Goal: Submit feedback/report problem: Ask a question

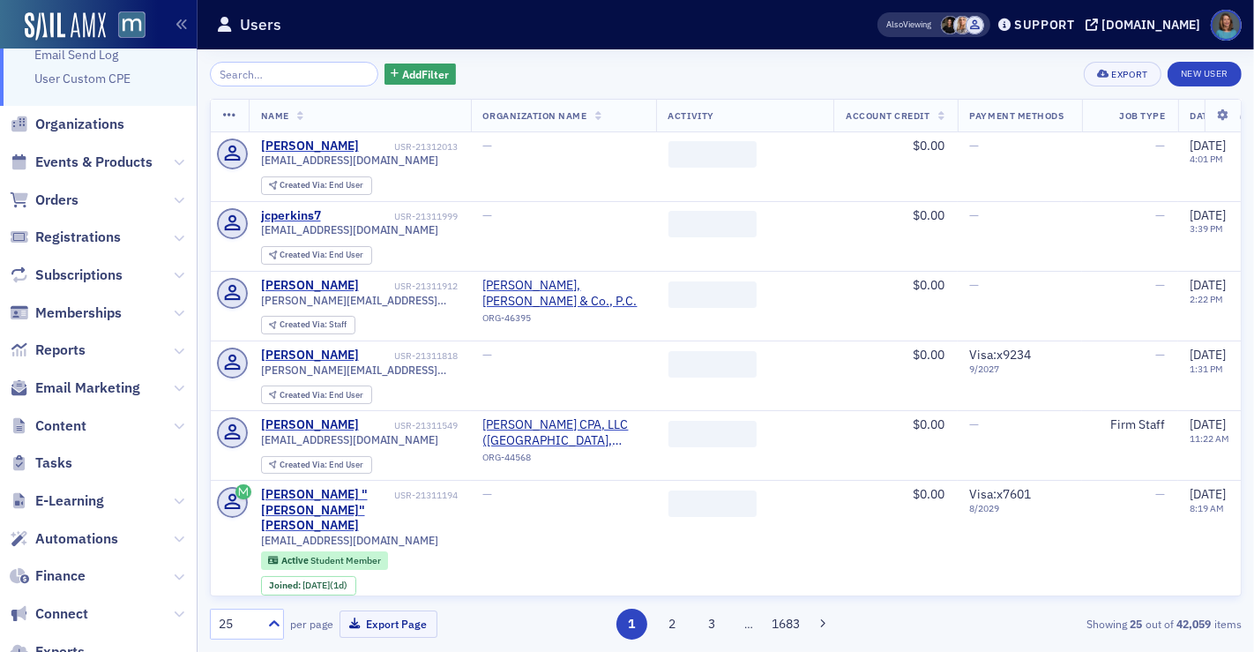
scroll to position [215, 0]
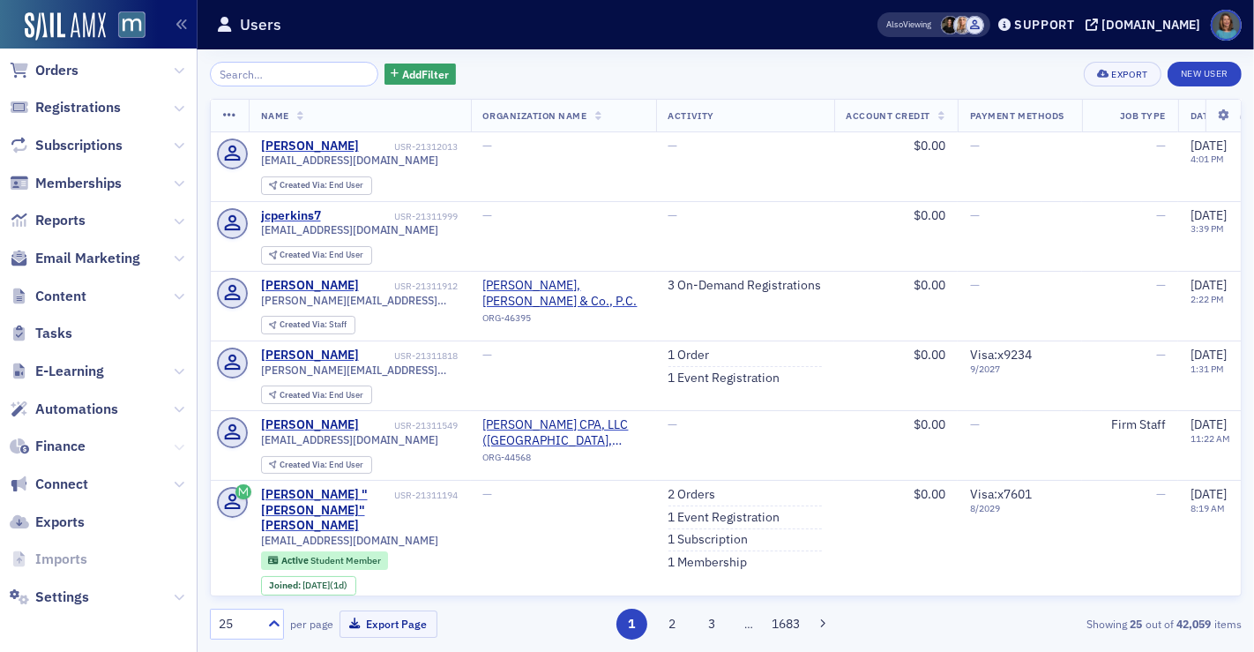
click at [174, 438] on button at bounding box center [179, 445] width 11 height 19
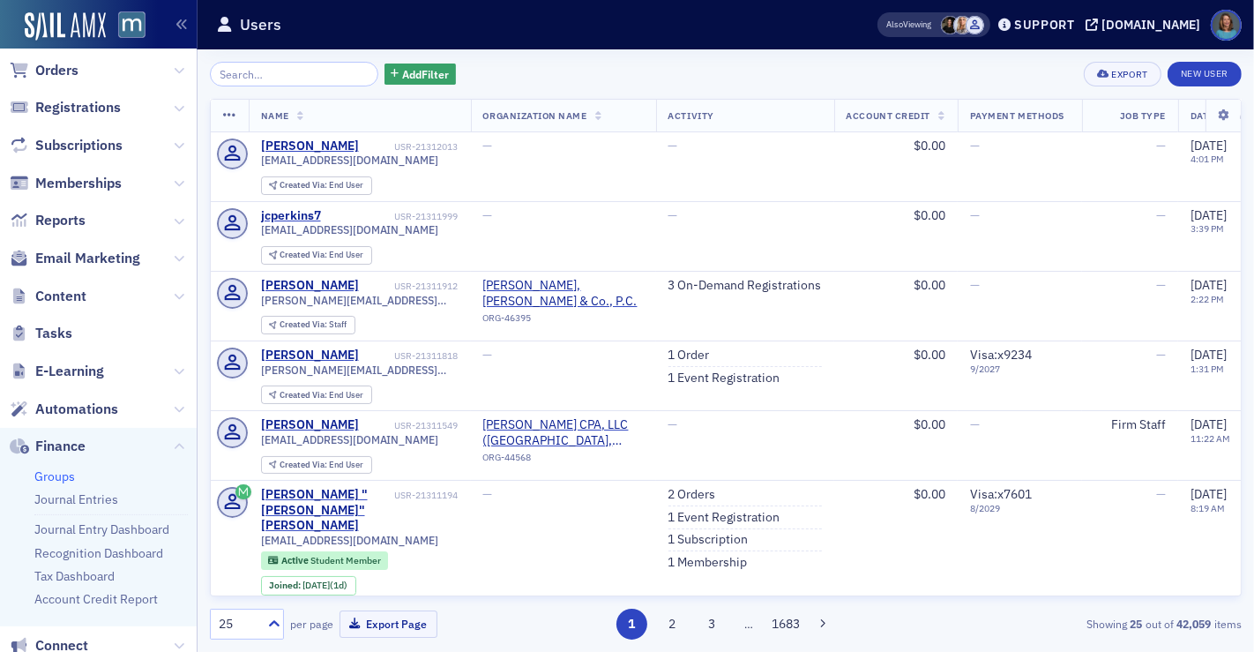
click at [68, 472] on link "Groups" at bounding box center [54, 476] width 41 height 16
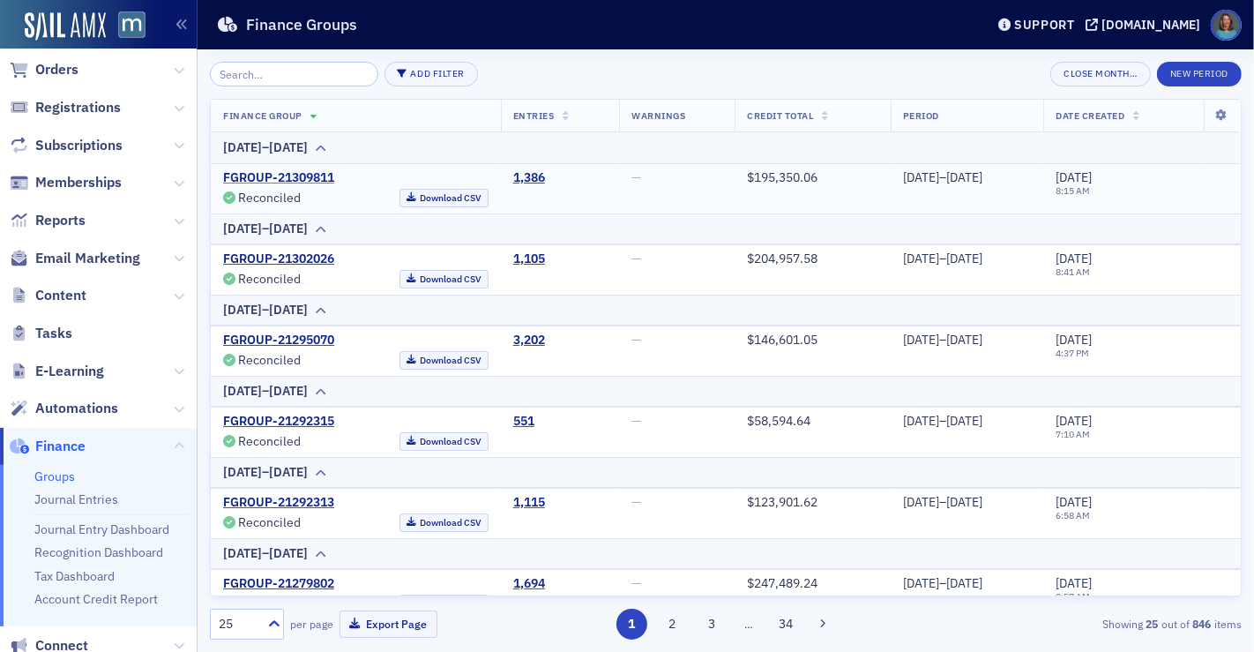
click at [317, 179] on link "FGROUP-21309811" at bounding box center [278, 178] width 111 height 16
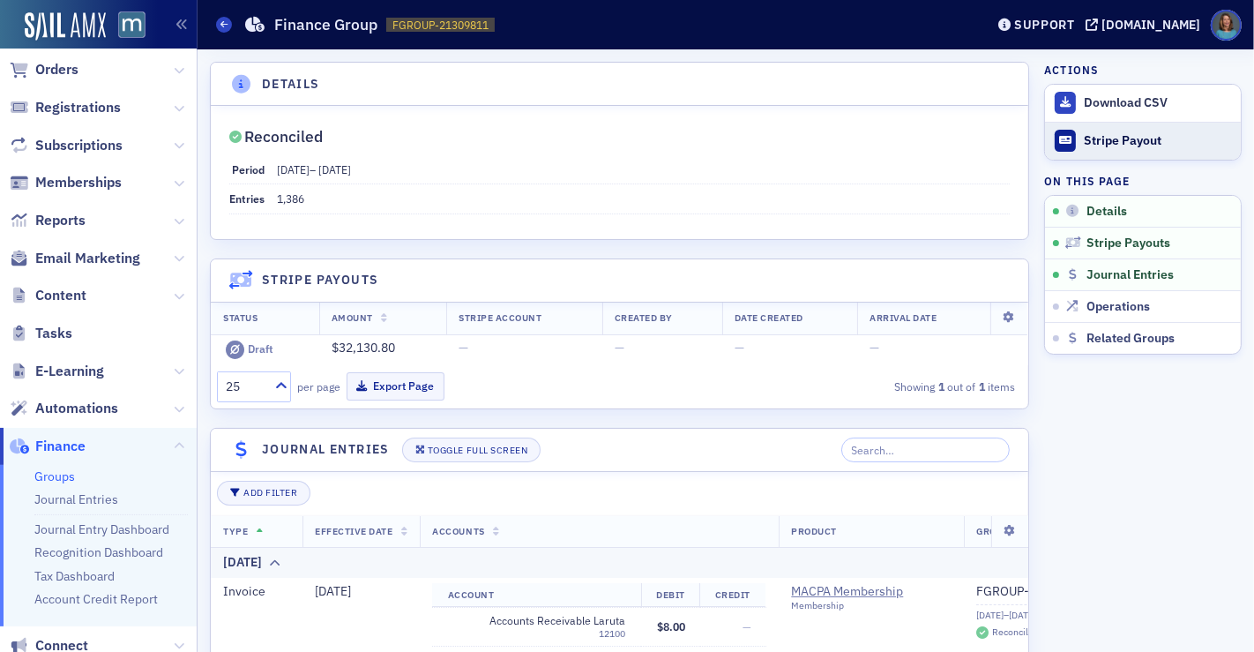
click at [1084, 140] on div "Stripe Payout" at bounding box center [1158, 141] width 148 height 16
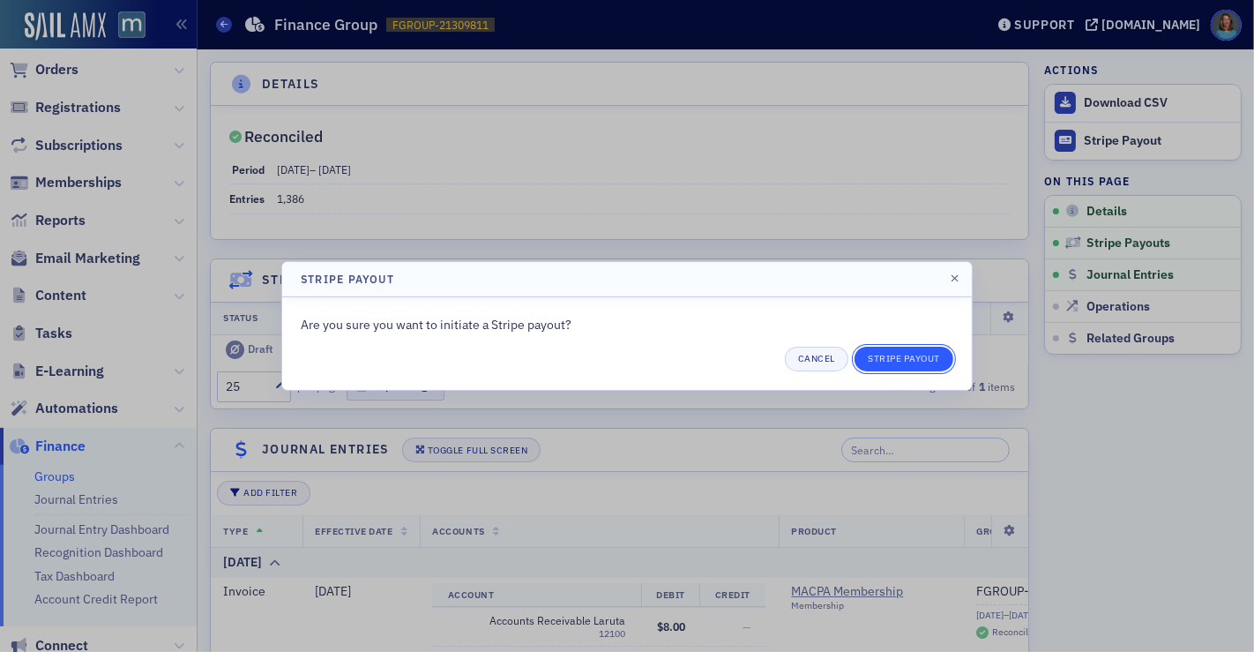
click at [920, 355] on button "Stripe Payout" at bounding box center [903, 359] width 99 height 25
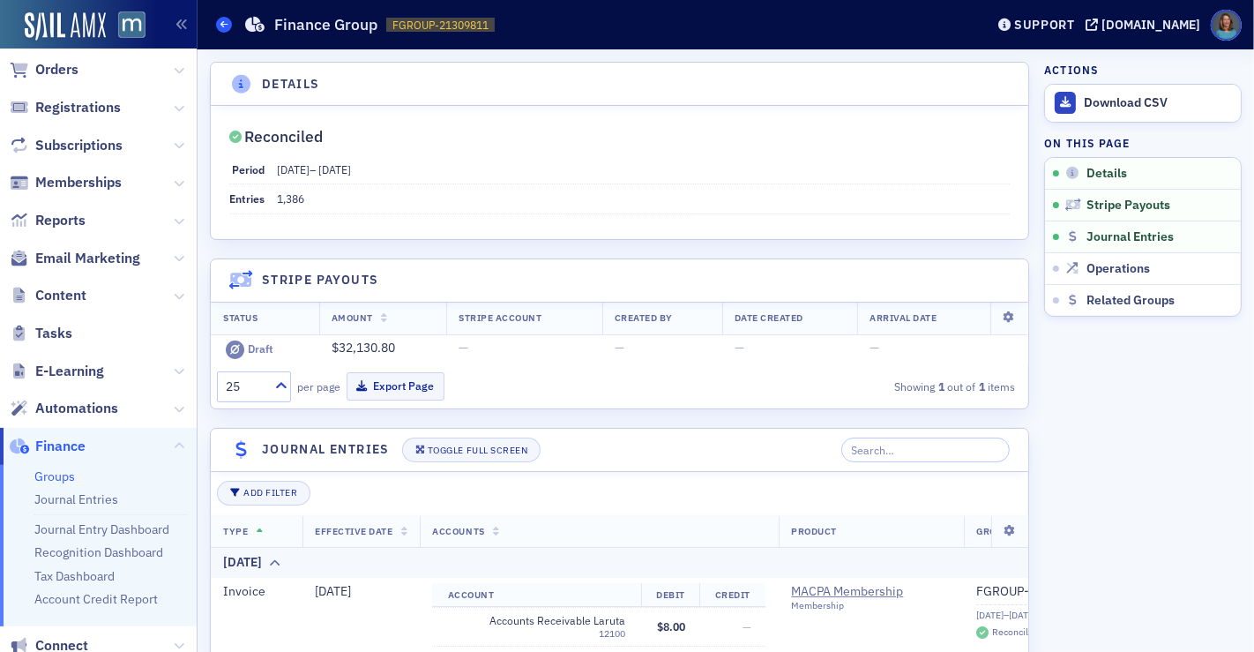
click at [220, 30] on span at bounding box center [224, 25] width 16 height 16
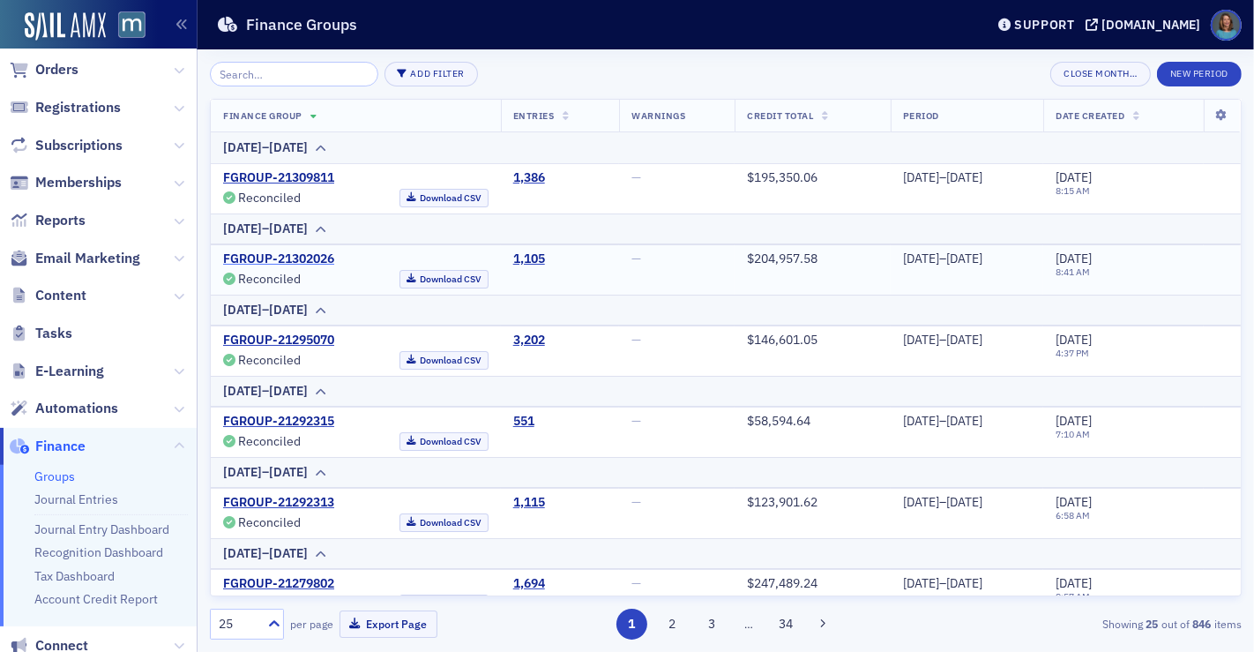
click at [294, 257] on link "FGROUP-21302026" at bounding box center [278, 259] width 111 height 16
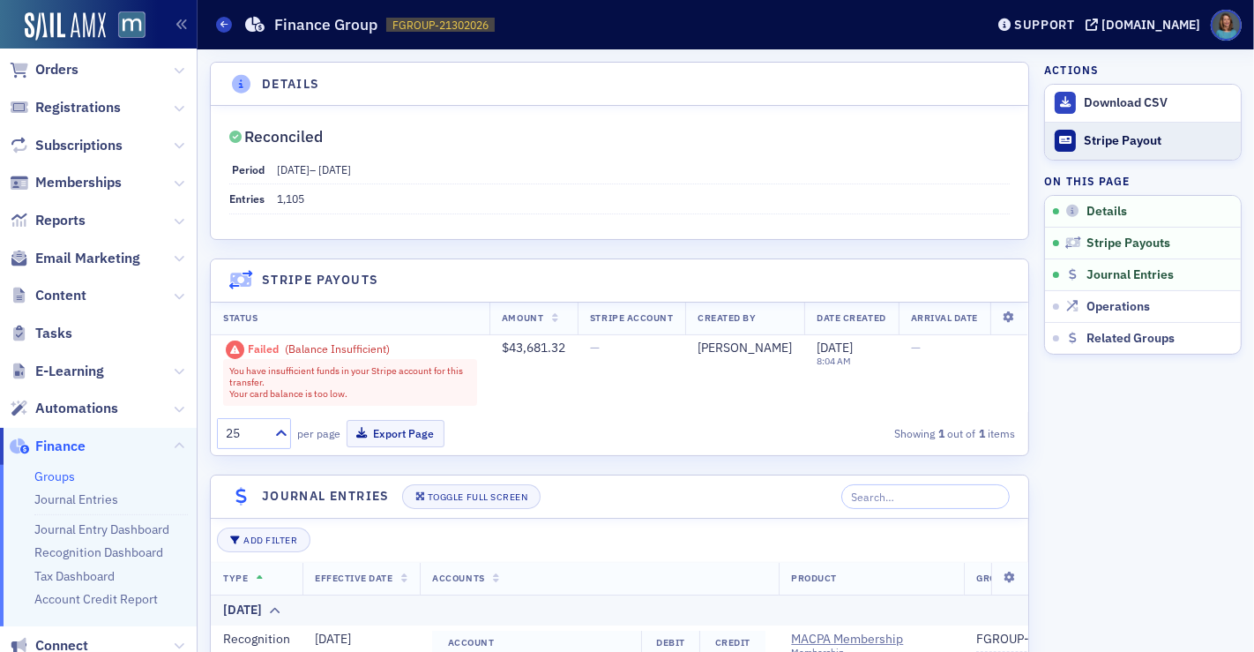
click at [1084, 139] on div "Stripe Payout" at bounding box center [1158, 141] width 148 height 16
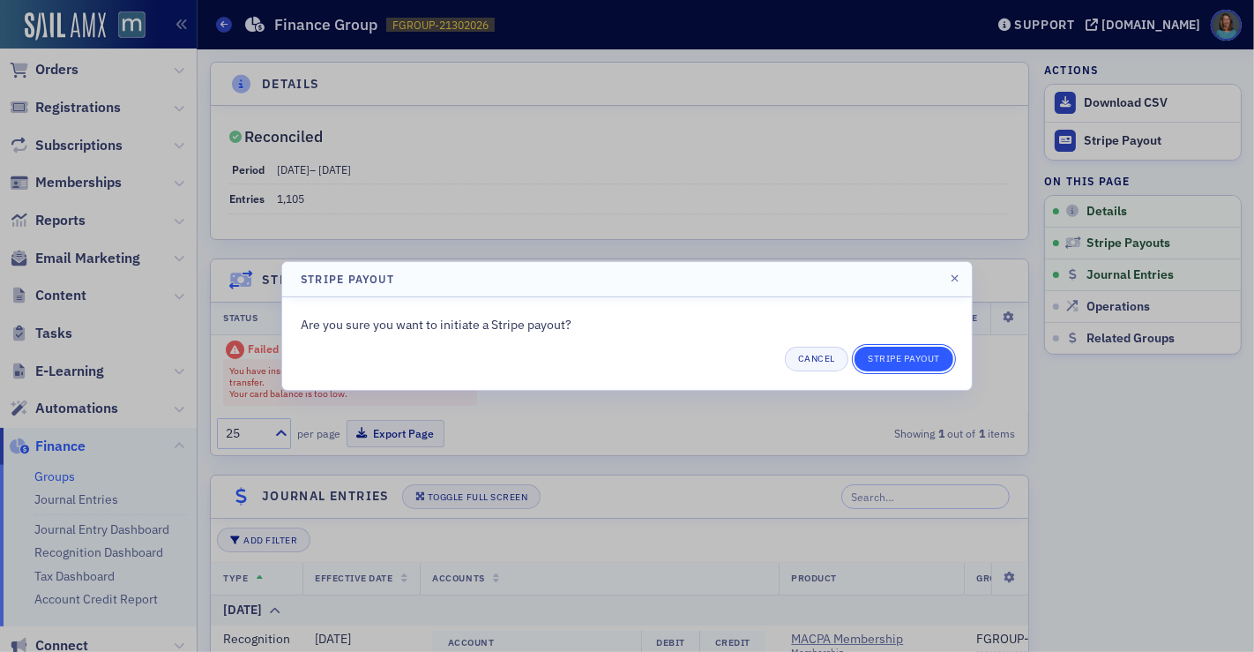
click at [899, 361] on button "Stripe Payout" at bounding box center [903, 359] width 99 height 25
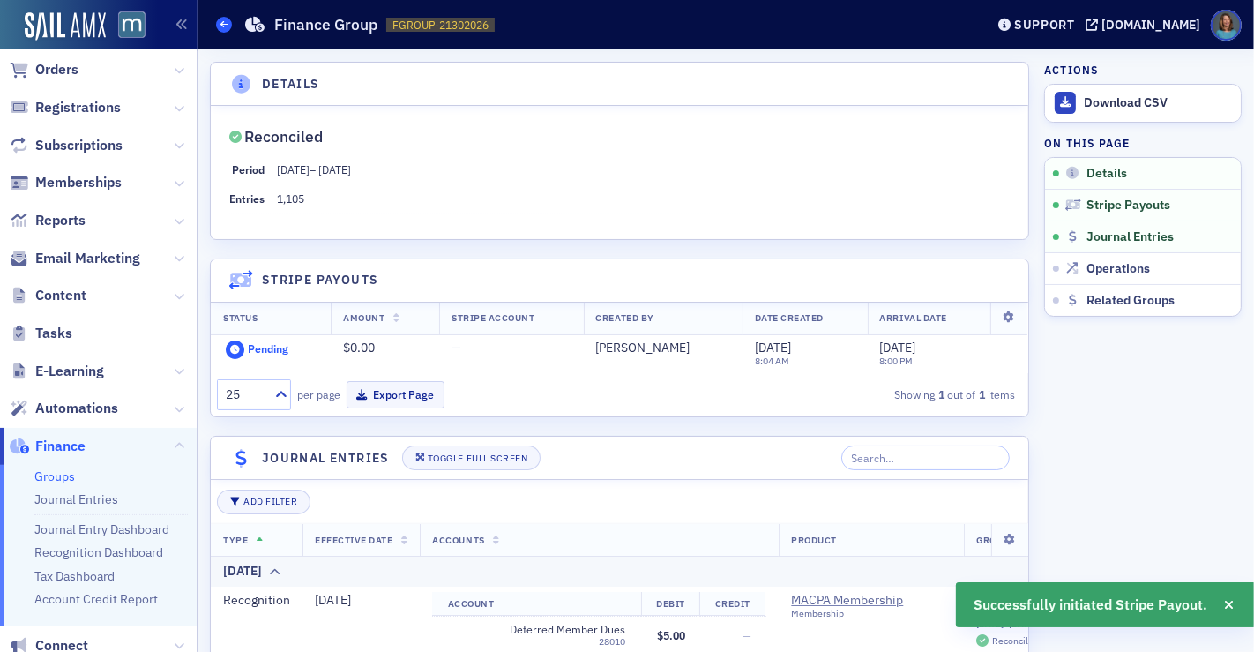
click at [219, 30] on span at bounding box center [224, 25] width 16 height 16
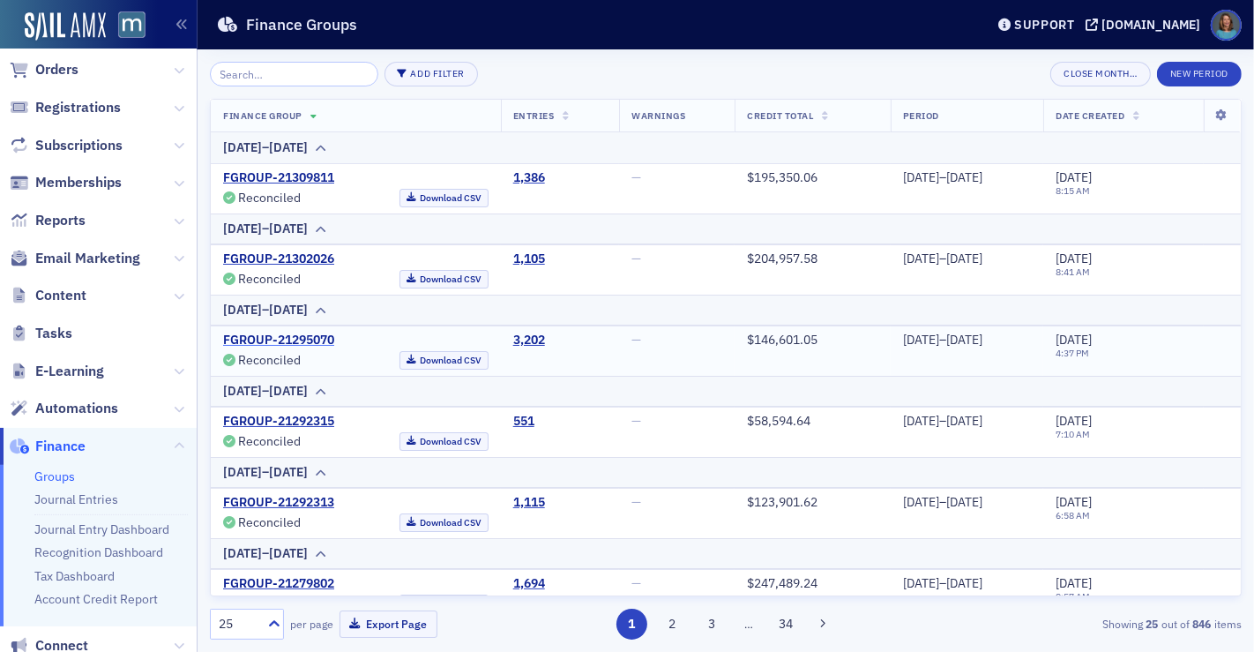
click at [301, 333] on link "FGROUP-21295070" at bounding box center [278, 340] width 111 height 16
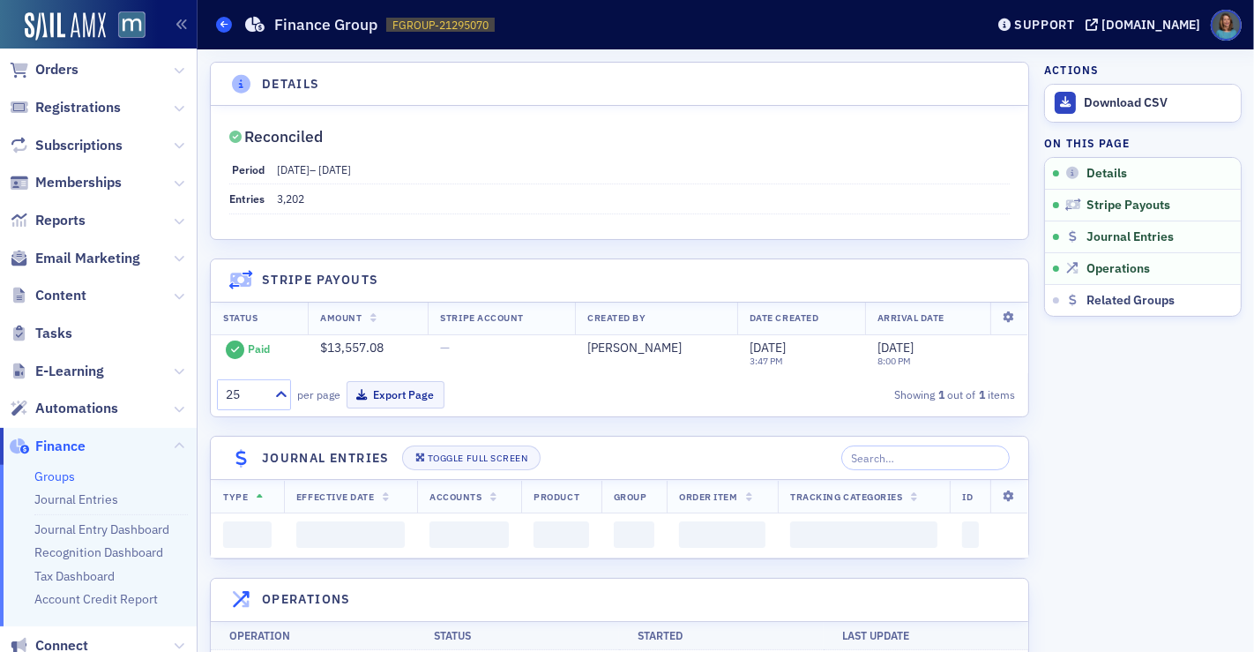
click at [217, 21] on span at bounding box center [224, 25] width 16 height 16
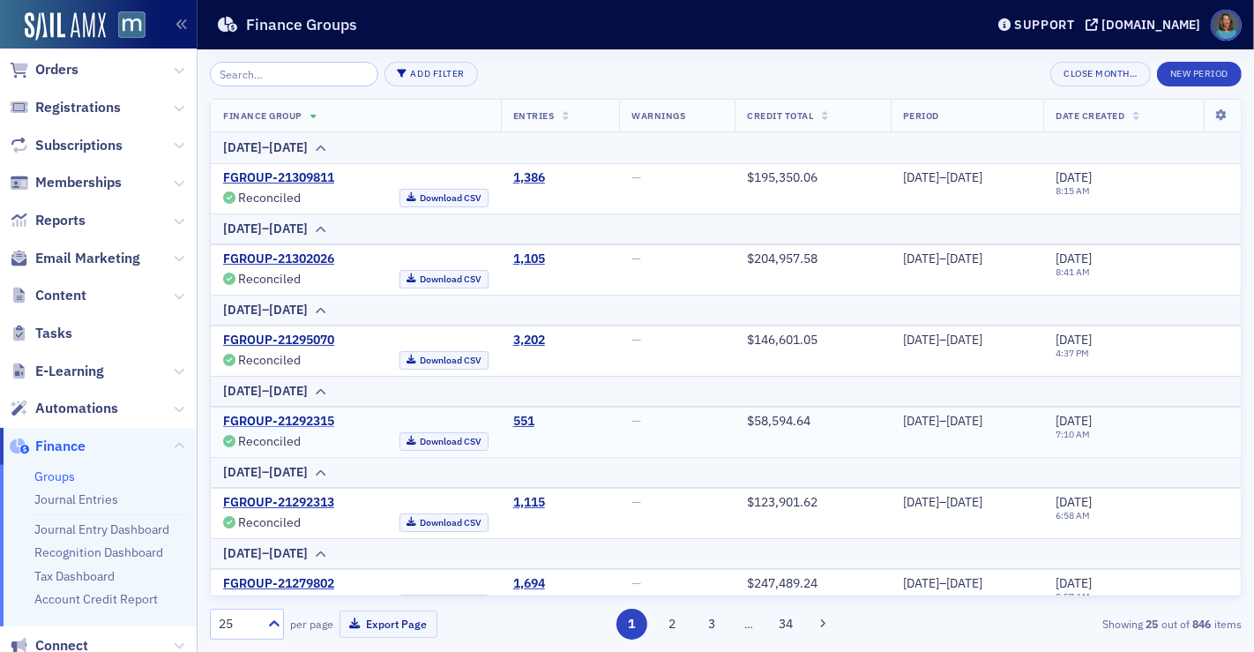
click at [297, 414] on link "FGROUP-21292315" at bounding box center [278, 422] width 111 height 16
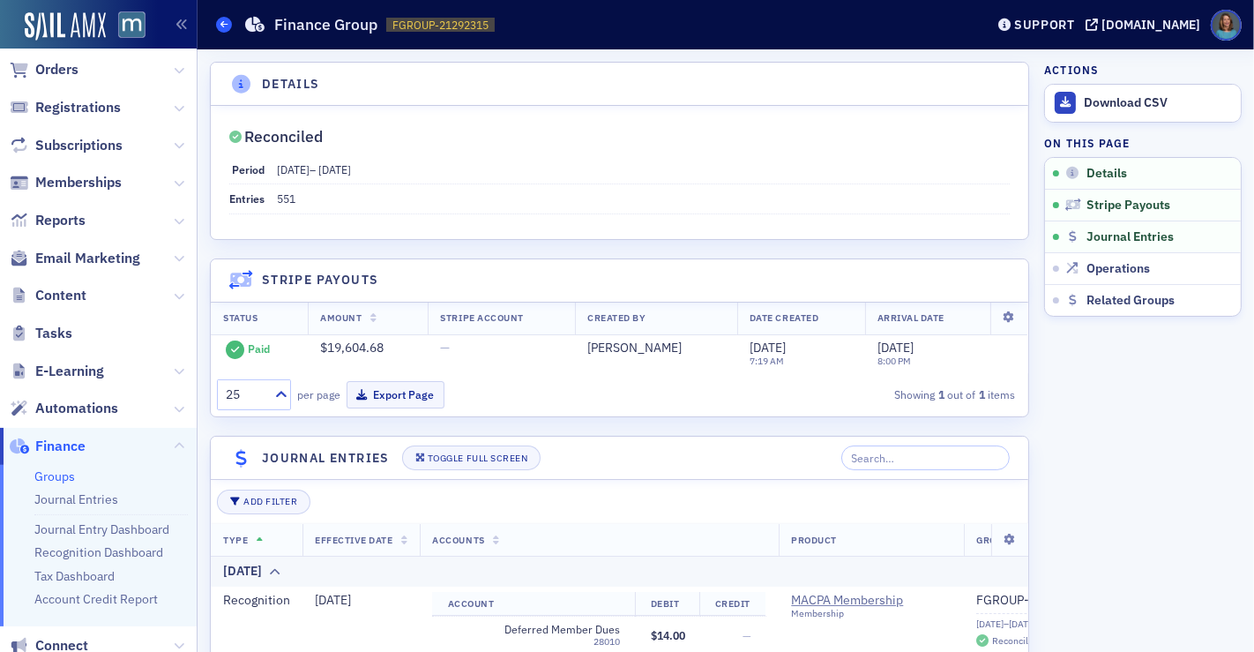
click at [220, 27] on icon at bounding box center [223, 24] width 7 height 8
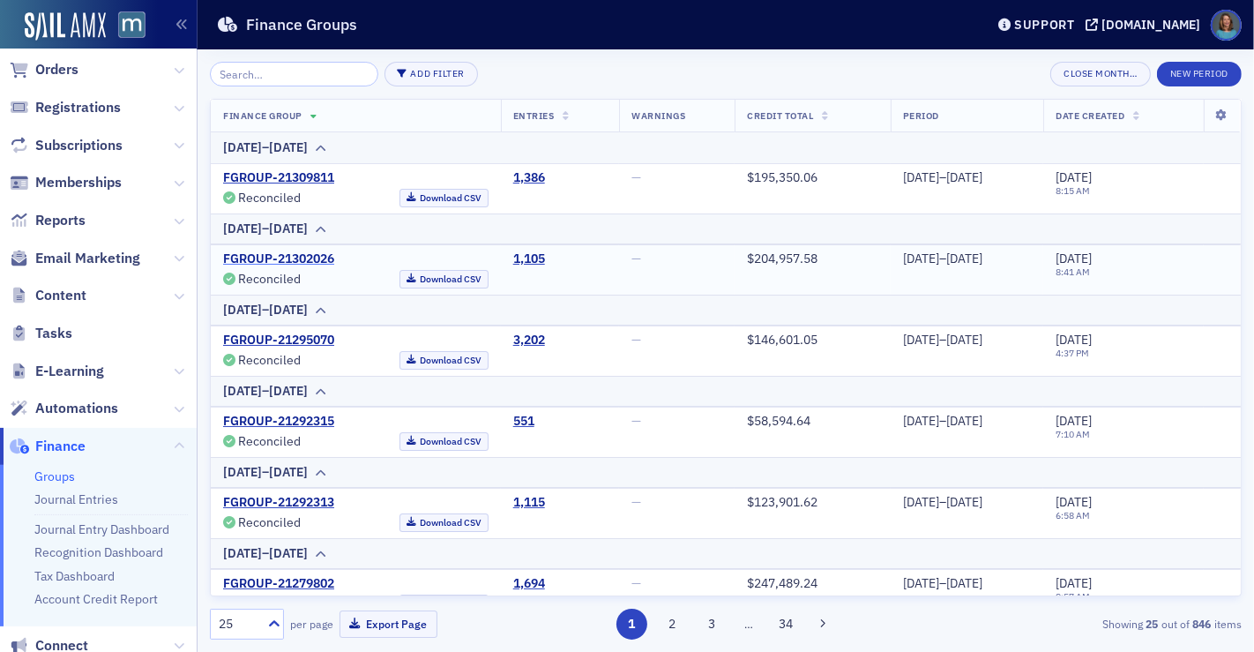
click at [275, 256] on link "FGROUP-21302026" at bounding box center [278, 259] width 111 height 16
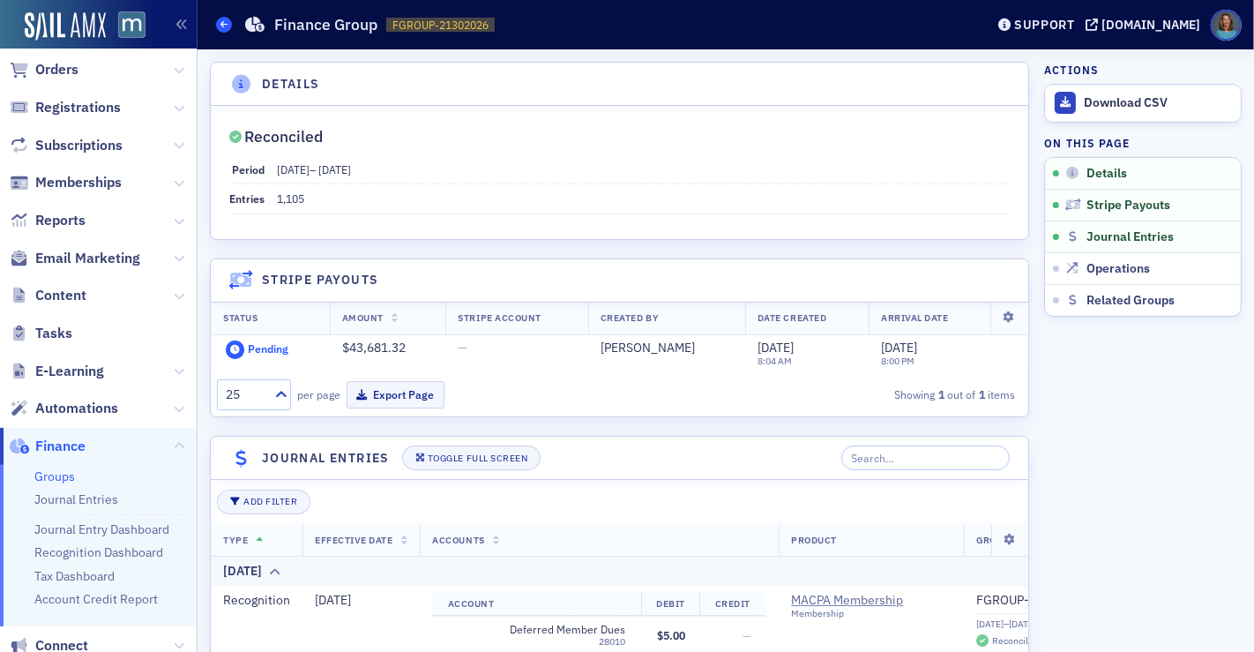
click at [221, 21] on icon at bounding box center [223, 24] width 7 height 8
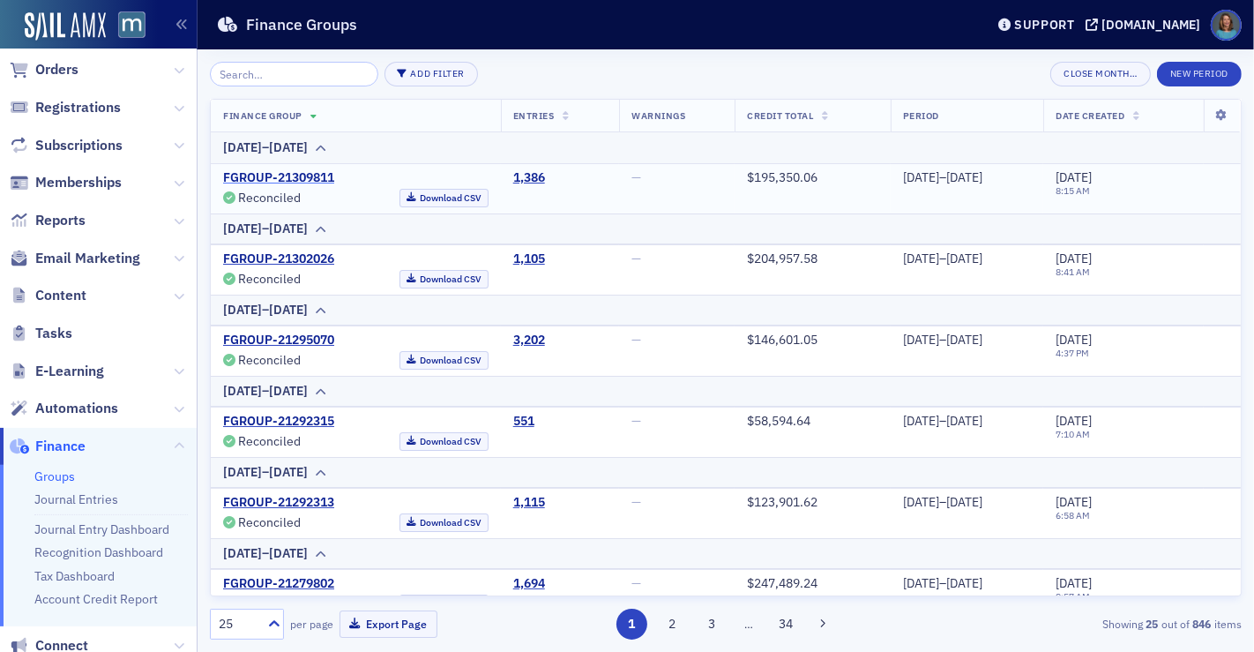
click at [271, 177] on link "FGROUP-21309811" at bounding box center [278, 178] width 111 height 16
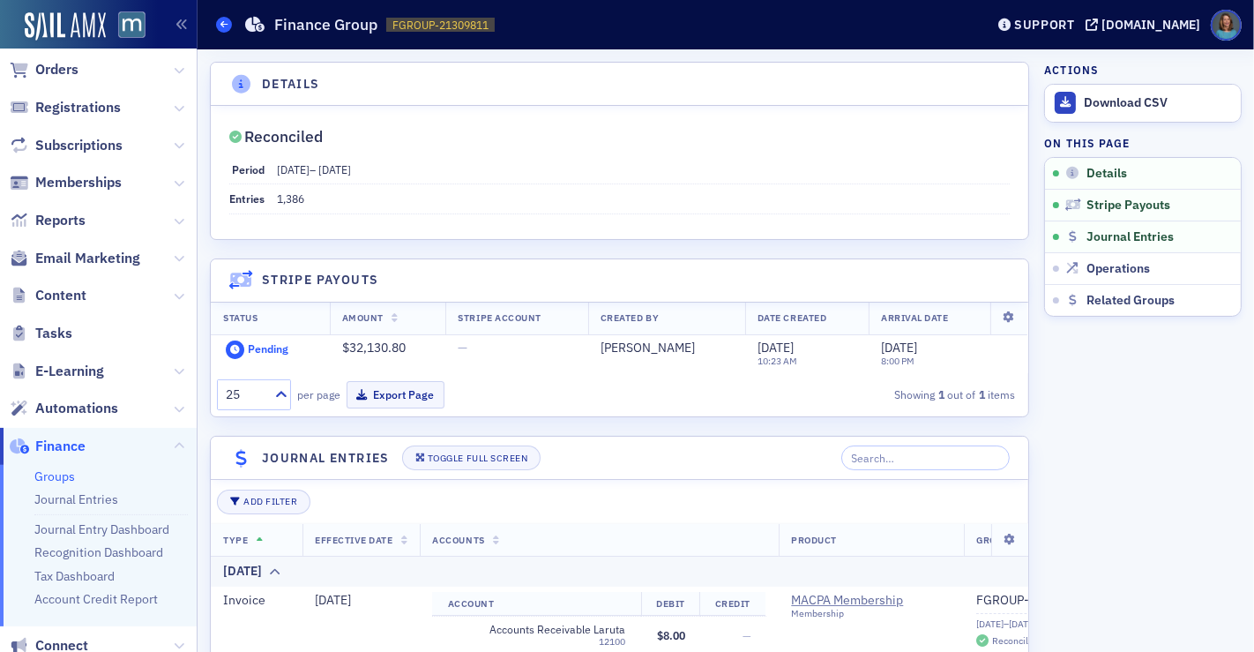
click at [221, 28] on span at bounding box center [224, 25] width 16 height 16
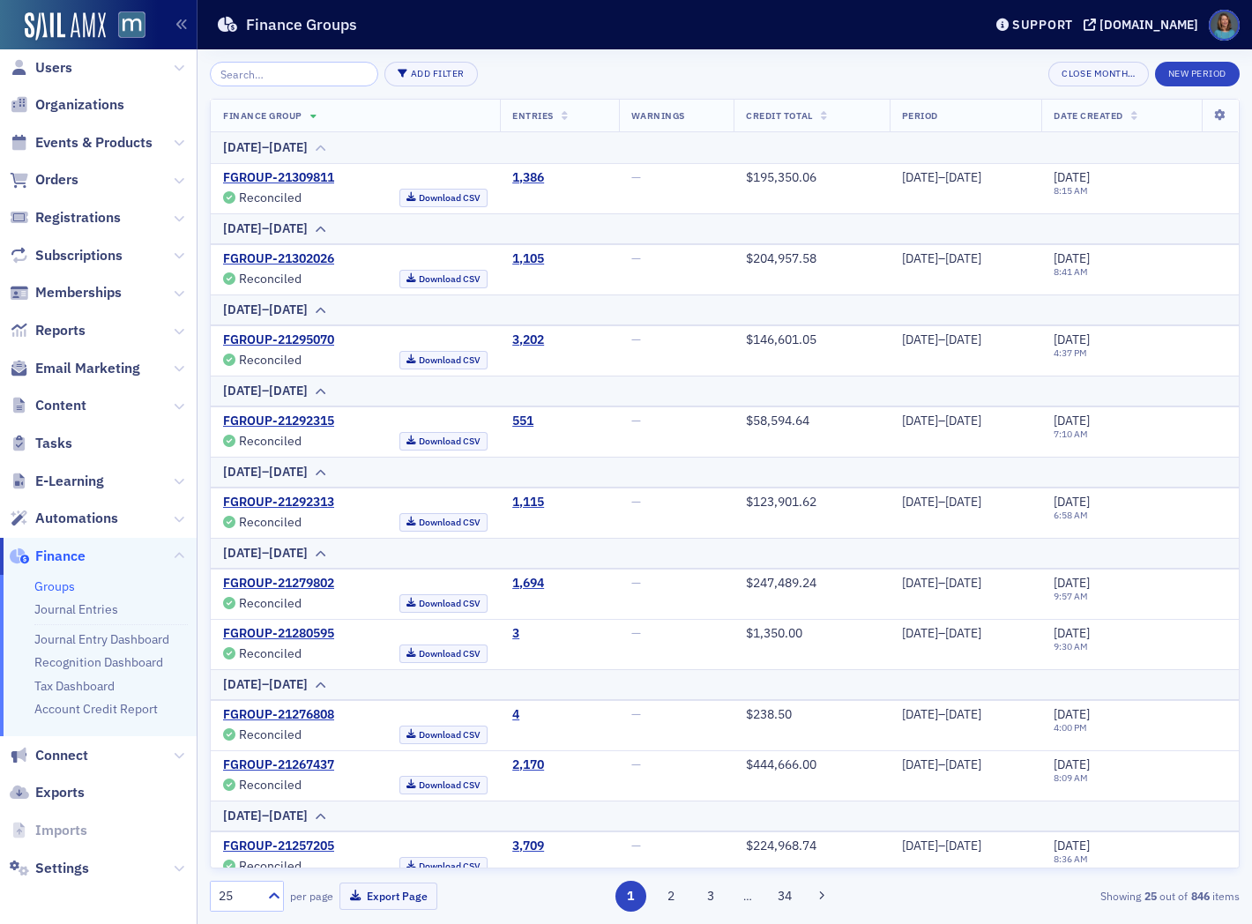
scroll to position [11, 0]
click at [174, 185] on icon at bounding box center [179, 182] width 11 height 11
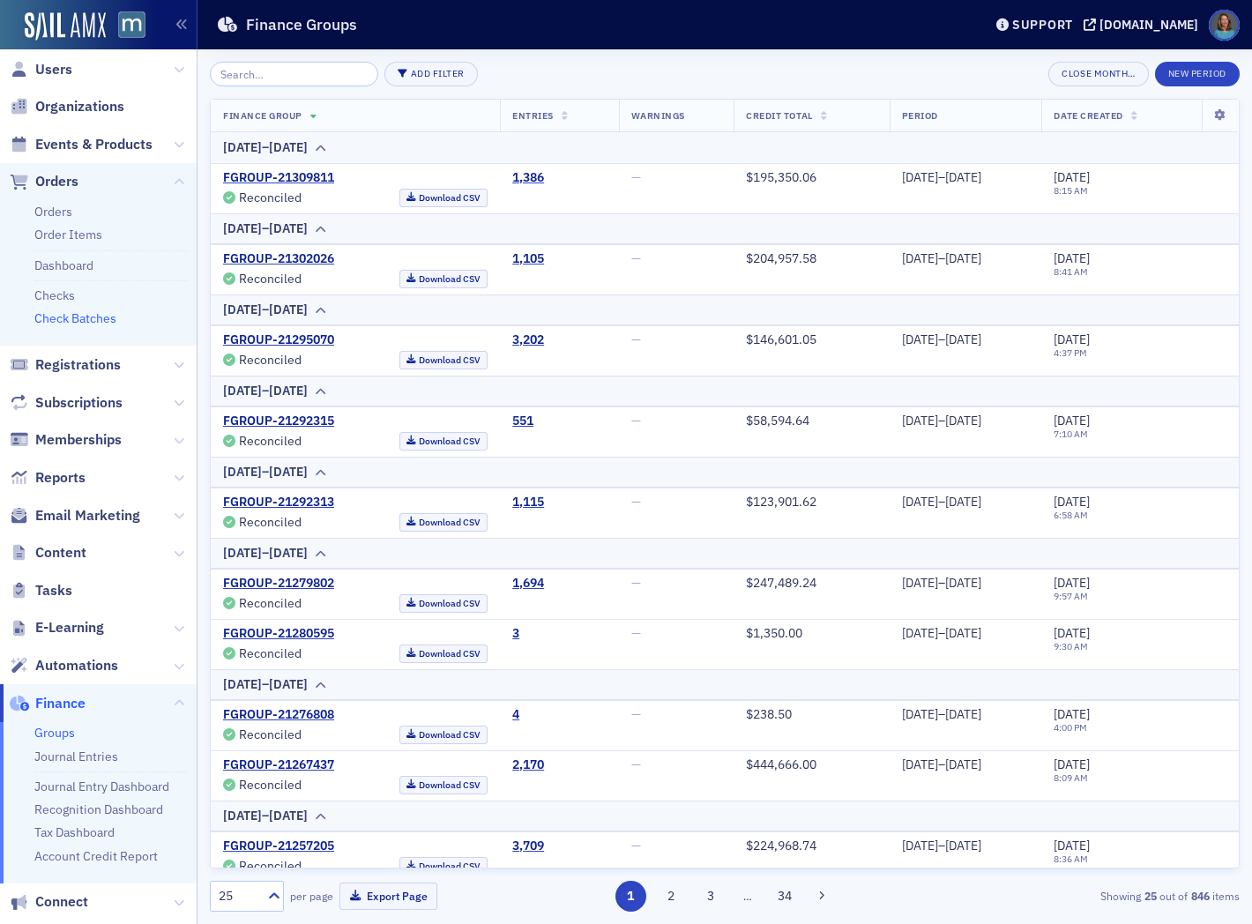
click at [97, 319] on link "Check Batches" at bounding box center [75, 318] width 82 height 16
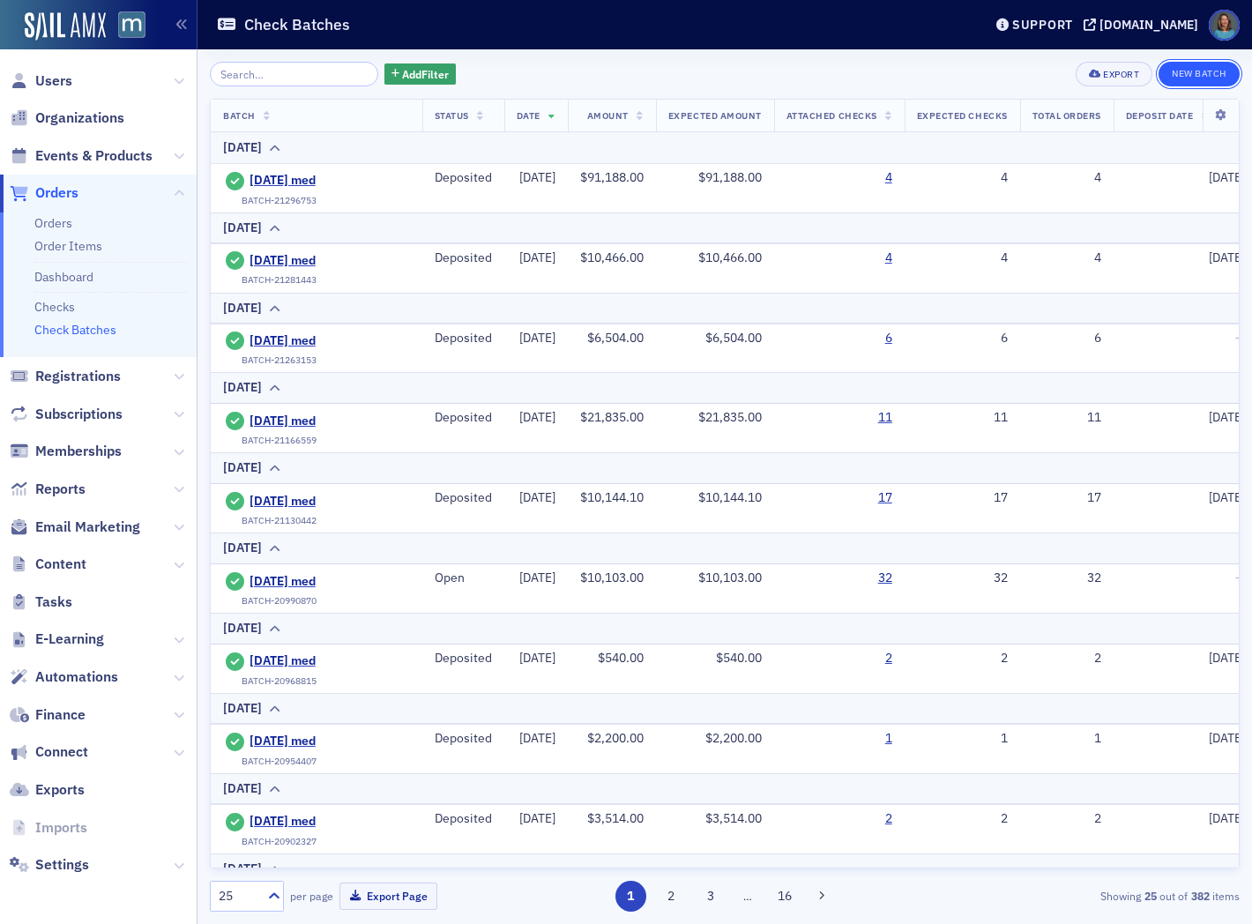
click at [1190, 79] on button "New Batch" at bounding box center [1199, 74] width 81 height 25
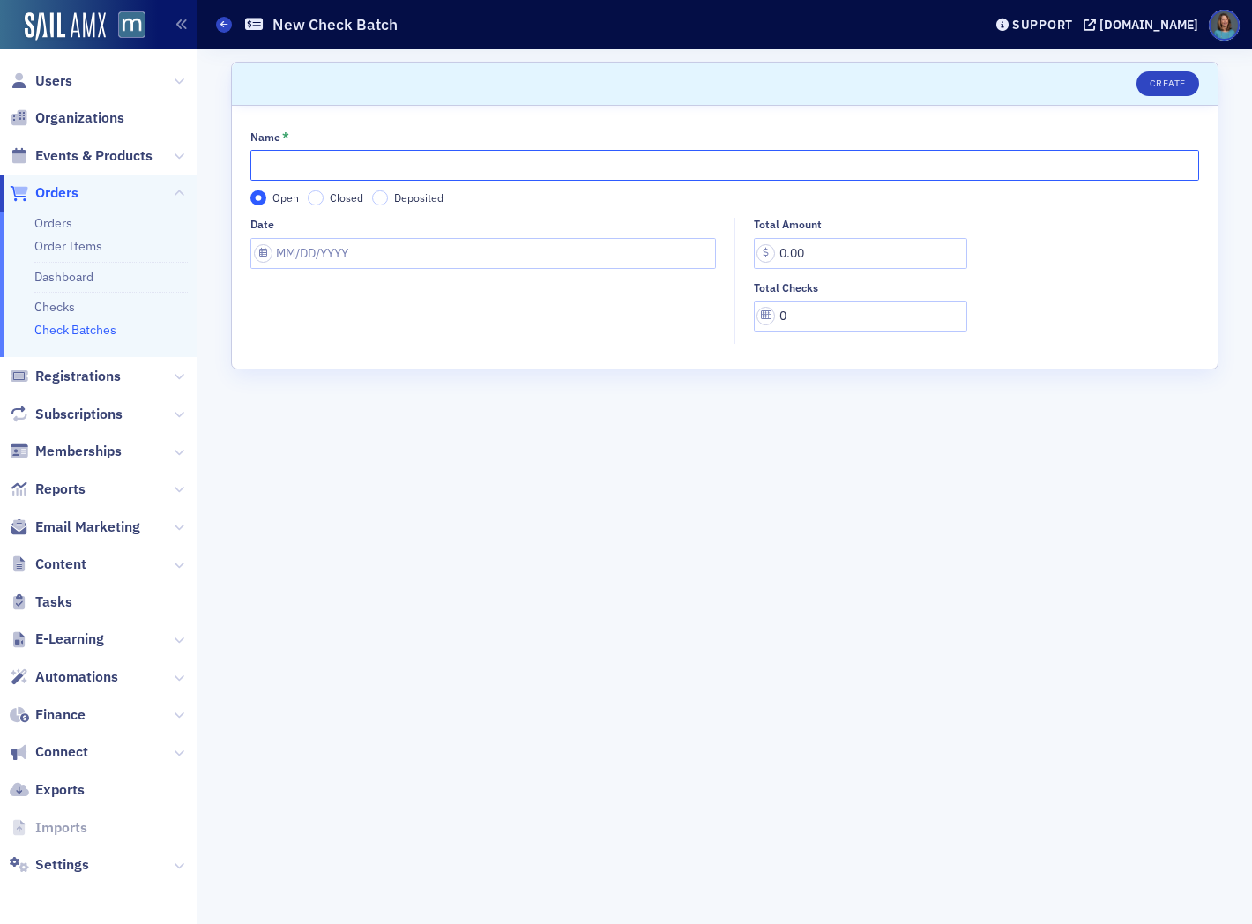
click at [488, 169] on input "Name *" at bounding box center [724, 165] width 949 height 31
type input "2025-09-19 med"
click at [369, 251] on input "Date" at bounding box center [483, 253] width 466 height 31
select select "8"
select select "2025"
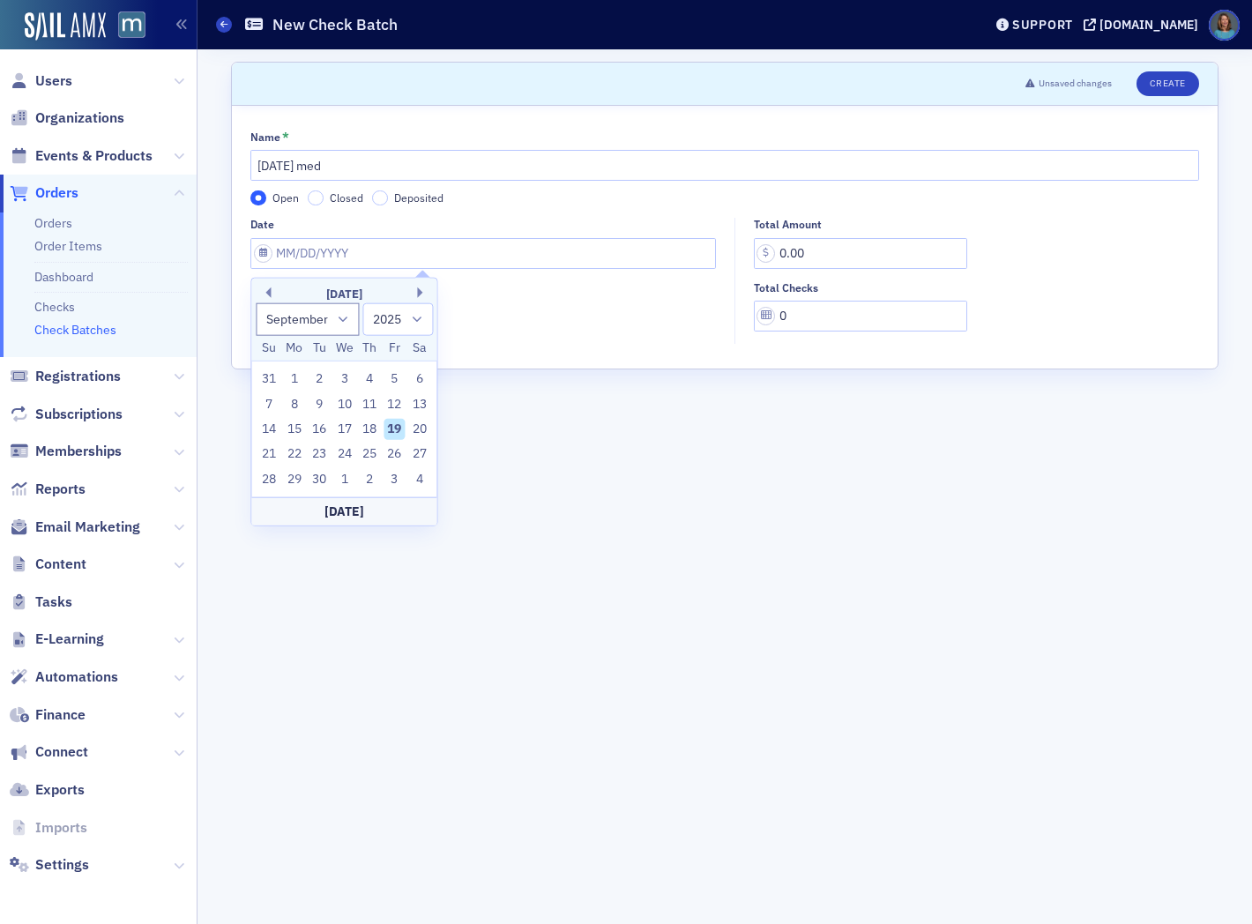
click at [397, 424] on div "19" at bounding box center [394, 429] width 21 height 21
type input "09/19/2025"
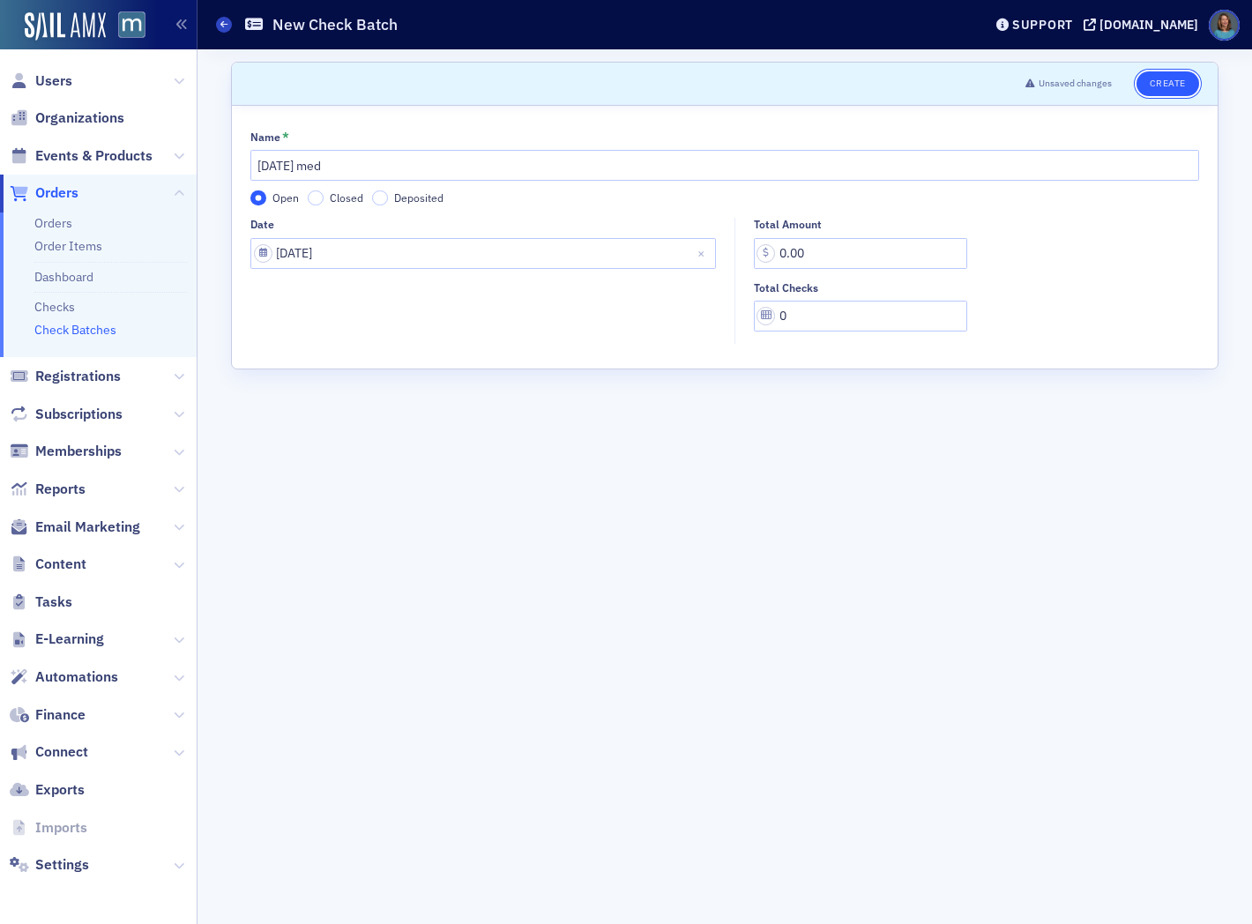
click at [1158, 90] on button "Create" at bounding box center [1168, 83] width 63 height 25
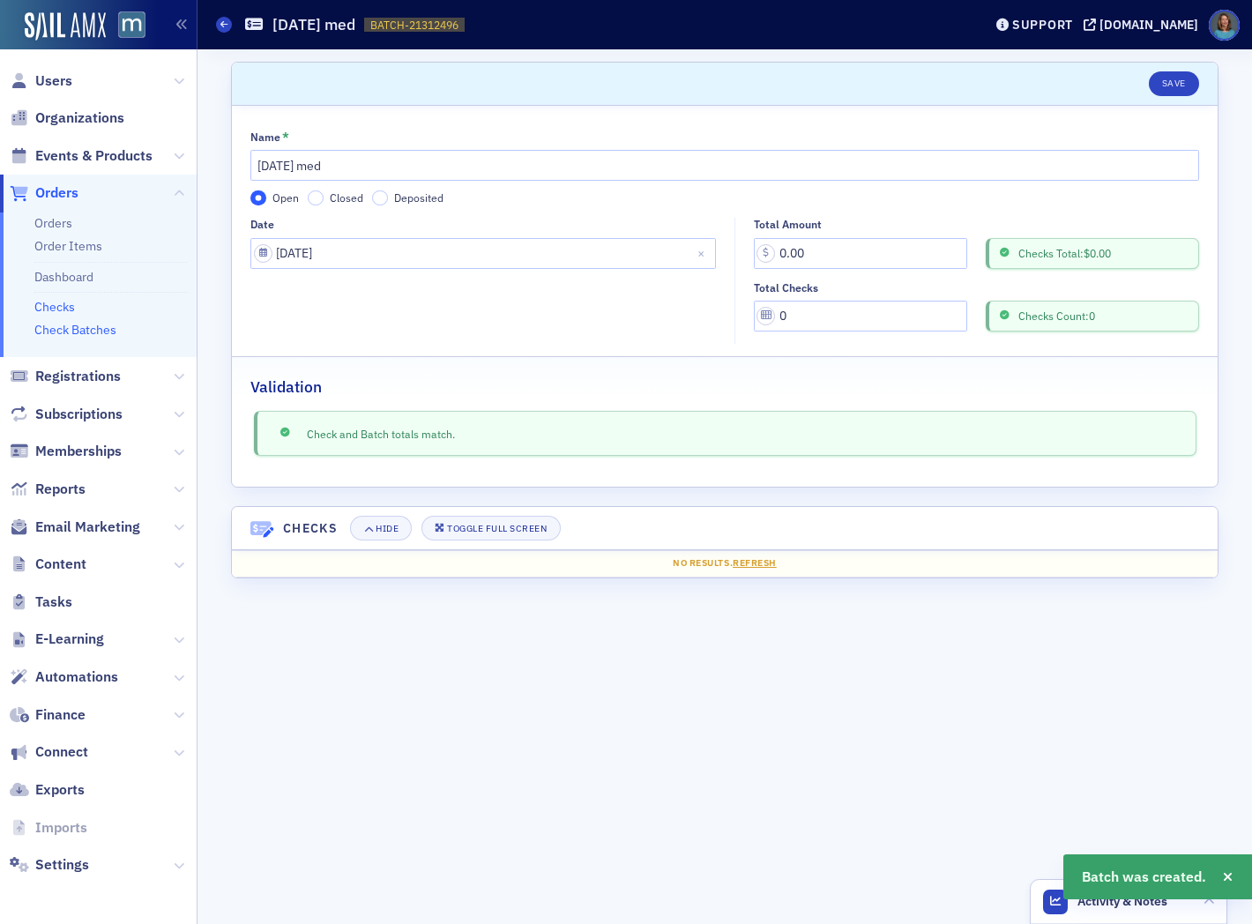
click at [69, 306] on link "Checks" at bounding box center [54, 307] width 41 height 16
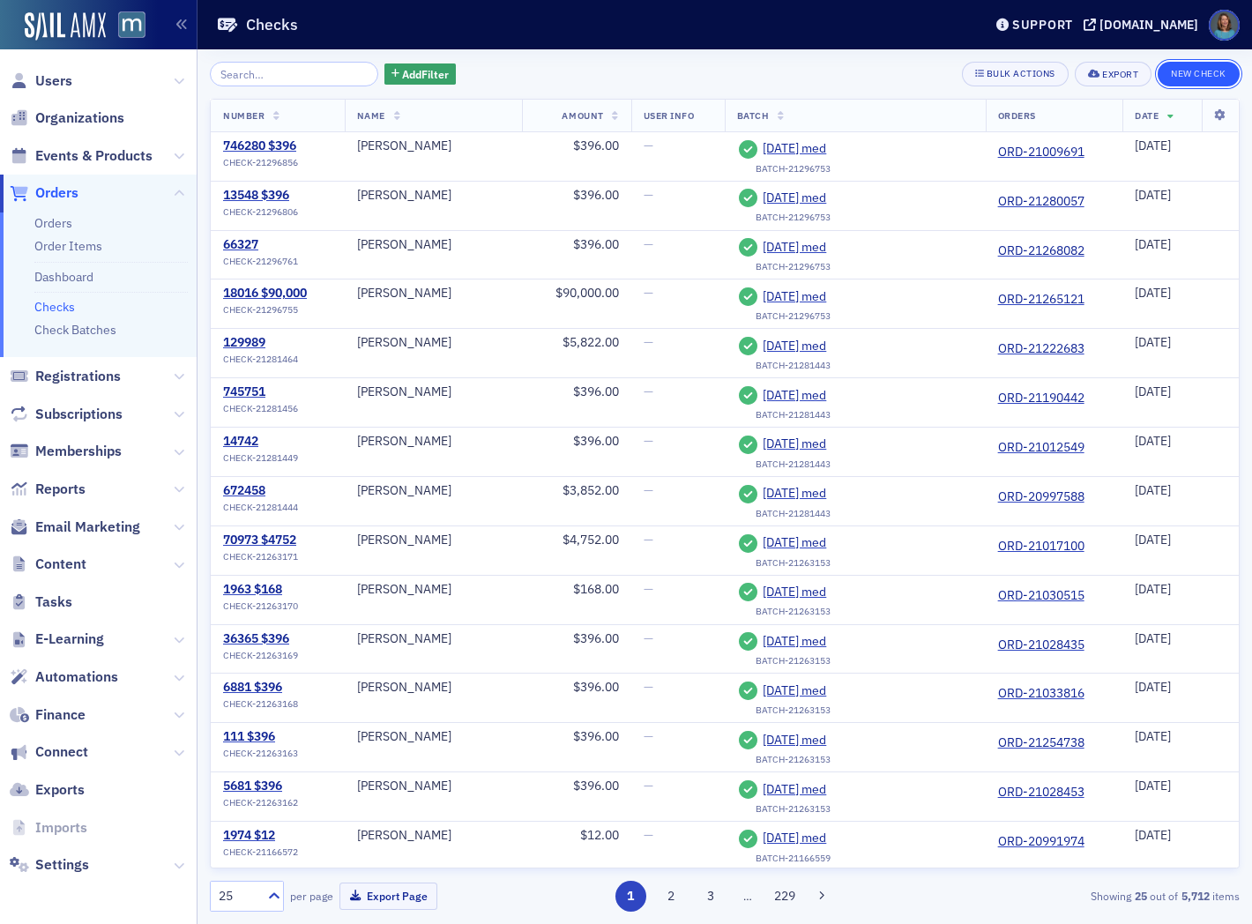
click at [1196, 76] on button "New Check" at bounding box center [1199, 74] width 82 height 25
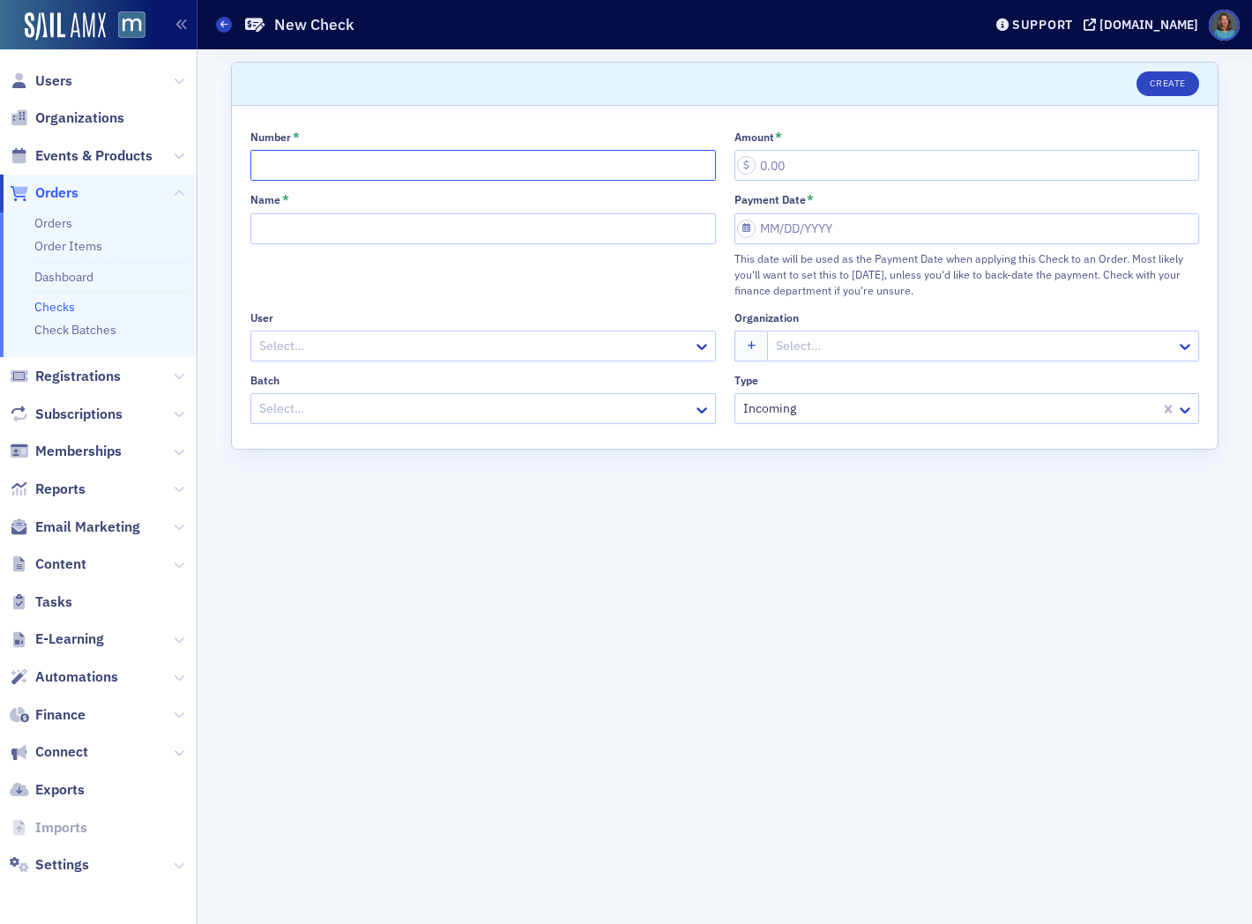
click at [481, 164] on input "Number *" at bounding box center [483, 165] width 466 height 31
type input "21581579 $39,096"
type input "39,096.00"
click at [292, 221] on input "Name *" at bounding box center [483, 228] width 466 height 31
type input "[PERSON_NAME]"
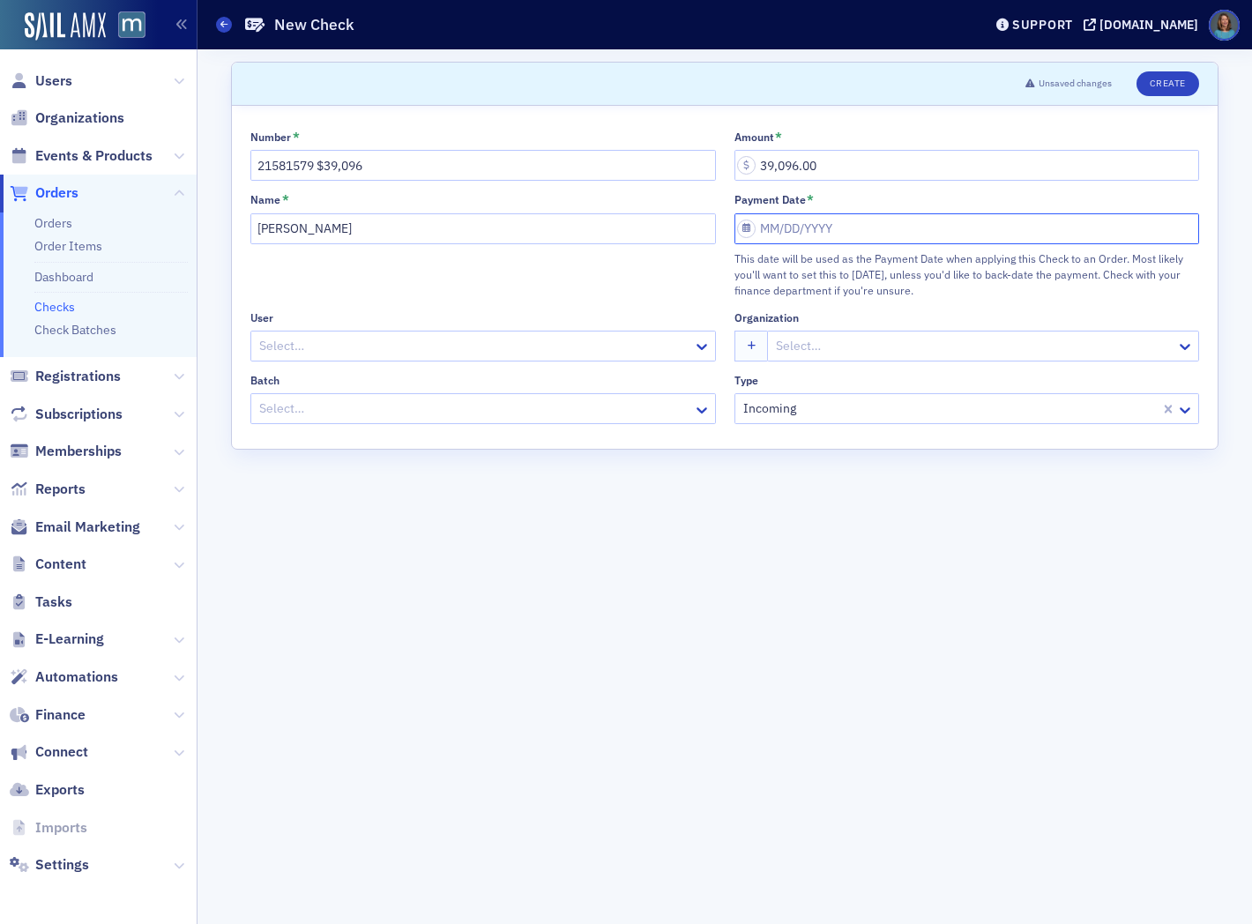
select select "8"
select select "2025"
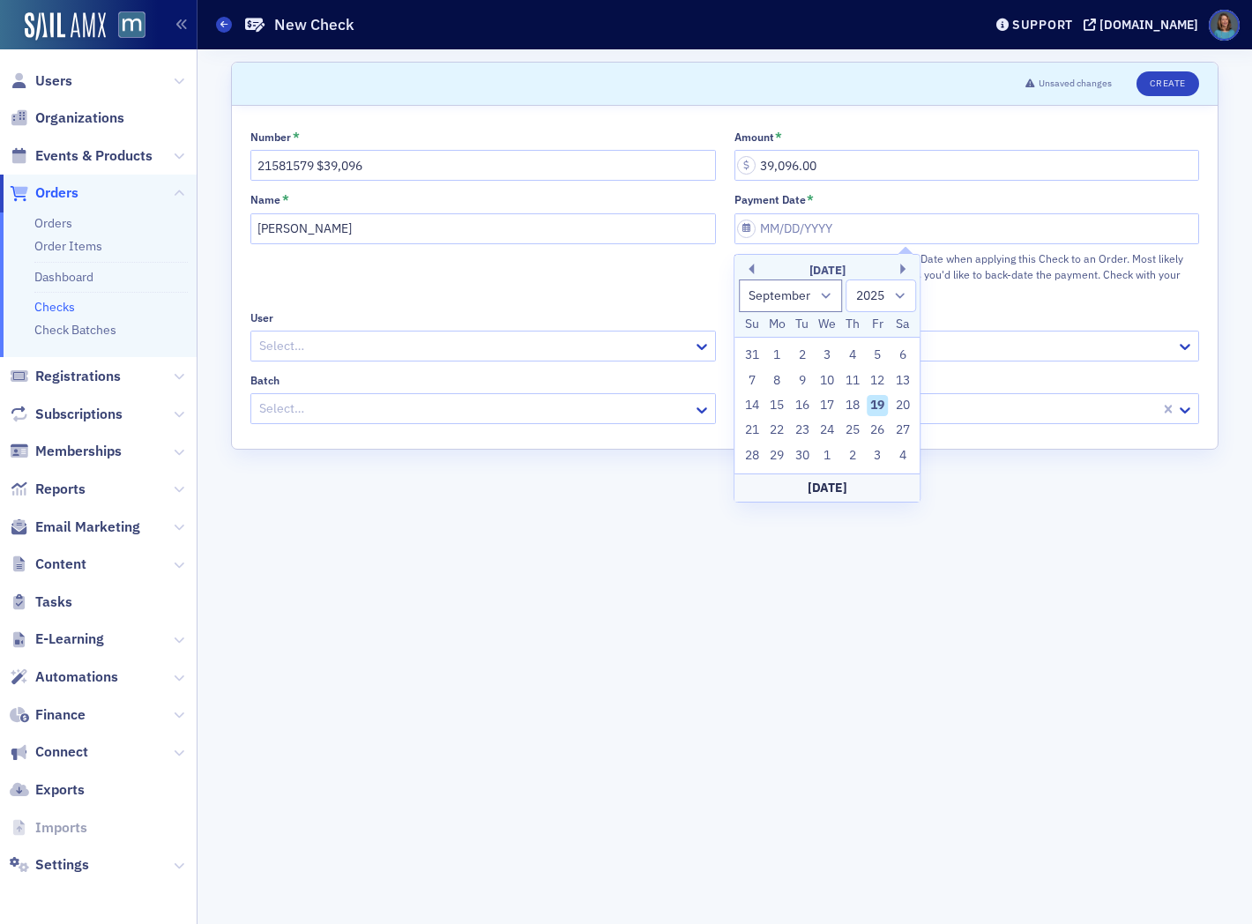
click at [878, 402] on div "19" at bounding box center [877, 405] width 21 height 21
type input "09/19/2025"
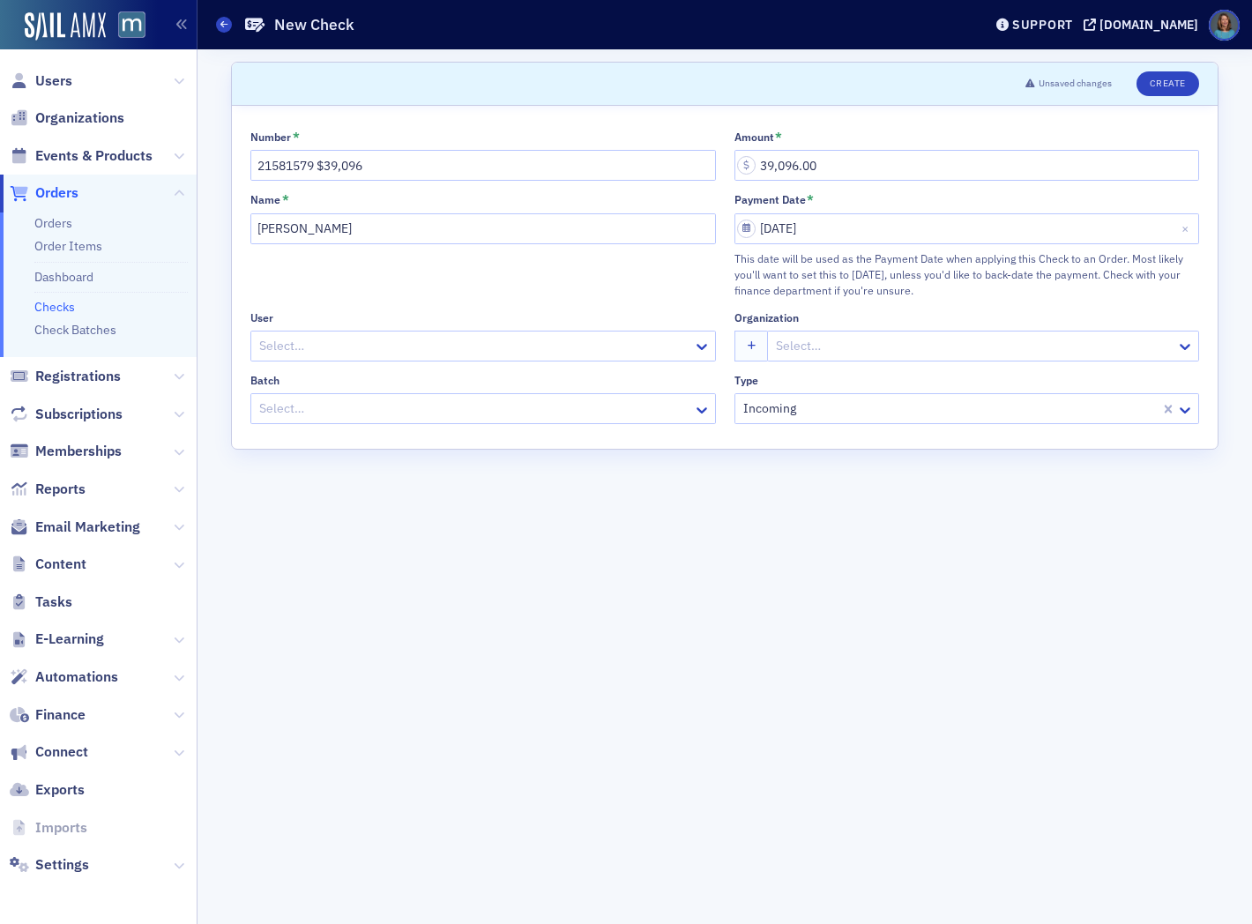
click at [783, 345] on div at bounding box center [974, 346] width 400 height 22
type input "[PERSON_NAME]"
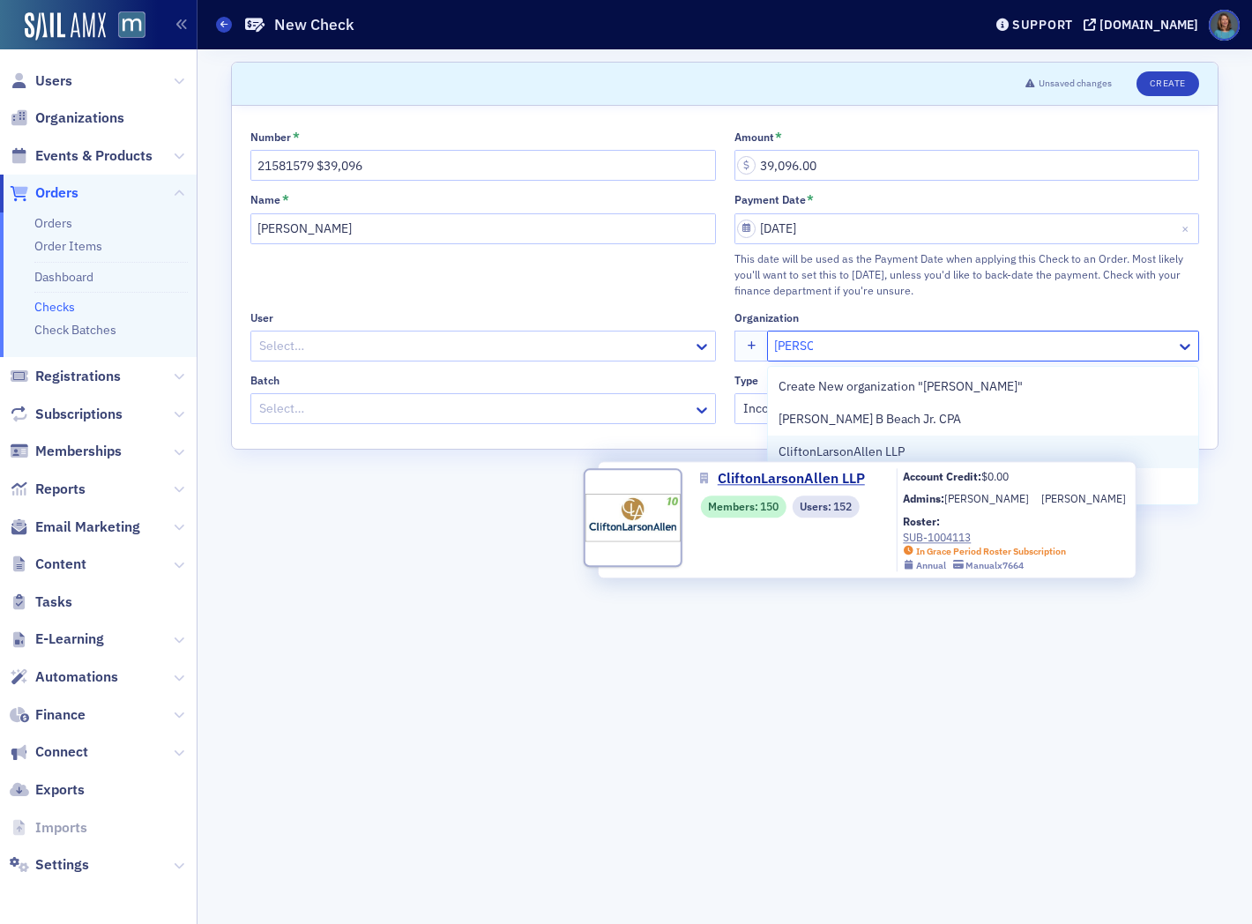
click at [851, 453] on span "CliftonLarsonAllen LLP" at bounding box center [859, 452] width 160 height 19
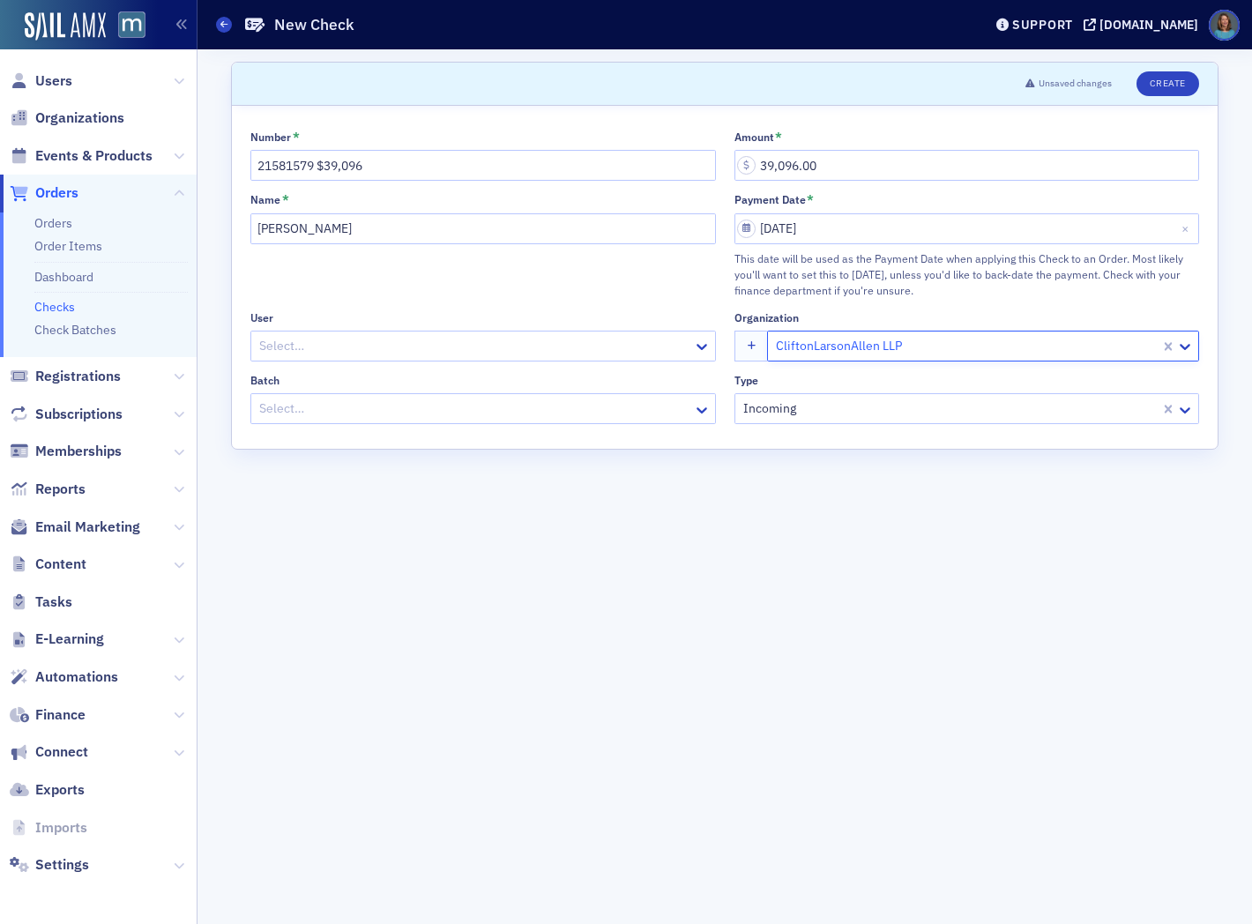
click at [580, 406] on div at bounding box center [474, 409] width 434 height 22
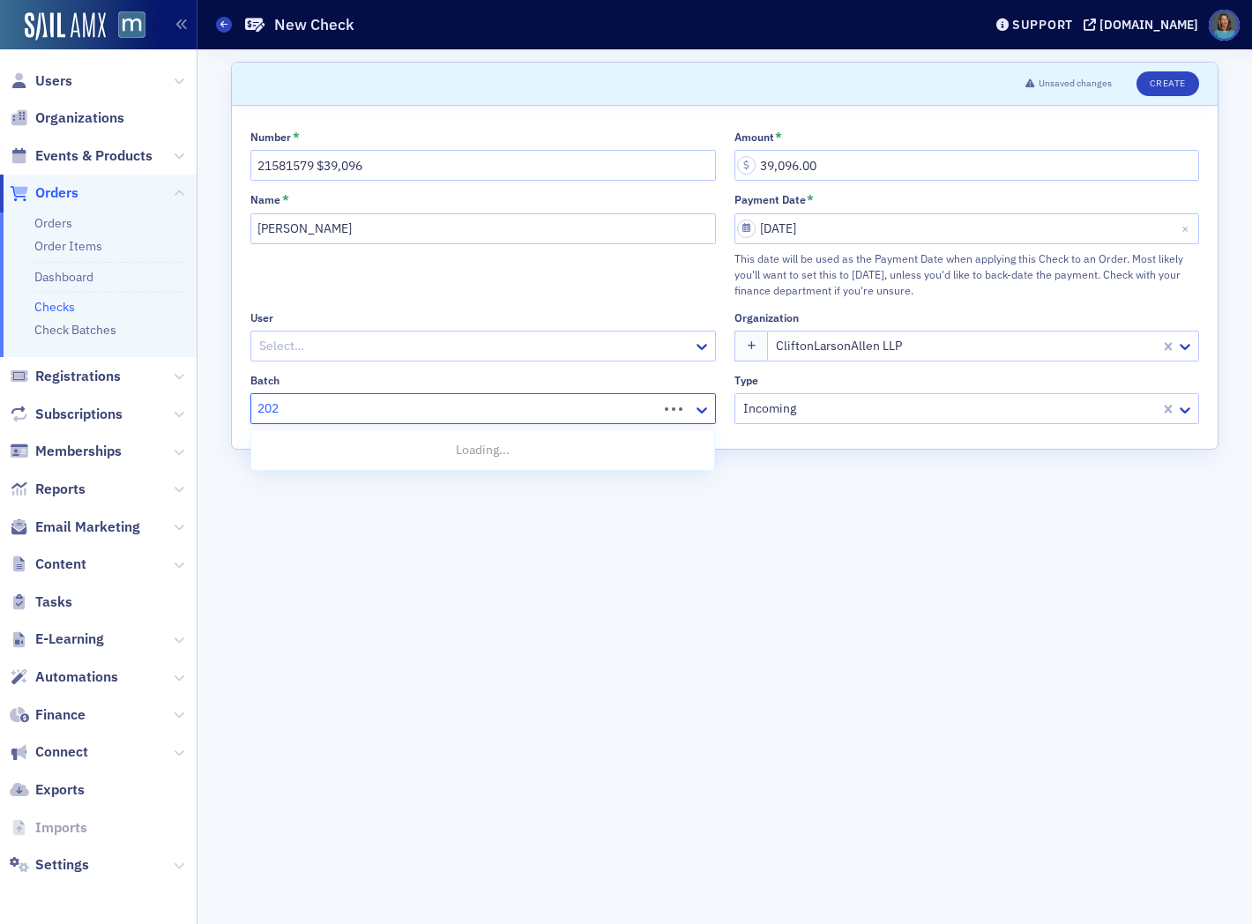
type input "2025"
click at [414, 512] on div "2025-09-19 med" at bounding box center [483, 515] width 442 height 19
click at [1160, 86] on button "Create" at bounding box center [1168, 83] width 63 height 25
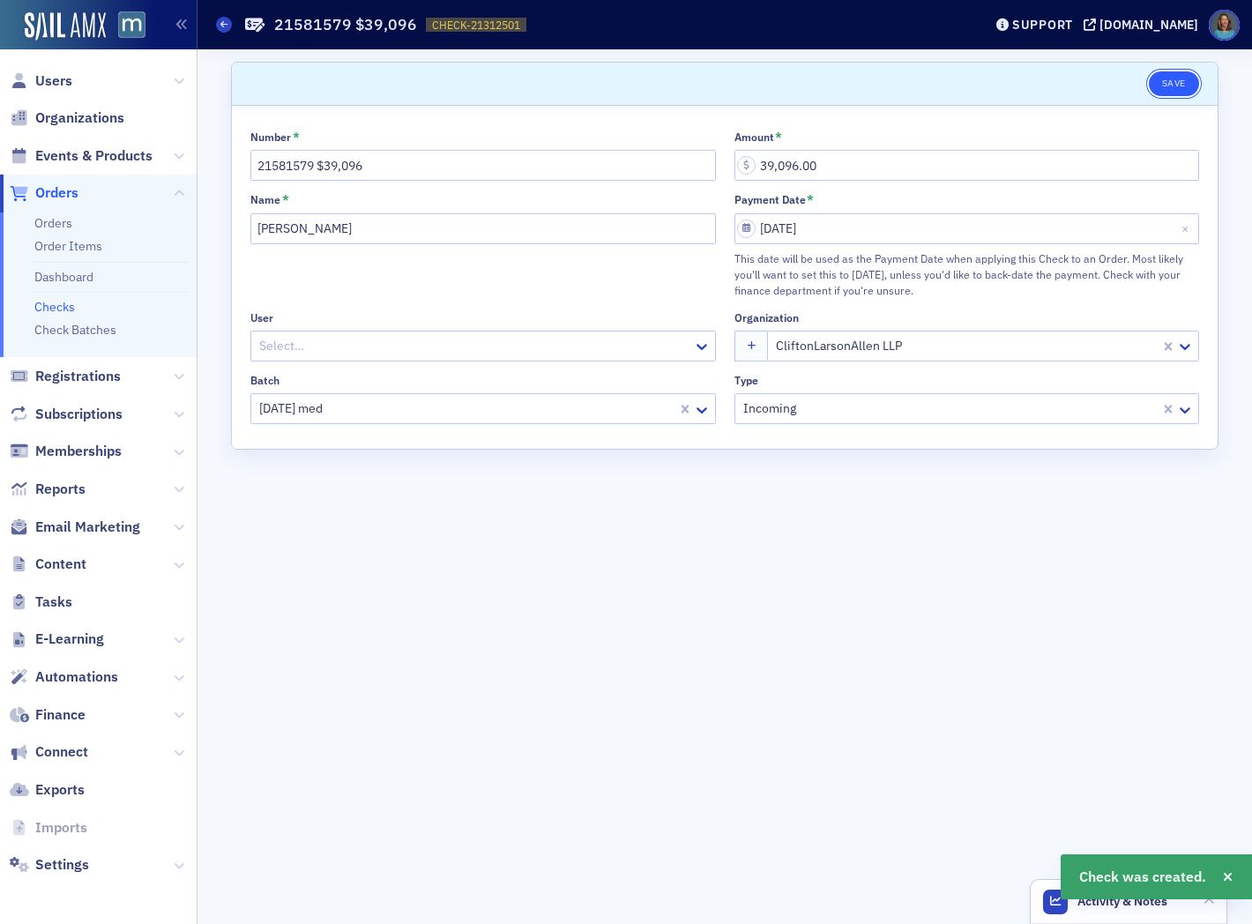
click at [1173, 84] on button "Save" at bounding box center [1174, 83] width 50 height 25
drag, startPoint x: 1178, startPoint y: 86, endPoint x: 1137, endPoint y: 71, distance: 43.6
click at [1167, 80] on button "Save" at bounding box center [1174, 83] width 50 height 25
click at [58, 309] on link "Checks" at bounding box center [54, 307] width 41 height 16
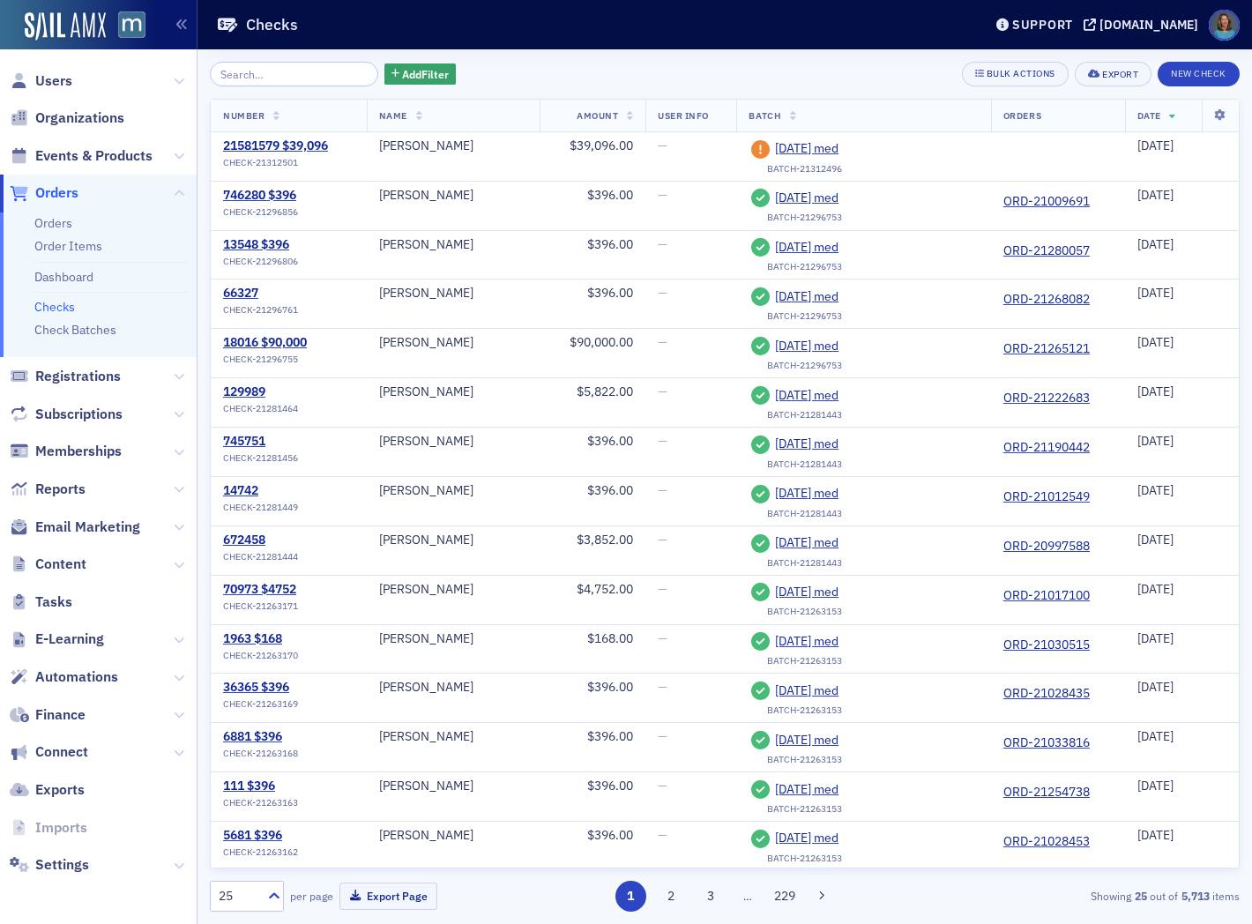
click at [300, 78] on input "search" at bounding box center [294, 74] width 168 height 25
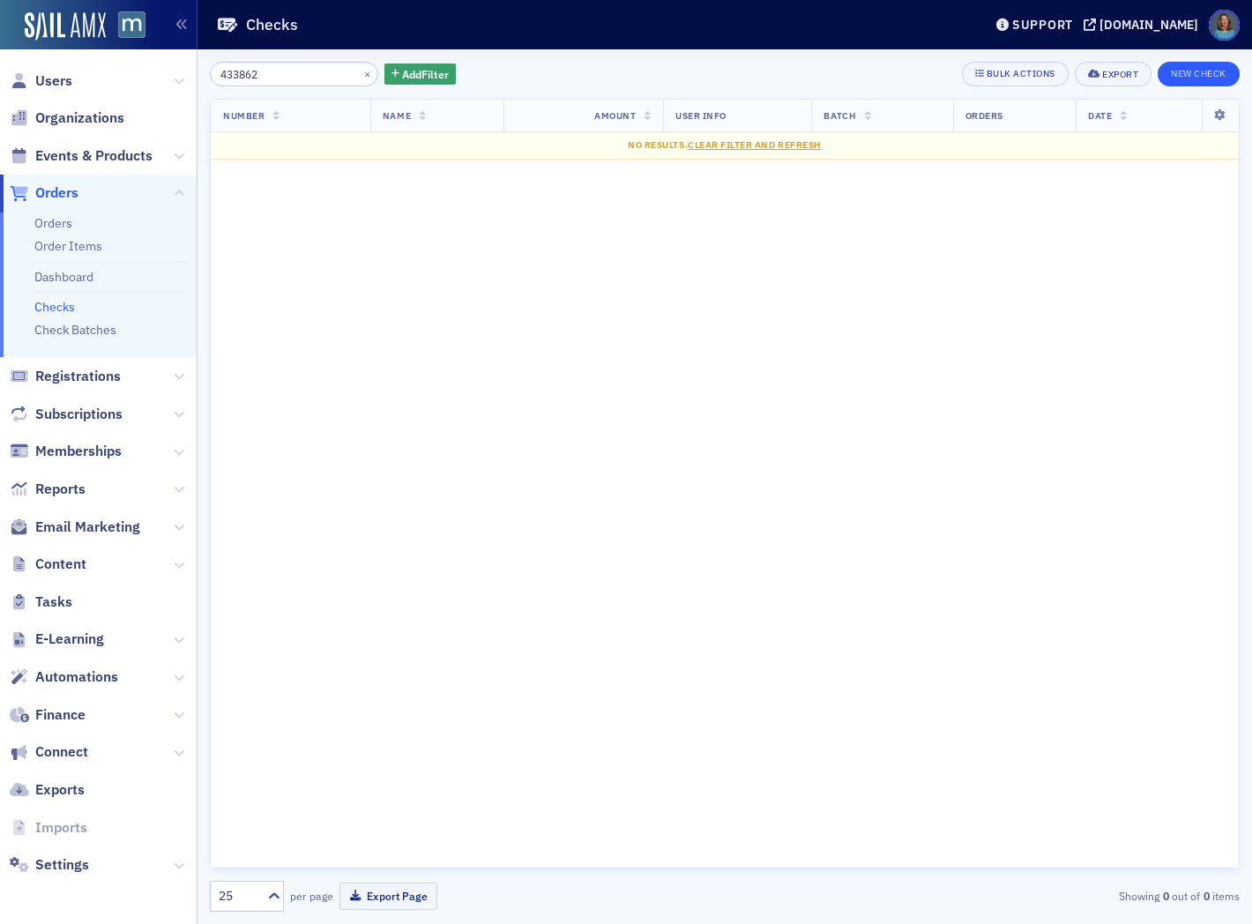
type input "433862"
click at [1189, 80] on button "New Check" at bounding box center [1199, 74] width 82 height 25
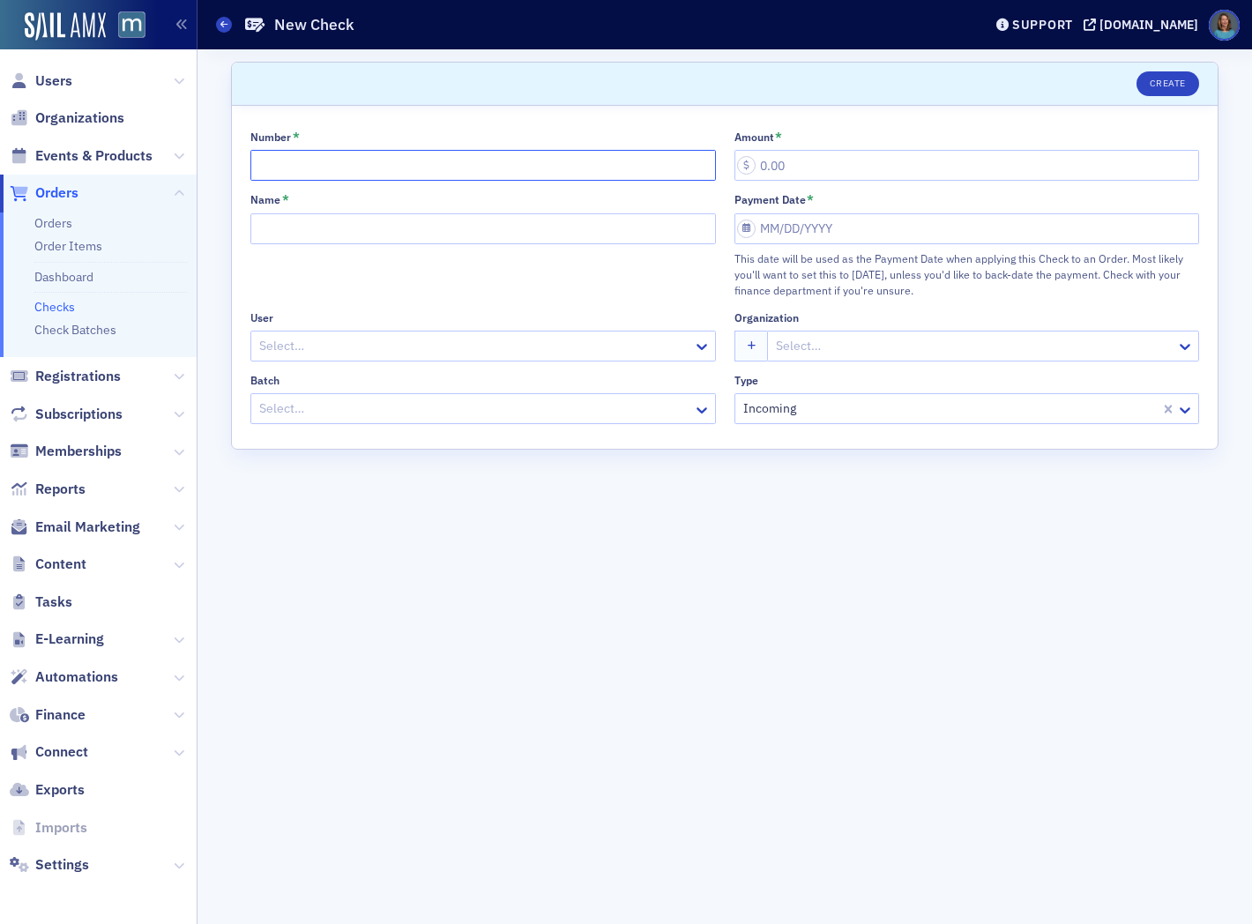
click at [459, 169] on input "Number *" at bounding box center [483, 165] width 466 height 31
type input "433862 $396"
type input "396.00"
type input "H"
type input "Nichole Hepfer"
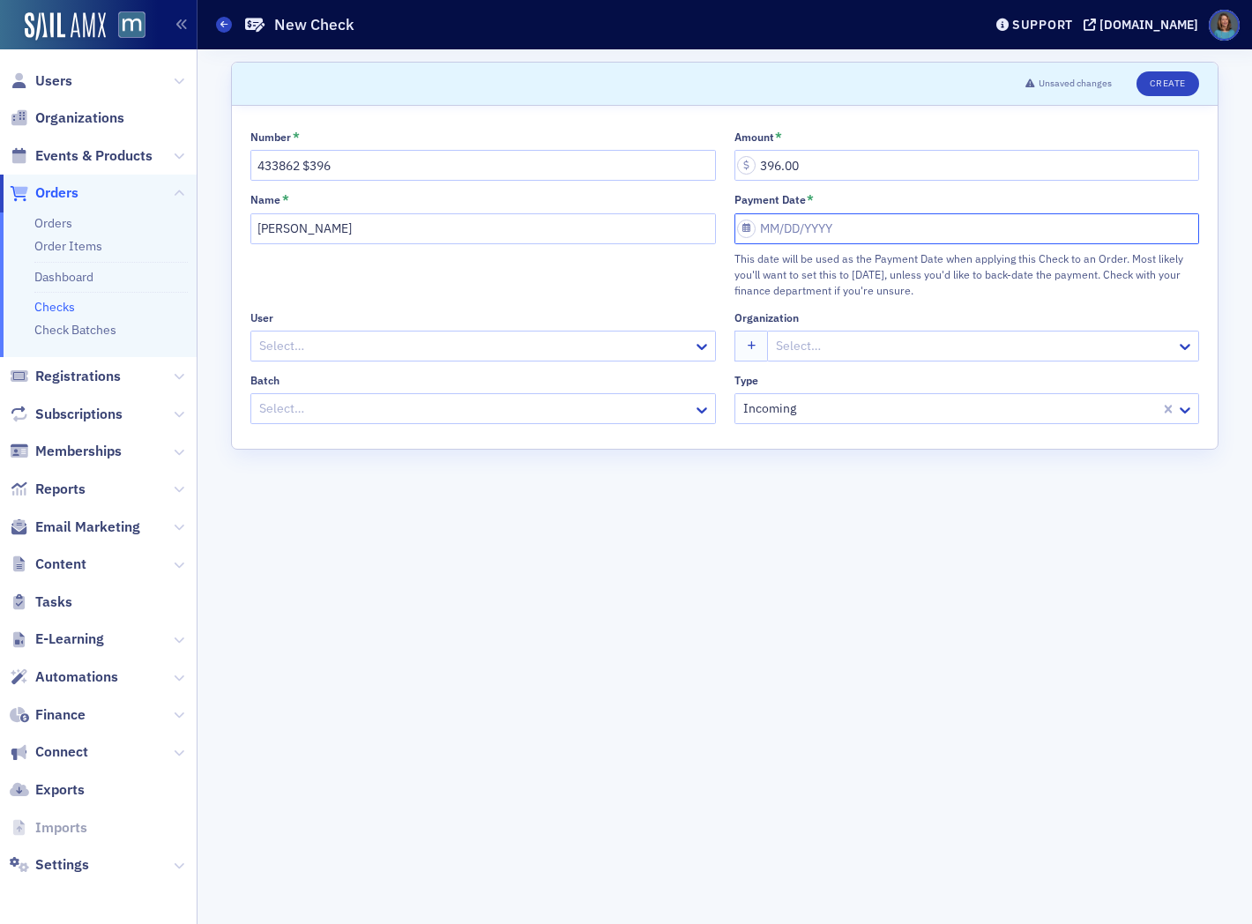
select select "8"
select select "2025"
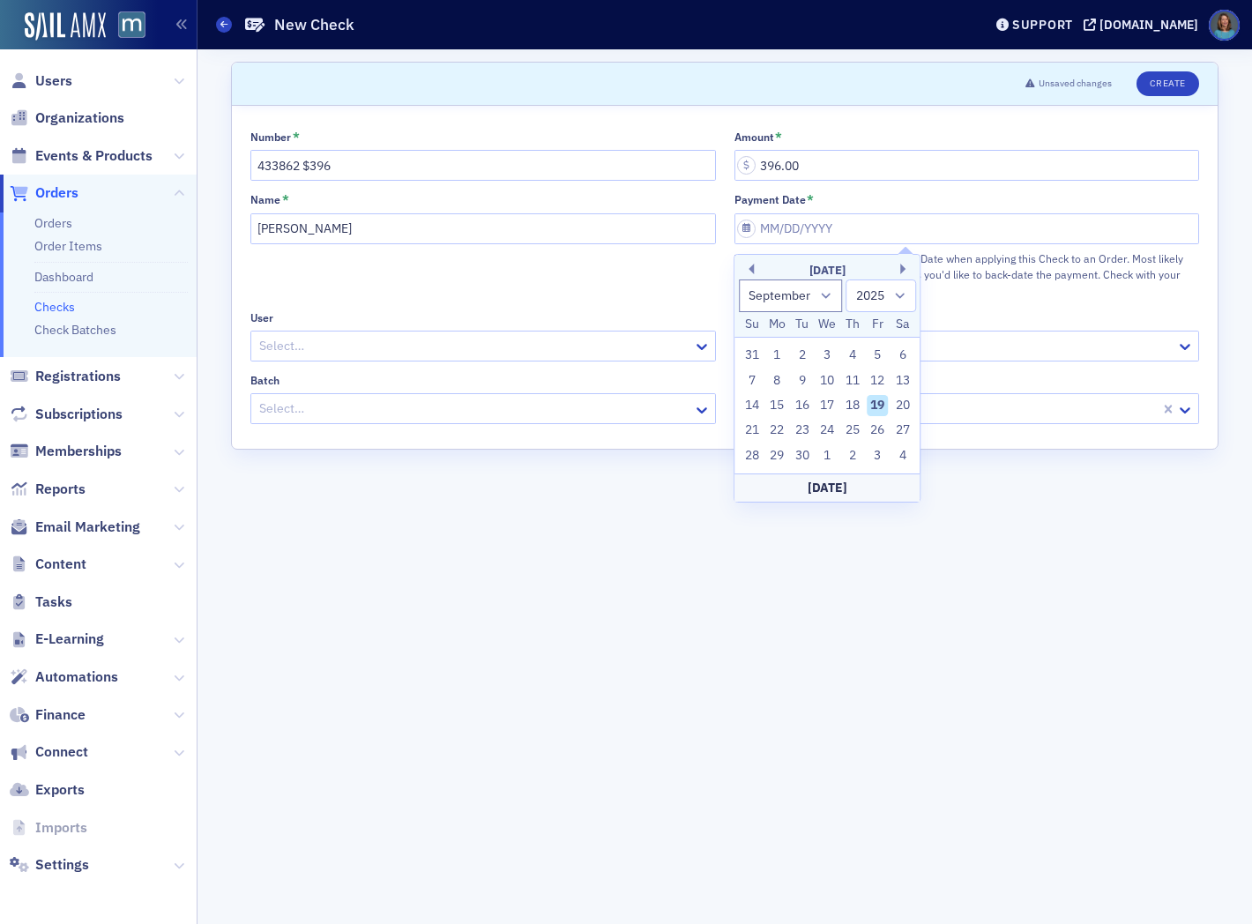
drag, startPoint x: 873, startPoint y: 407, endPoint x: 735, endPoint y: 398, distance: 138.8
click at [870, 406] on div "19" at bounding box center [877, 405] width 21 height 21
type input "09/19/2025"
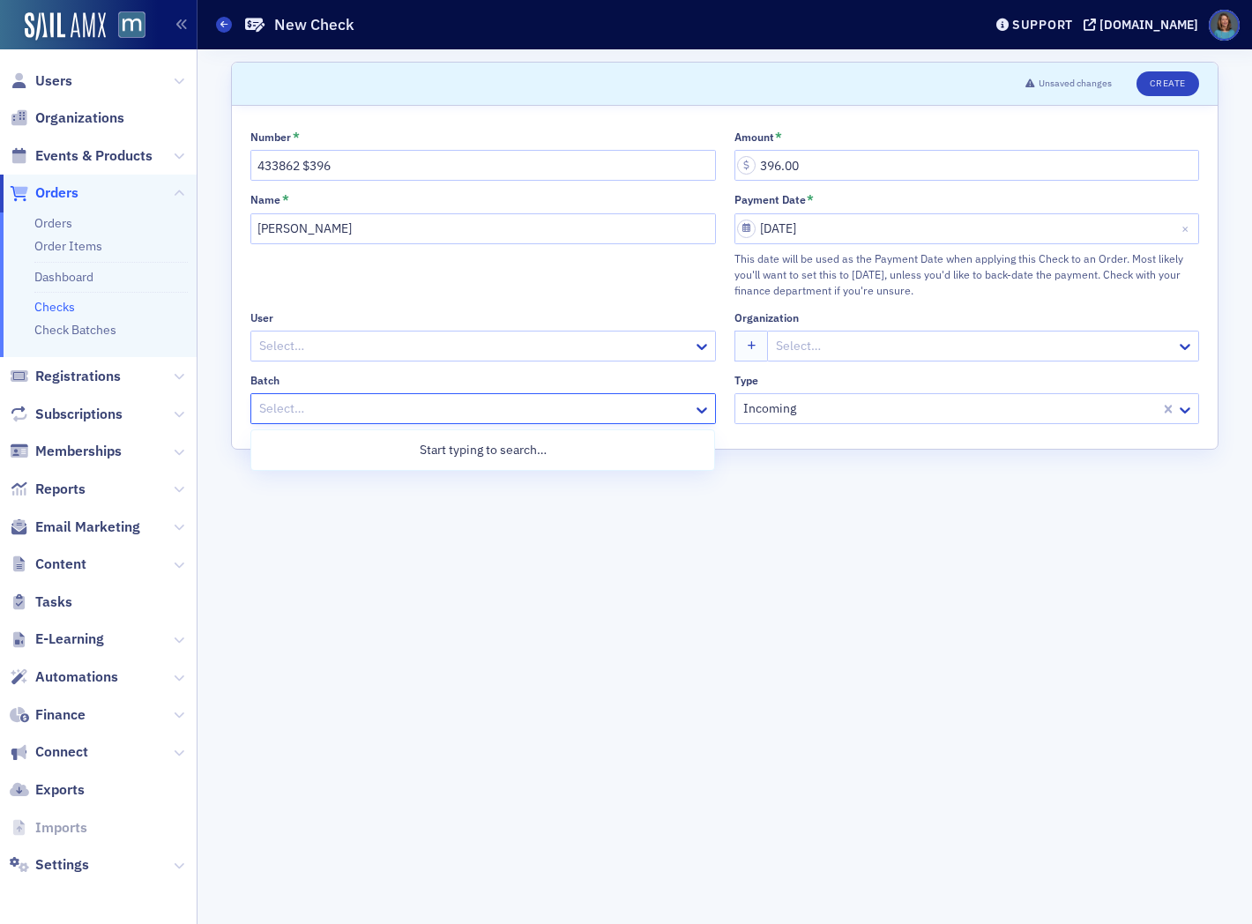
click at [476, 406] on div at bounding box center [474, 409] width 434 height 22
type input "2025"
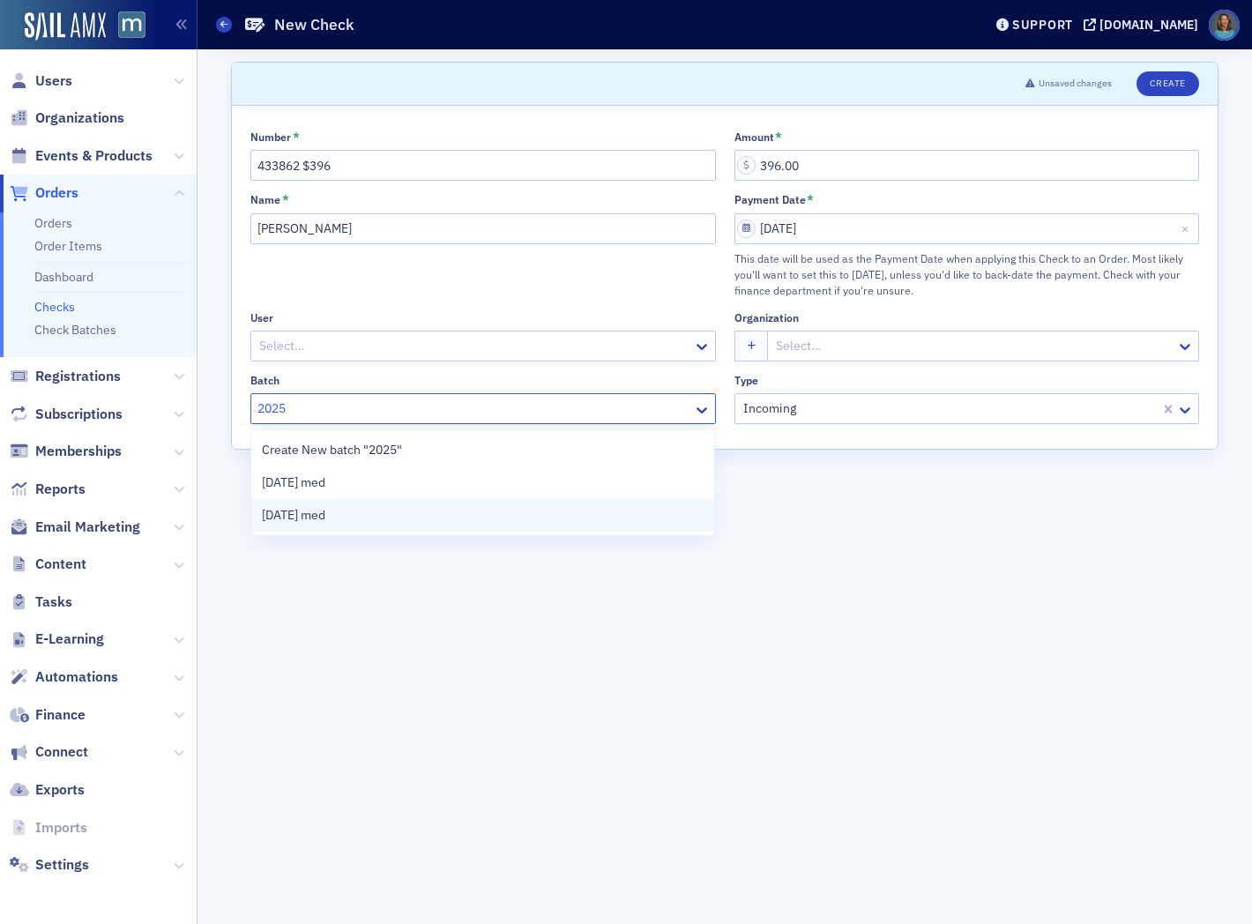
click at [325, 510] on span "2025-09-19 med" at bounding box center [293, 515] width 63 height 19
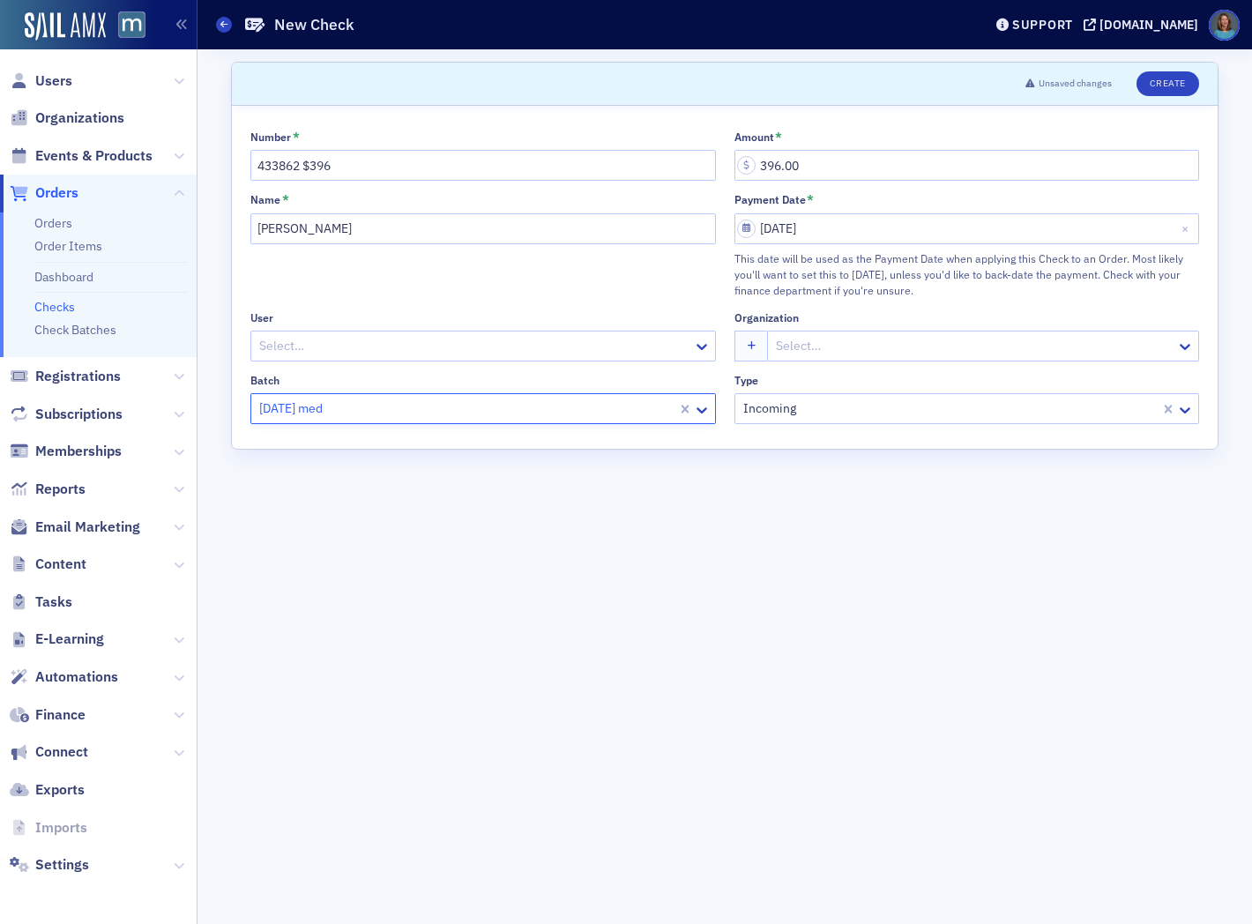
click at [774, 347] on input "Organization" at bounding box center [775, 346] width 3 height 19
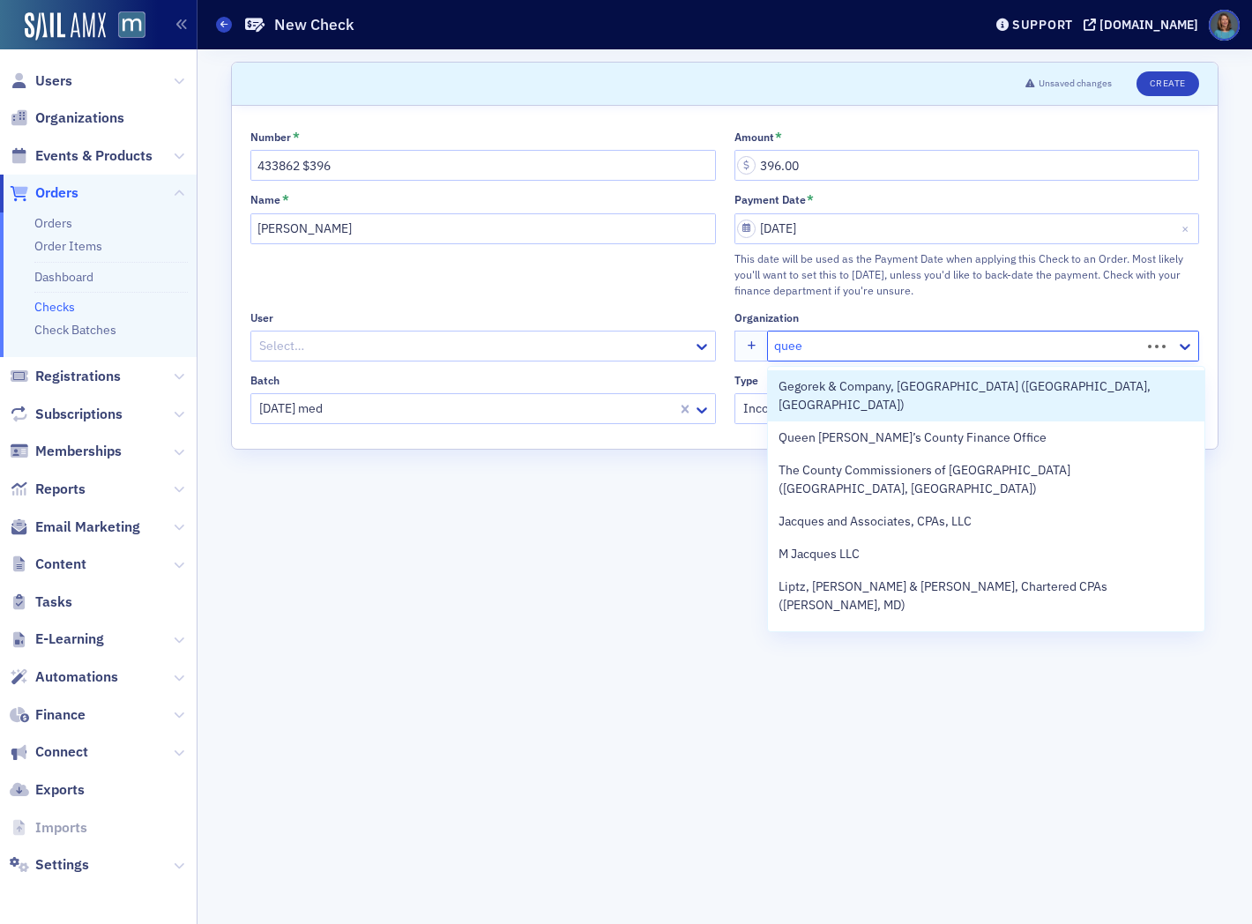
type input "queen"
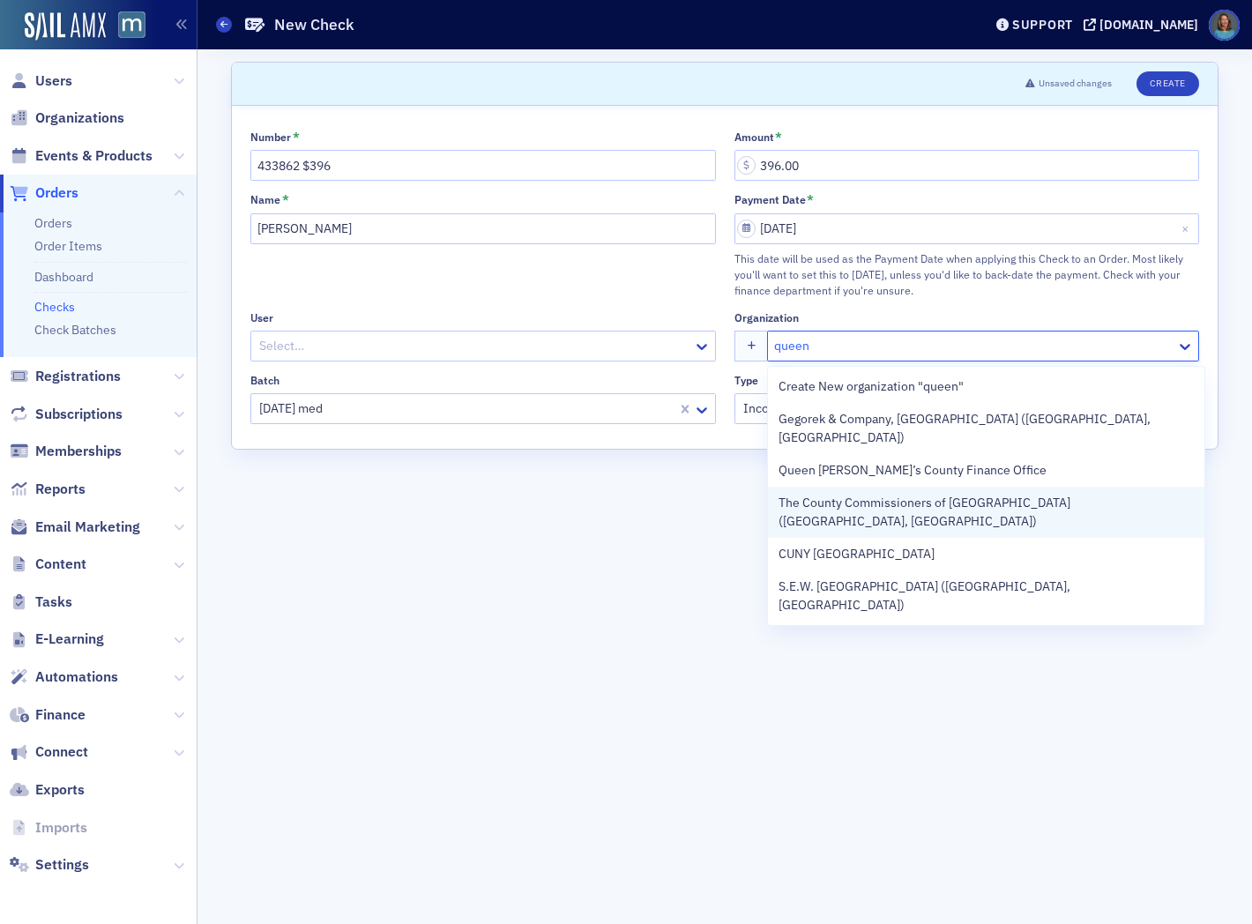
click at [895, 494] on span "The County Commissioners of Queen Anne’s County (Centreville, MD)" at bounding box center [986, 512] width 415 height 37
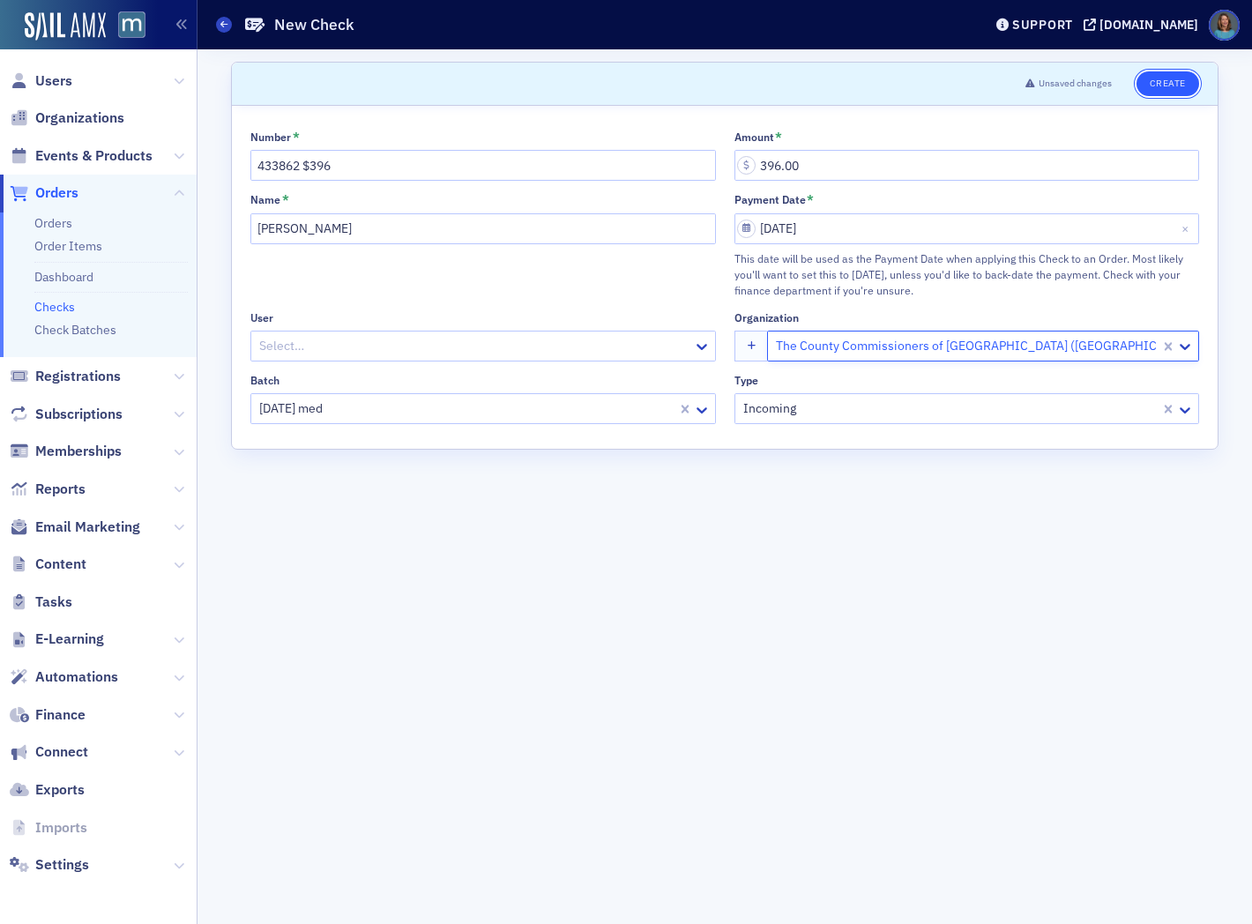
click at [1177, 90] on button "Create" at bounding box center [1168, 83] width 63 height 25
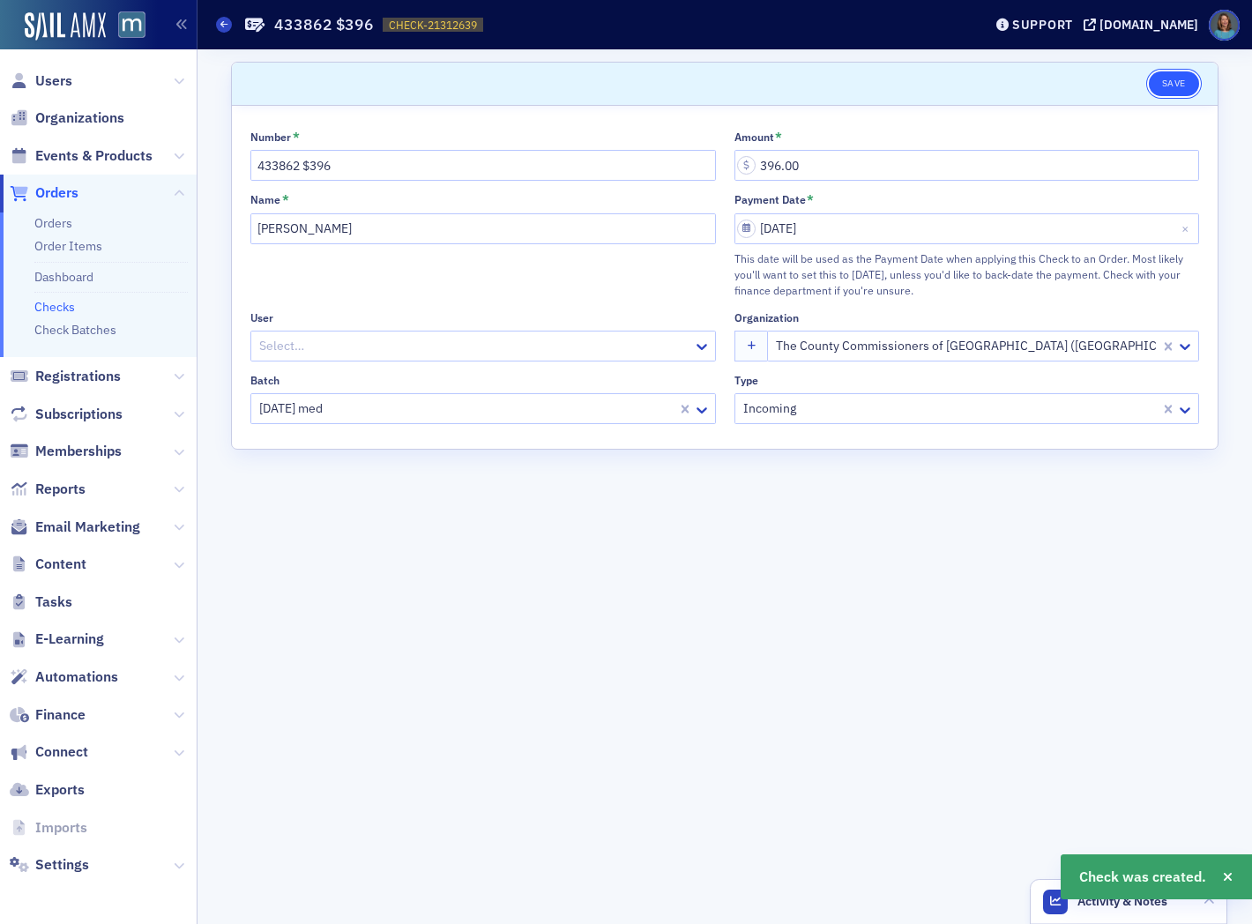
click at [1162, 81] on button "Save" at bounding box center [1174, 83] width 50 height 25
click at [56, 309] on link "Checks" at bounding box center [54, 307] width 41 height 16
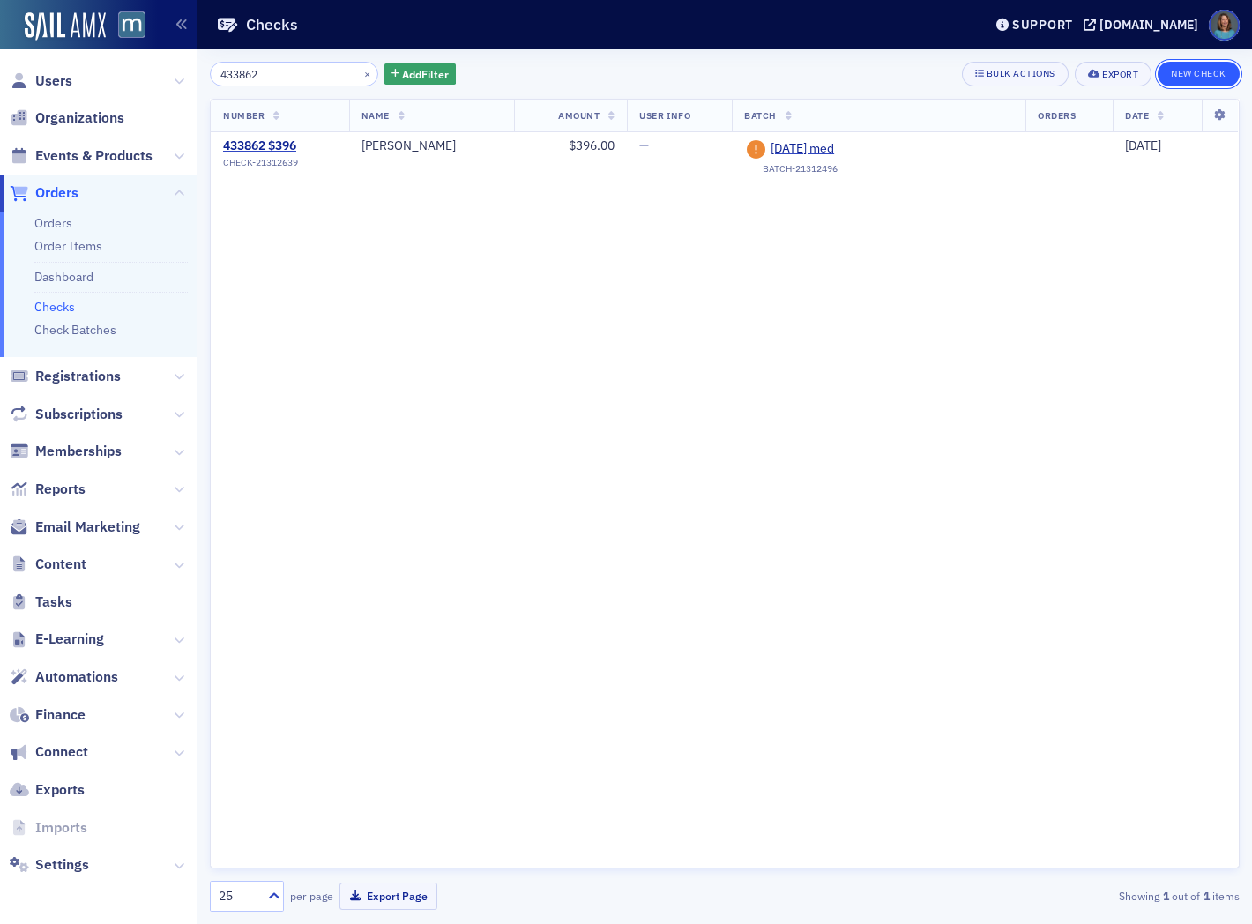
click at [1183, 76] on button "New Check" at bounding box center [1199, 74] width 82 height 25
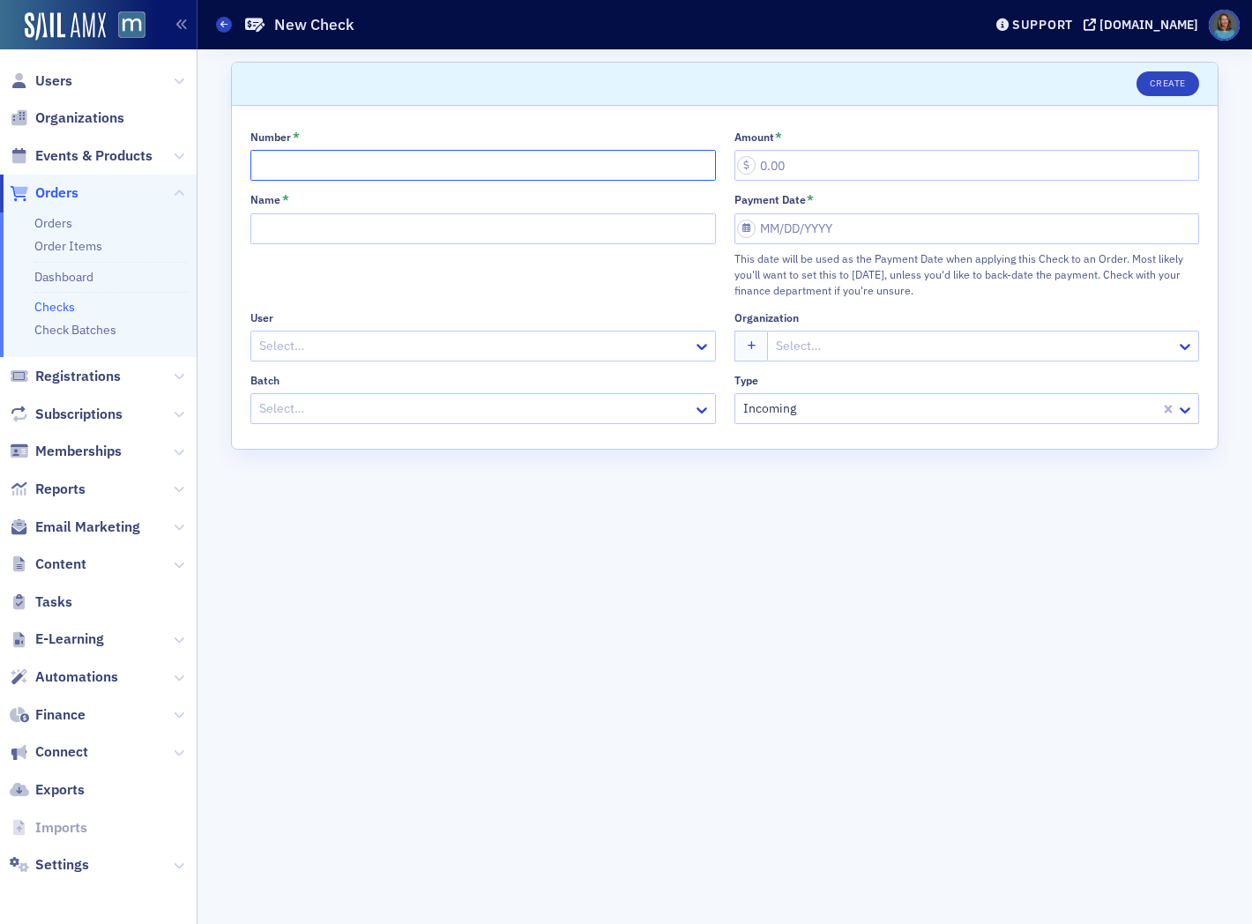
click at [345, 168] on input "Number *" at bounding box center [483, 165] width 466 height 31
type input "4498 $396"
type input "396.00"
type input "Harvey Schevitz"
select select "8"
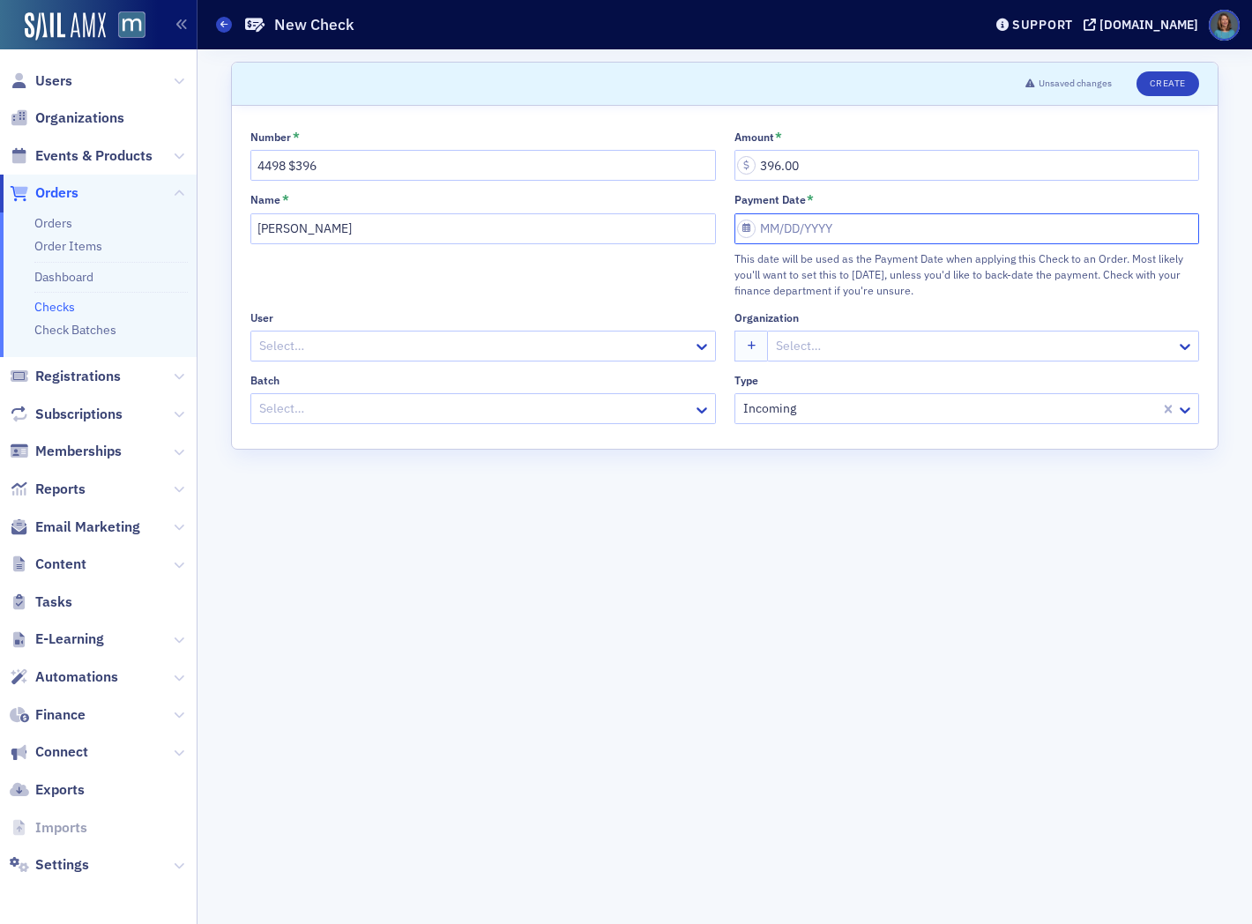
select select "2025"
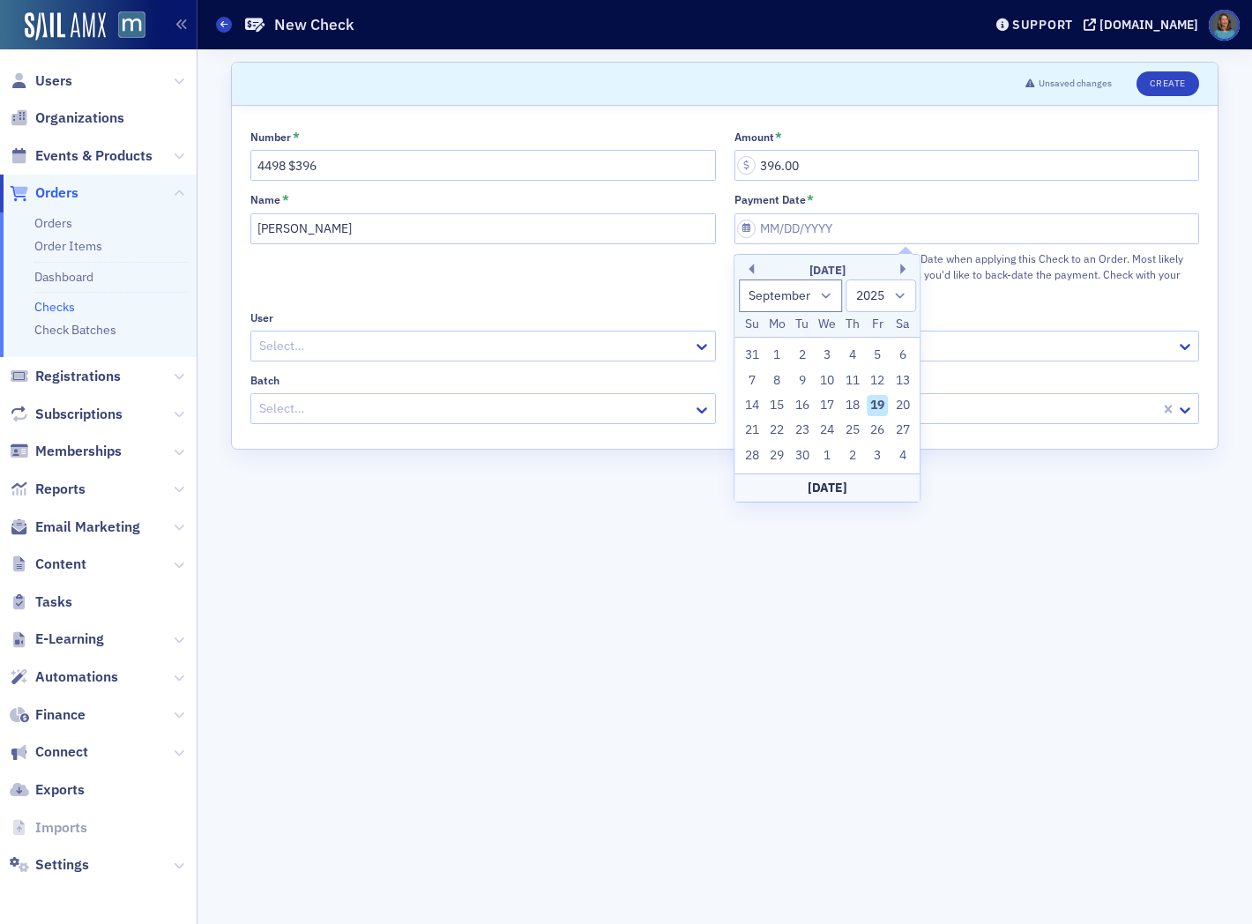
drag, startPoint x: 875, startPoint y: 400, endPoint x: 749, endPoint y: 410, distance: 125.6
click at [874, 400] on div "19" at bounding box center [877, 405] width 21 height 21
type input "09/19/2025"
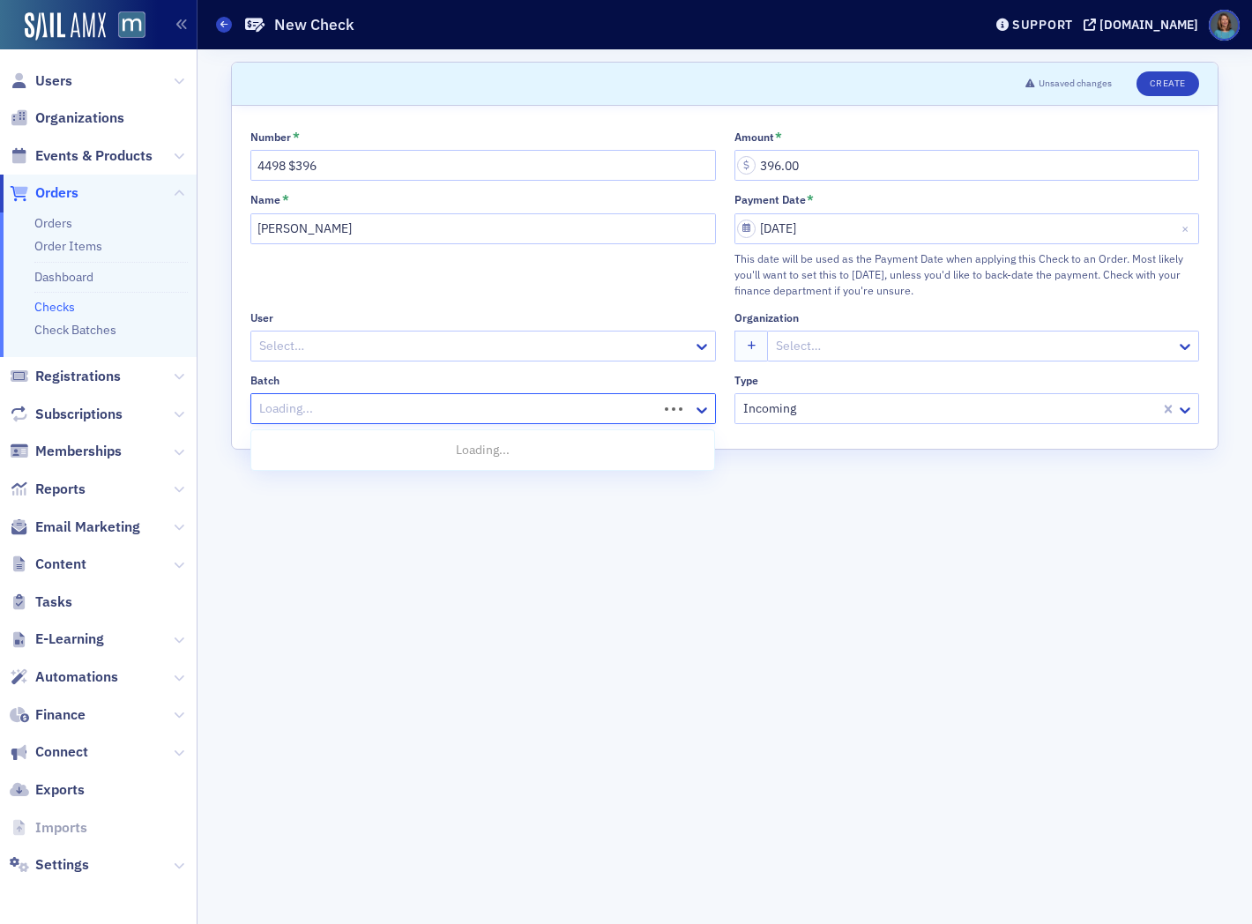
click at [585, 421] on div "Loading..." at bounding box center [454, 409] width 406 height 26
type input "2025"
drag, startPoint x: 346, startPoint y: 517, endPoint x: 373, endPoint y: 511, distance: 27.8
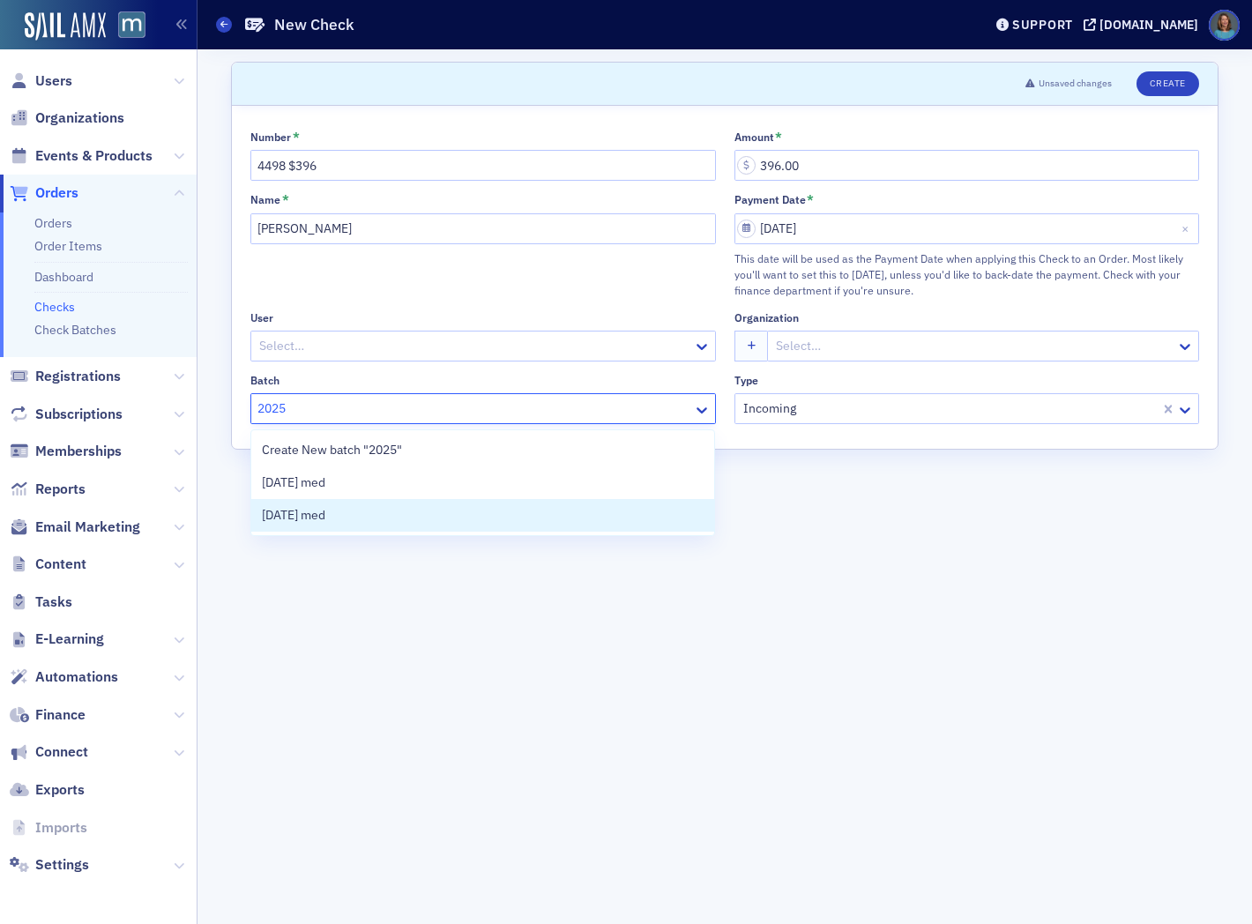
click at [325, 517] on span "2025-09-19 med" at bounding box center [293, 515] width 63 height 19
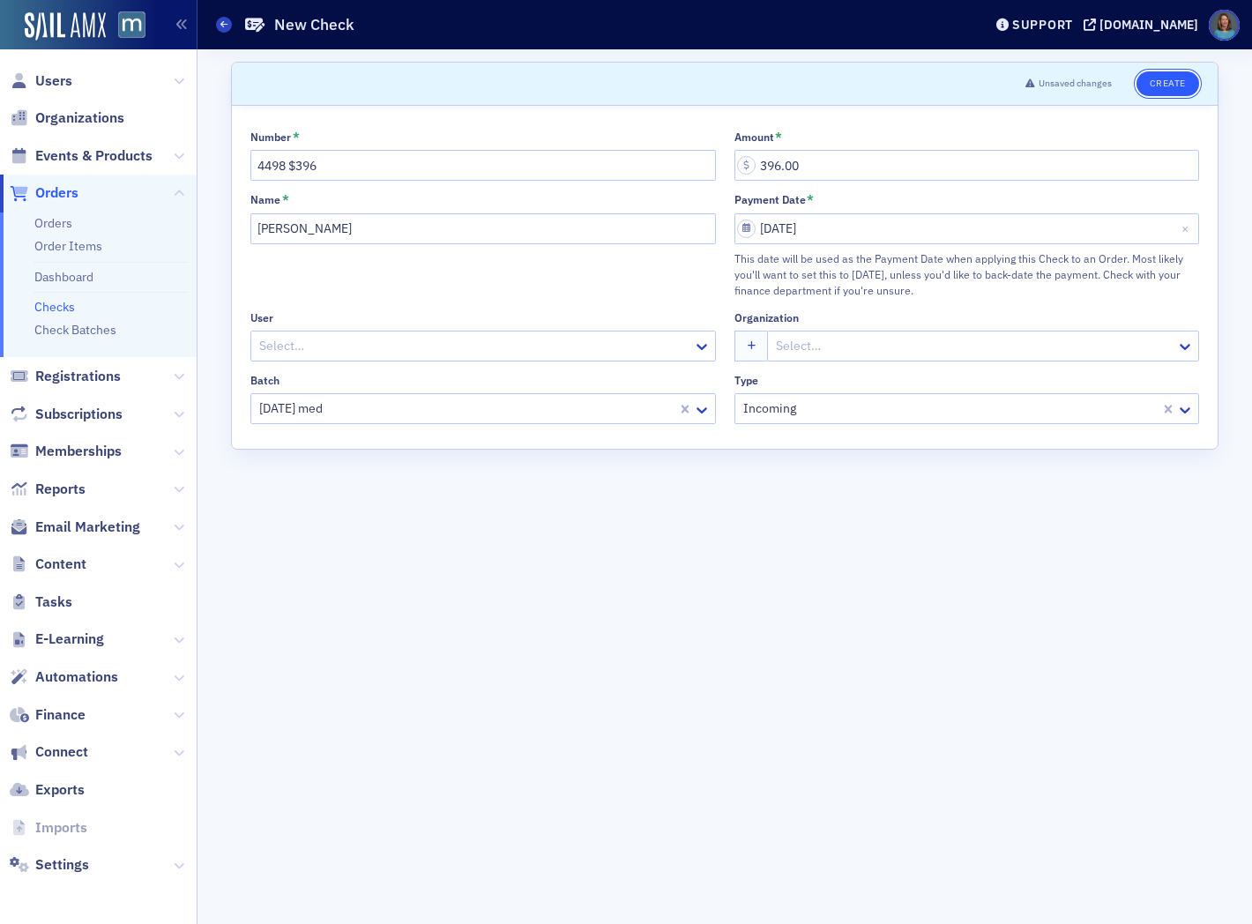
click at [1165, 81] on button "Create" at bounding box center [1168, 83] width 63 height 25
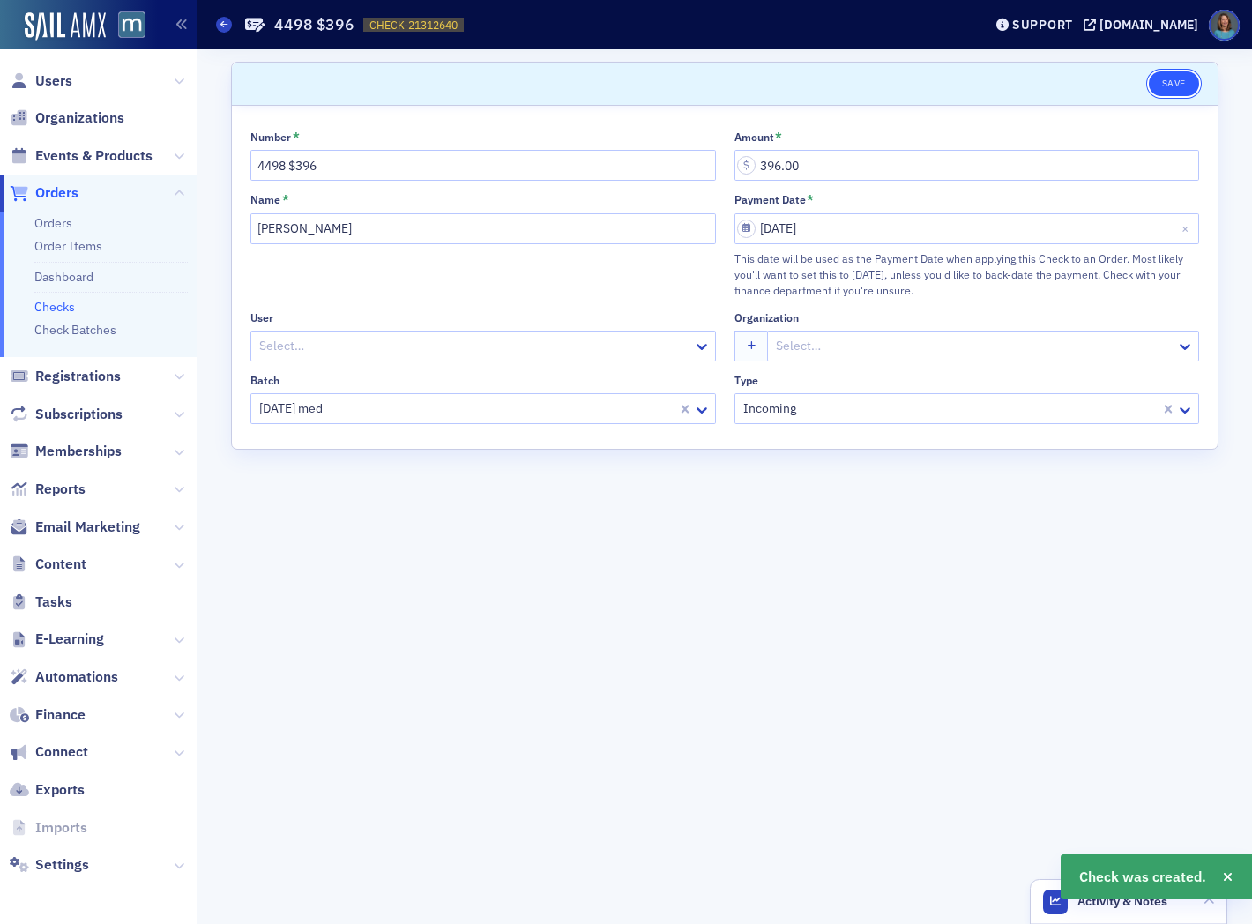
click at [1167, 86] on button "Save" at bounding box center [1174, 83] width 50 height 25
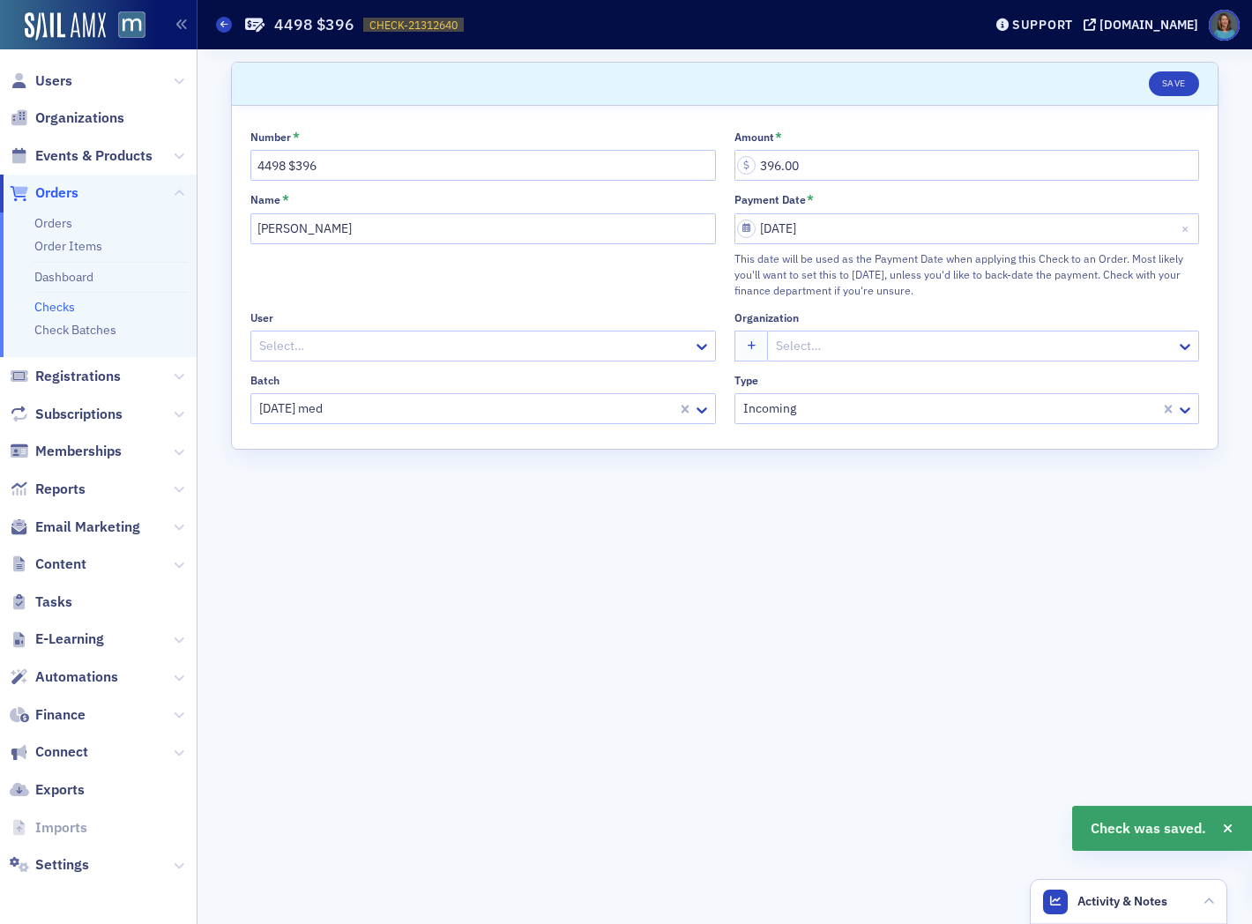
click at [63, 309] on link "Checks" at bounding box center [54, 307] width 41 height 16
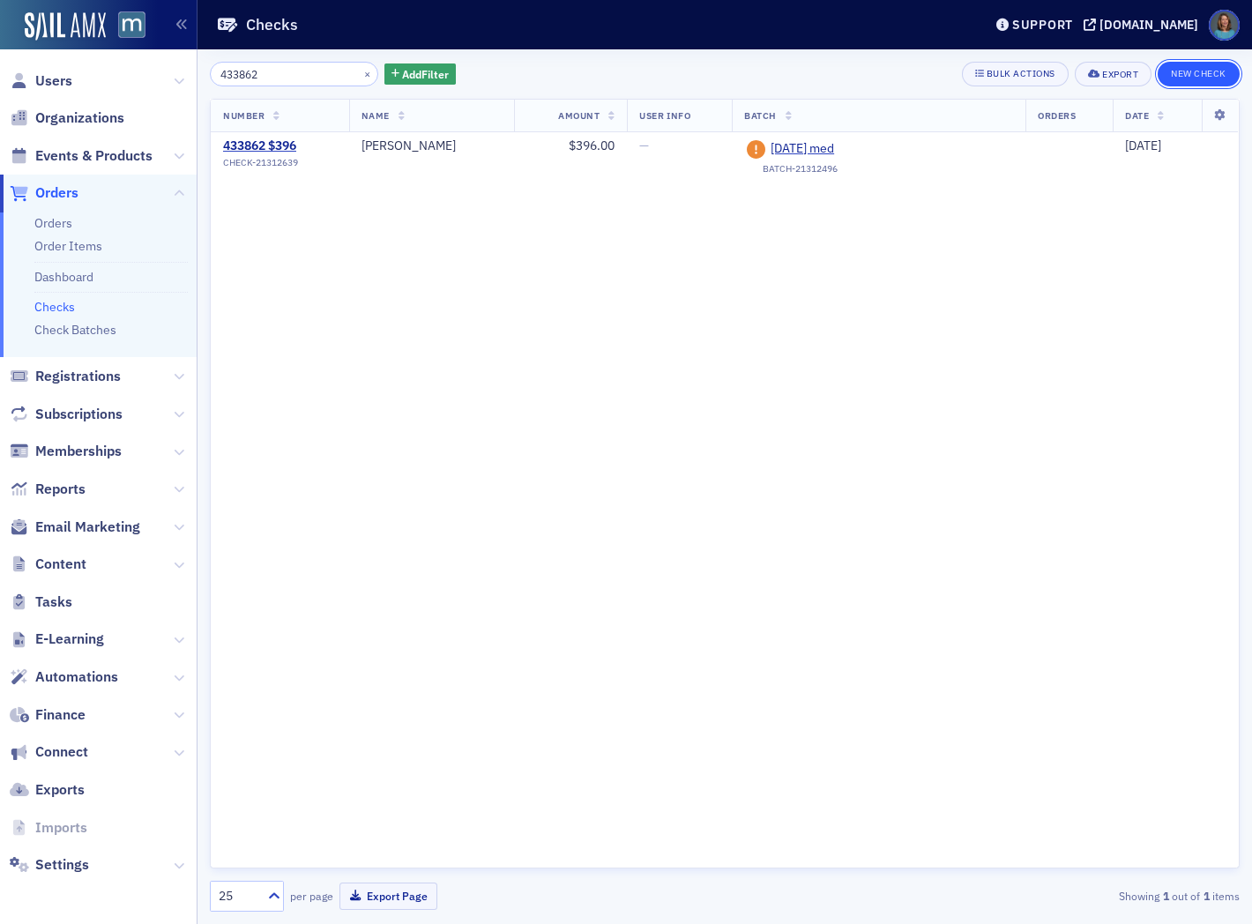
click at [1190, 71] on button "New Check" at bounding box center [1199, 74] width 82 height 25
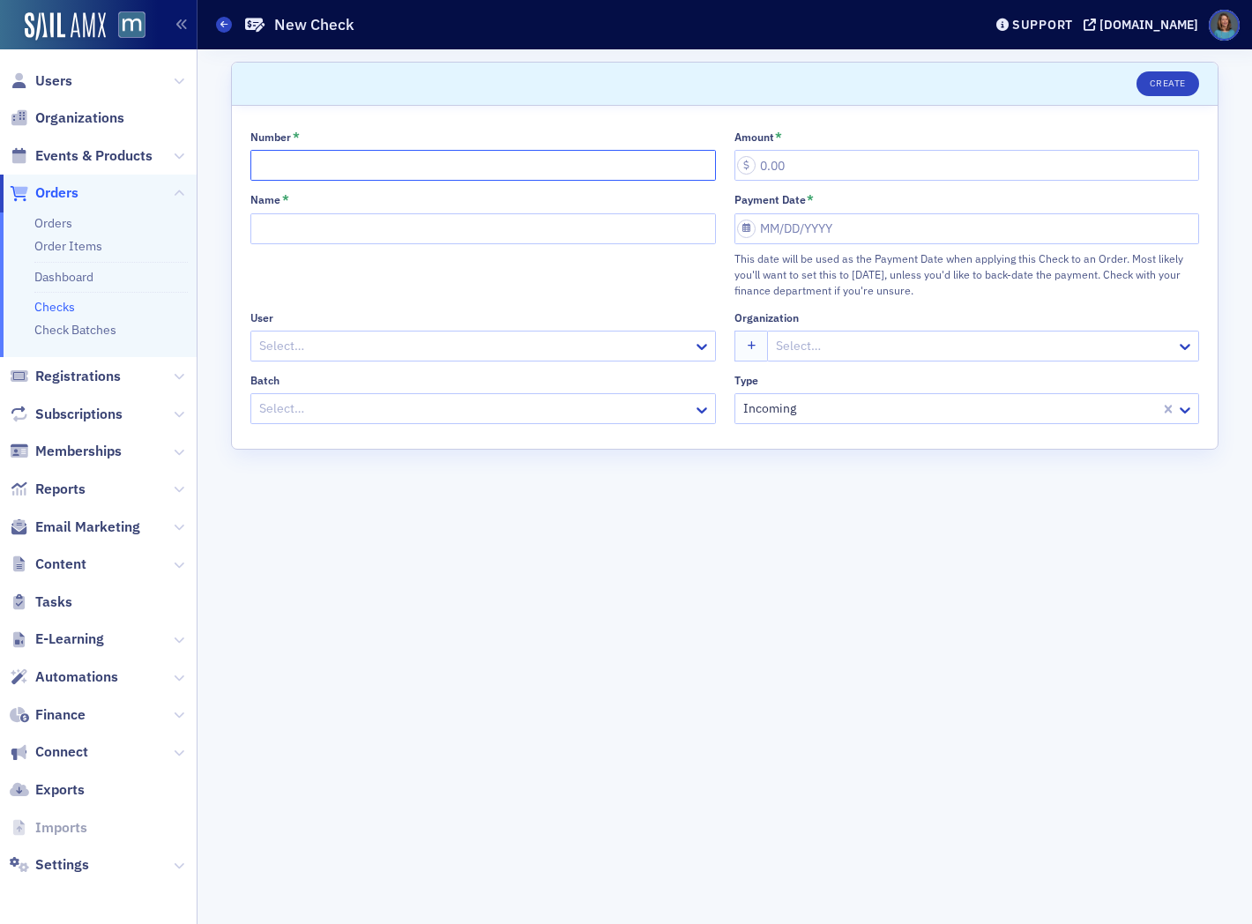
click at [331, 156] on input "Number *" at bounding box center [483, 165] width 466 height 31
type input "21442 $21,864"
type input "21,864.00"
click at [339, 235] on input "Name *" at bounding box center [483, 228] width 466 height 31
type input "Christine English"
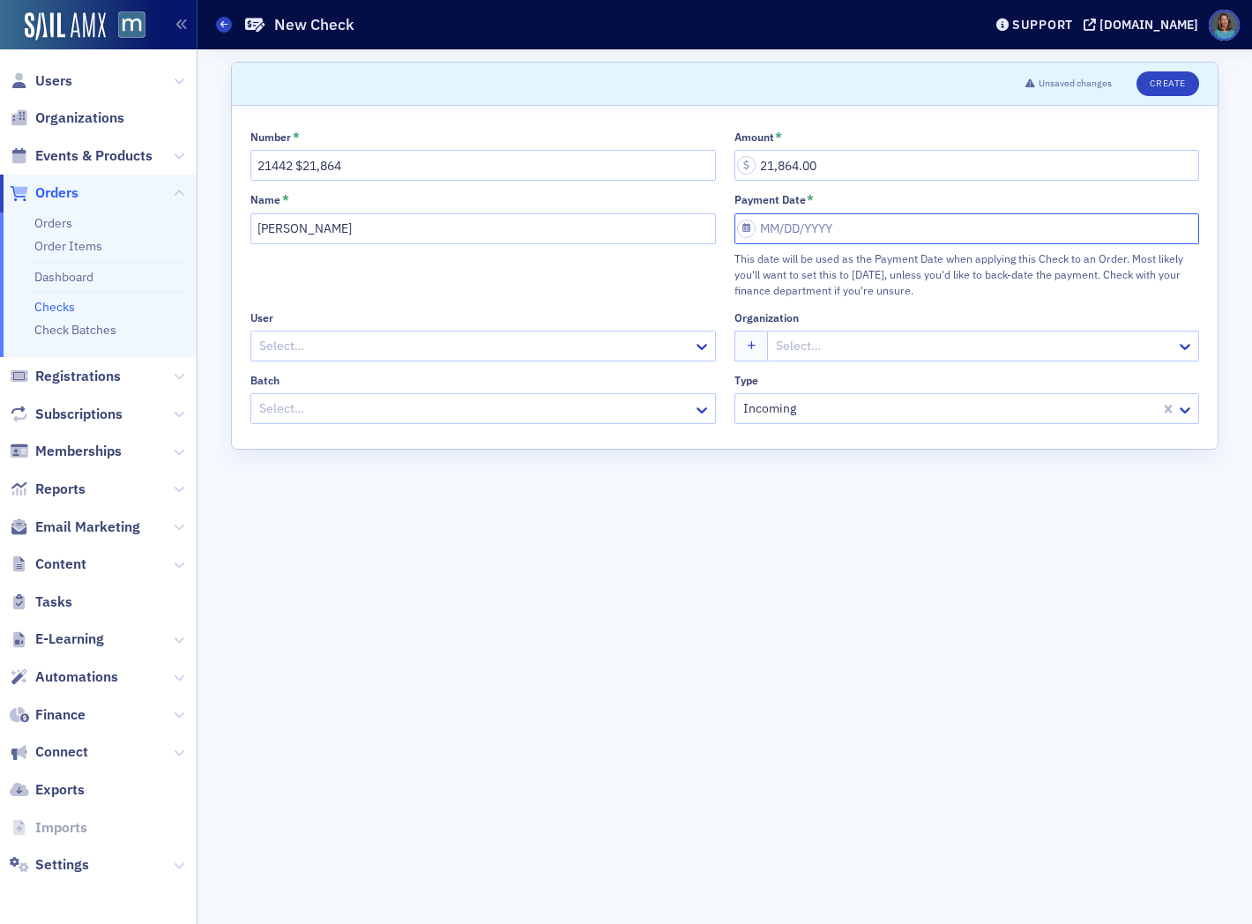
select select "8"
select select "2025"
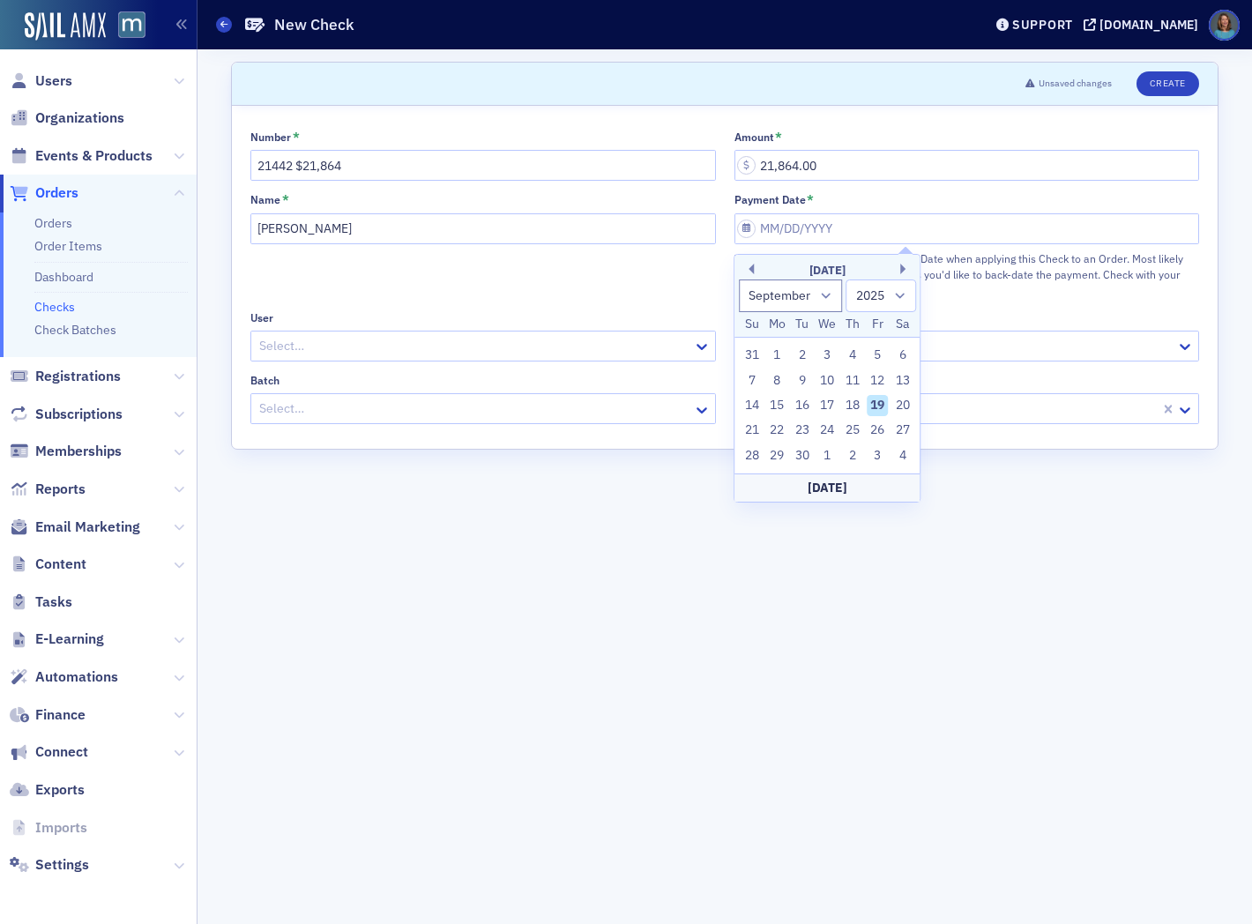
click at [882, 400] on div "19" at bounding box center [877, 405] width 21 height 21
type input "09/19/2025"
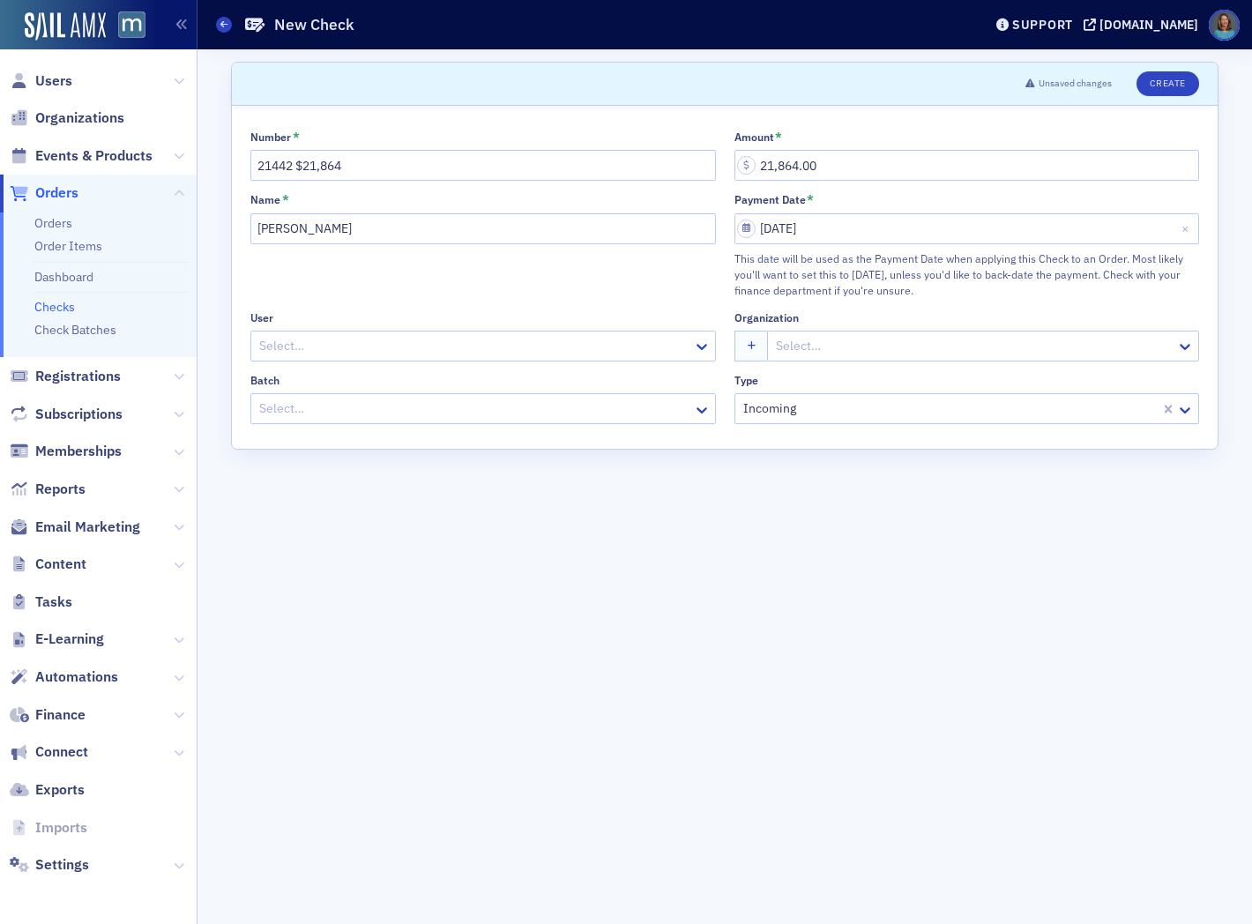
click at [530, 415] on div at bounding box center [474, 409] width 434 height 22
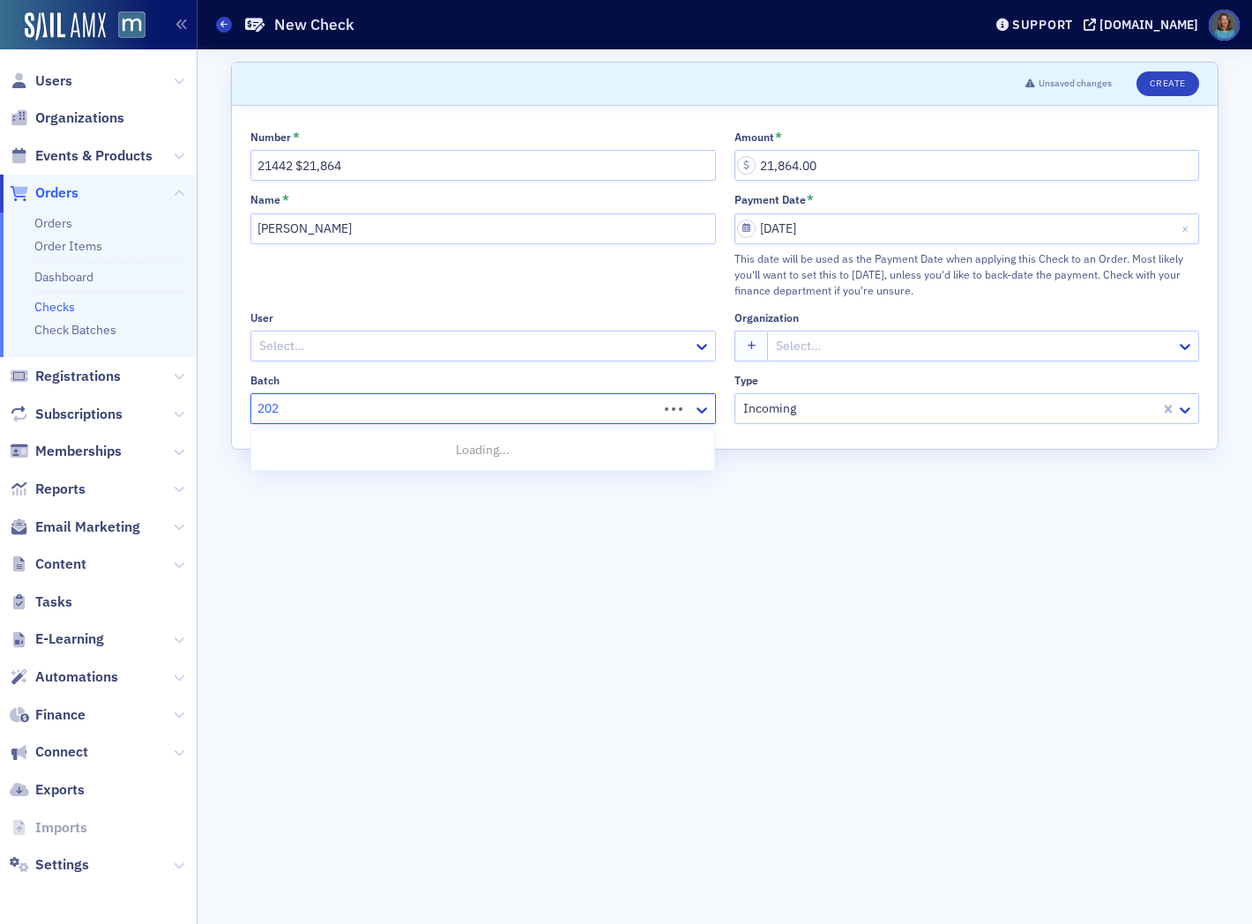
type input "2025"
click at [360, 512] on div "2025-09-19 med" at bounding box center [483, 515] width 442 height 19
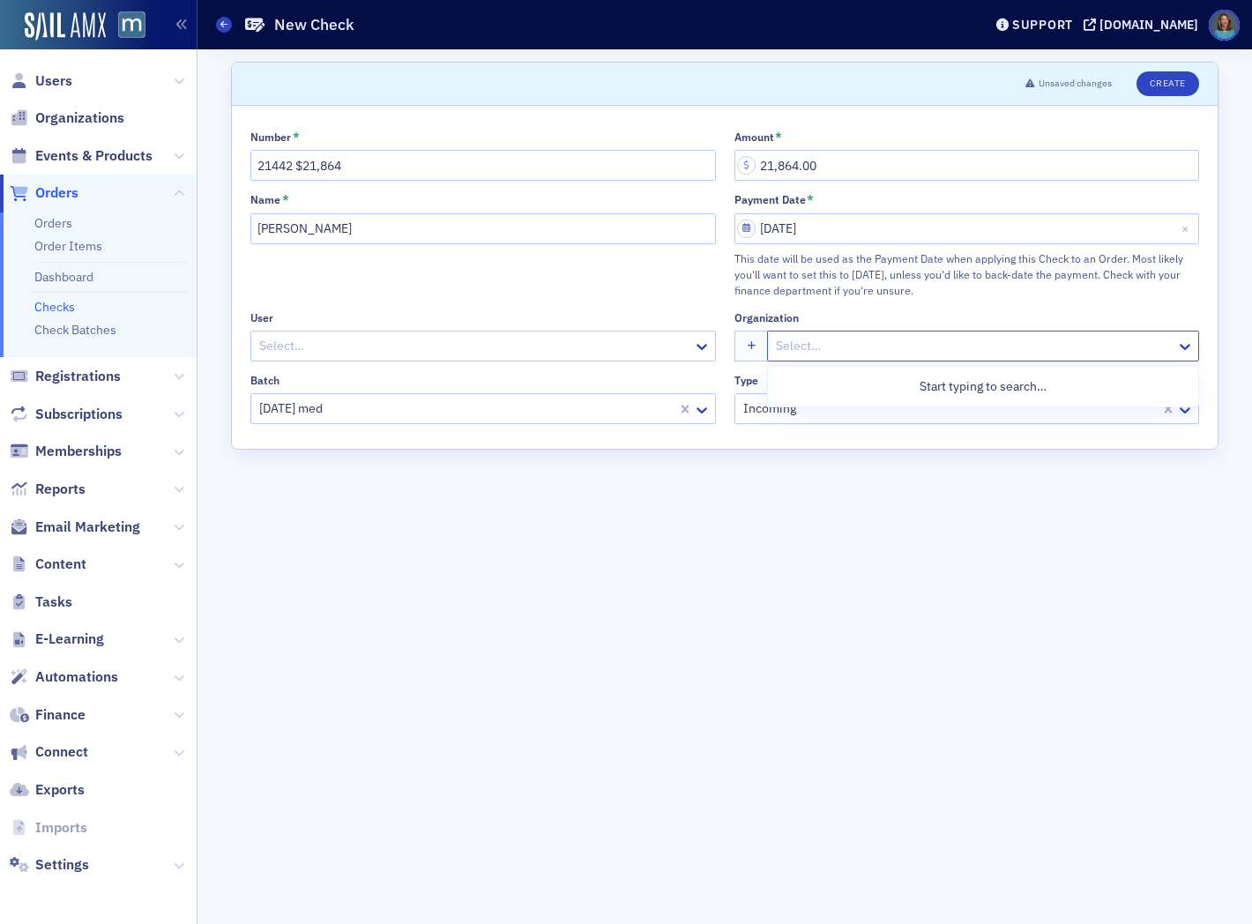
click at [799, 351] on div at bounding box center [974, 346] width 400 height 22
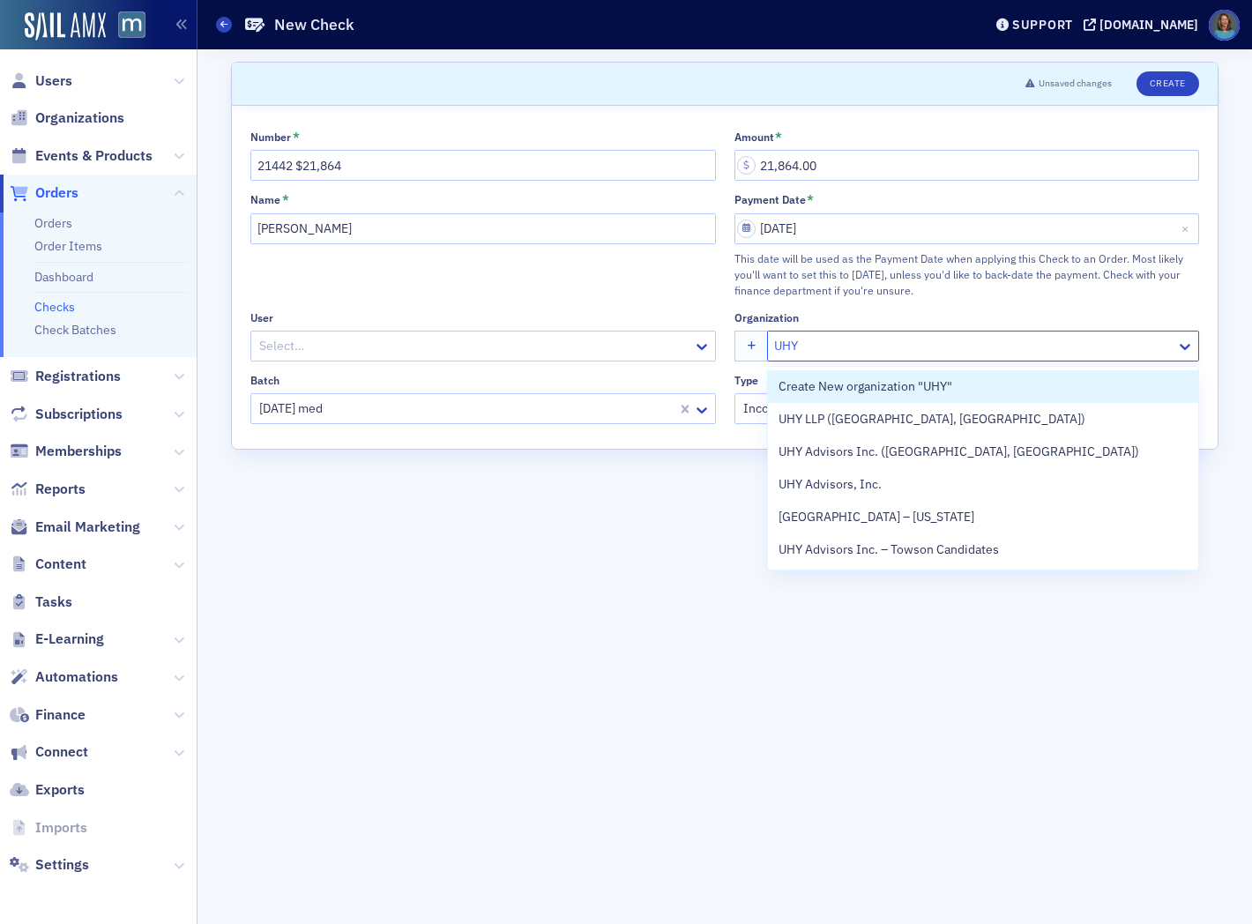
type input "UHY"
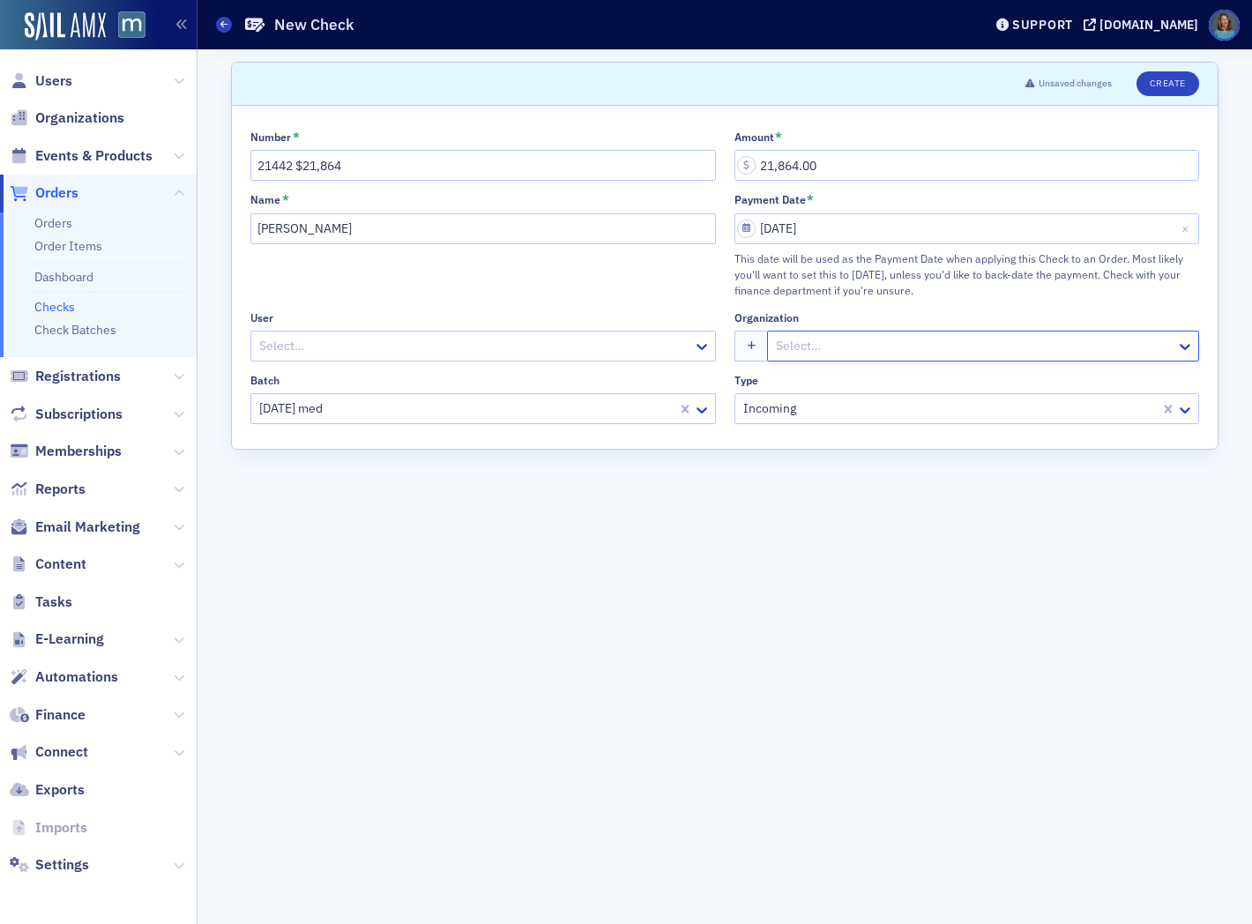
click at [791, 342] on div at bounding box center [974, 346] width 400 height 22
type input "uh"
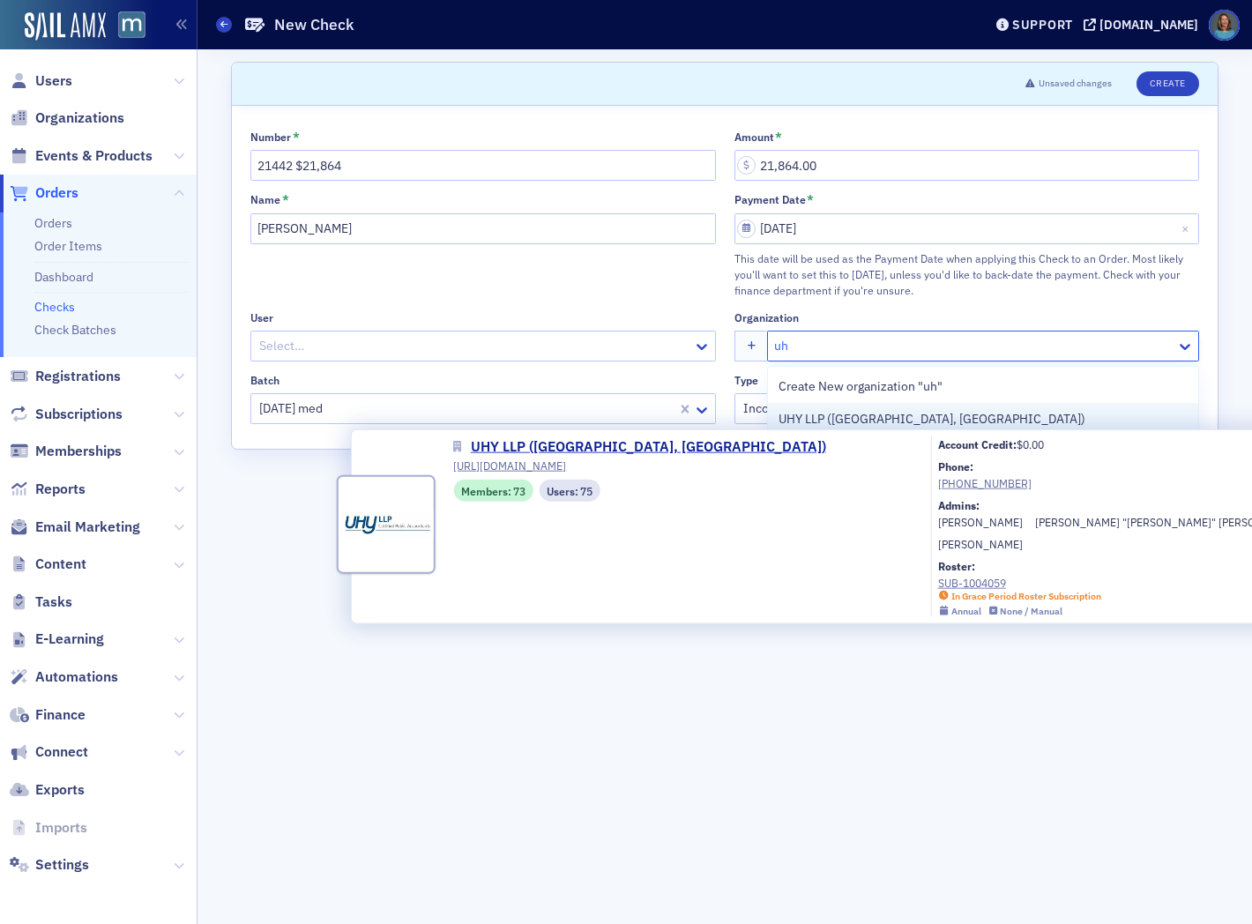
click at [807, 417] on span "UHY LLP ([GEOGRAPHIC_DATA], [GEOGRAPHIC_DATA])" at bounding box center [932, 419] width 307 height 19
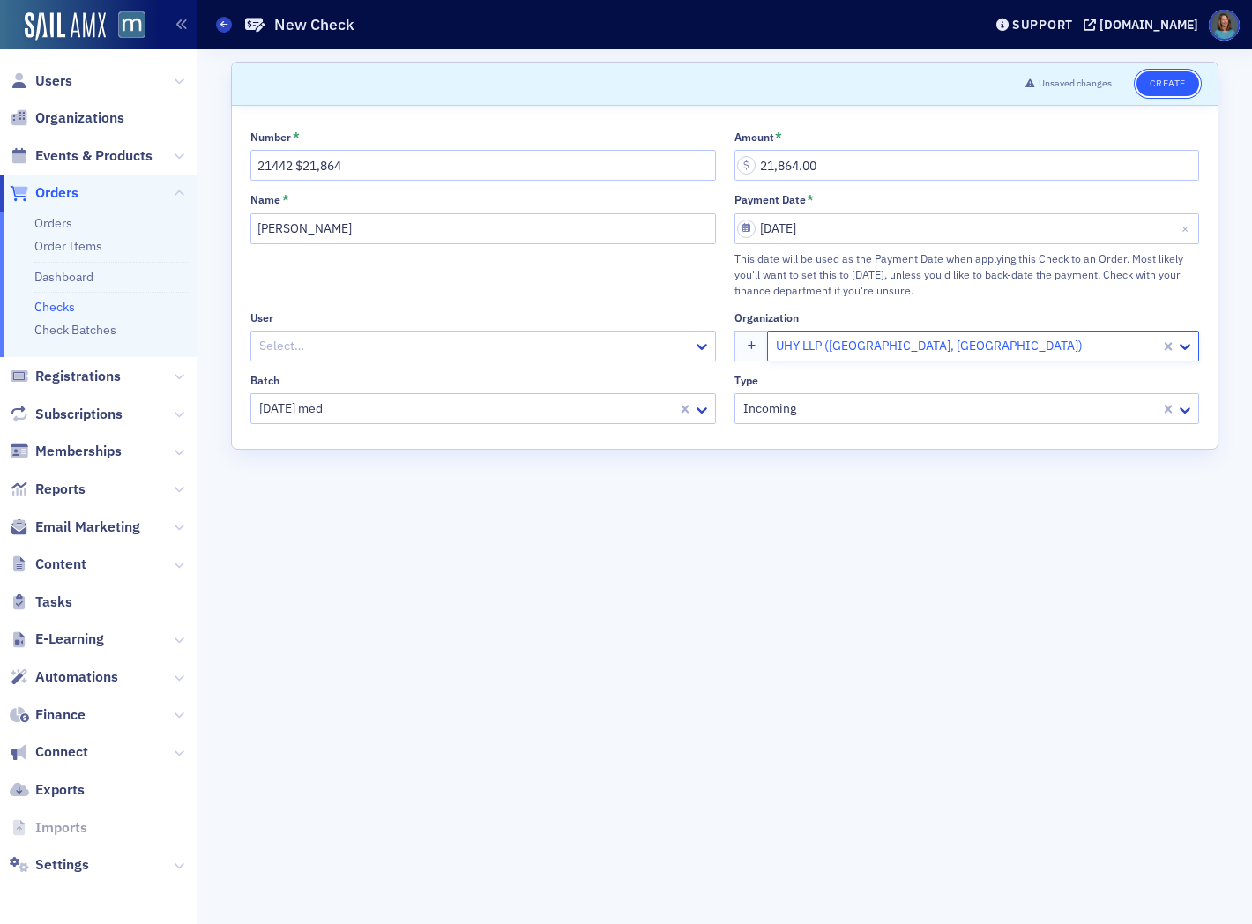
click at [1166, 84] on button "Create" at bounding box center [1168, 83] width 63 height 25
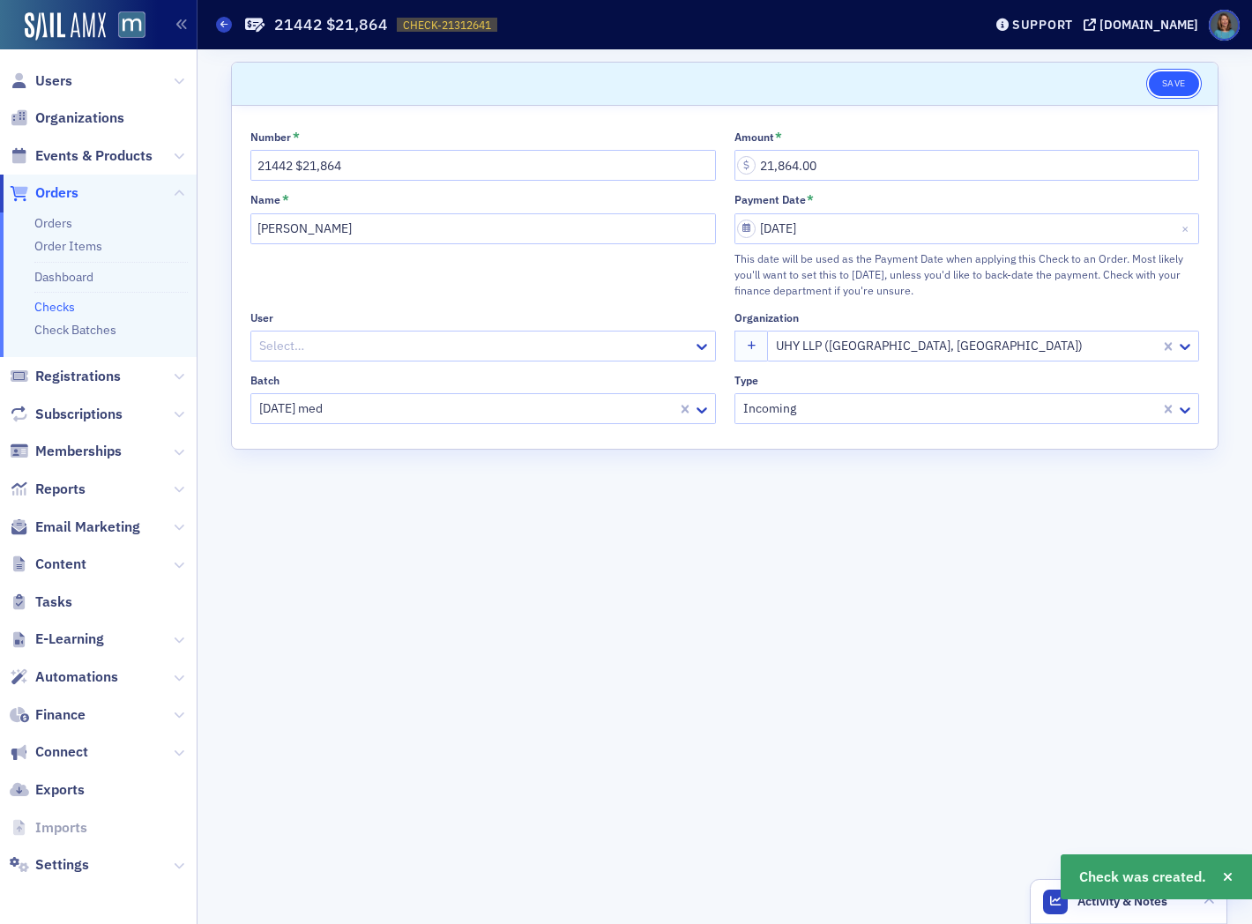
click at [1171, 83] on button "Save" at bounding box center [1174, 83] width 50 height 25
click at [63, 224] on link "Orders" at bounding box center [53, 223] width 38 height 16
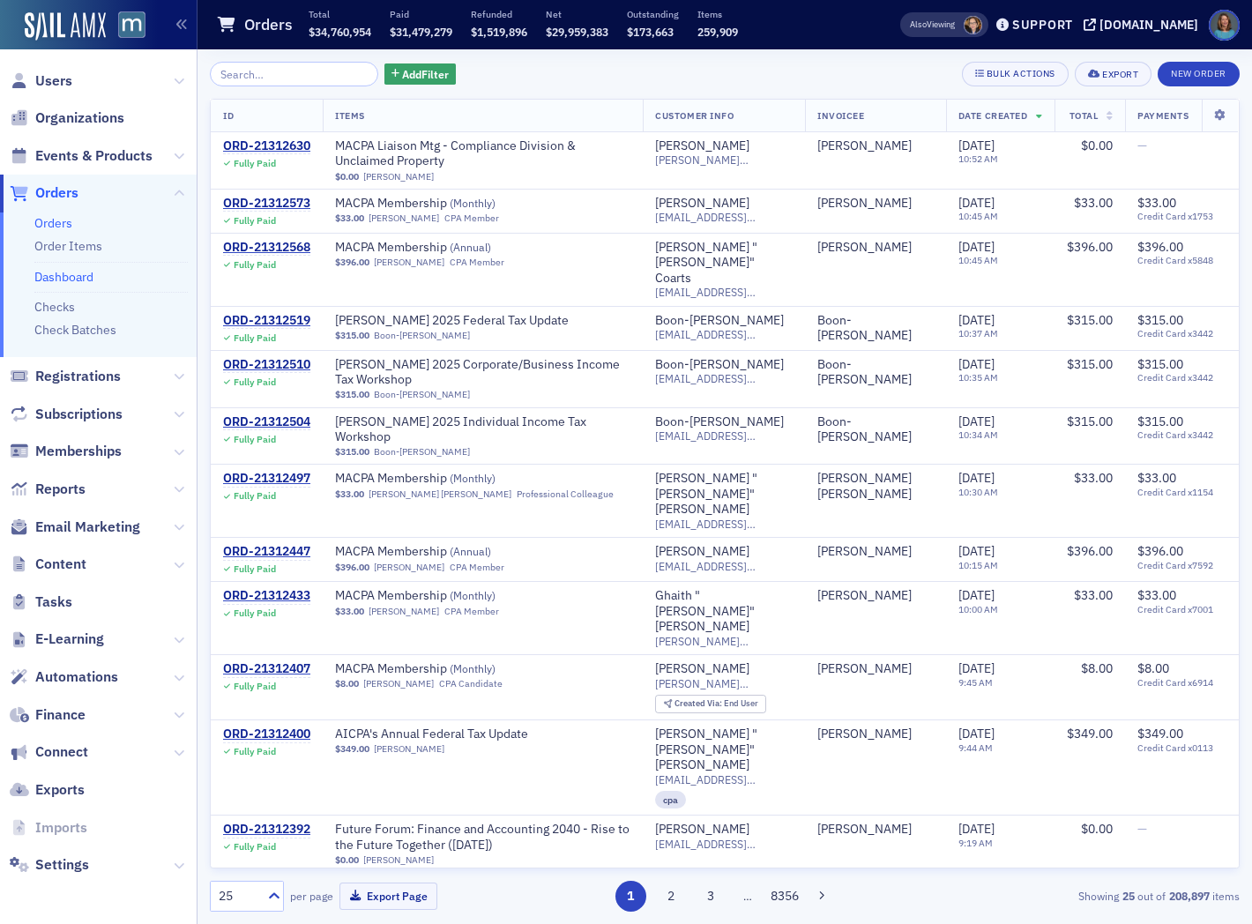
click at [59, 272] on link "Dashboard" at bounding box center [63, 277] width 59 height 16
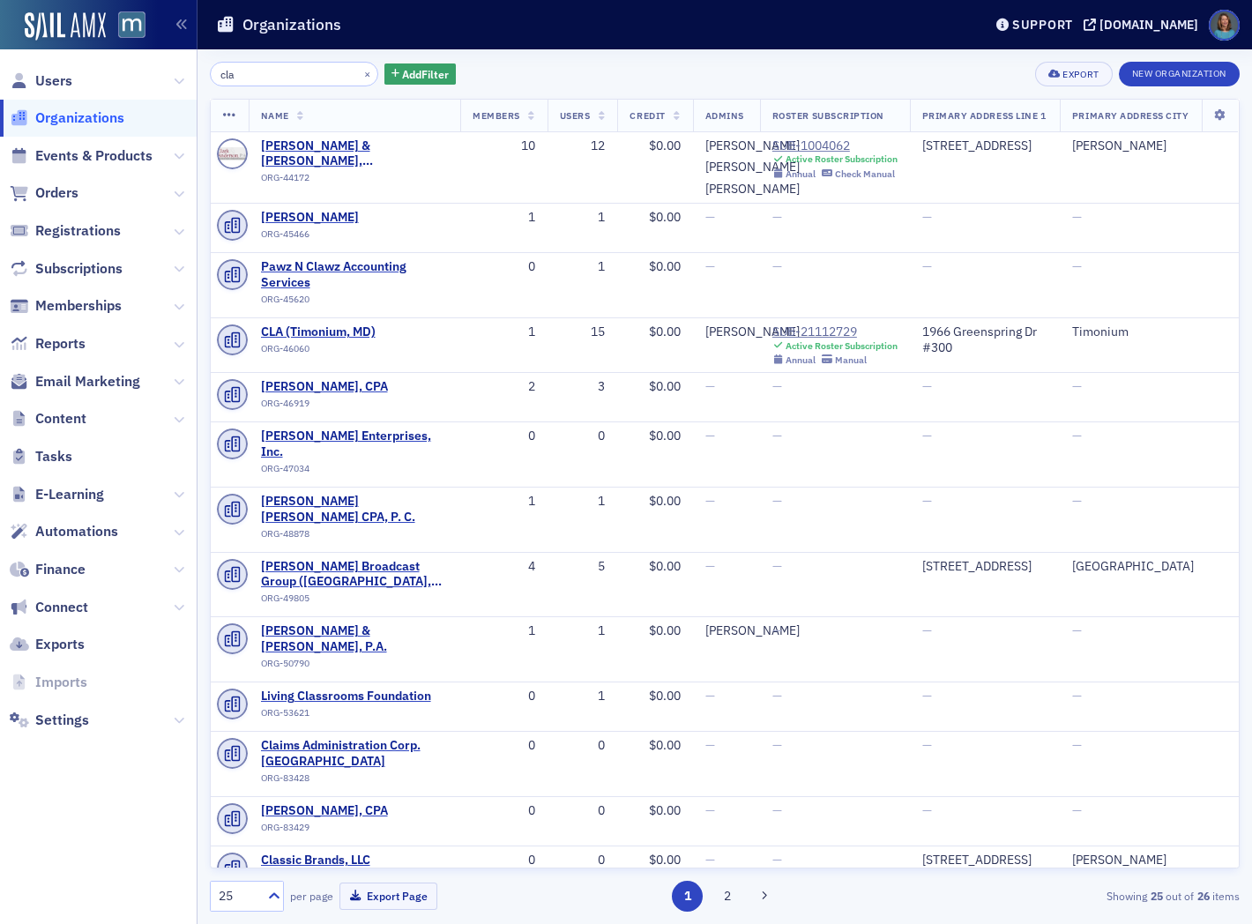
drag, startPoint x: 266, startPoint y: 73, endPoint x: 212, endPoint y: 76, distance: 54.7
click at [212, 76] on input "cla" at bounding box center [294, 74] width 168 height 25
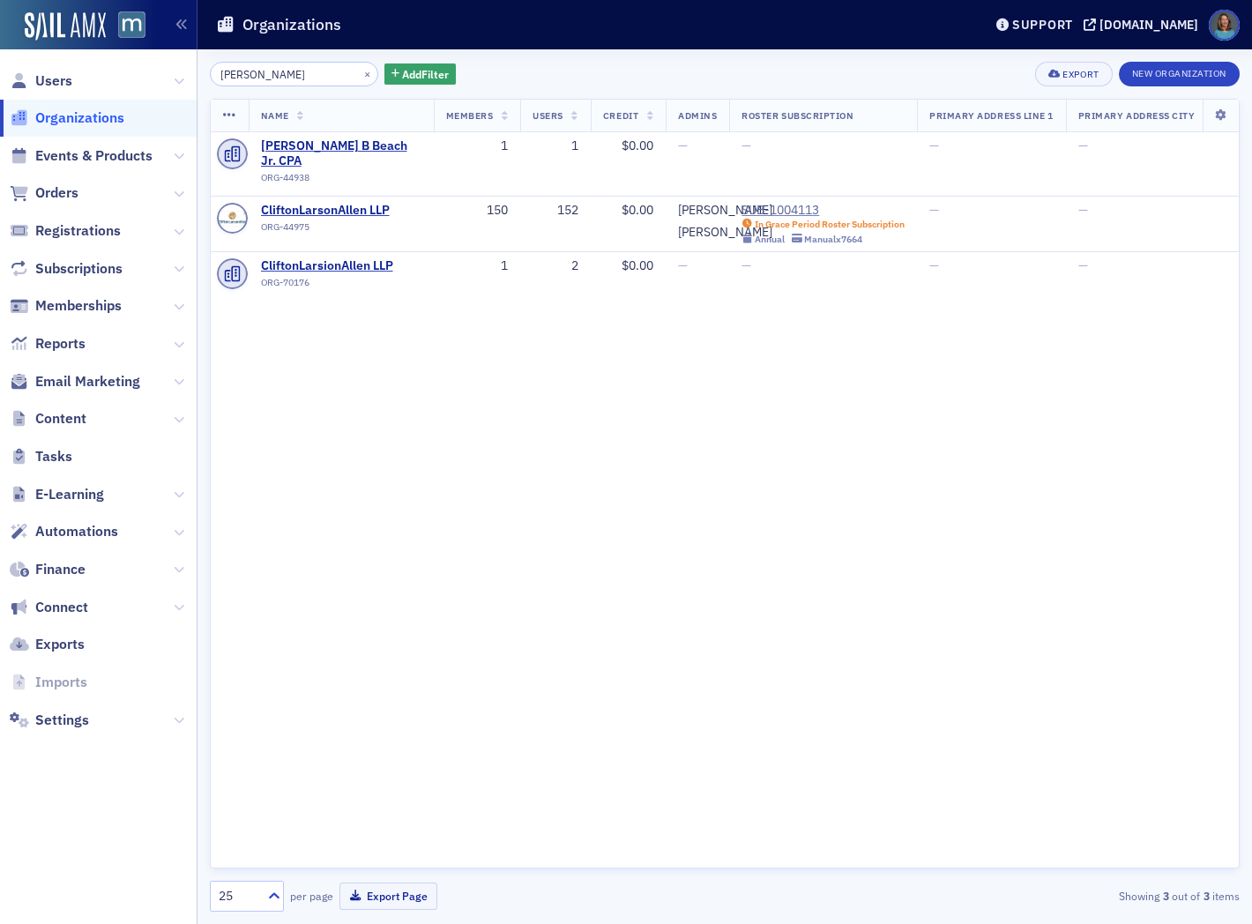
type input "[PERSON_NAME]"
click at [756, 203] on div "SUB-1004113" at bounding box center [823, 211] width 163 height 16
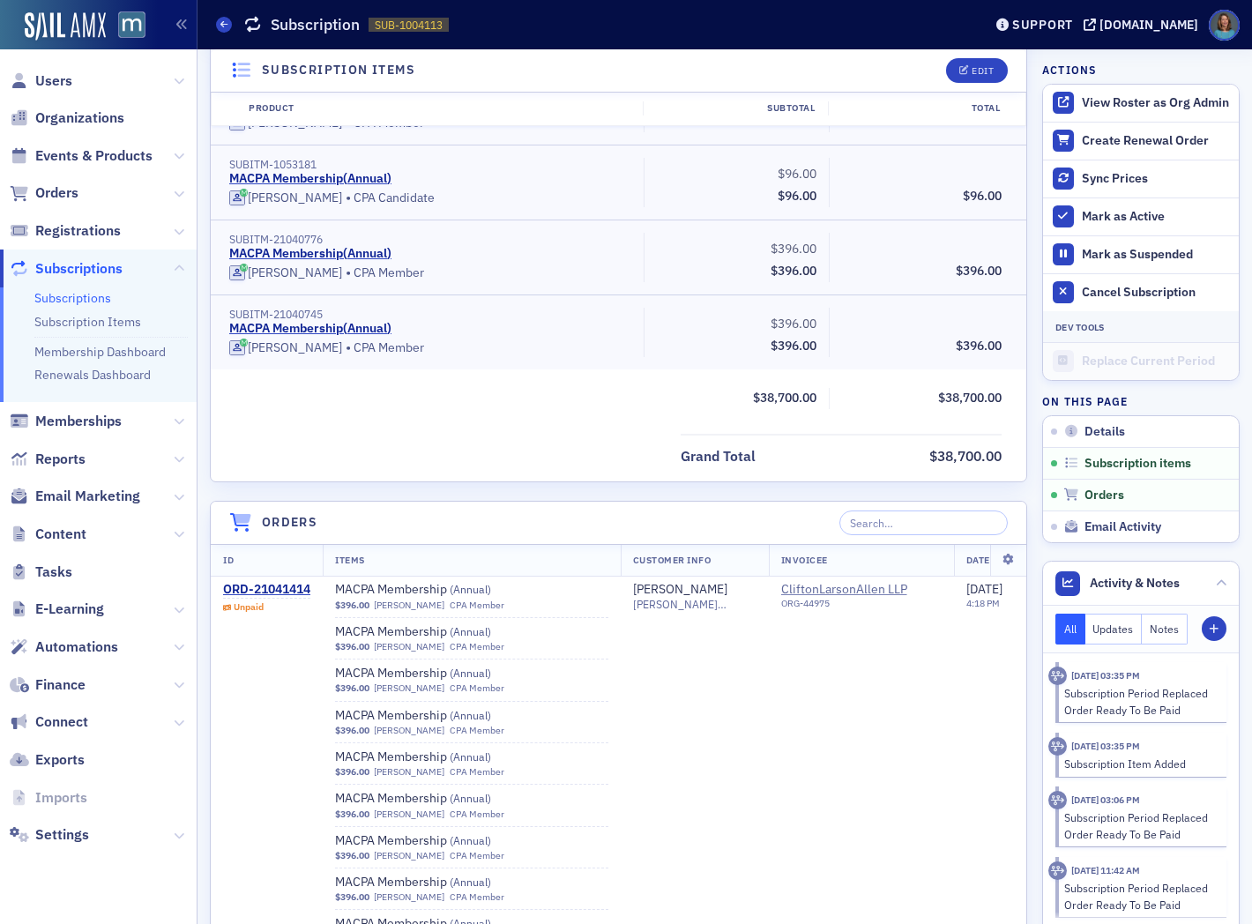
scroll to position [11084, 0]
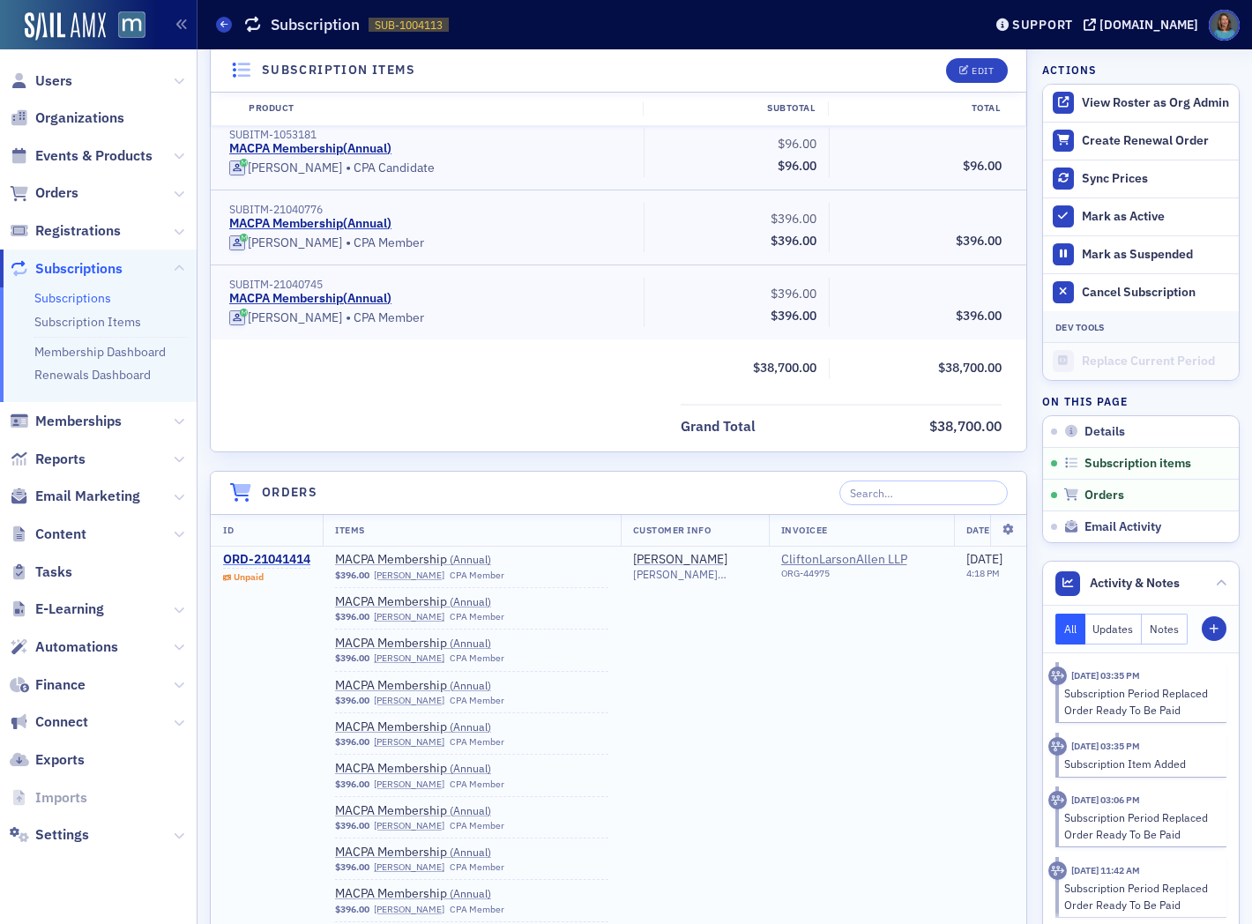
click at [303, 562] on div "ORD-21041414" at bounding box center [266, 560] width 87 height 16
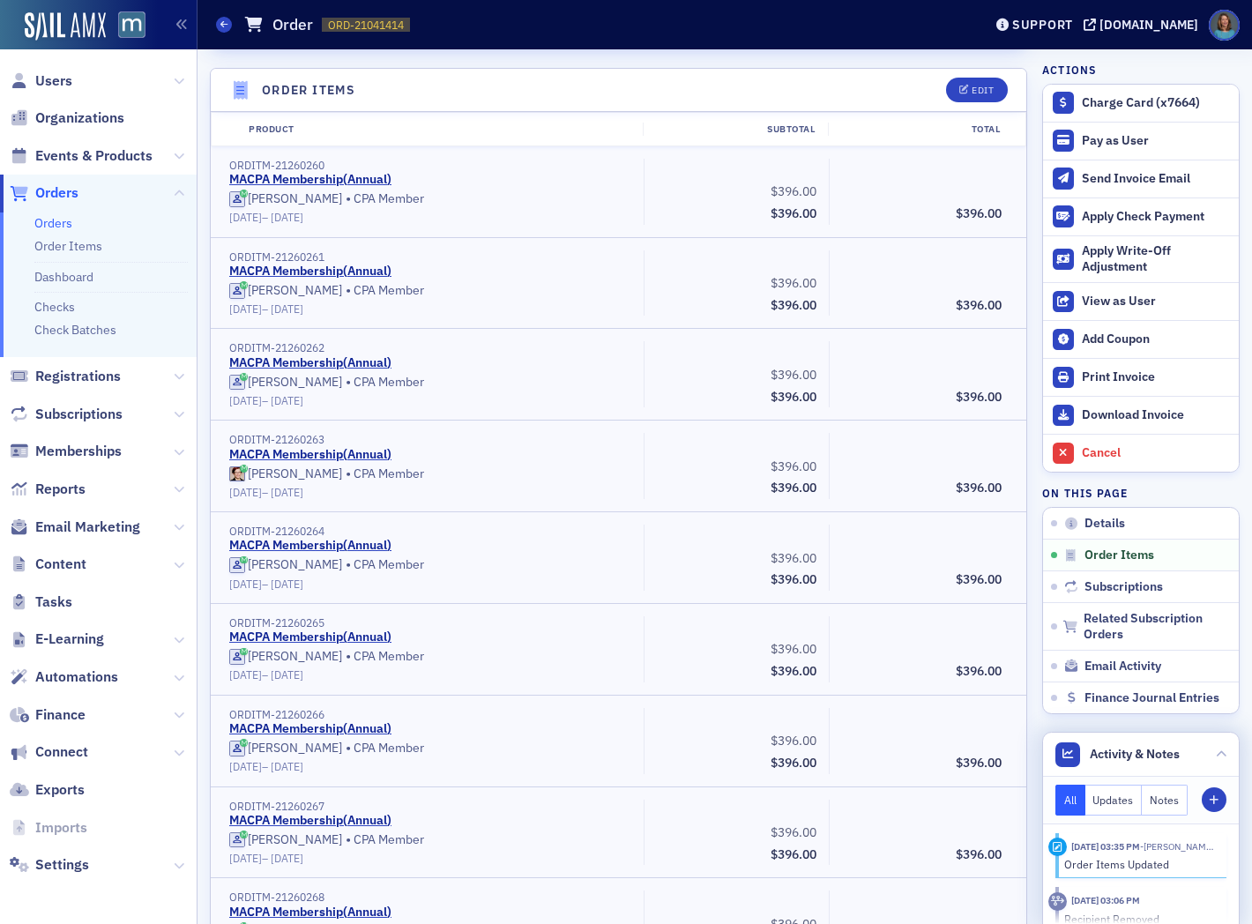
scroll to position [98, 0]
click at [1161, 842] on div "Recipient Removed (Previously Chanel Trussell)" at bounding box center [1139, 829] width 151 height 33
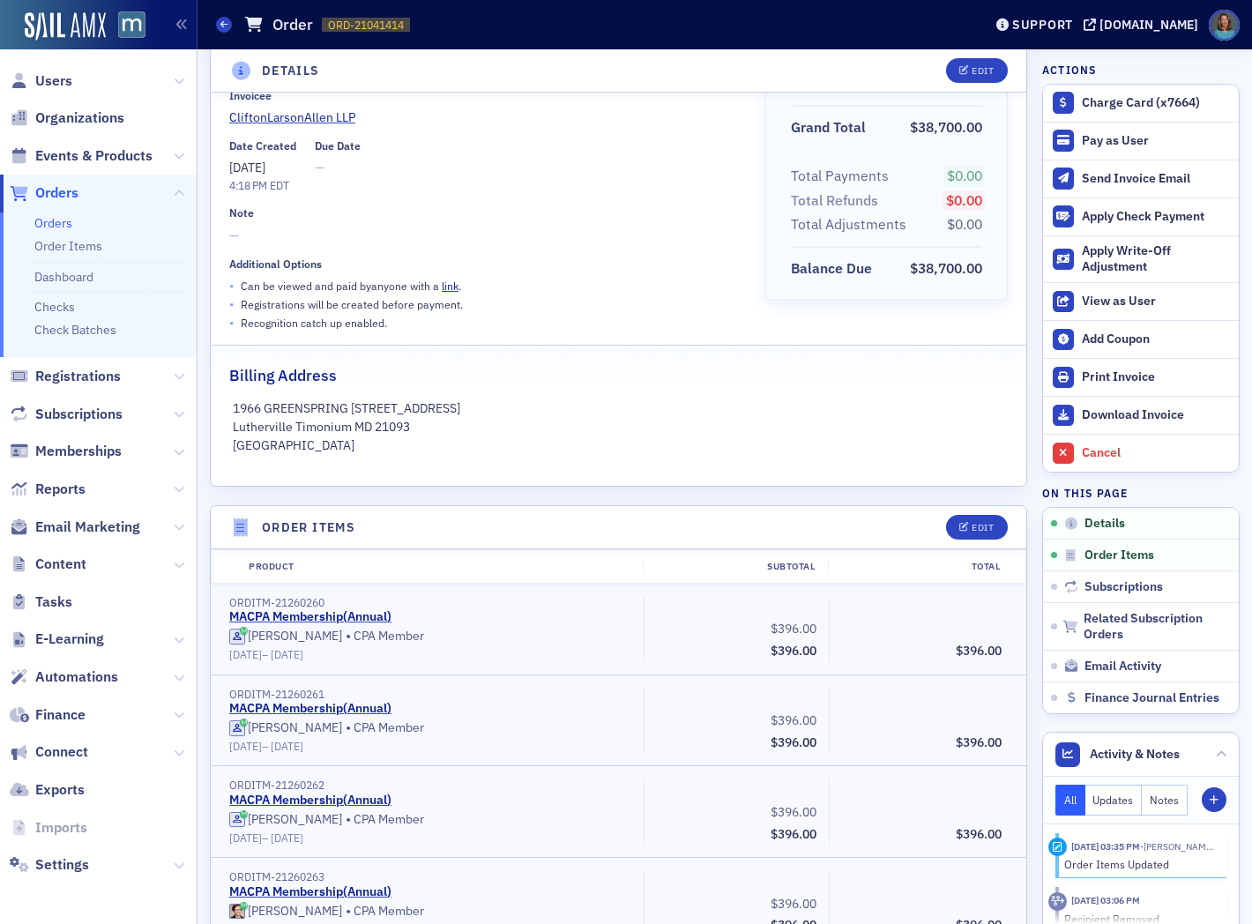
scroll to position [0, 0]
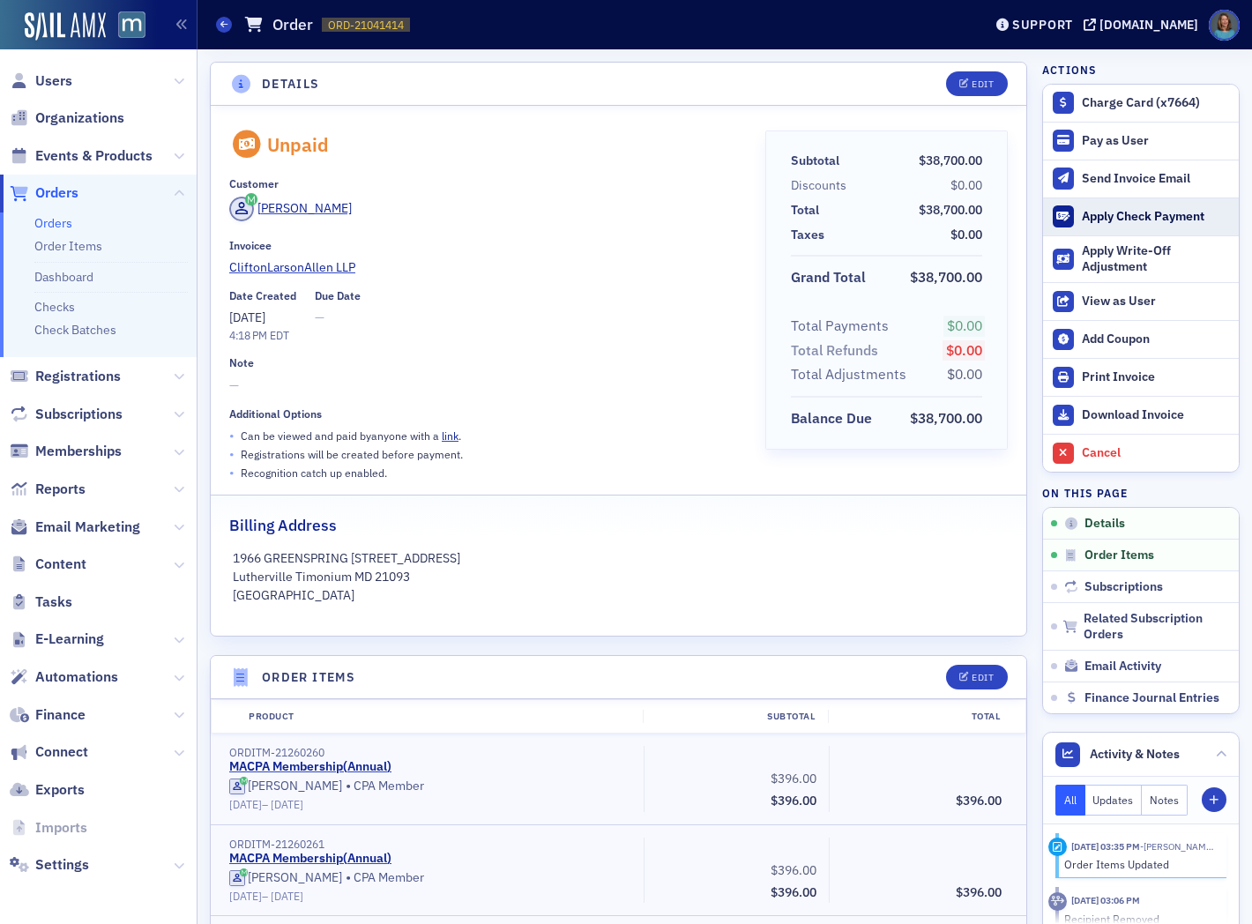
click at [1090, 215] on div "Apply Check Payment" at bounding box center [1156, 217] width 148 height 16
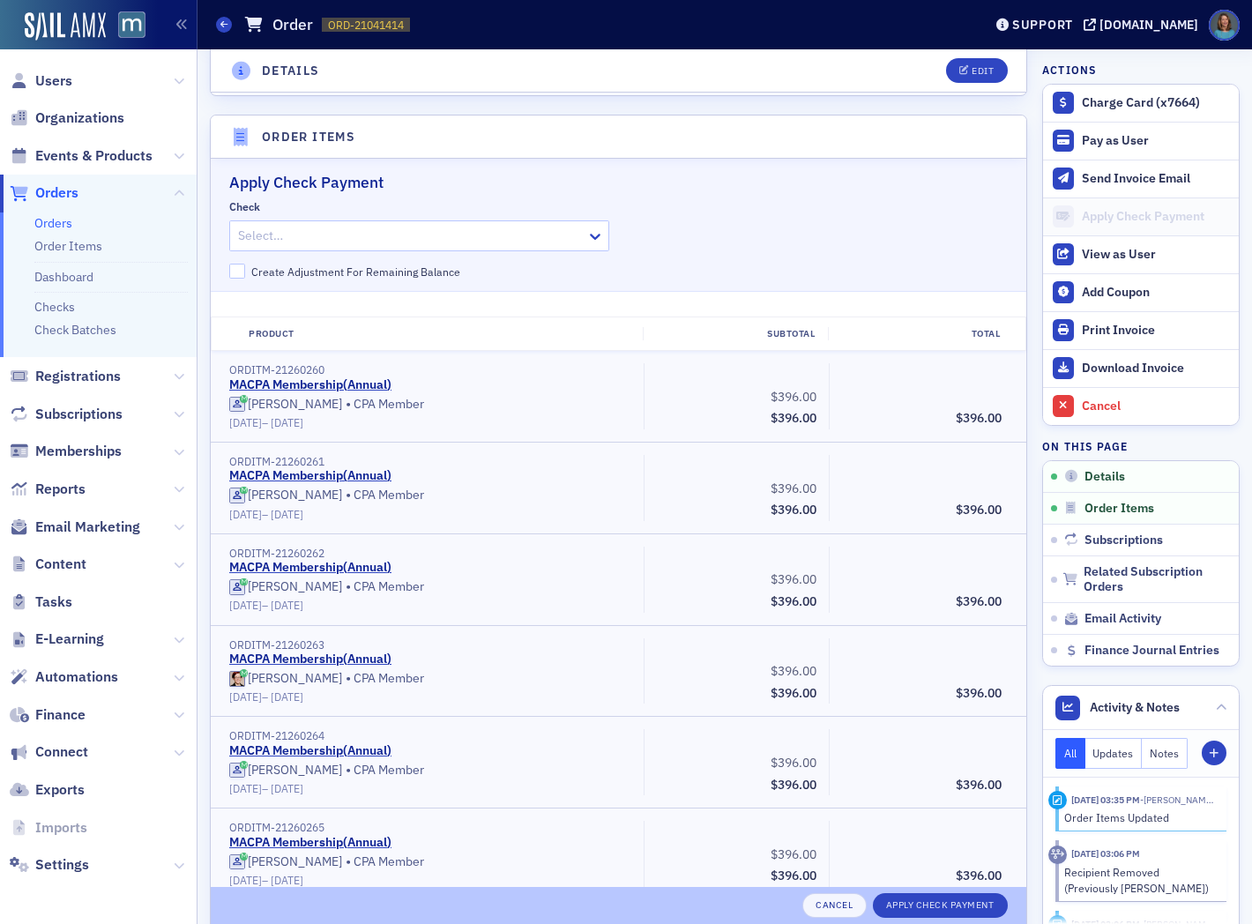
scroll to position [596, 0]
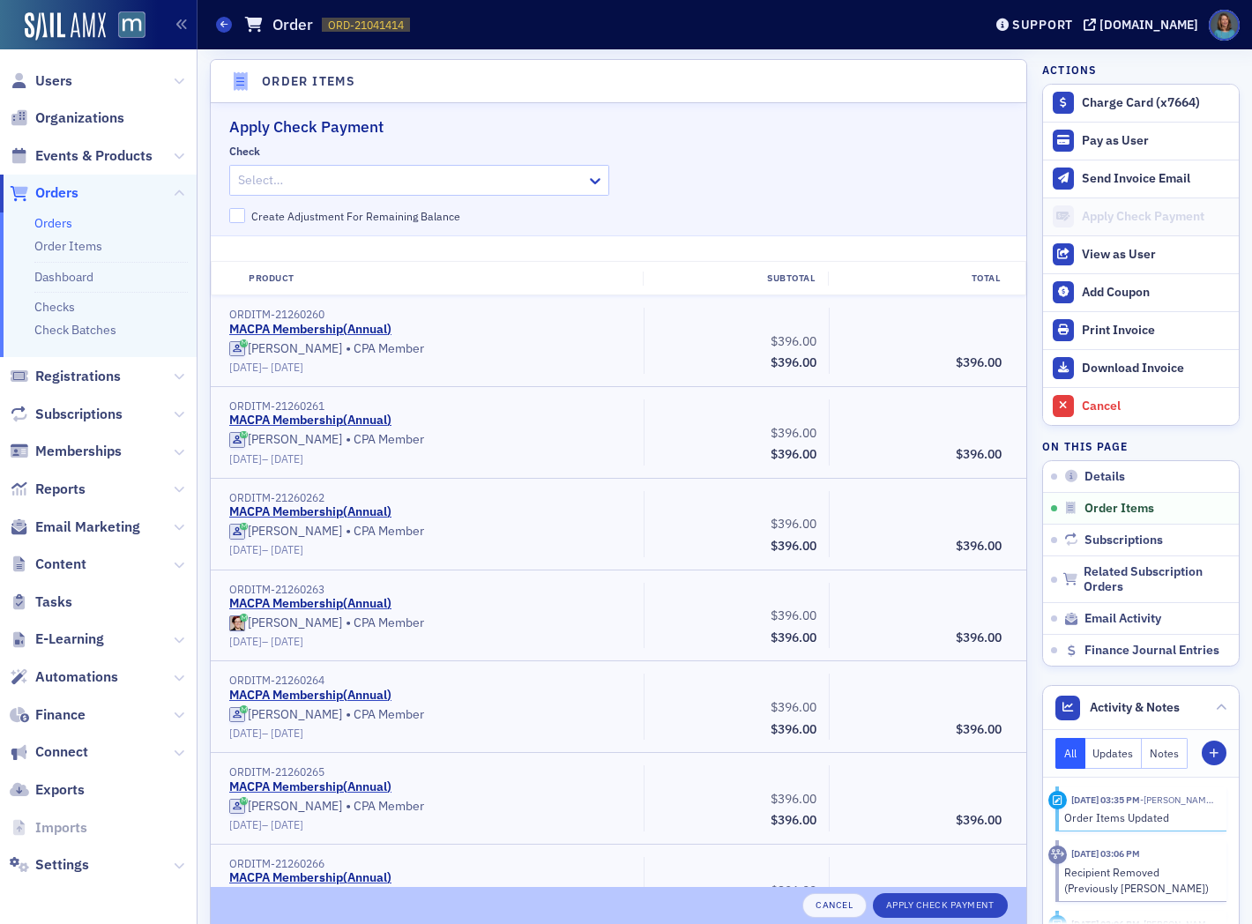
click at [505, 185] on div at bounding box center [410, 180] width 348 height 22
type input "21581579"
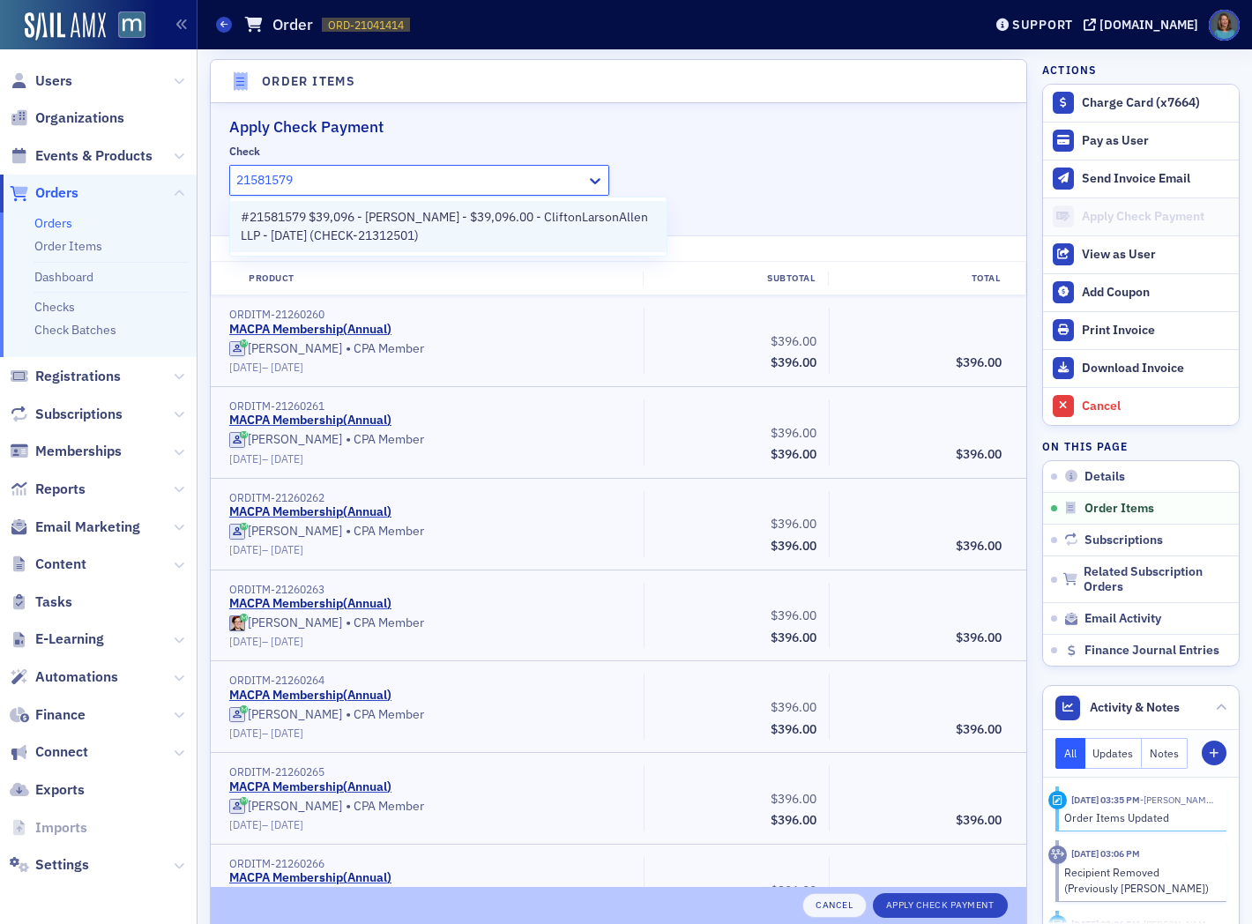
click at [495, 215] on span "#21581579 $39,096 - Gina Hammersla - $39,096.00 - CliftonLarsonAllen LLP - 9/19…" at bounding box center [448, 226] width 415 height 37
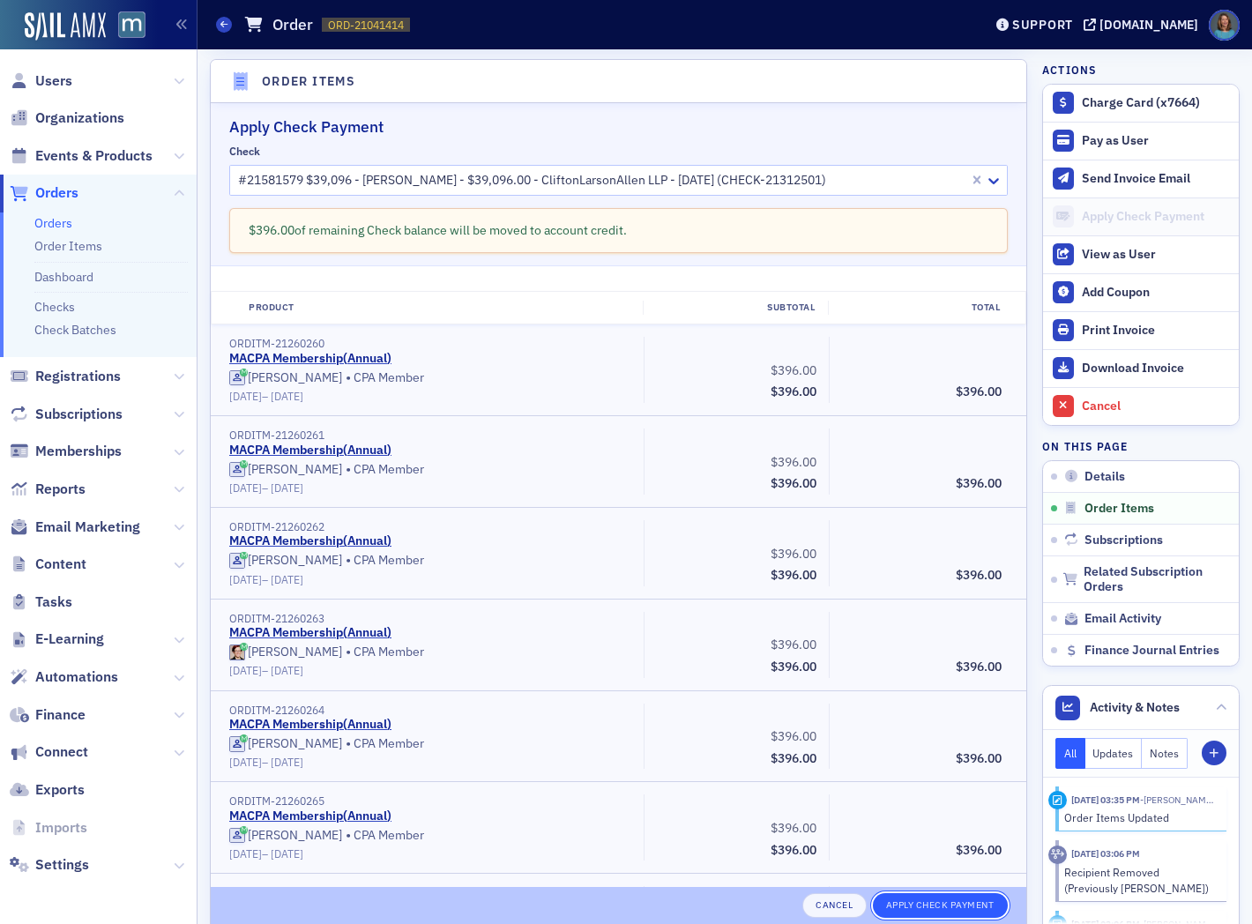
click at [918, 903] on button "Apply Check Payment" at bounding box center [940, 905] width 135 height 25
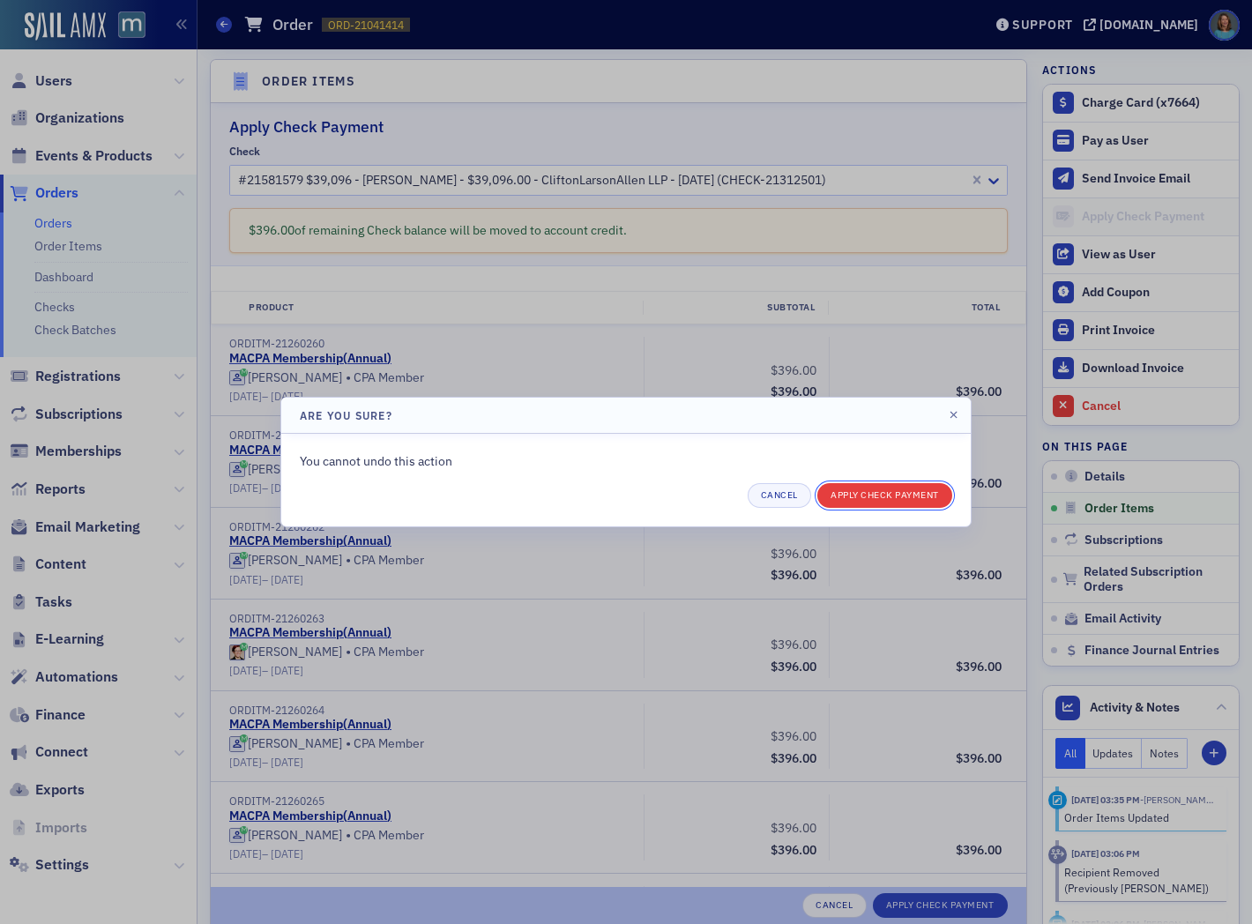
click at [885, 495] on button "Apply Check Payment" at bounding box center [884, 495] width 135 height 25
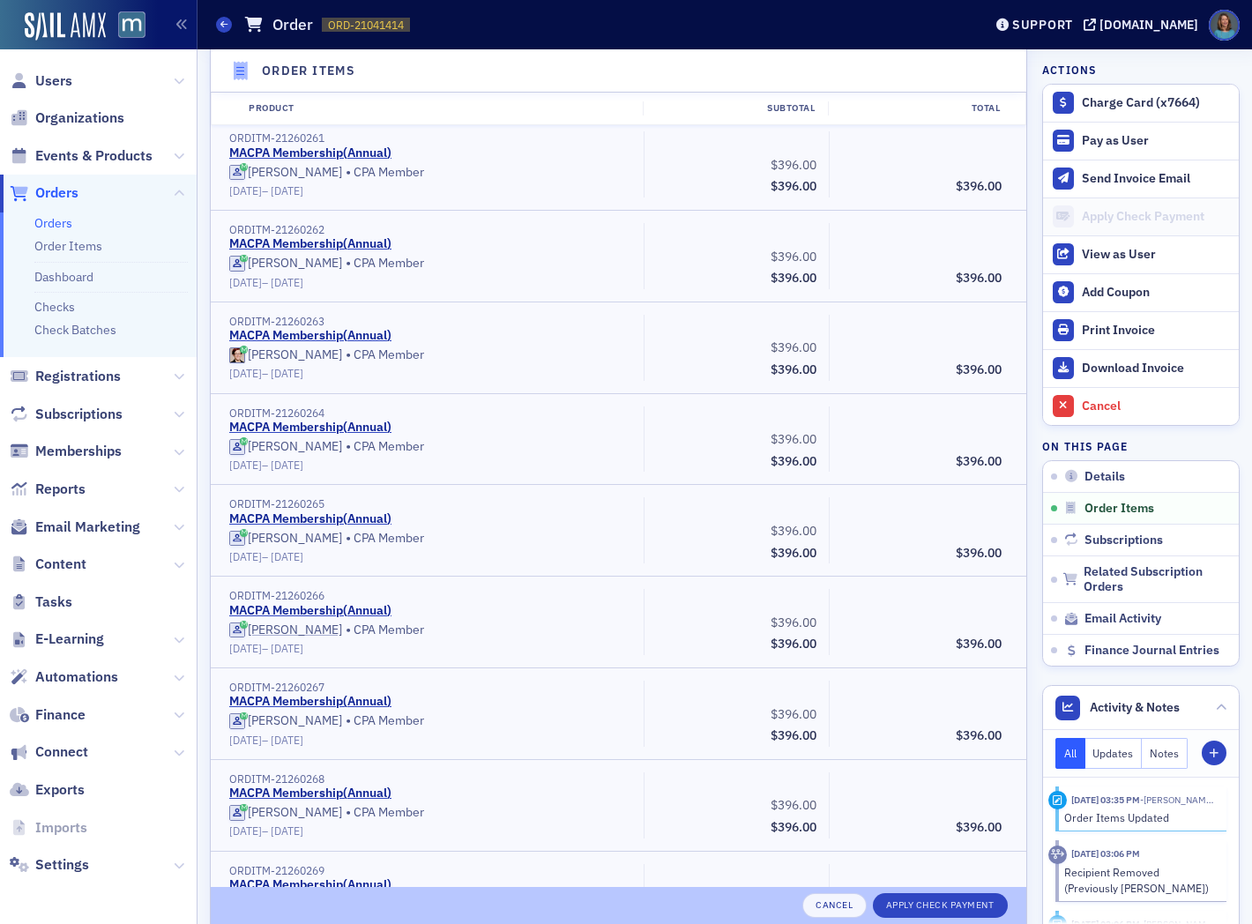
scroll to position [988, 0]
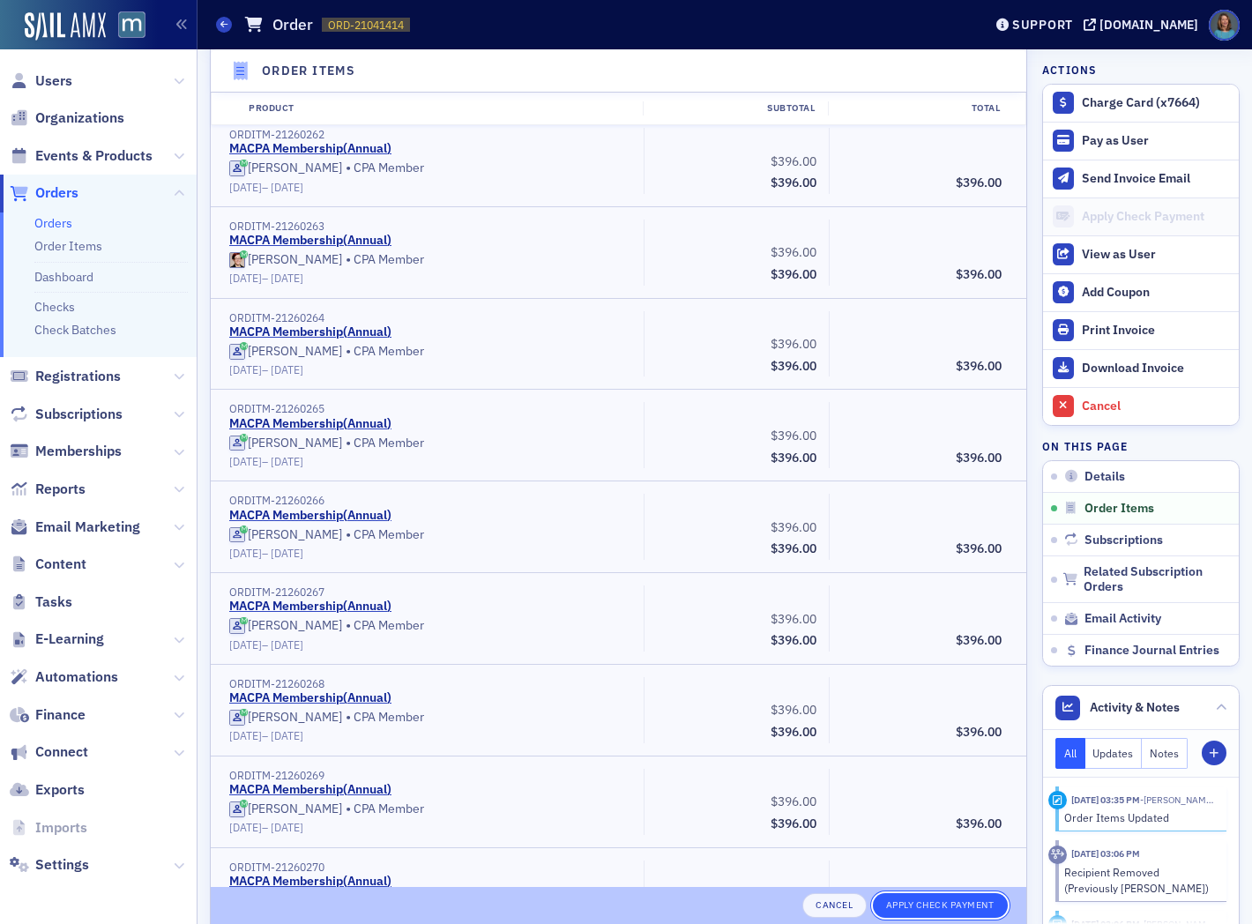
click at [900, 903] on button "Apply Check Payment" at bounding box center [940, 905] width 135 height 25
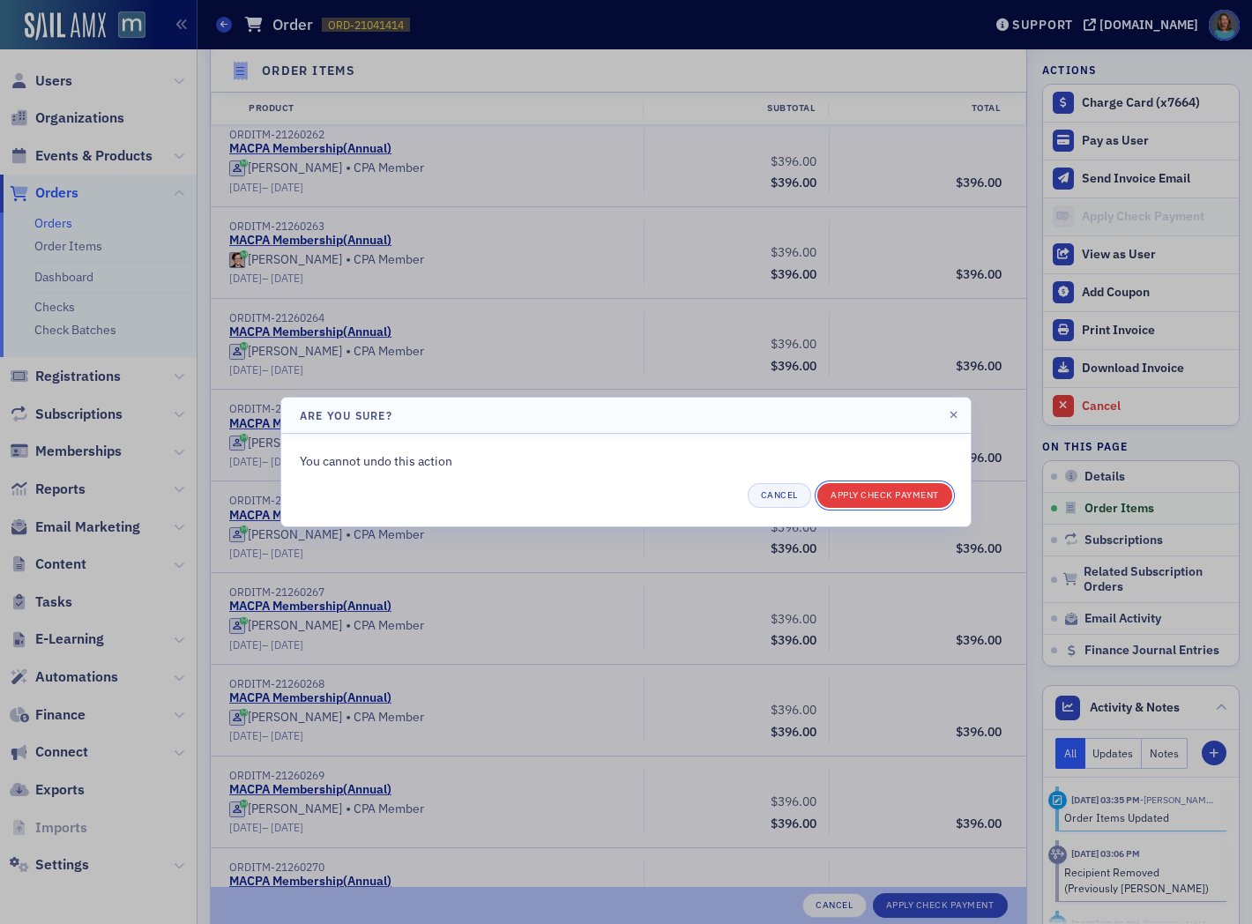
click at [882, 498] on button "Apply Check Payment" at bounding box center [884, 495] width 135 height 25
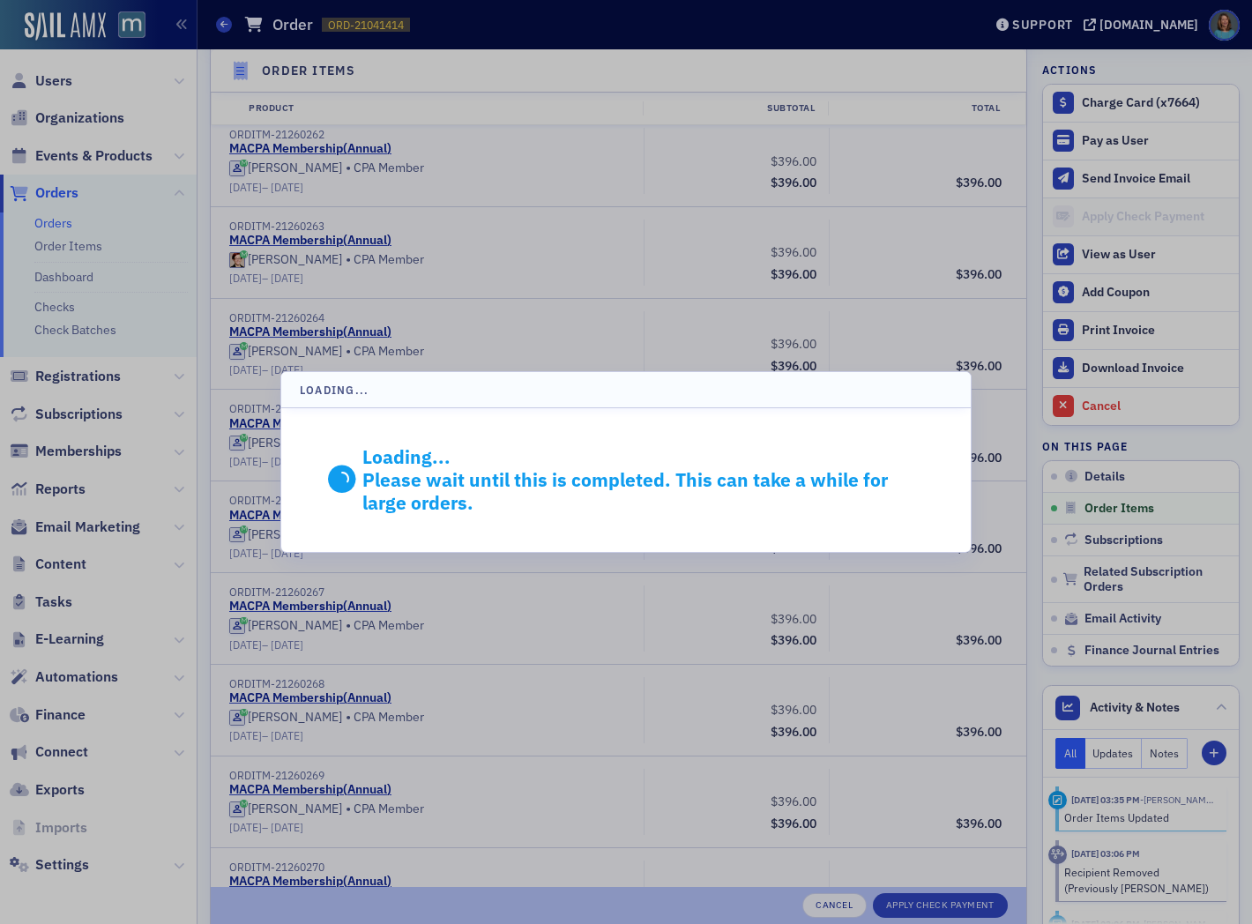
drag, startPoint x: 1218, startPoint y: 801, endPoint x: 1219, endPoint y: 833, distance: 32.6
click at [1219, 833] on div at bounding box center [626, 462] width 1252 height 924
drag, startPoint x: 1218, startPoint y: 804, endPoint x: 1219, endPoint y: 842, distance: 37.9
click at [1219, 842] on div at bounding box center [626, 462] width 1252 height 924
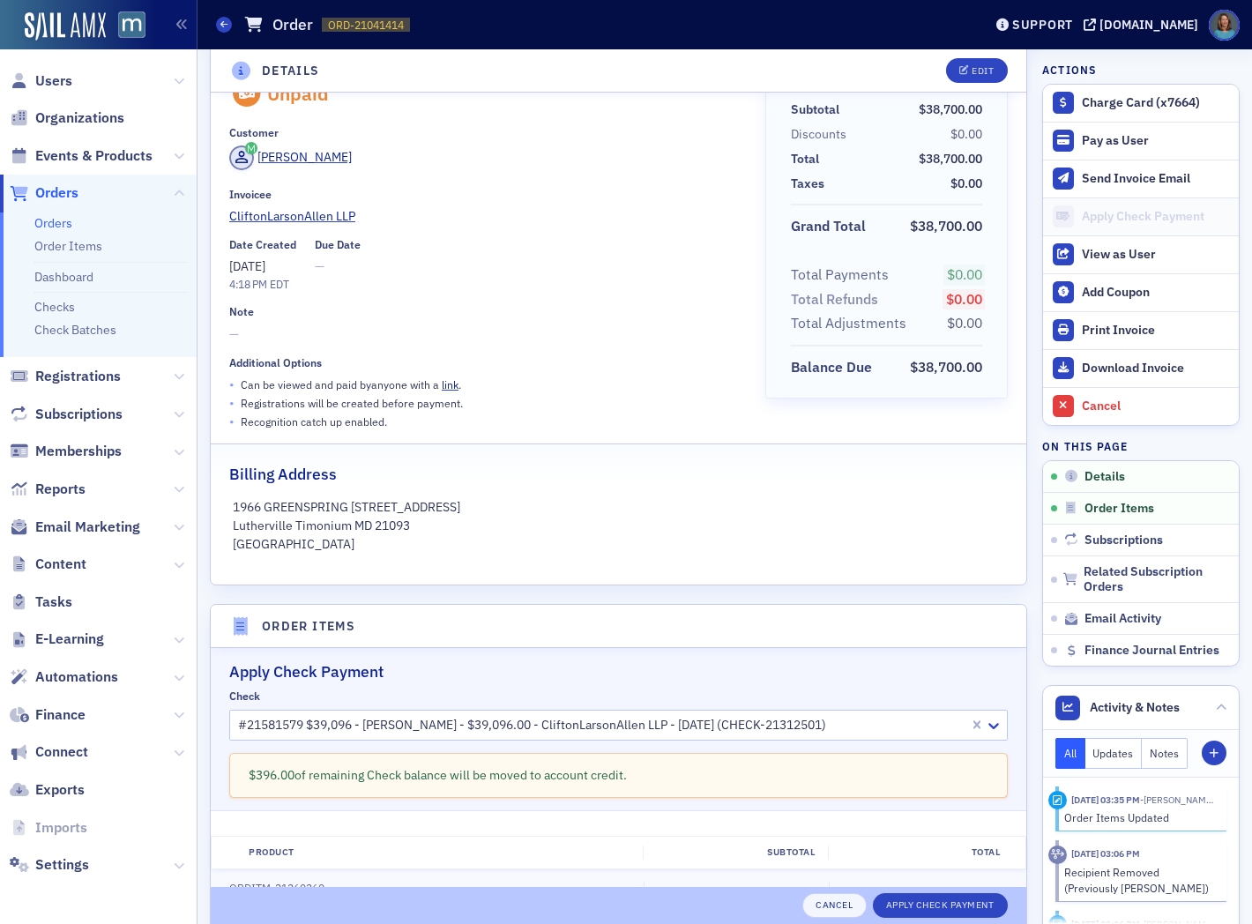
scroll to position [0, 0]
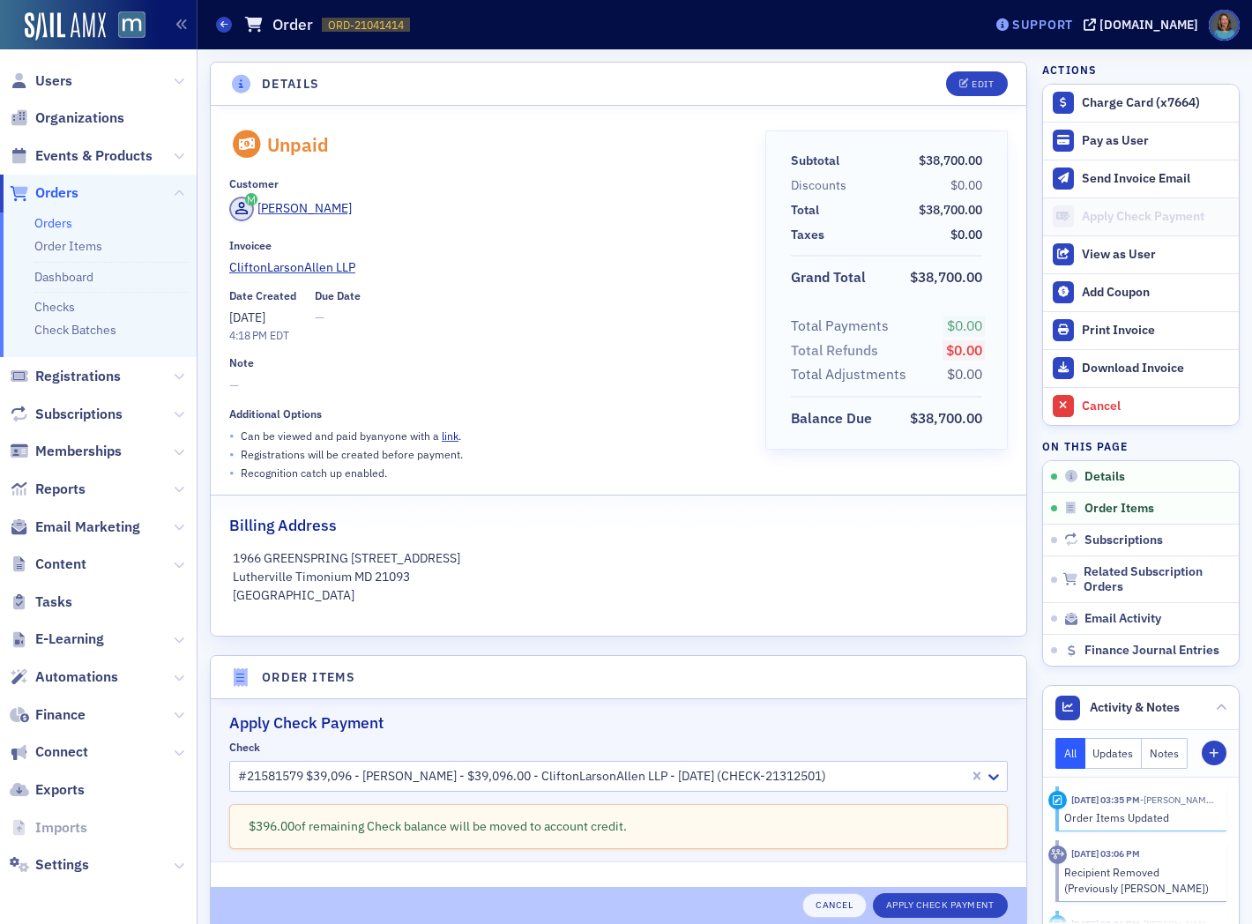
click at [1056, 26] on div "Support" at bounding box center [1042, 25] width 61 height 16
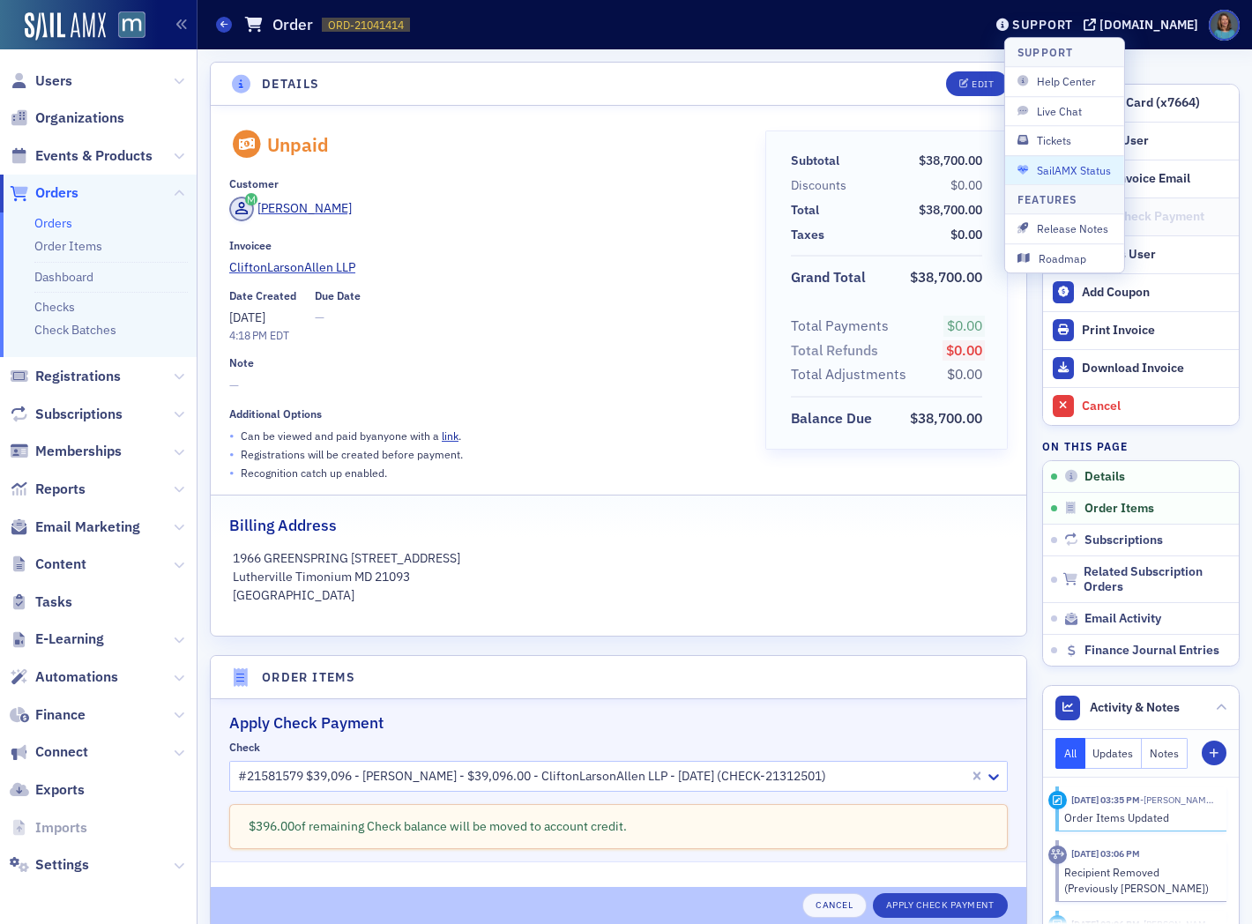
click at [1061, 164] on span "SailAMX Status" at bounding box center [1065, 170] width 94 height 16
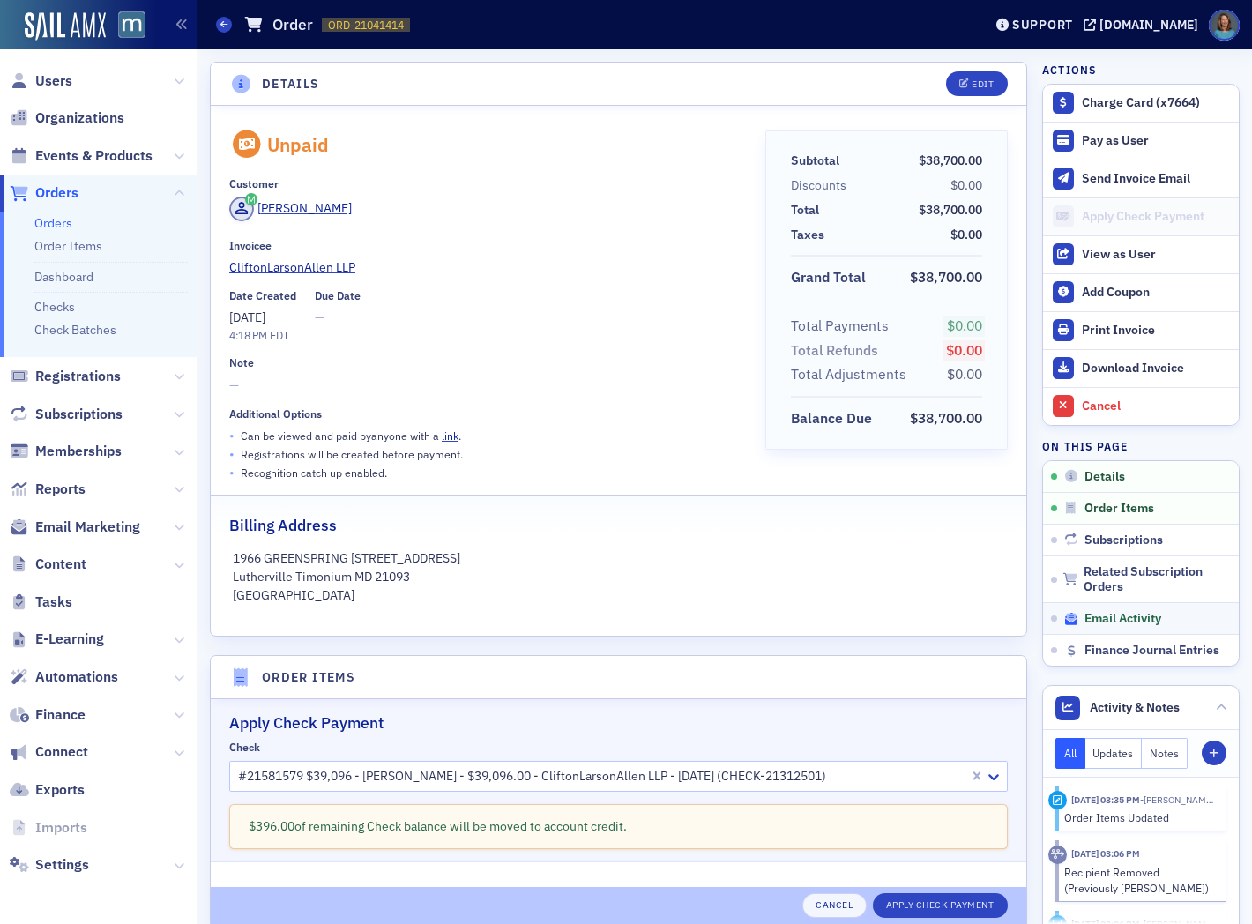
click at [1105, 619] on span "Email Activity" at bounding box center [1123, 619] width 77 height 16
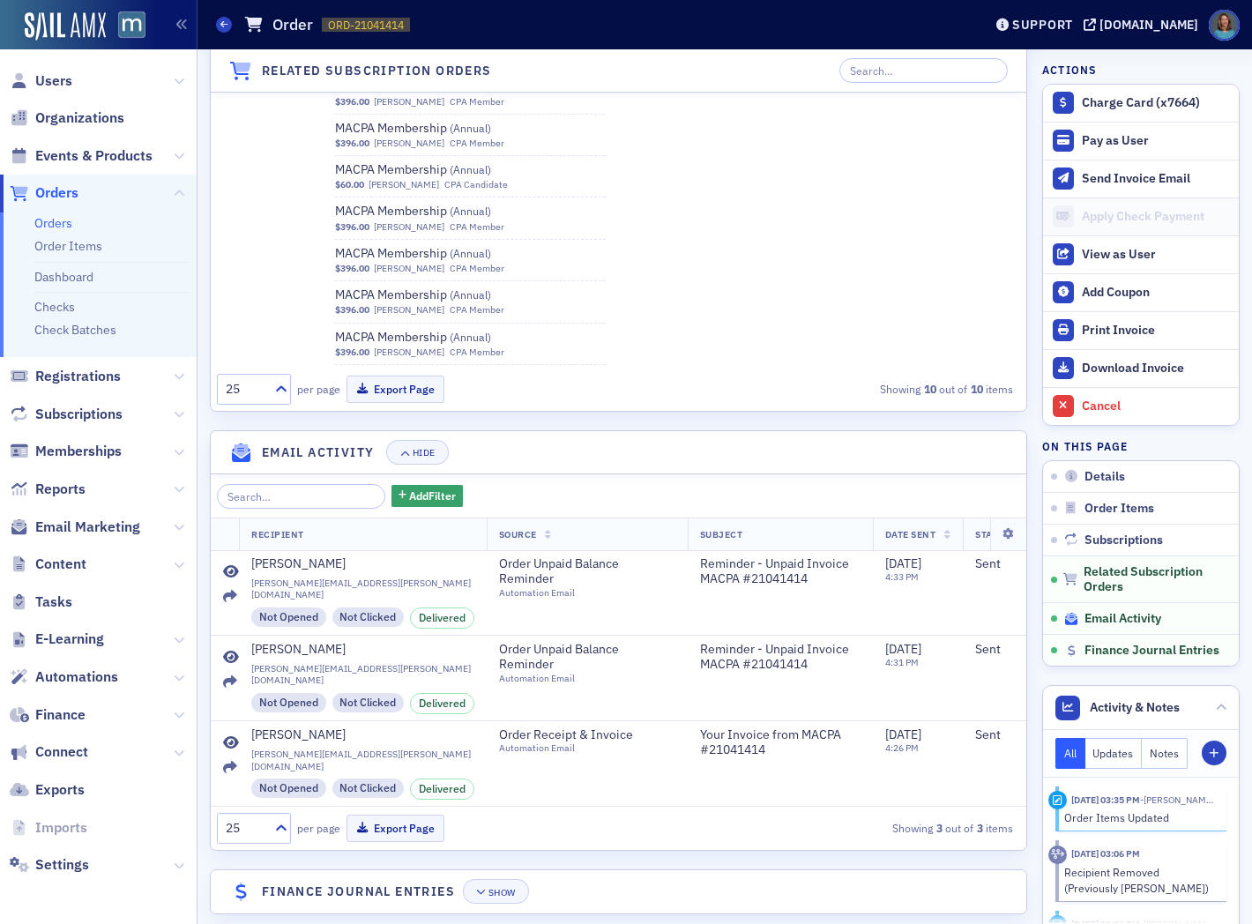
scroll to position [15190, 0]
click at [1095, 481] on span "Details" at bounding box center [1105, 477] width 41 height 16
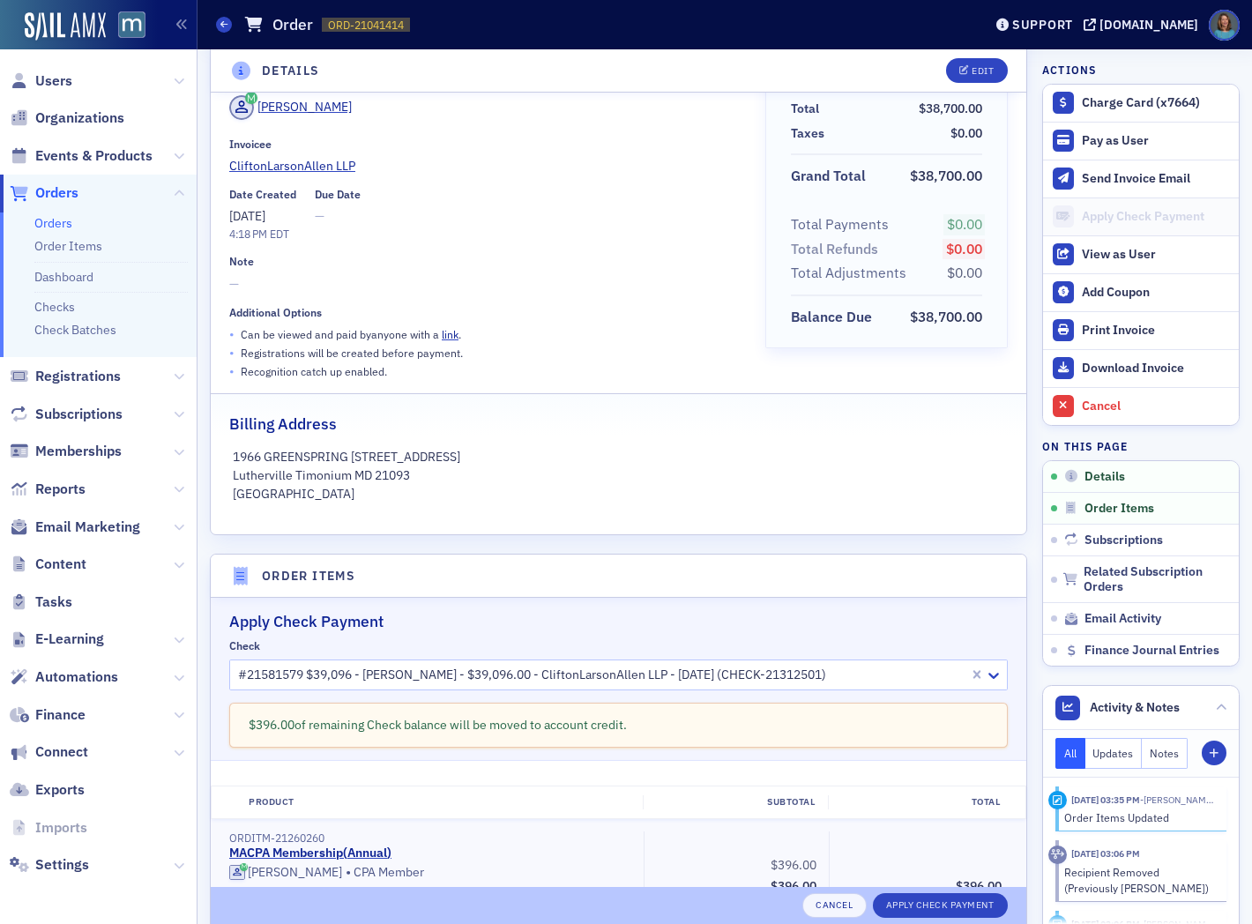
scroll to position [0, 0]
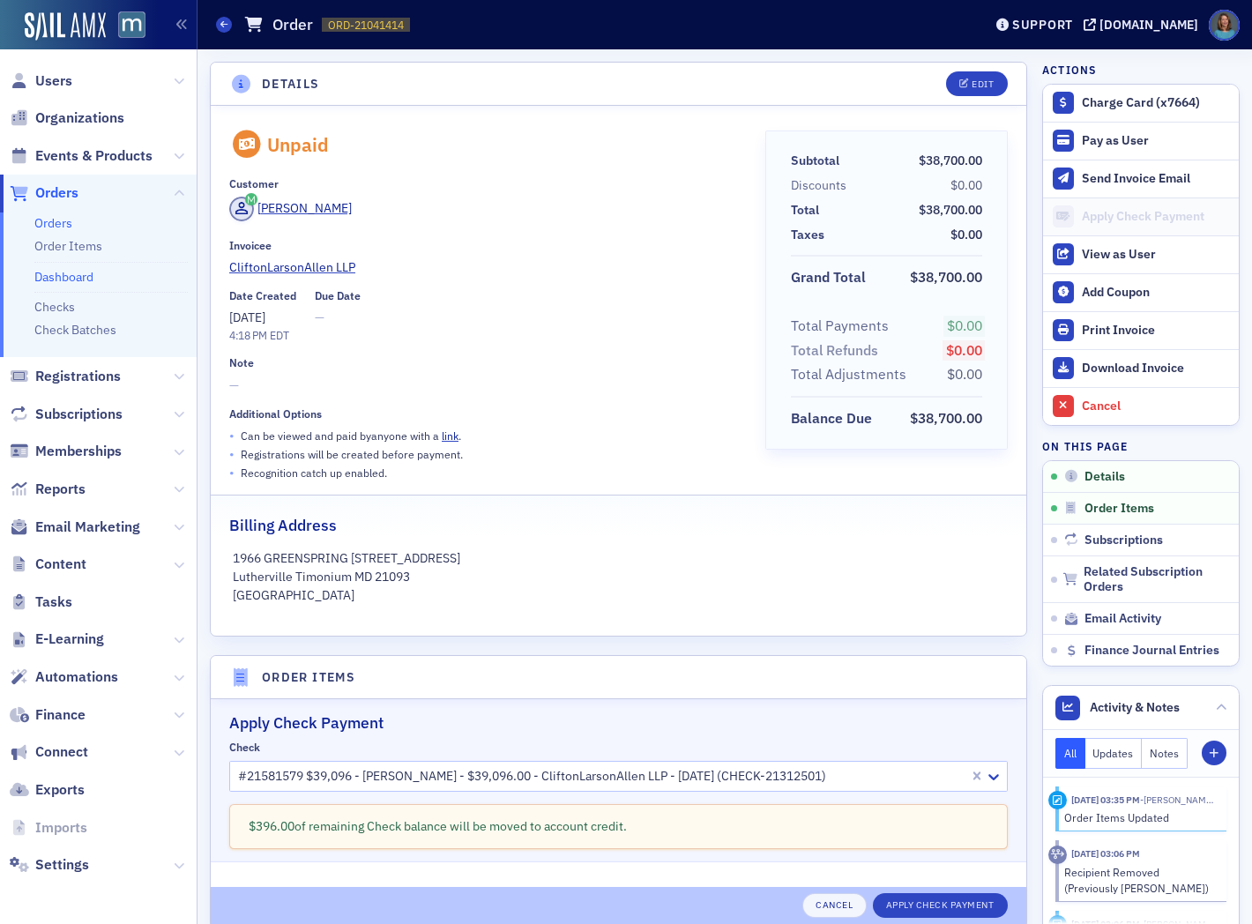
click at [59, 275] on link "Dashboard" at bounding box center [63, 277] width 59 height 16
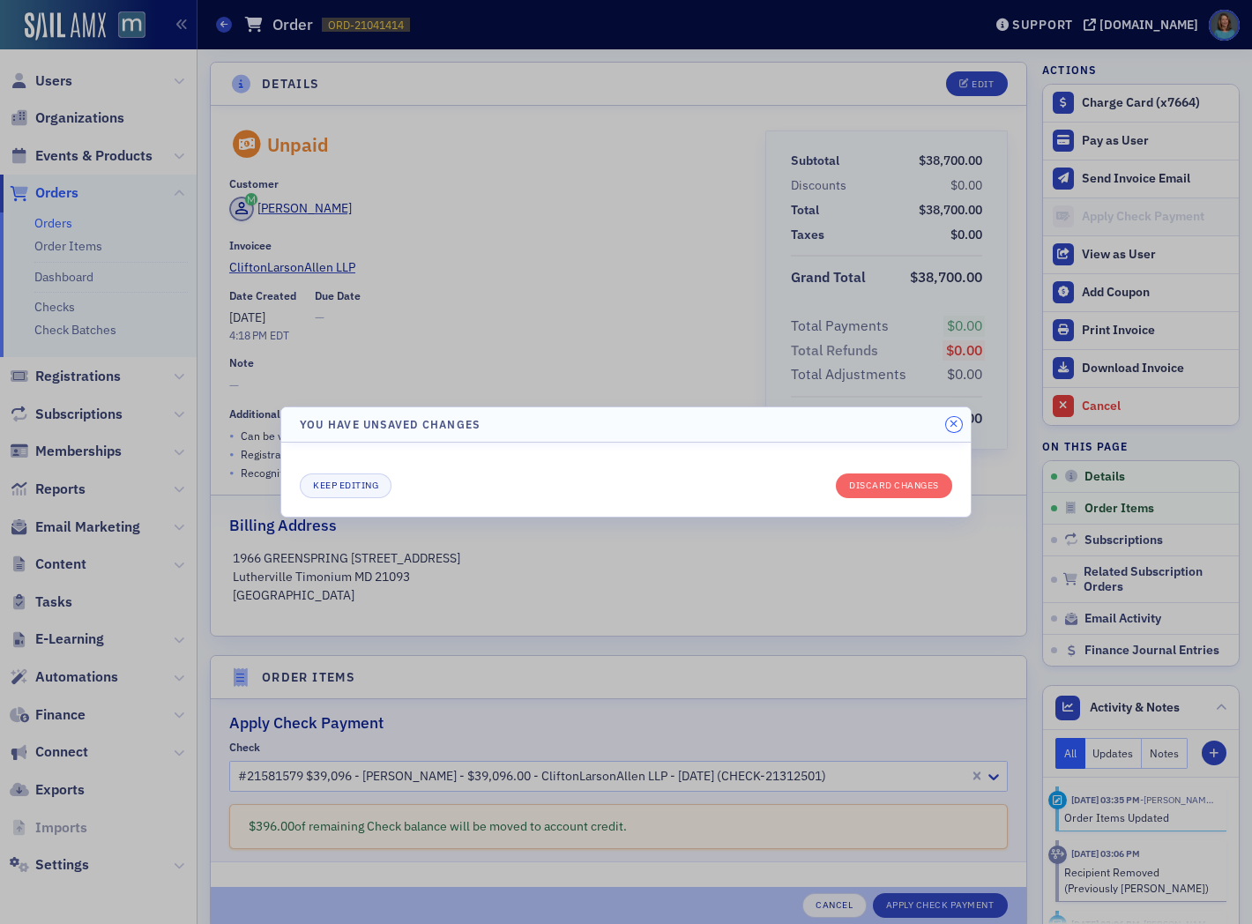
drag, startPoint x: 953, startPoint y: 421, endPoint x: 772, endPoint y: 359, distance: 192.1
click at [952, 421] on icon "button" at bounding box center [954, 424] width 8 height 11
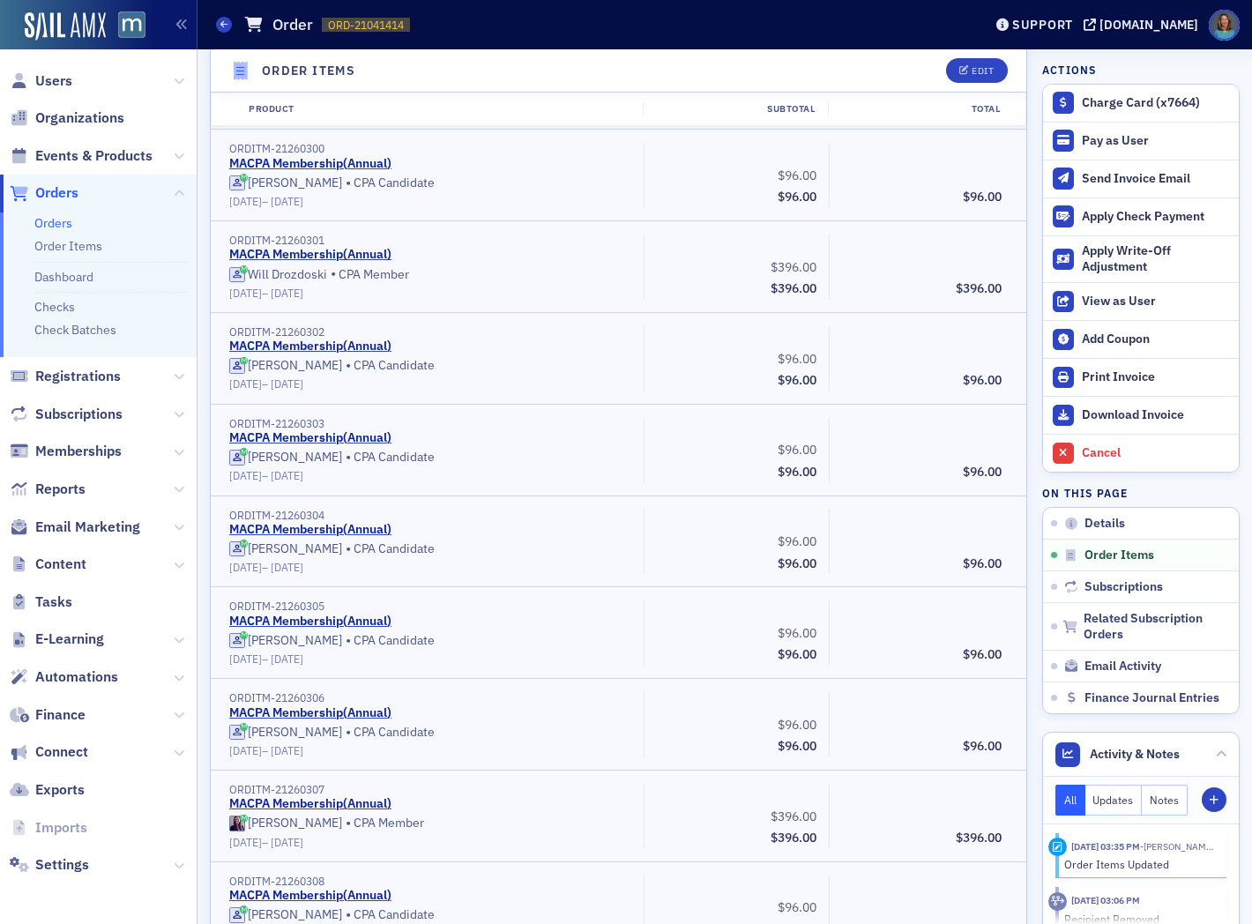
scroll to position [4008, 0]
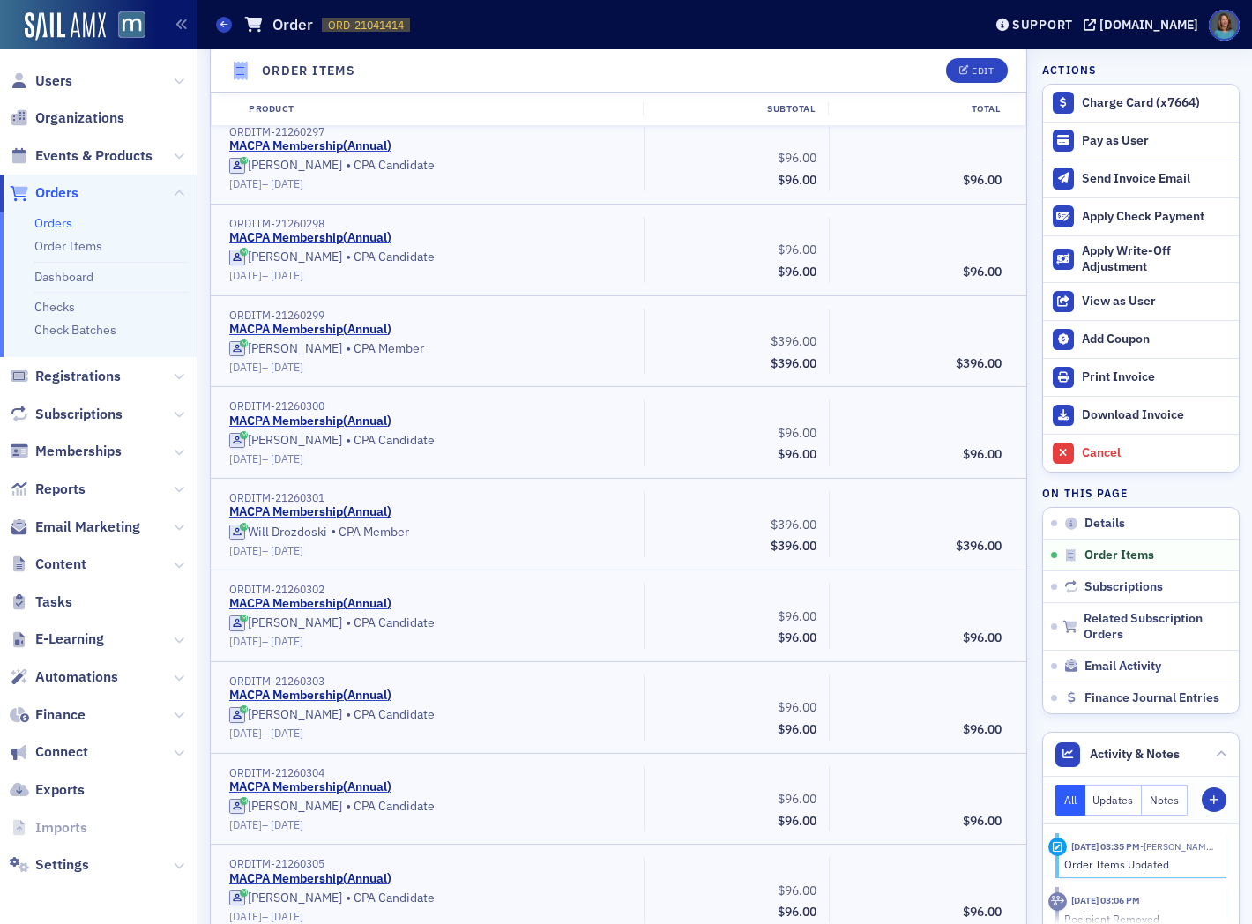
drag, startPoint x: 103, startPoint y: 411, endPoint x: 115, endPoint y: 401, distance: 15.0
click at [103, 411] on span "Subscriptions" at bounding box center [78, 414] width 87 height 19
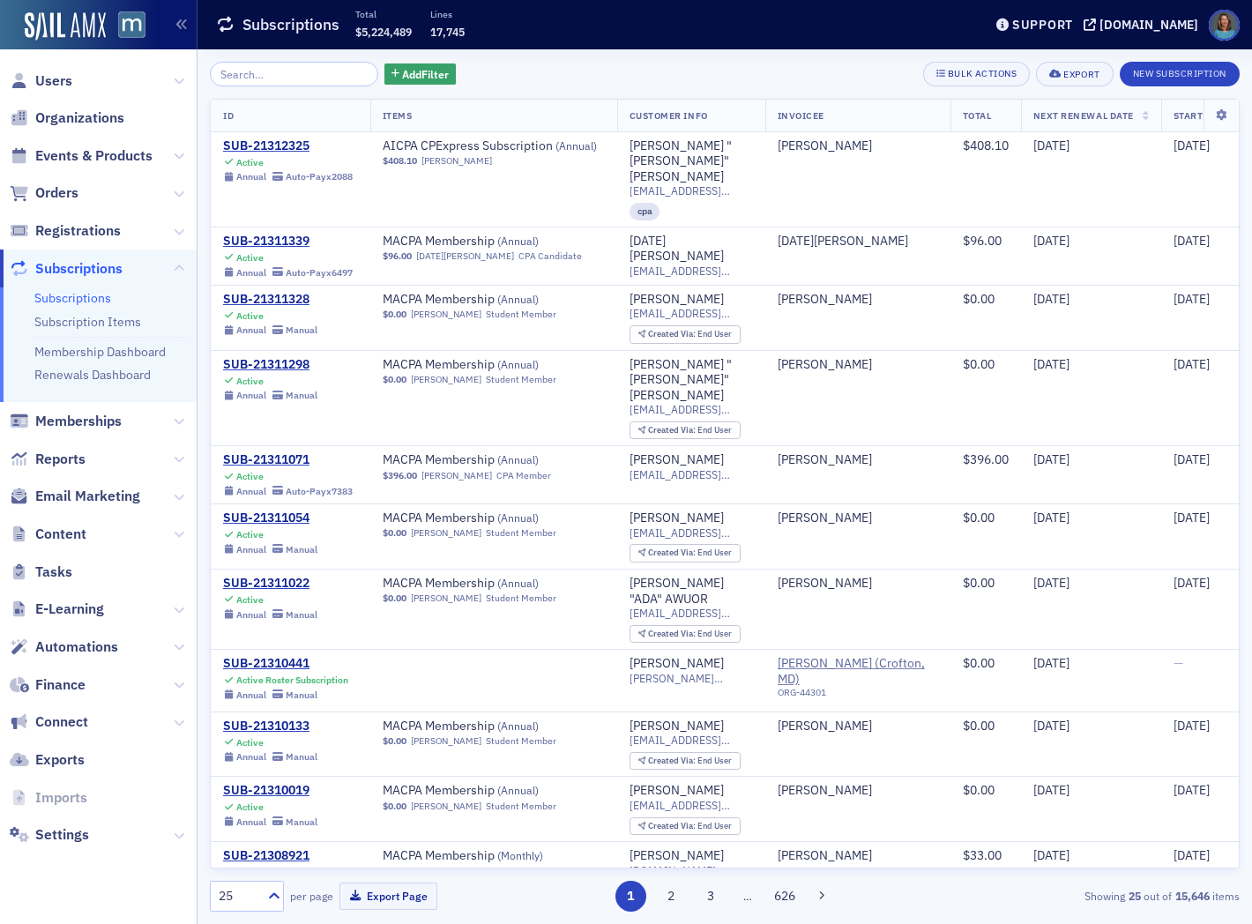
click at [294, 76] on input "search" at bounding box center [294, 74] width 168 height 25
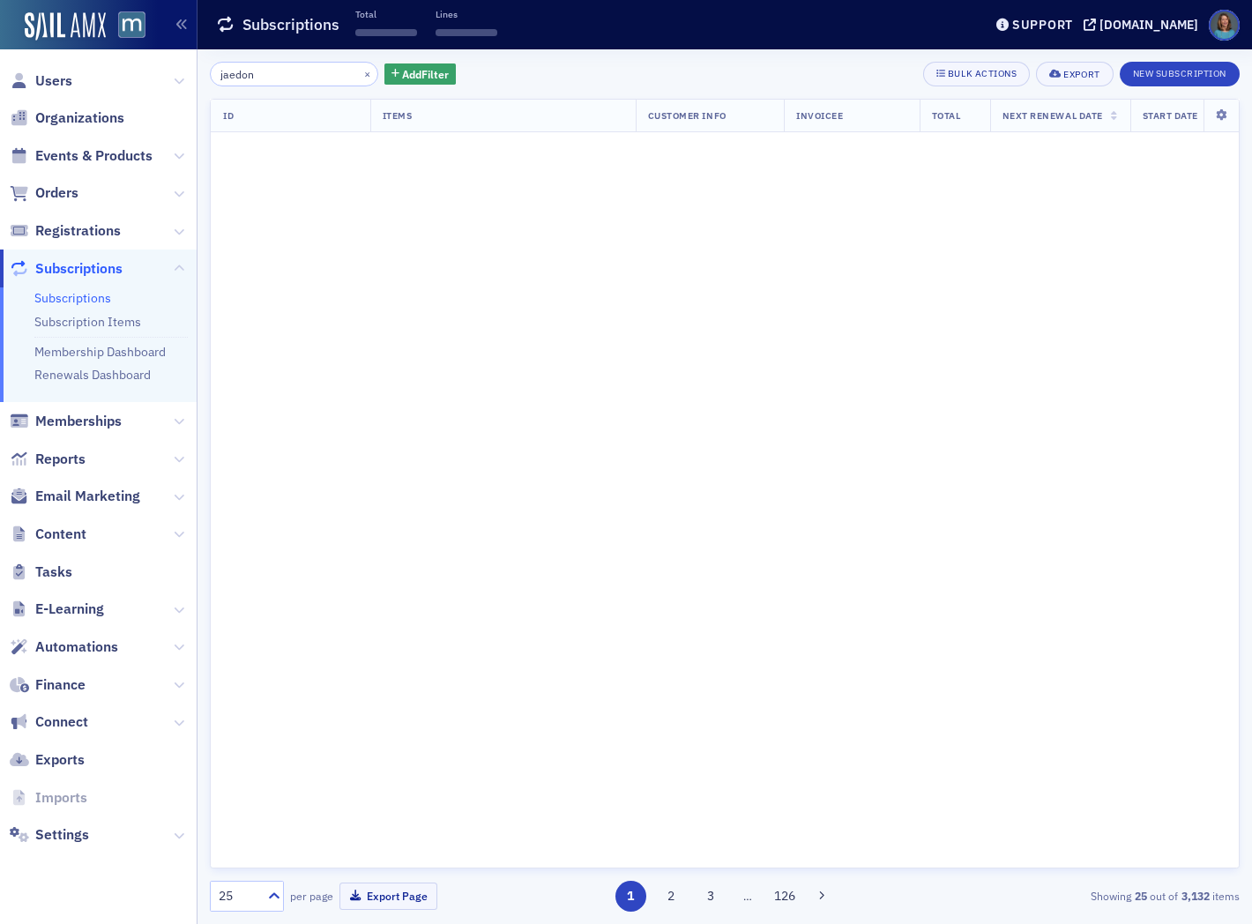
type input "jaedon"
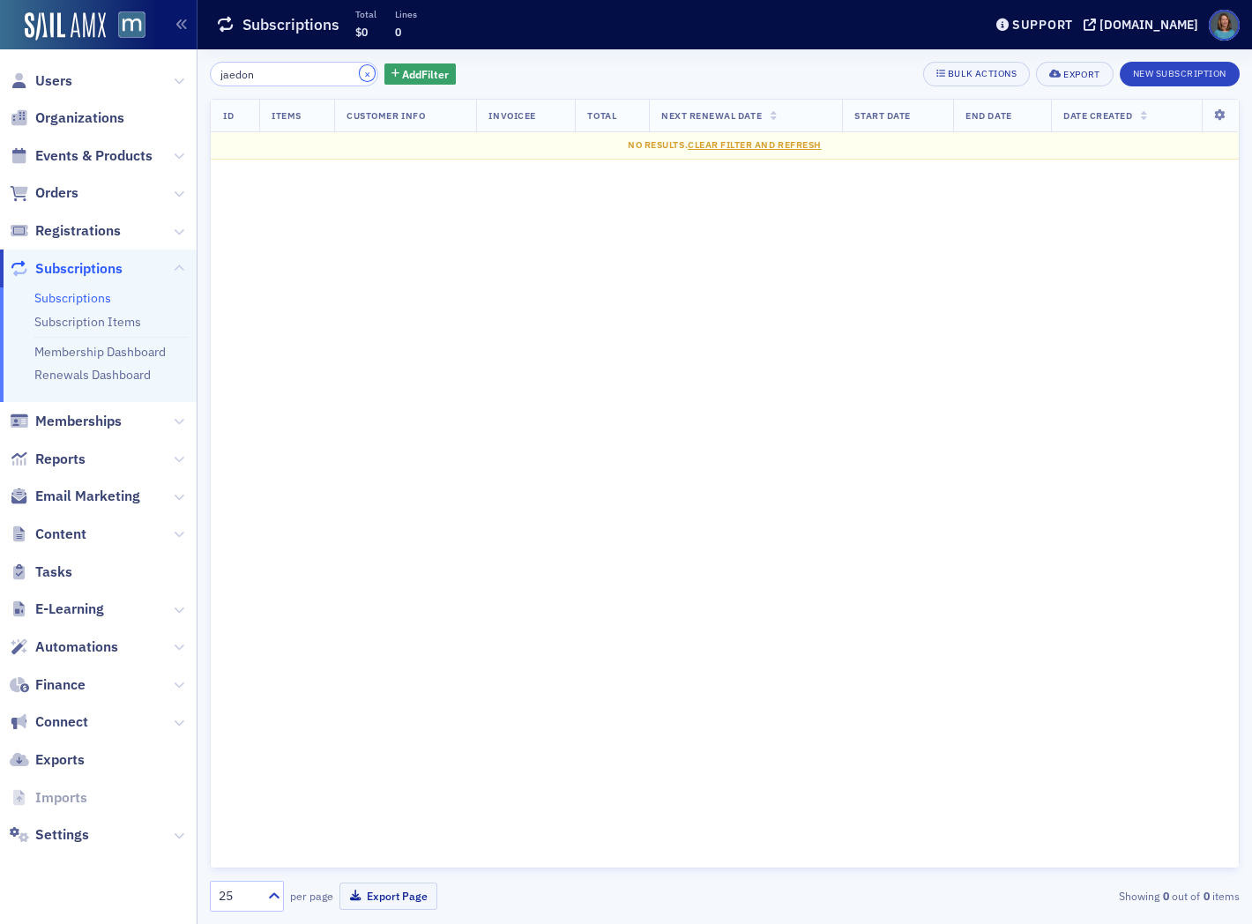
click at [360, 72] on button "×" at bounding box center [368, 73] width 16 height 16
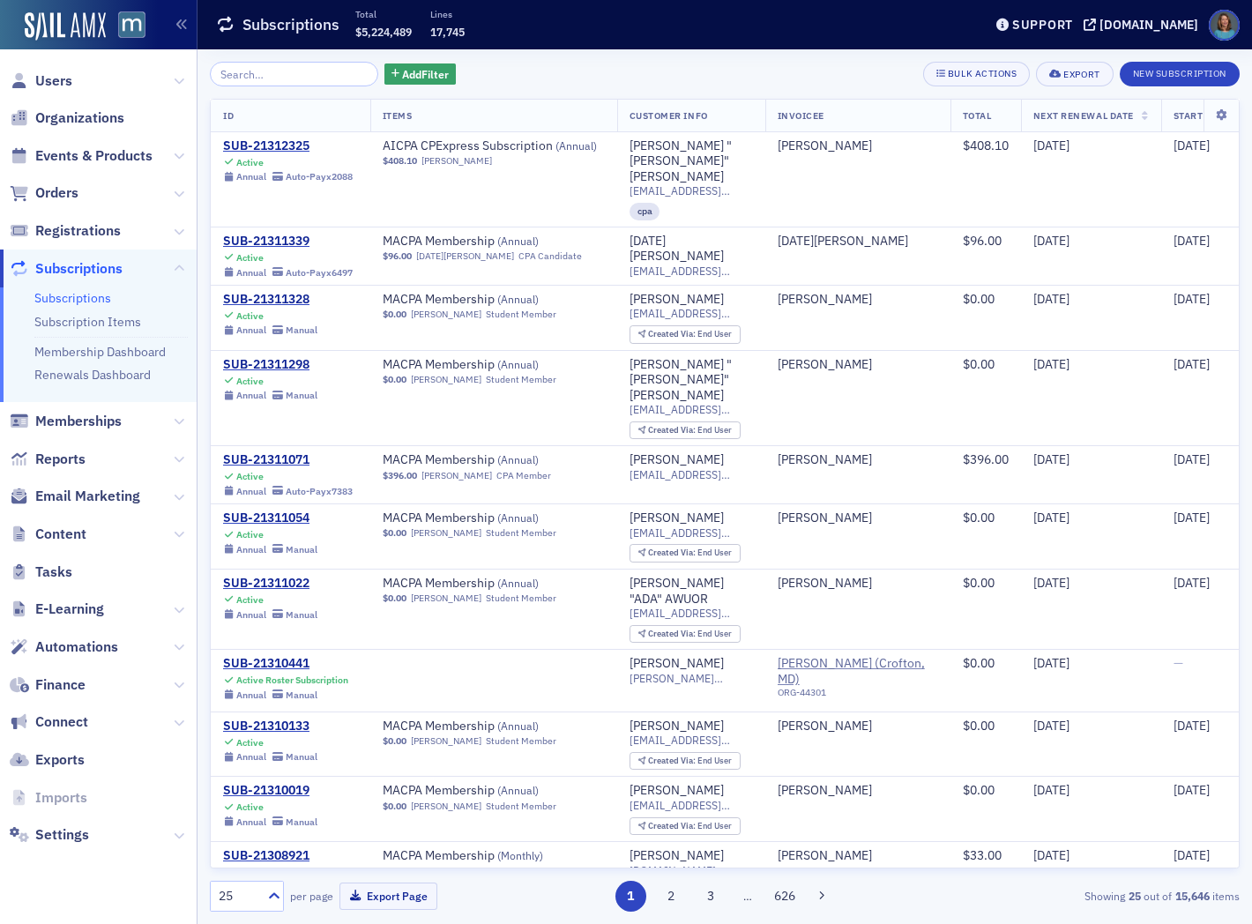
click at [86, 296] on link "Subscriptions" at bounding box center [72, 298] width 77 height 16
click at [279, 75] on input "search" at bounding box center [294, 74] width 168 height 25
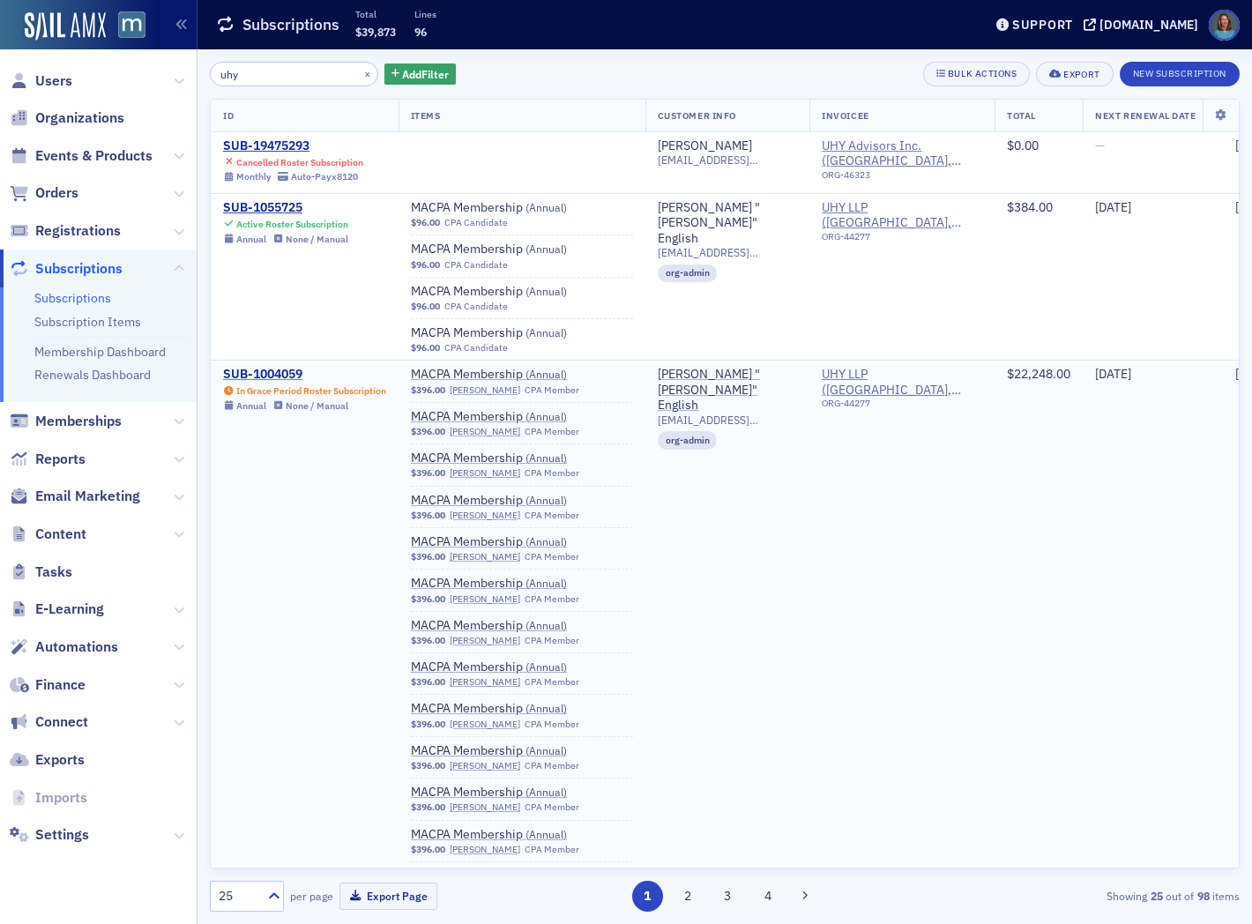
type input "uhy"
click at [283, 374] on div "SUB-1004059" at bounding box center [304, 375] width 163 height 16
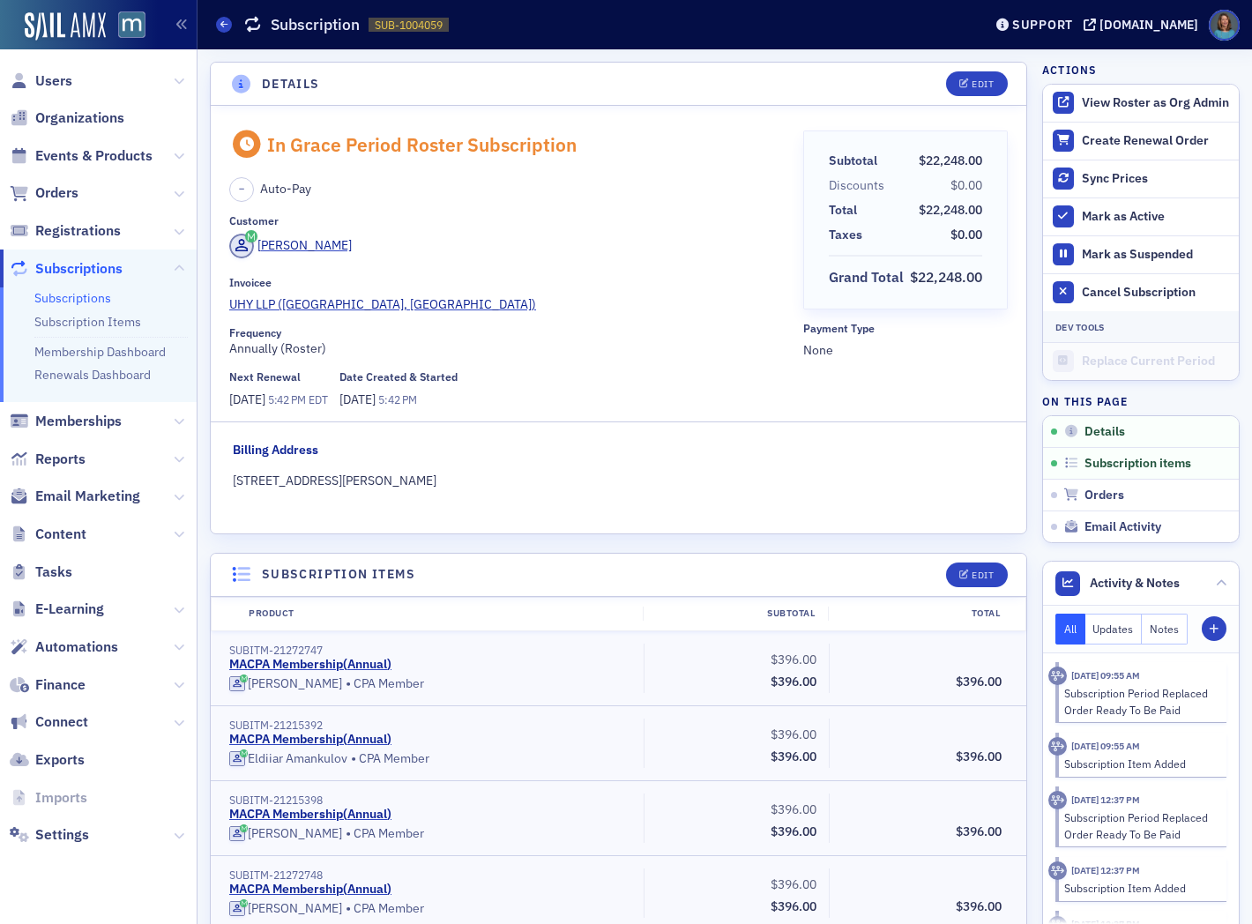
click at [101, 268] on span "Subscriptions" at bounding box center [78, 268] width 87 height 19
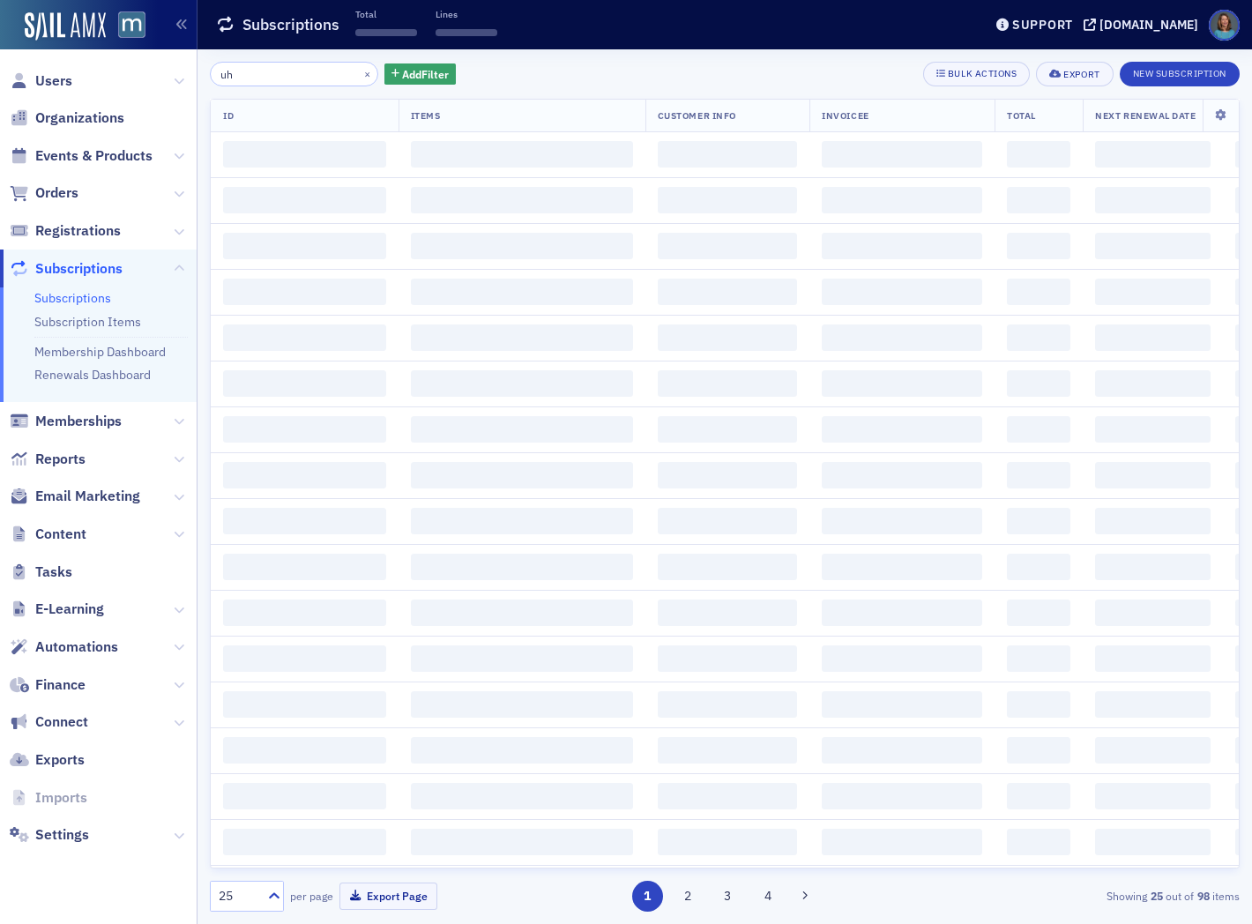
type input "u"
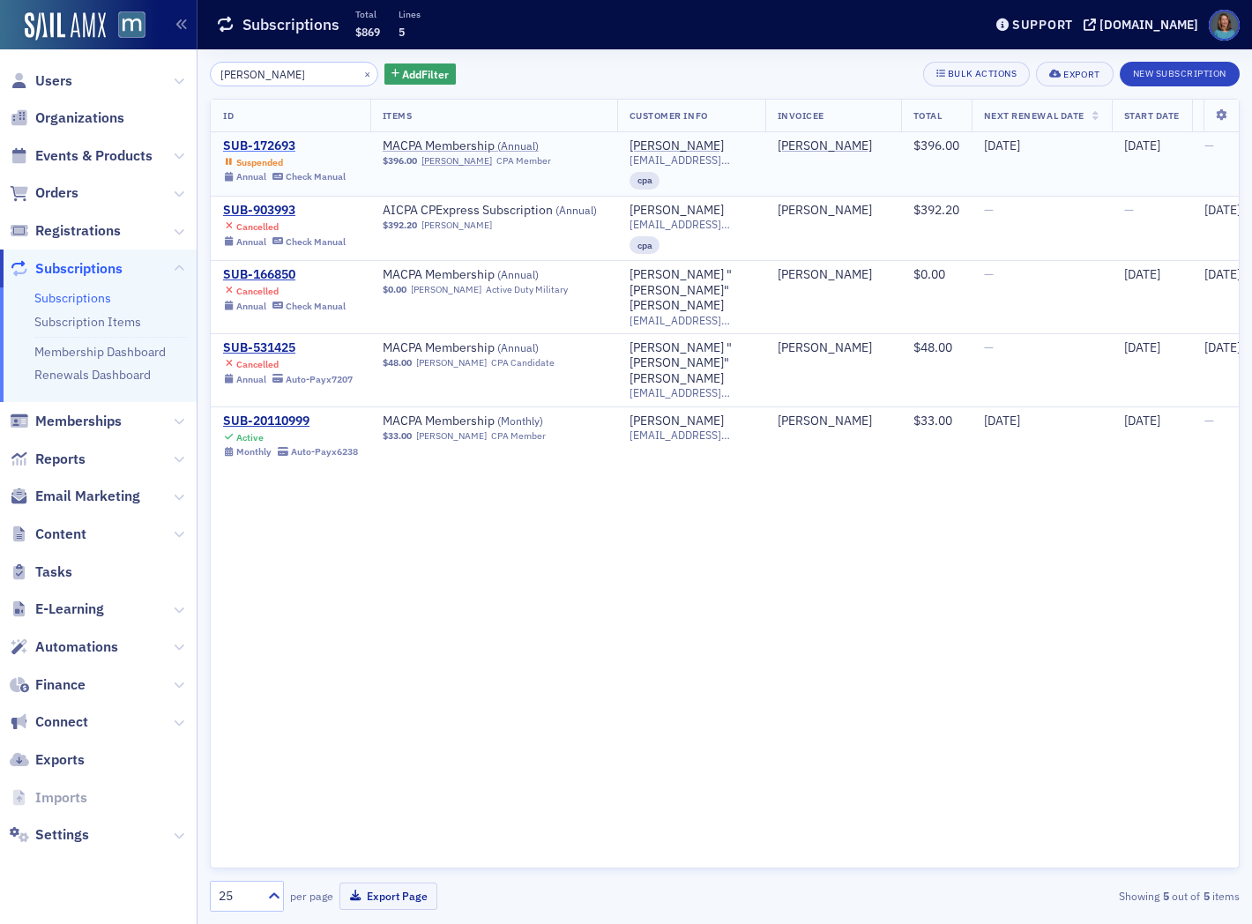
type input "nichole hepfer"
click at [258, 147] on div "SUB-172693" at bounding box center [284, 146] width 123 height 16
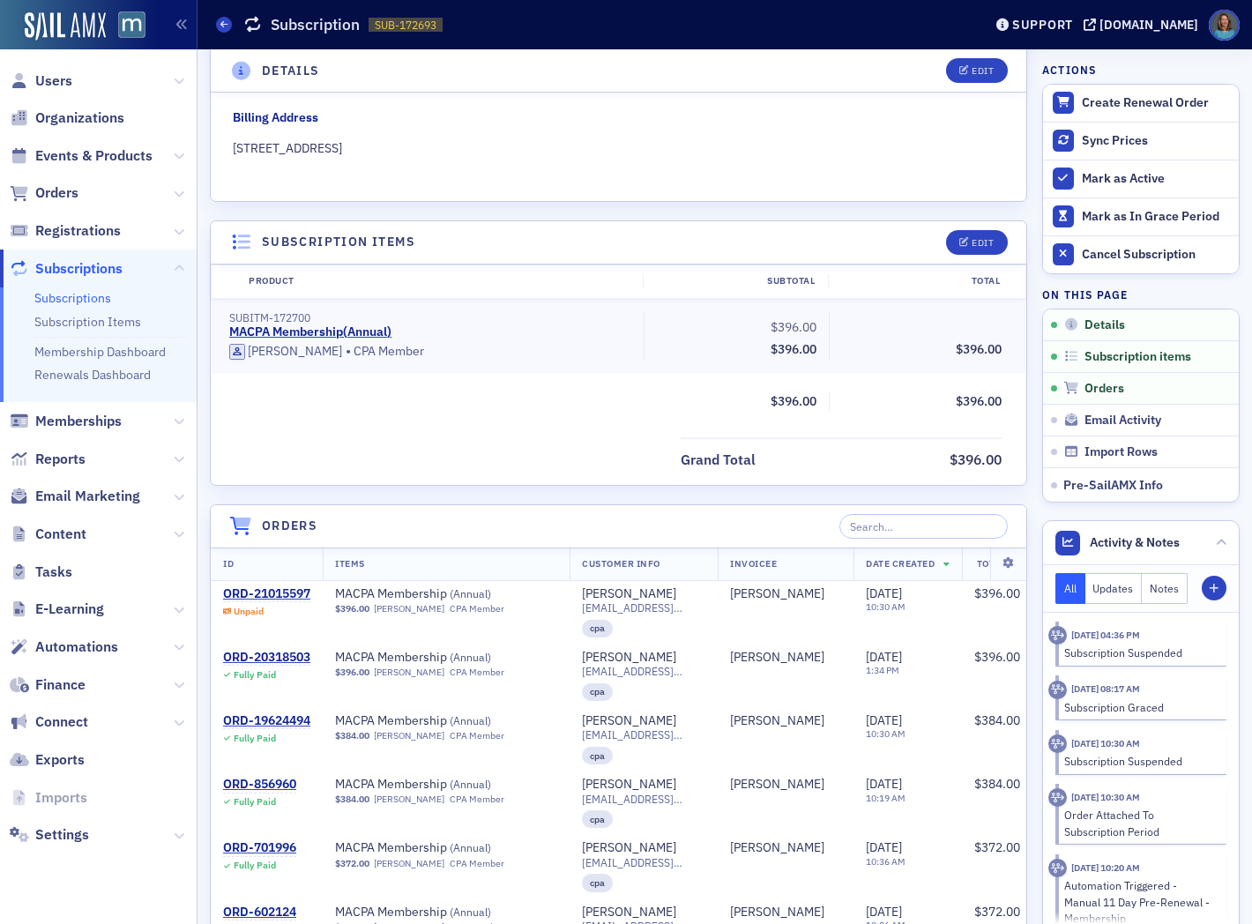
scroll to position [294, 0]
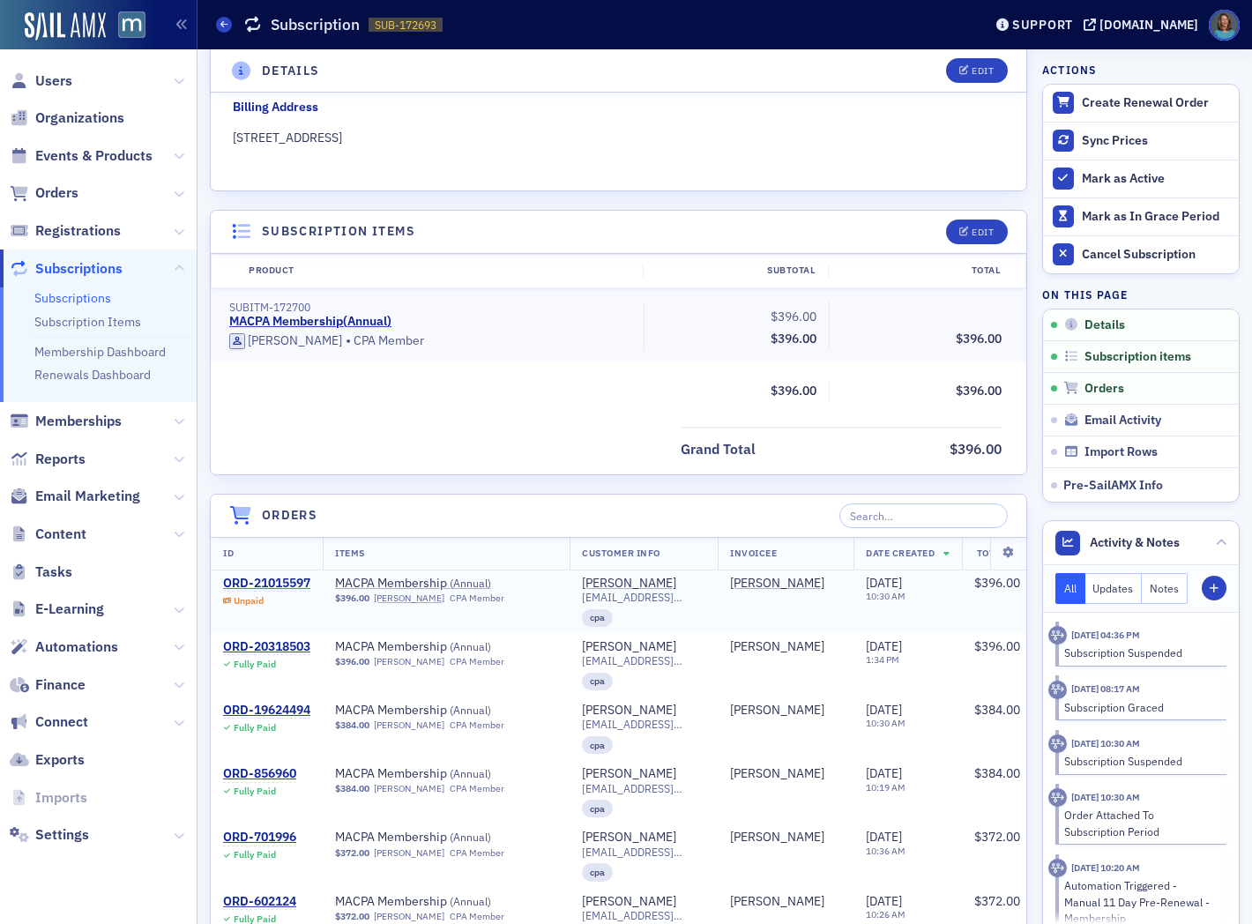
click at [279, 583] on div "ORD-21015597" at bounding box center [266, 584] width 87 height 16
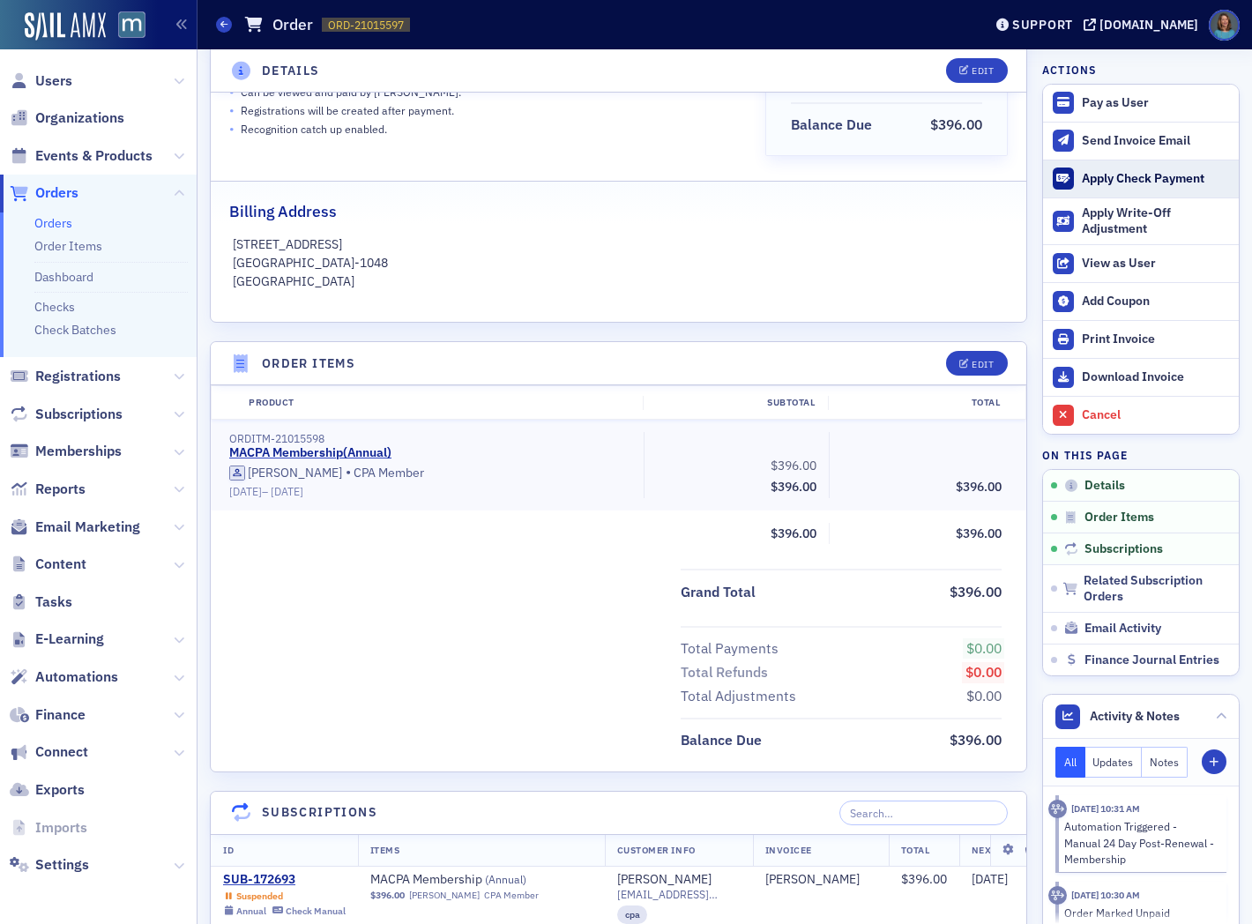
click at [1109, 178] on div "Apply Check Payment" at bounding box center [1156, 179] width 148 height 16
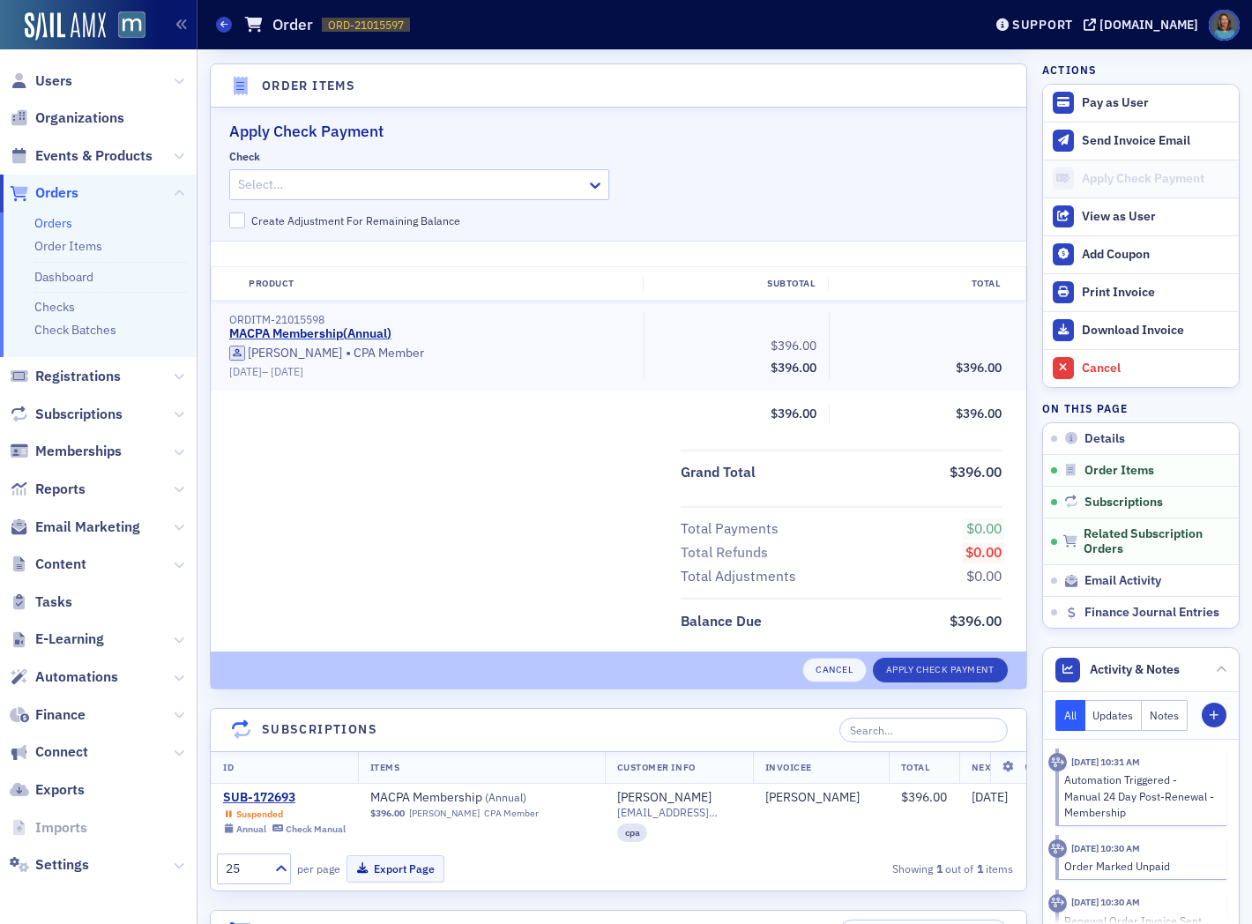
scroll to position [575, 0]
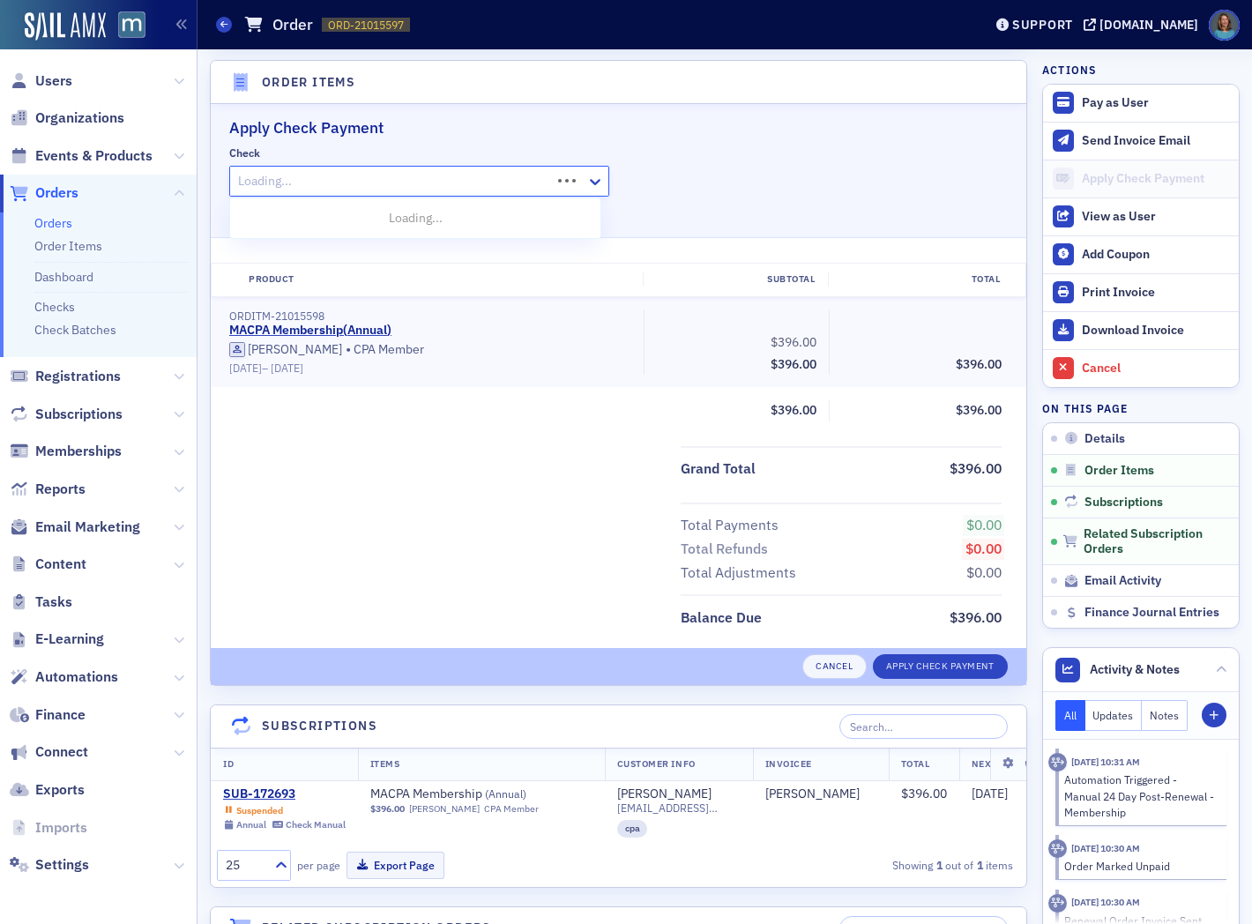
click at [503, 185] on div at bounding box center [392, 181] width 313 height 22
type input "433862"
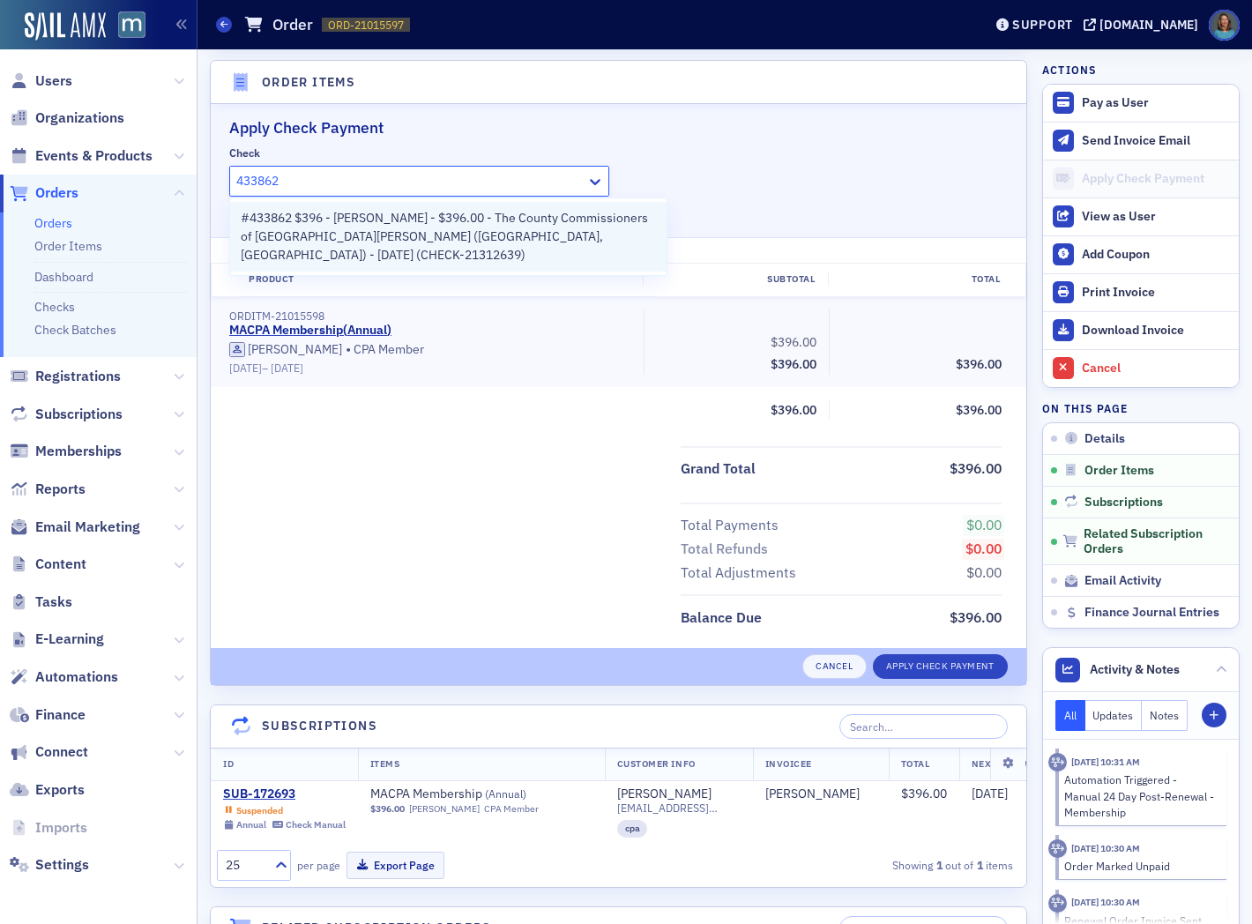
click at [514, 224] on span "#433862 $396 - Nichole Hepfer - $396.00 - The County Commissioners of Queen Ann…" at bounding box center [448, 237] width 415 height 56
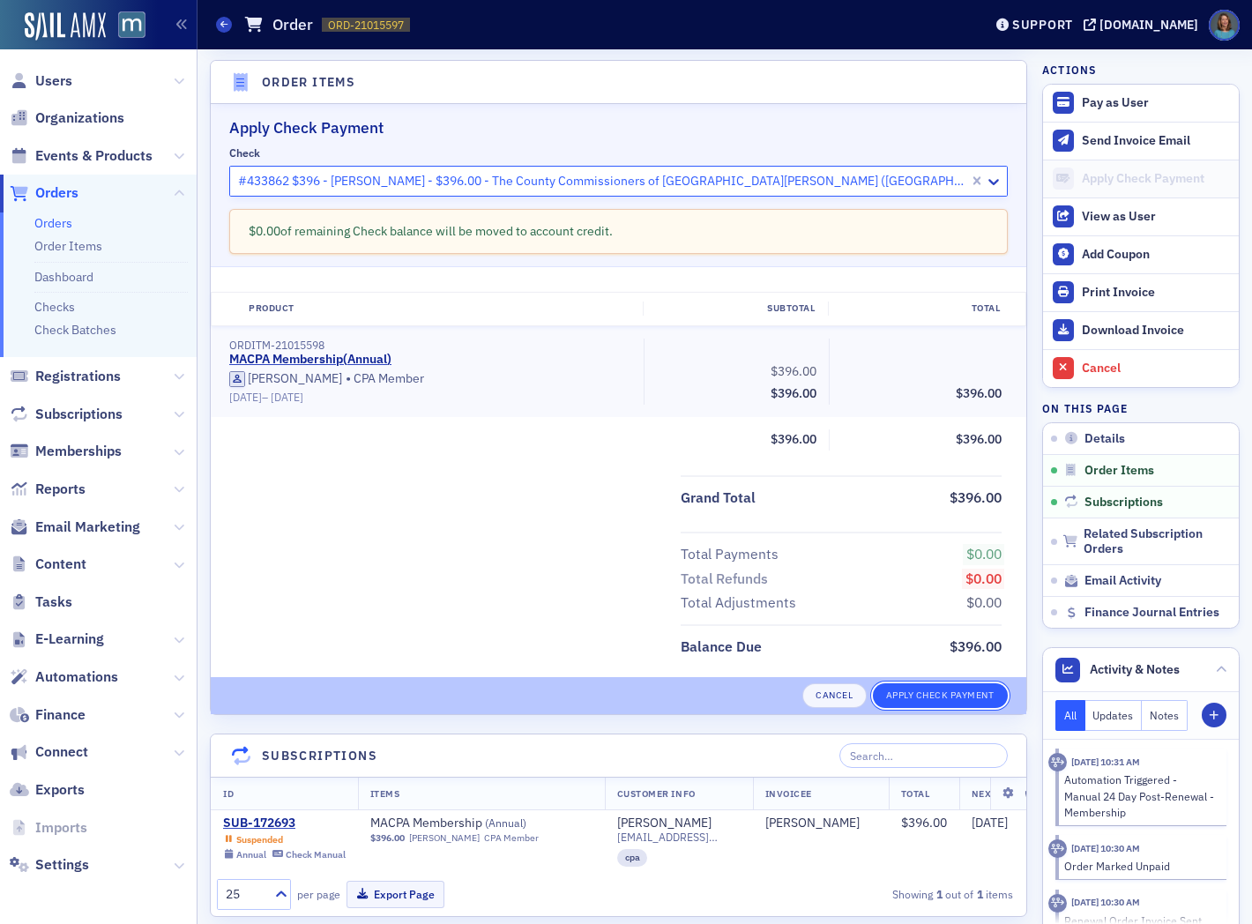
click at [891, 688] on button "Apply Check Payment" at bounding box center [940, 695] width 135 height 25
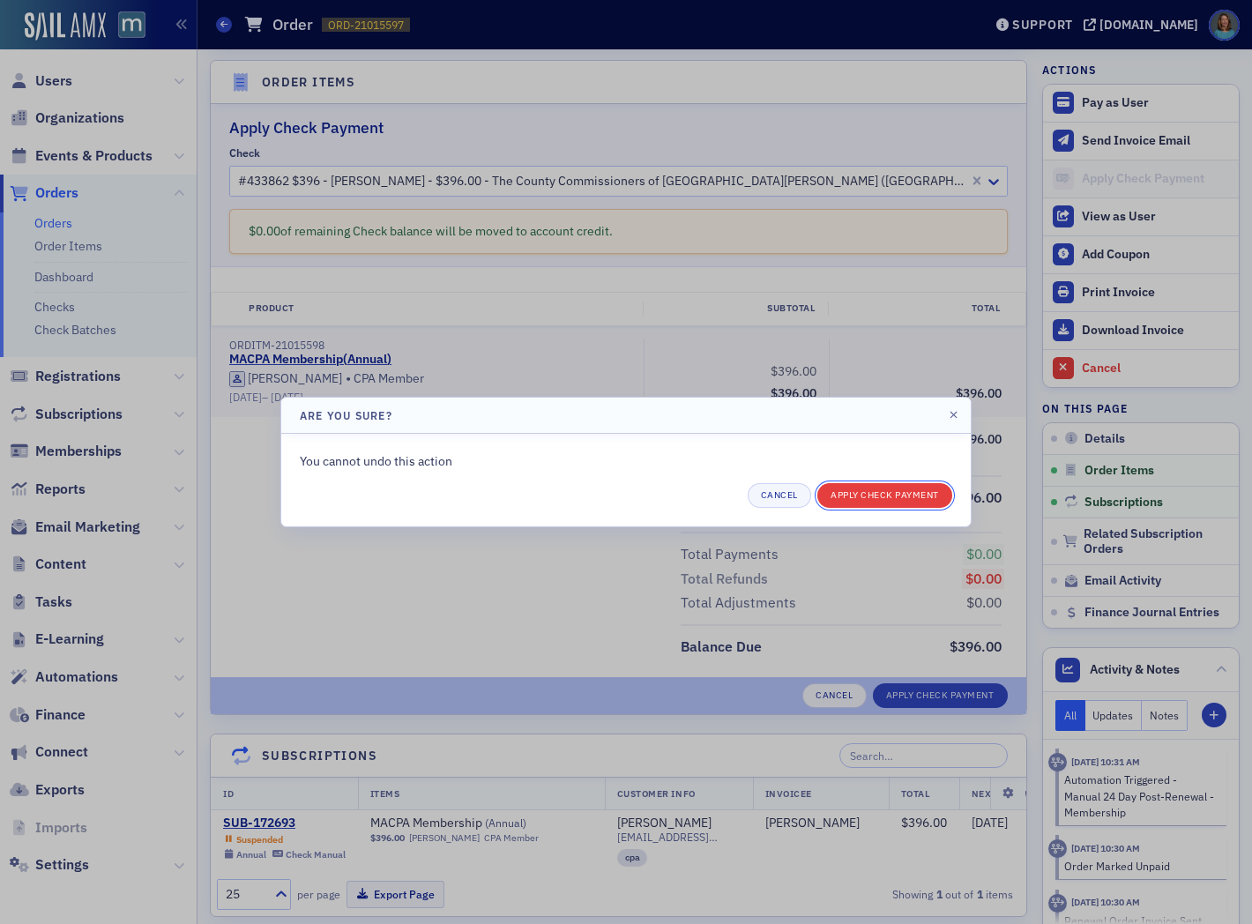
click at [895, 492] on button "Apply Check Payment" at bounding box center [884, 495] width 135 height 25
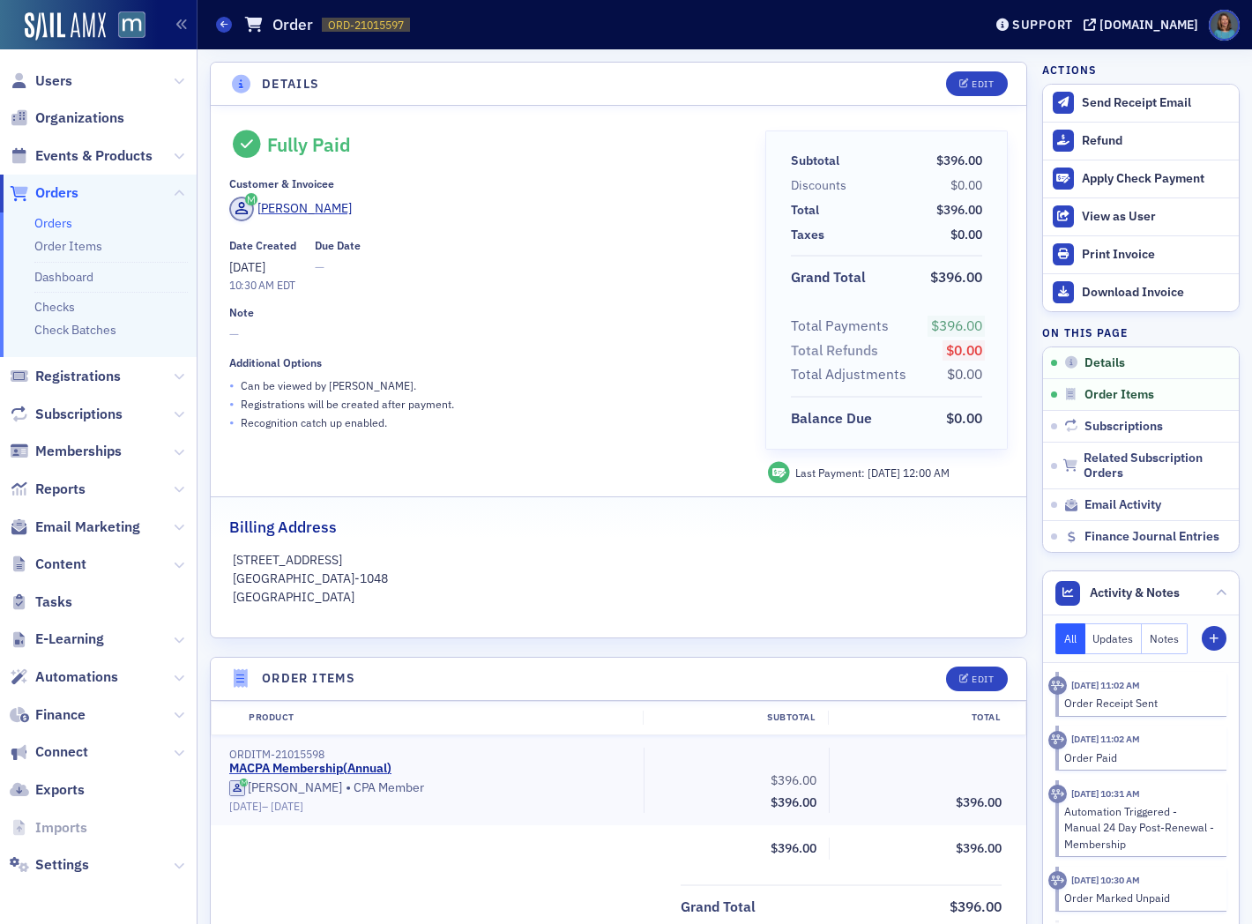
click at [62, 225] on link "Orders" at bounding box center [53, 223] width 38 height 16
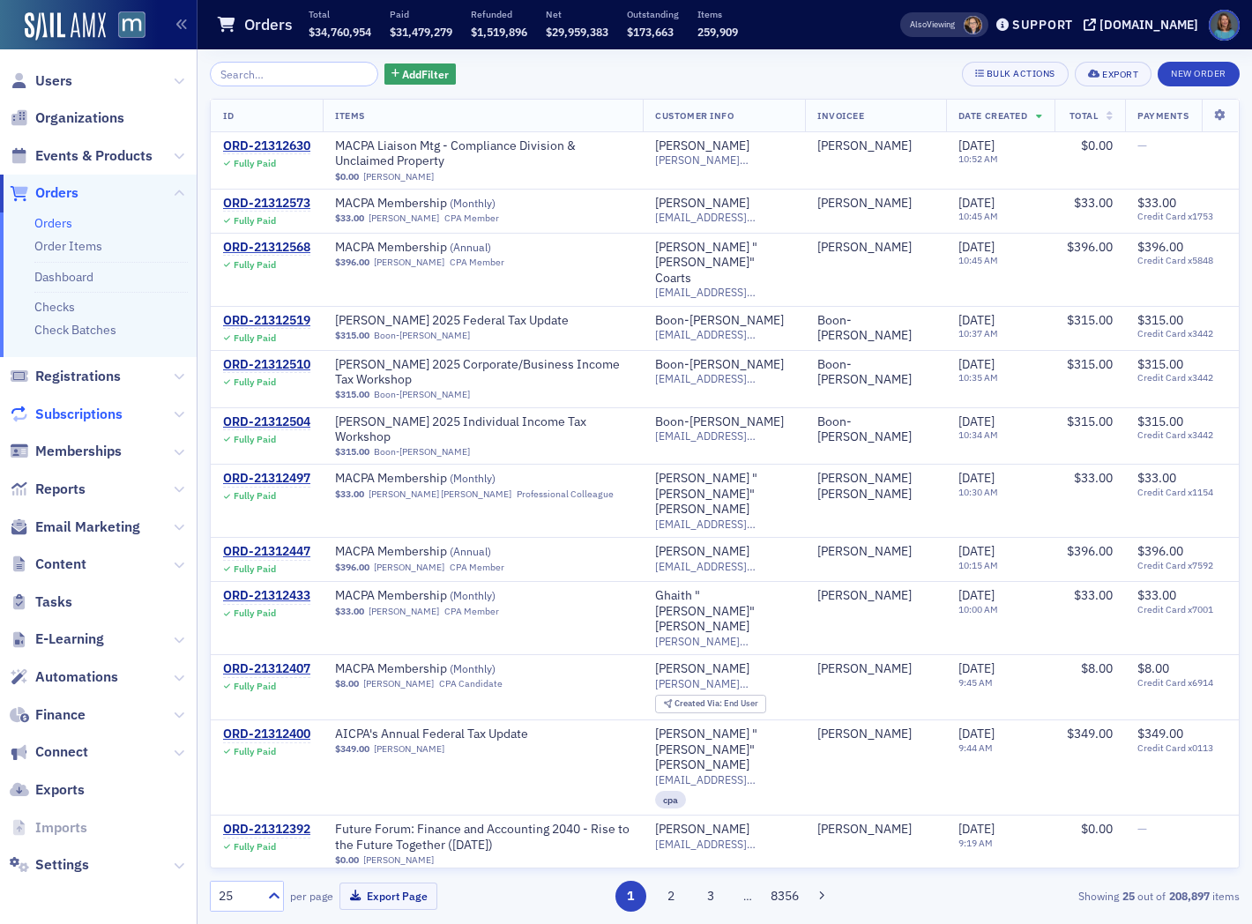
click at [71, 416] on span "Subscriptions" at bounding box center [78, 414] width 87 height 19
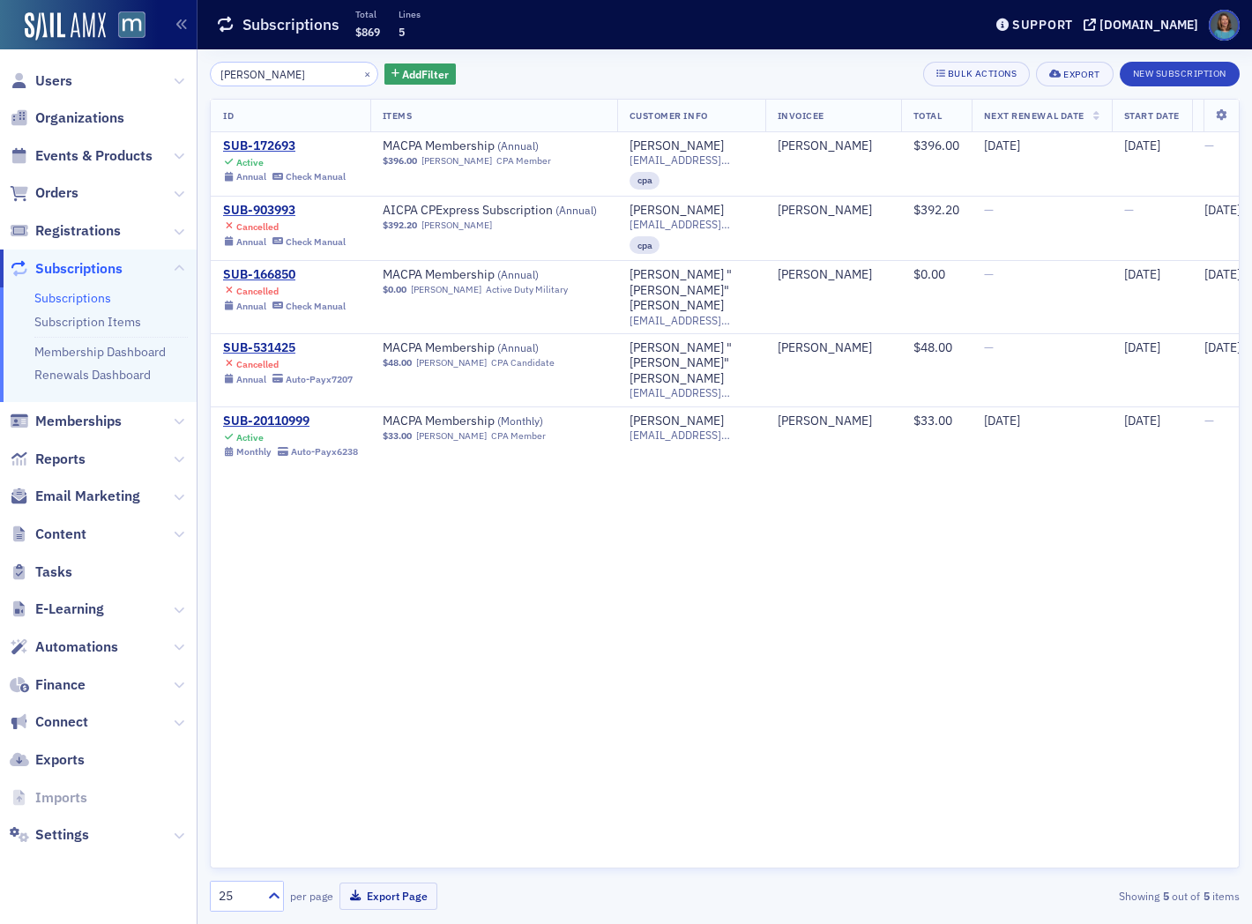
drag, startPoint x: 309, startPoint y: 74, endPoint x: 180, endPoint y: 53, distance: 130.5
click at [182, 53] on div "Users Organizations Events & Products Orders Registrations Subscriptions Subscr…" at bounding box center [626, 462] width 1252 height 924
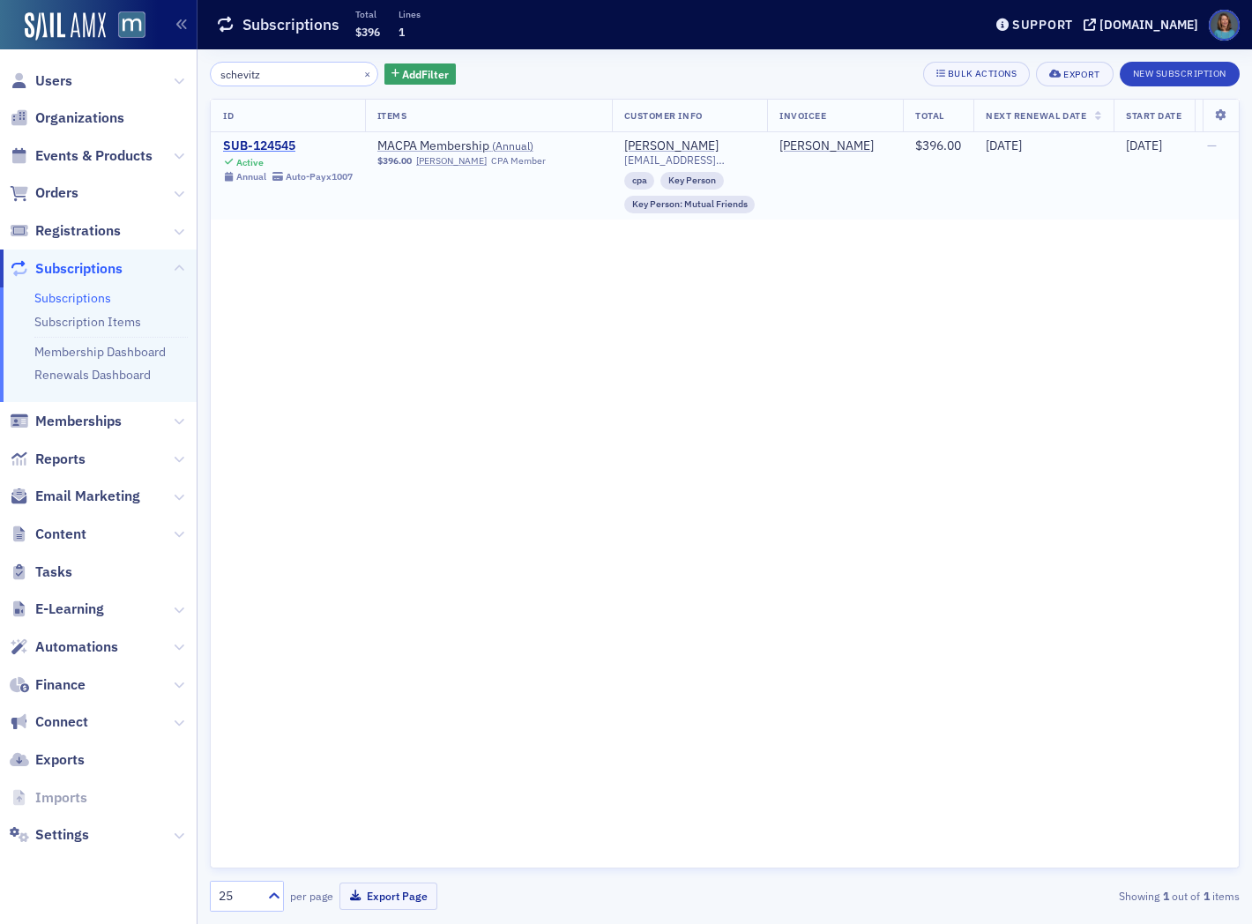
type input "schevitz"
click at [249, 139] on div "SUB-124545" at bounding box center [288, 146] width 130 height 16
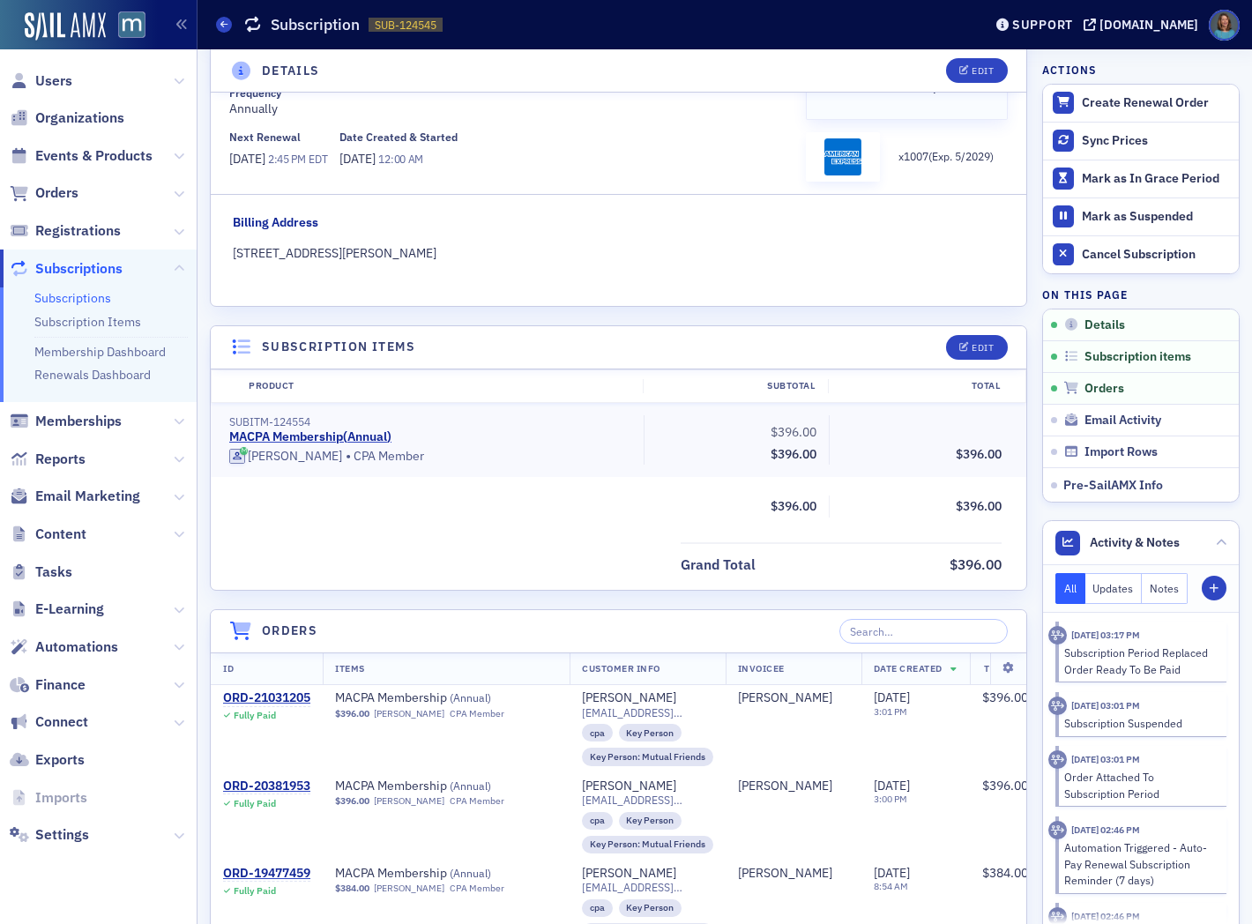
scroll to position [196, 0]
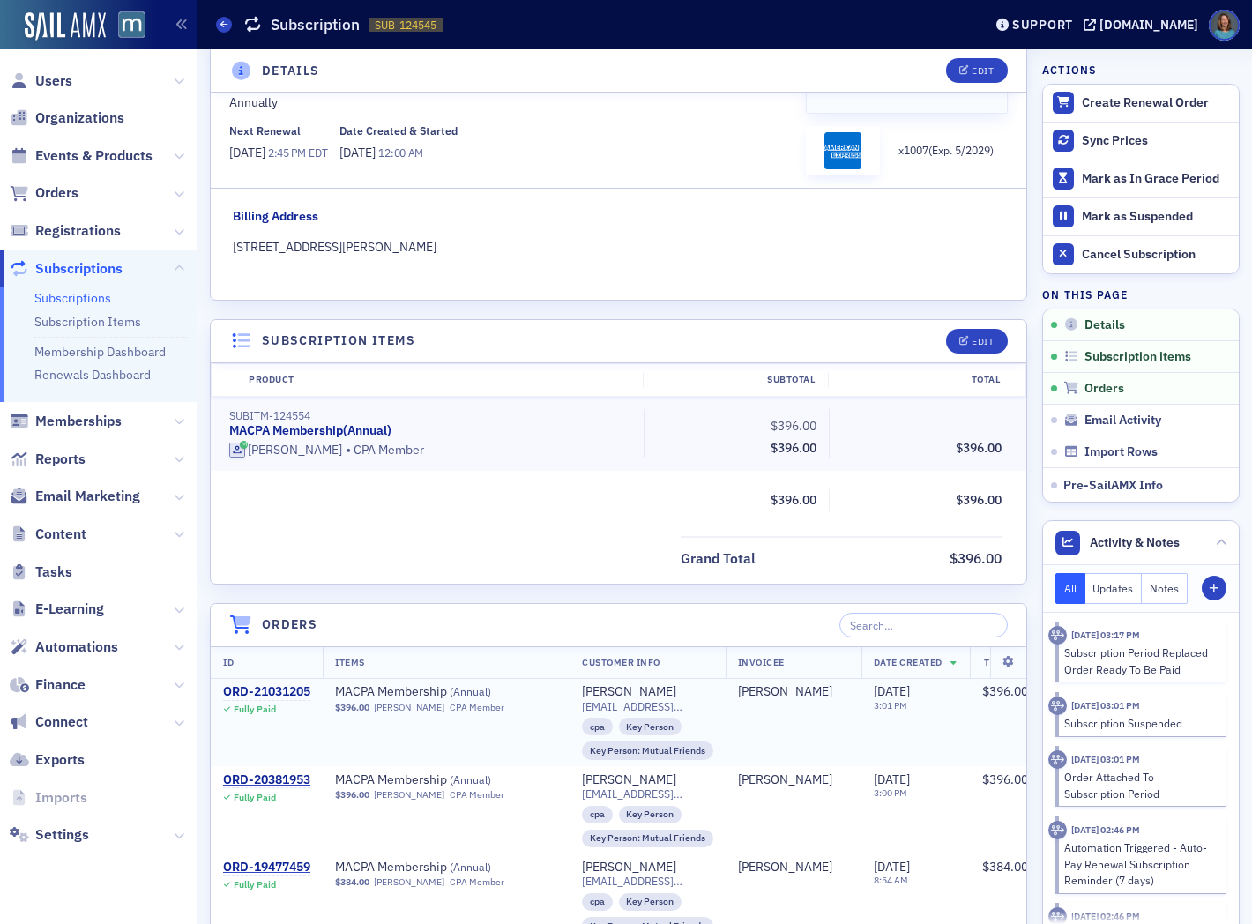
click at [289, 693] on div "ORD-21031205" at bounding box center [266, 692] width 87 height 16
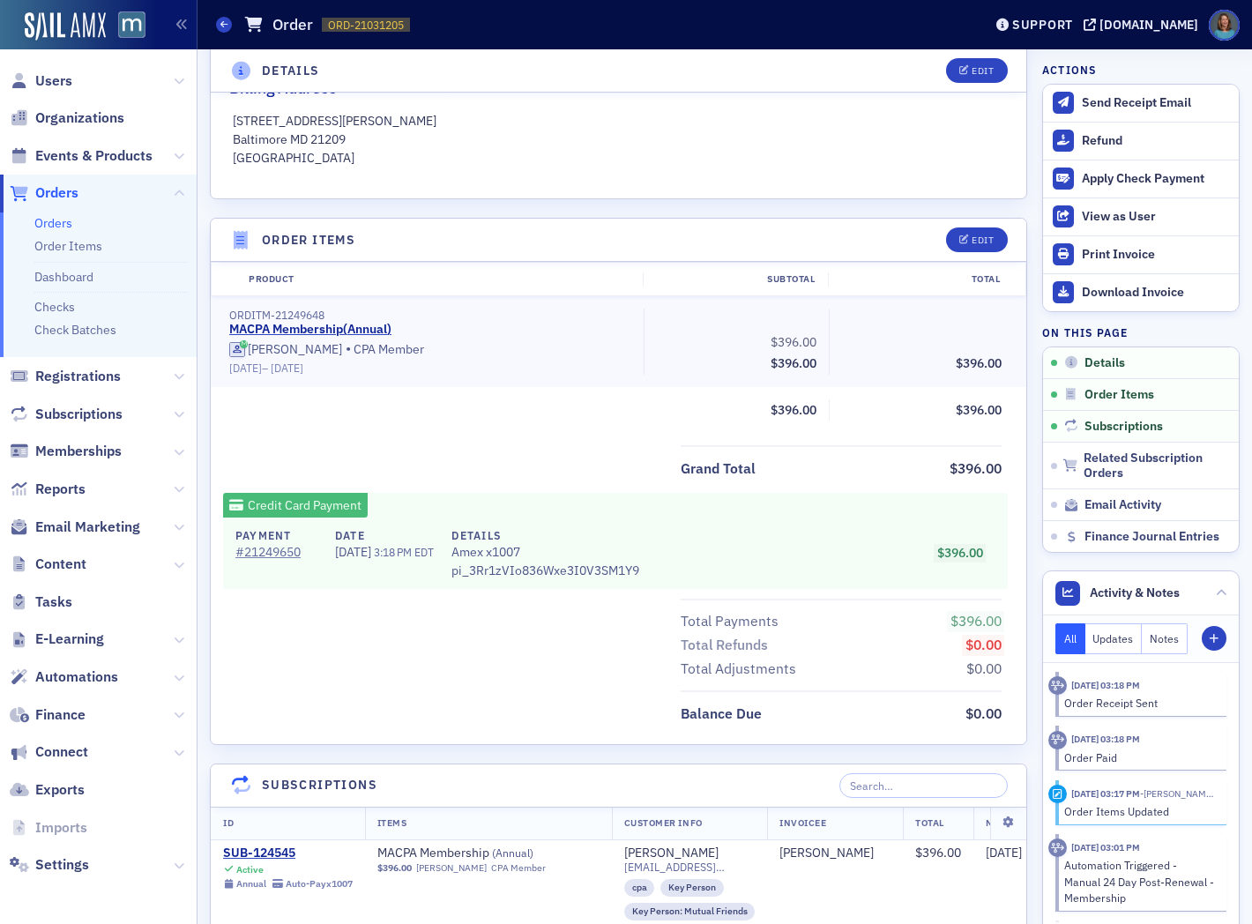
scroll to position [489, 0]
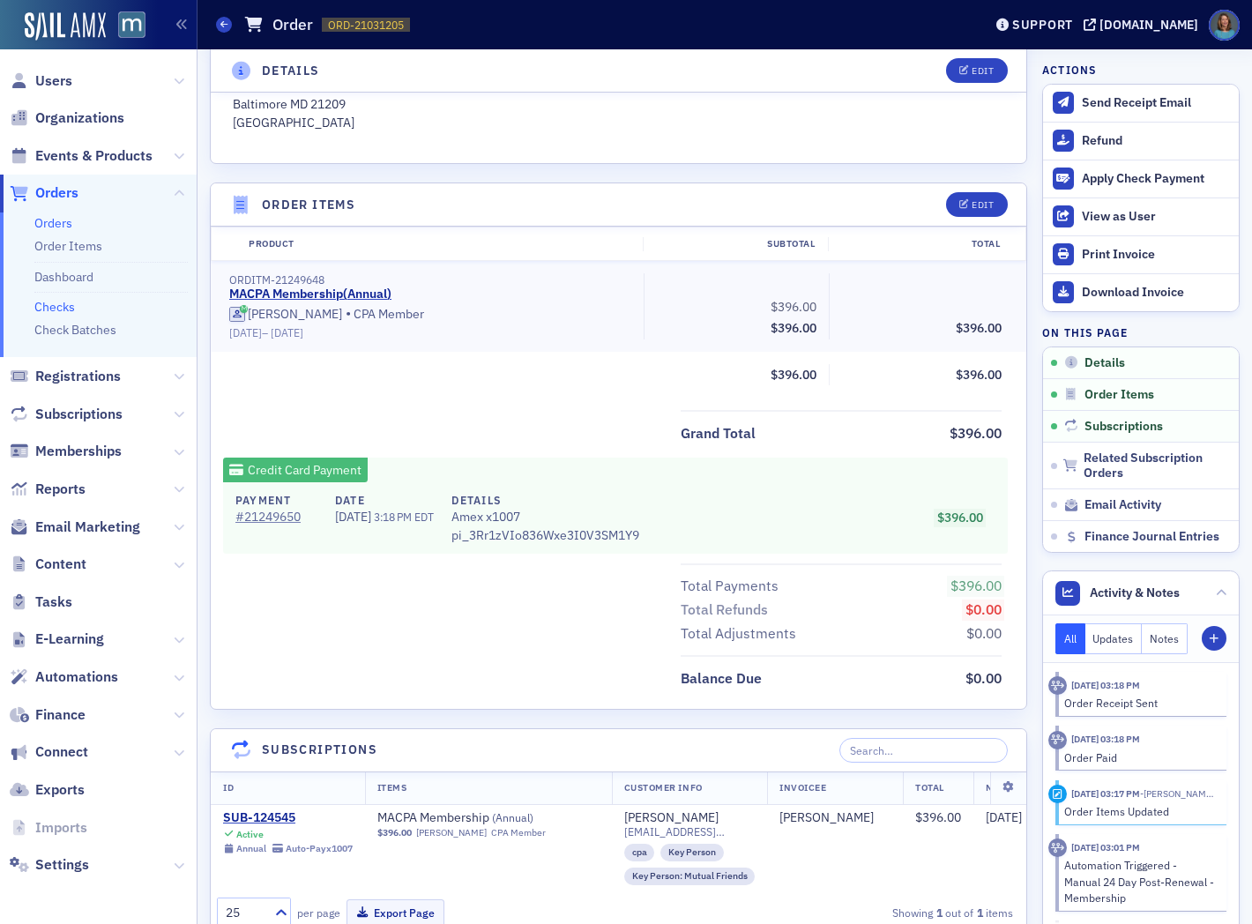
click at [66, 309] on link "Checks" at bounding box center [54, 307] width 41 height 16
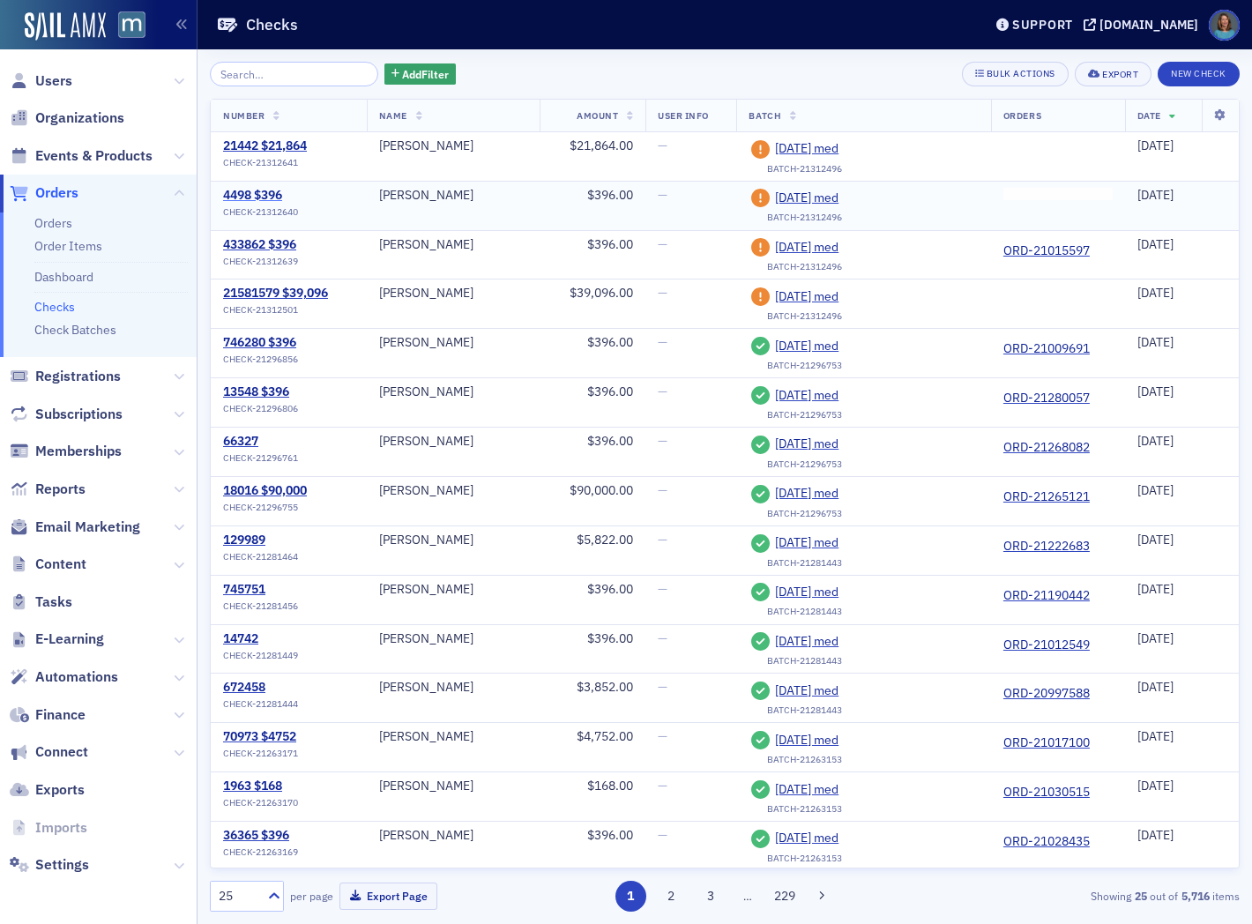
click at [268, 194] on div "4498 $396" at bounding box center [260, 196] width 75 height 16
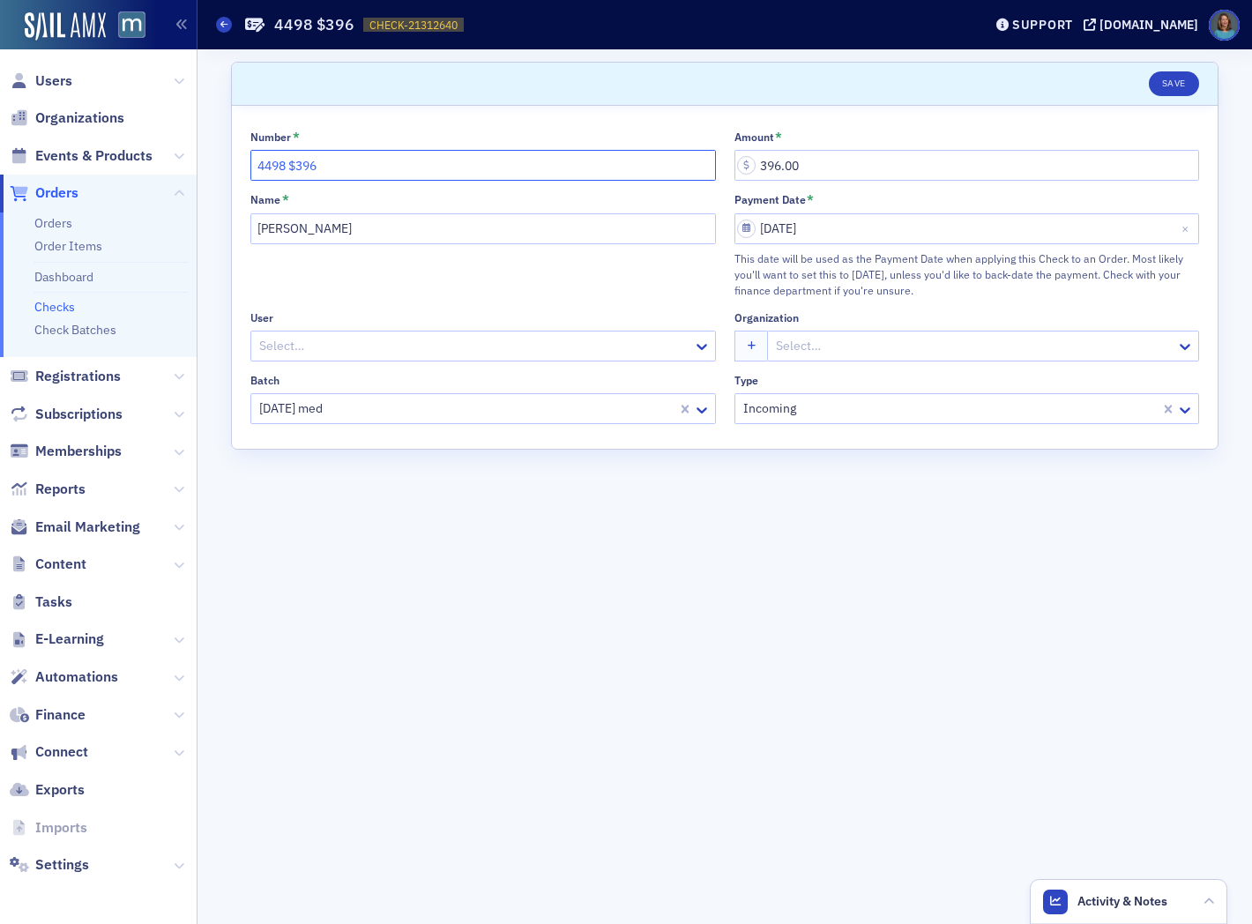
drag, startPoint x: 337, startPoint y: 166, endPoint x: 251, endPoint y: 160, distance: 85.7
click at [251, 160] on input "4498 $396" at bounding box center [483, 165] width 466 height 31
drag, startPoint x: 315, startPoint y: 236, endPoint x: 279, endPoint y: 235, distance: 36.2
click at [279, 235] on input "[PERSON_NAME]" at bounding box center [483, 228] width 466 height 31
type input "H"
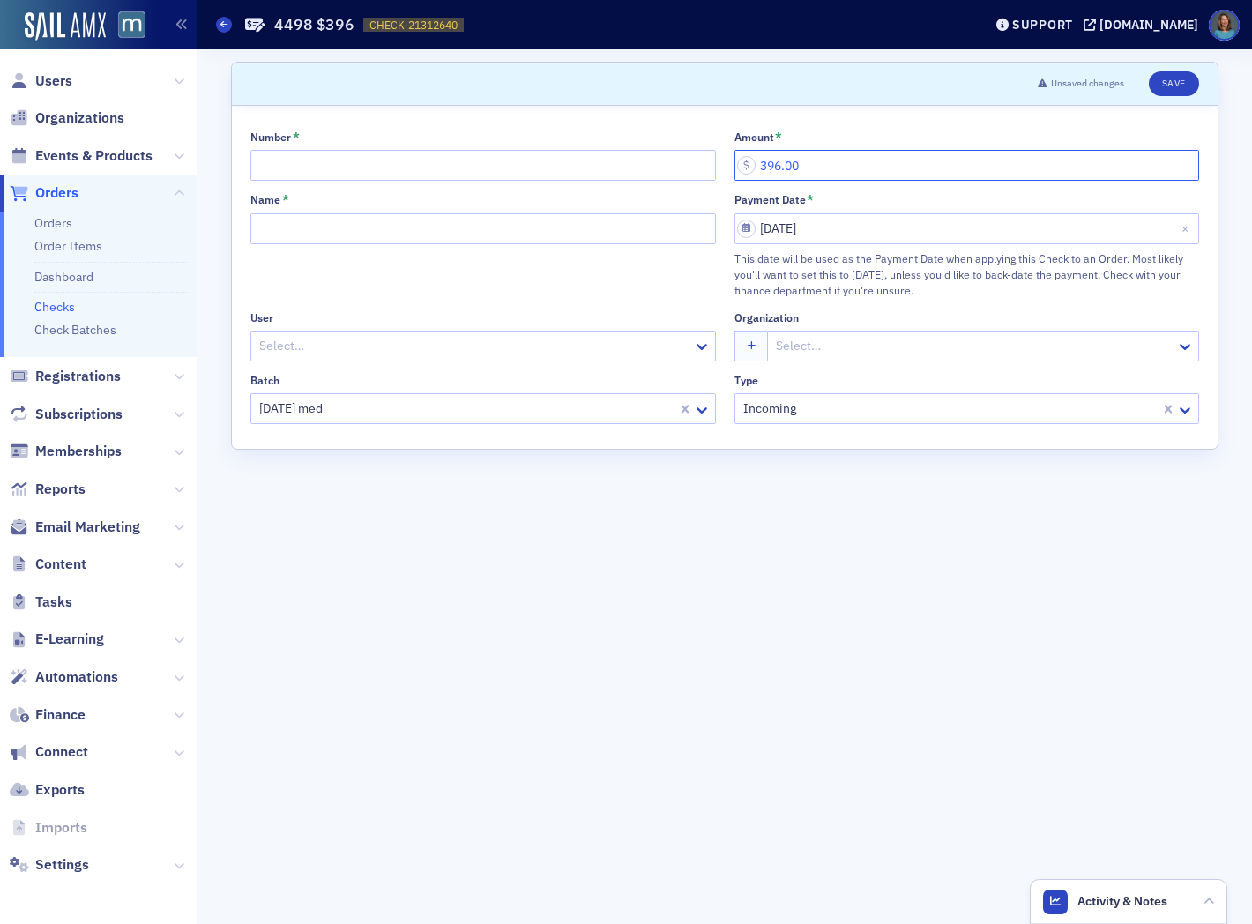
drag, startPoint x: 798, startPoint y: 168, endPoint x: 760, endPoint y: 168, distance: 37.9
click at [760, 168] on input "396.00" at bounding box center [968, 165] width 466 height 31
type input "0.00"
select select "8"
select select "2025"
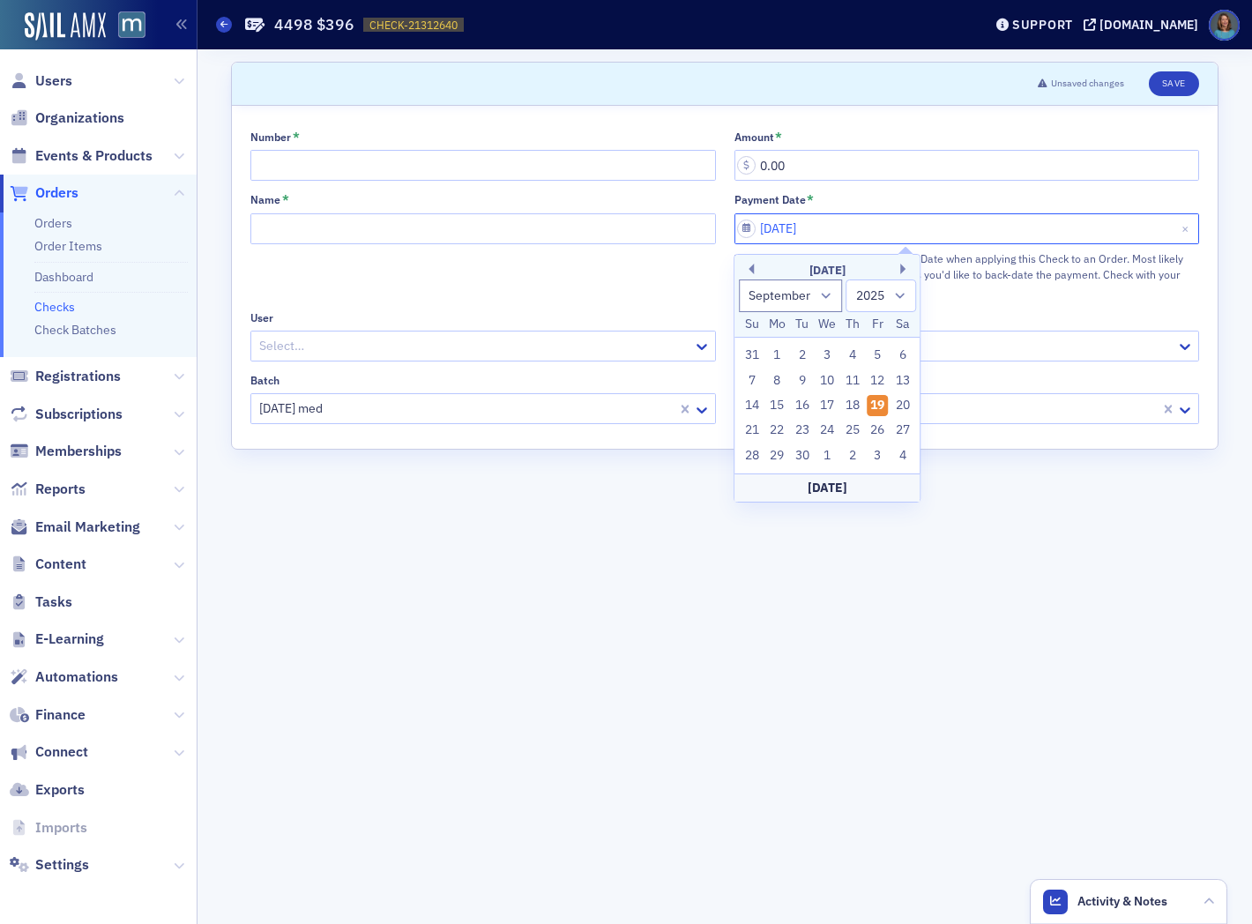
drag, startPoint x: 815, startPoint y: 231, endPoint x: 772, endPoint y: 238, distance: 43.8
click at [753, 230] on input "09/19/2025" at bounding box center [968, 228] width 466 height 31
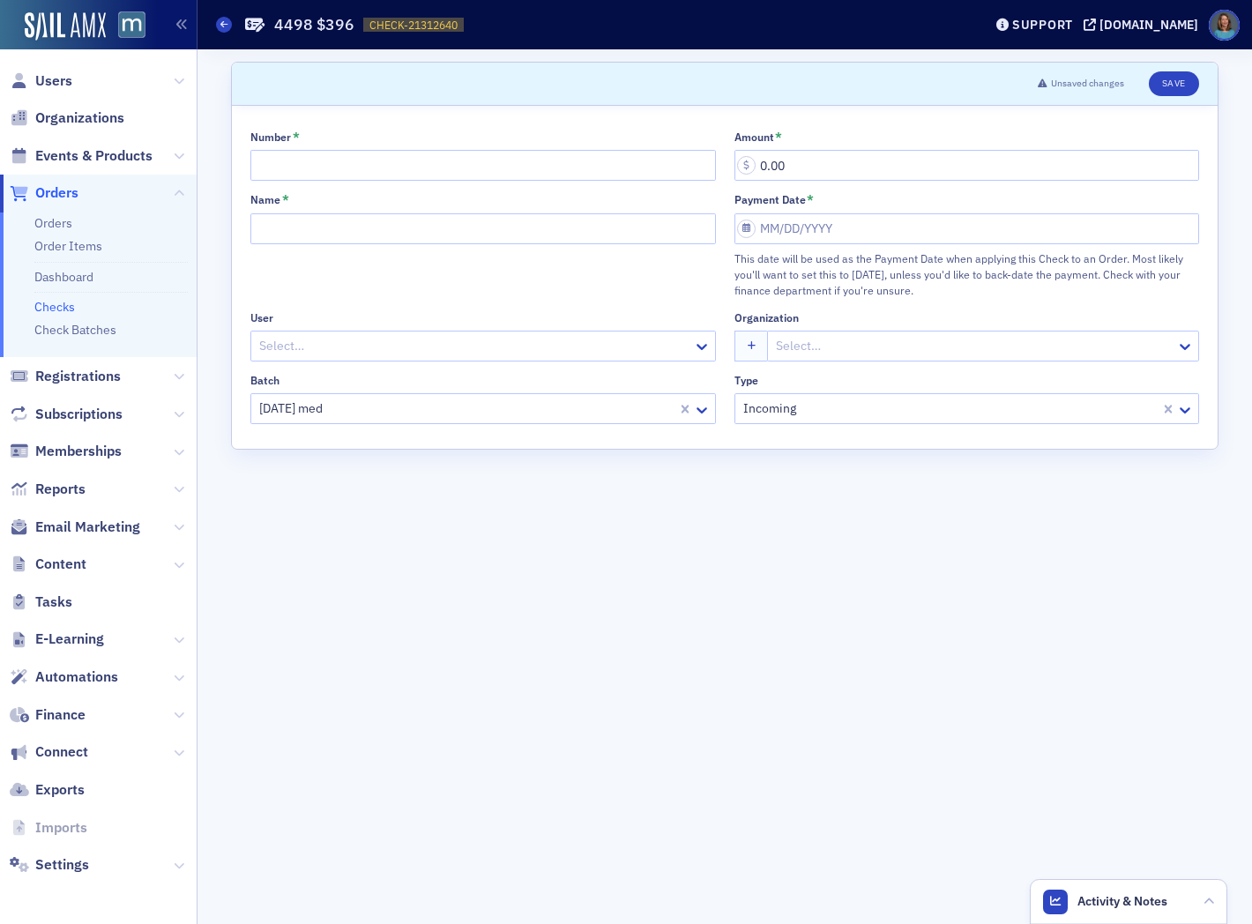
drag, startPoint x: 645, startPoint y: 517, endPoint x: 680, endPoint y: 474, distance: 55.1
click at [645, 516] on form "Scroll to Unsaved changes Save Number * Amount * 0.00 Name * Payment Date * Thi…" at bounding box center [725, 487] width 988 height 850
click at [1182, 80] on button "Save" at bounding box center [1174, 83] width 50 height 25
click at [390, 166] on input "Number *" at bounding box center [483, 165] width 466 height 31
type input "8"
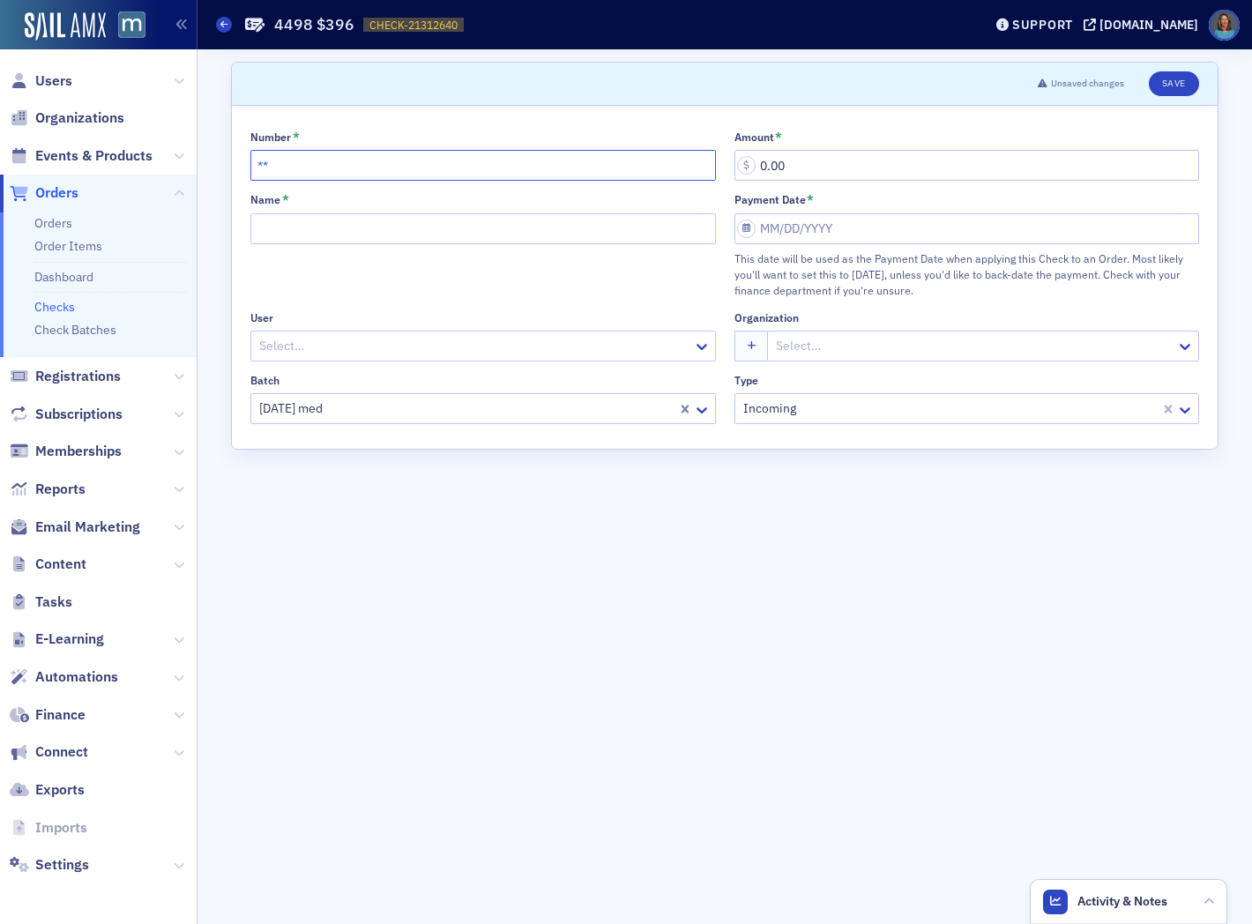
type input "**"
click at [1177, 72] on button "Save" at bounding box center [1174, 83] width 50 height 25
type input "**"
click at [1175, 88] on button "Save" at bounding box center [1174, 83] width 50 height 25
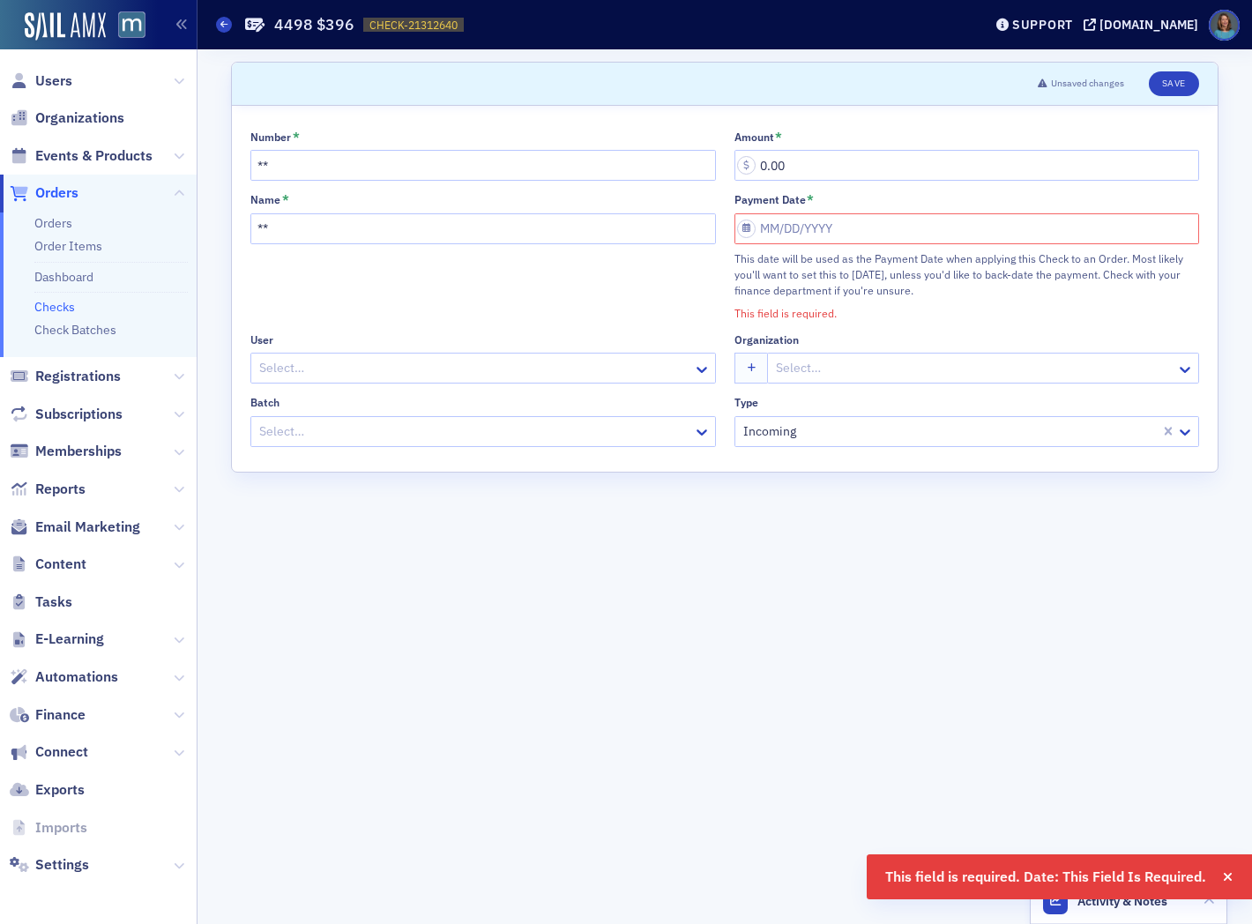
select select "8"
select select "2025"
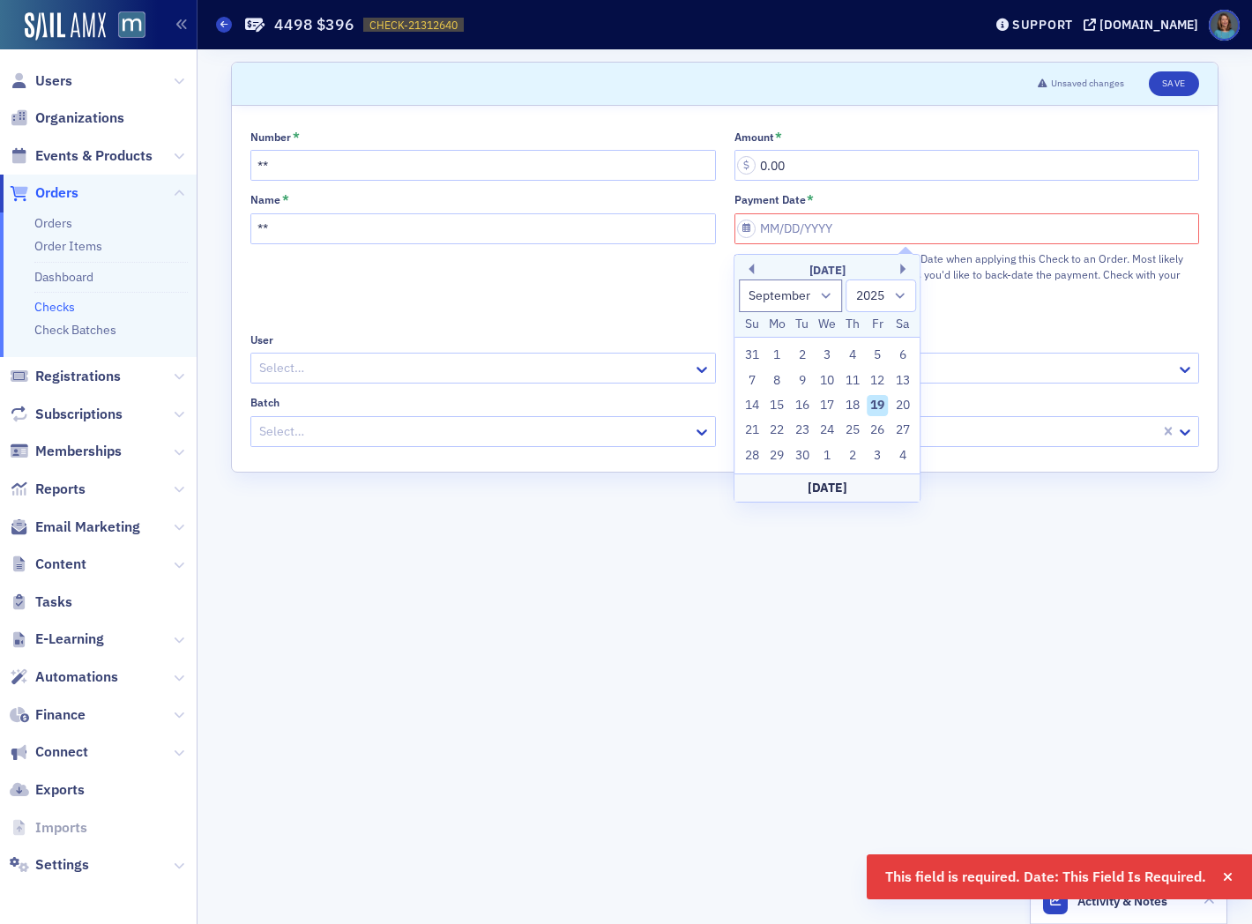
click at [832, 232] on input "Payment Date *" at bounding box center [968, 228] width 466 height 31
click at [670, 571] on form "Scroll to Unsaved changes Save Number * ** Amount * 0.00 Name * ** Payment Date…" at bounding box center [725, 487] width 988 height 850
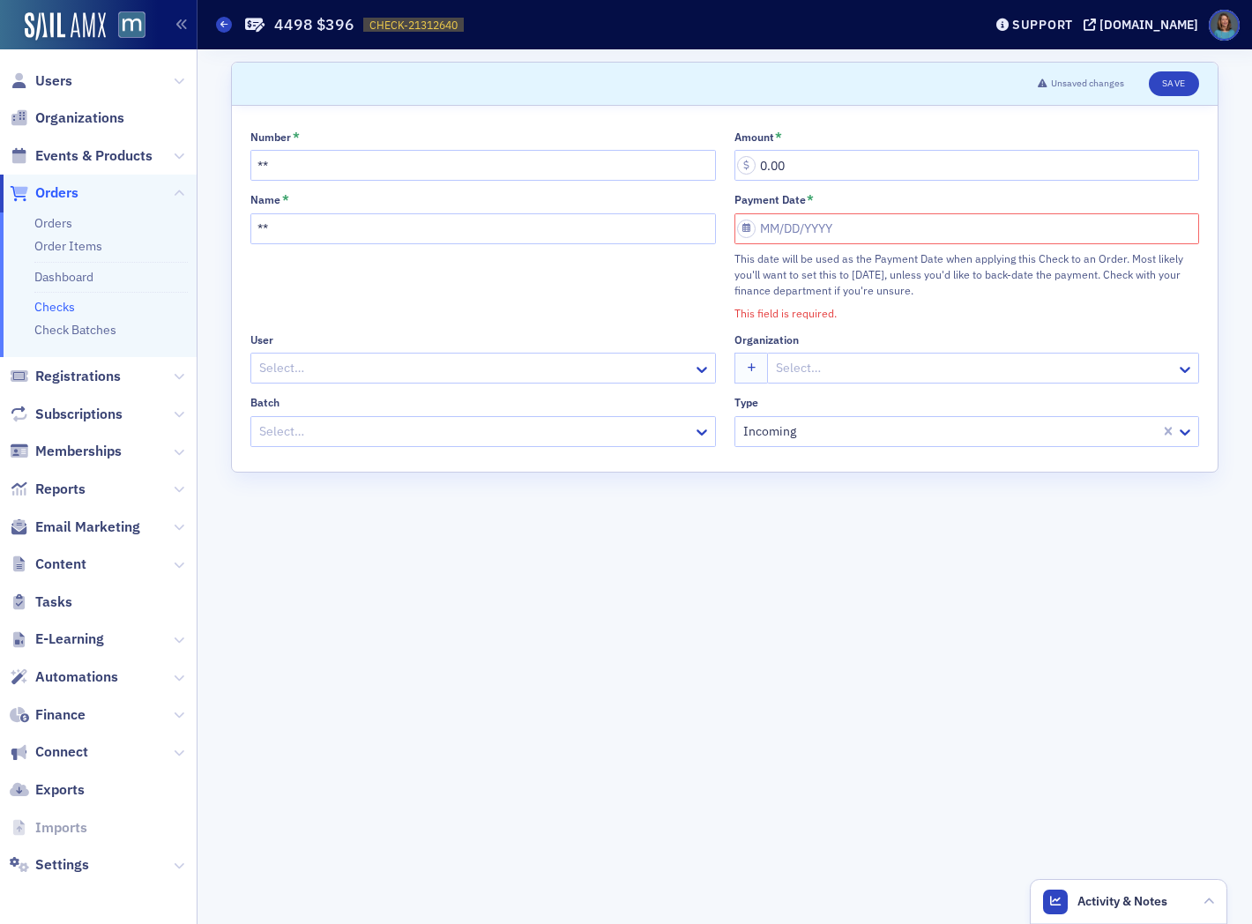
click at [1042, 82] on icon at bounding box center [1043, 84] width 10 height 10
click at [57, 302] on link "Checks" at bounding box center [54, 307] width 41 height 16
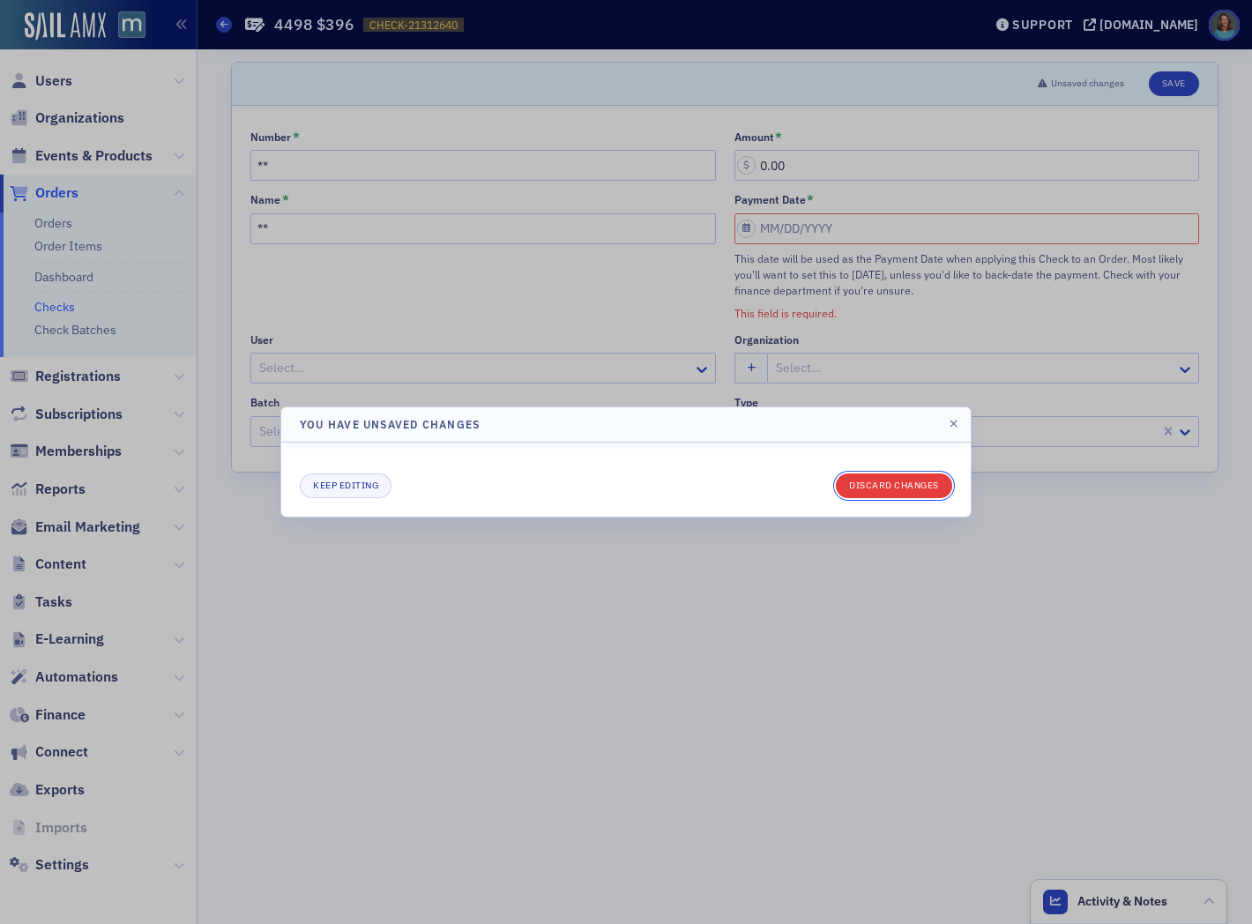
click at [883, 483] on button "Discard changes" at bounding box center [894, 486] width 116 height 25
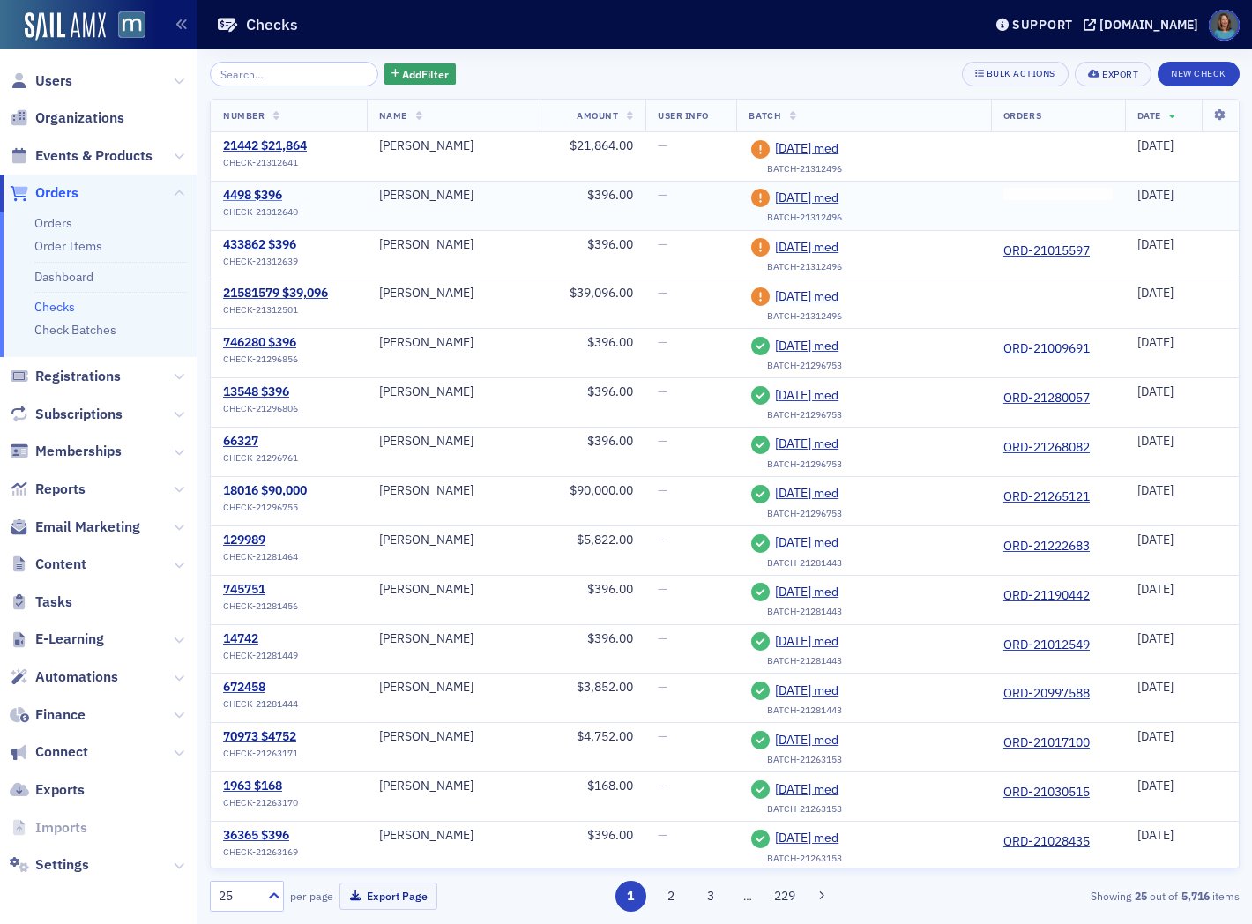
click at [271, 196] on div "4498 $396" at bounding box center [260, 196] width 75 height 16
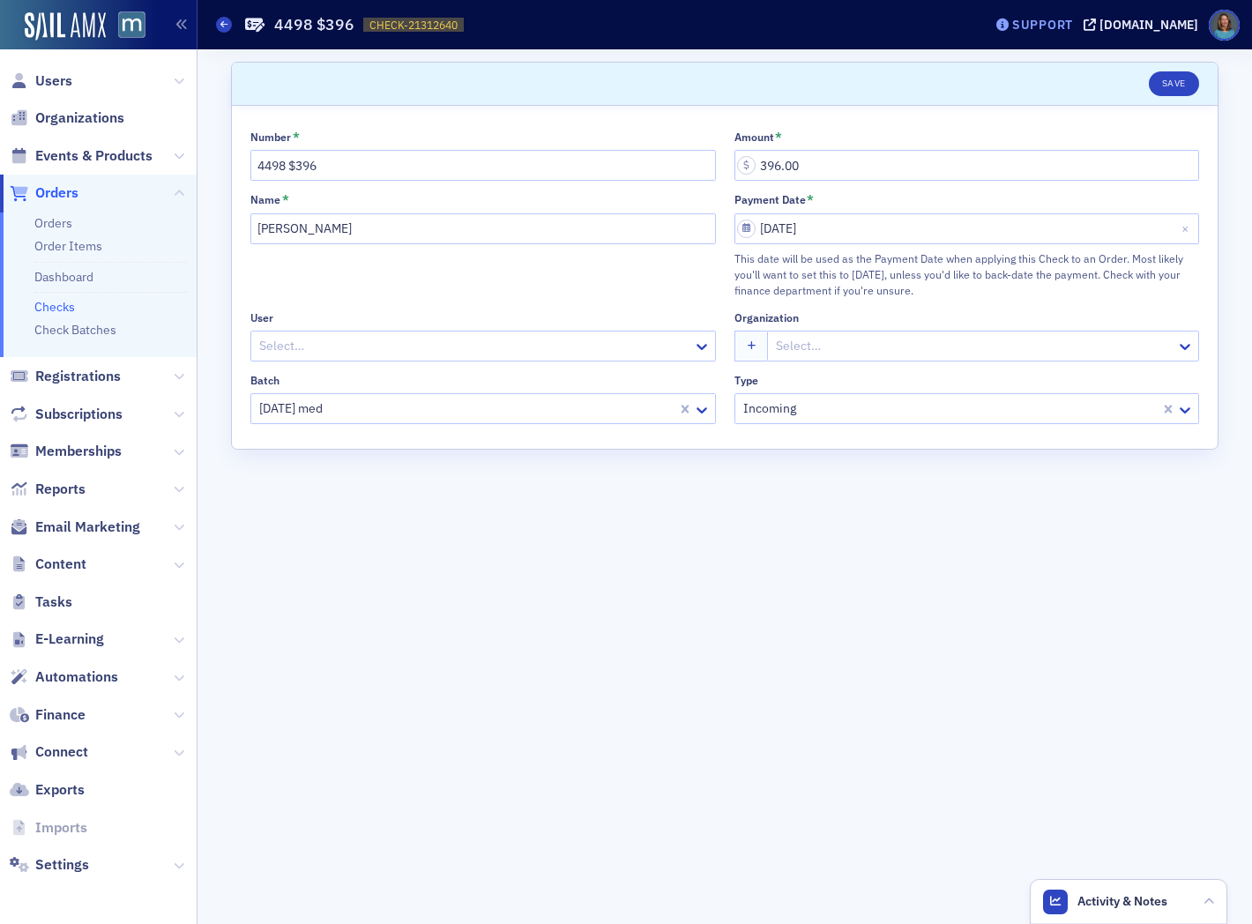
click at [1065, 26] on div "Support" at bounding box center [1042, 25] width 61 height 16
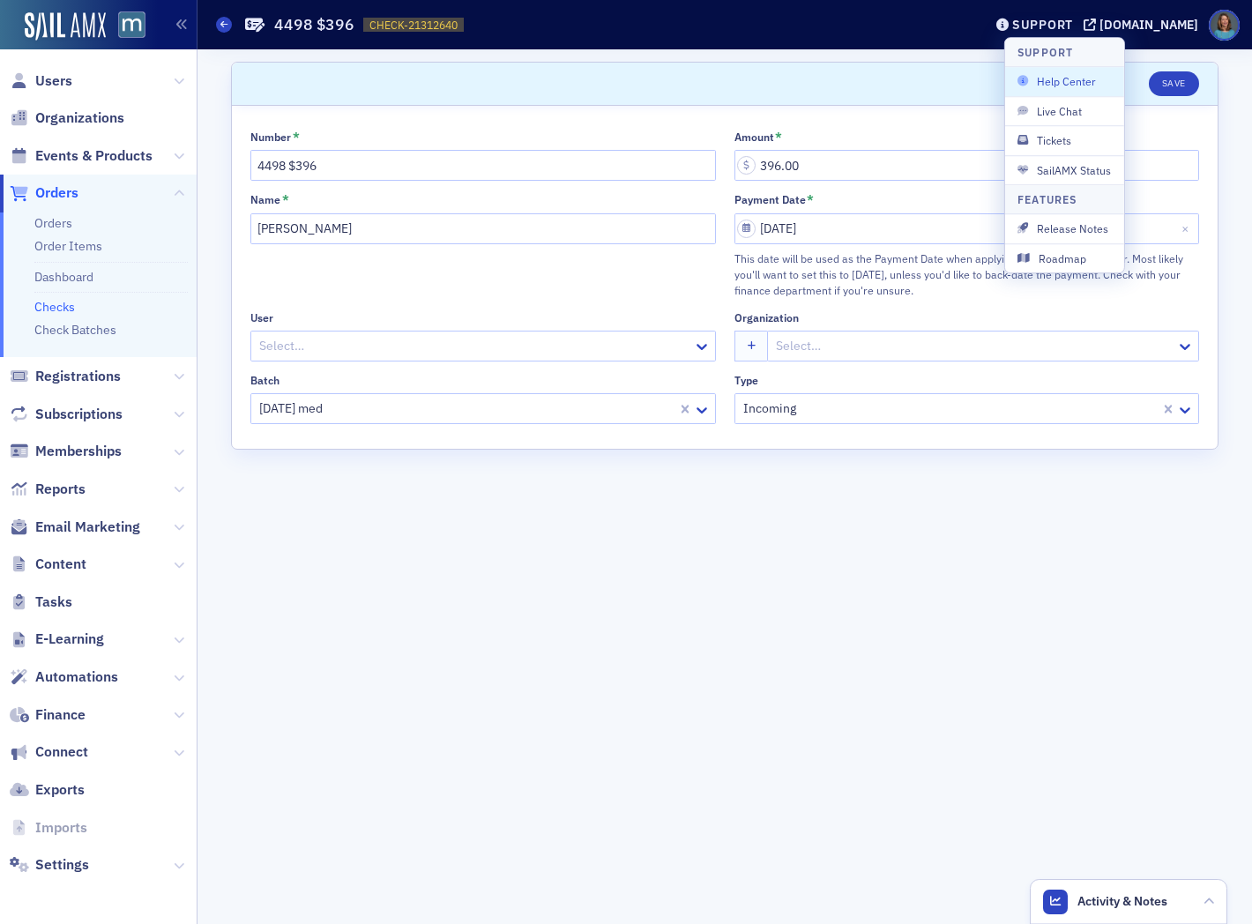
click at [1069, 84] on span "Help Center" at bounding box center [1065, 82] width 94 height 16
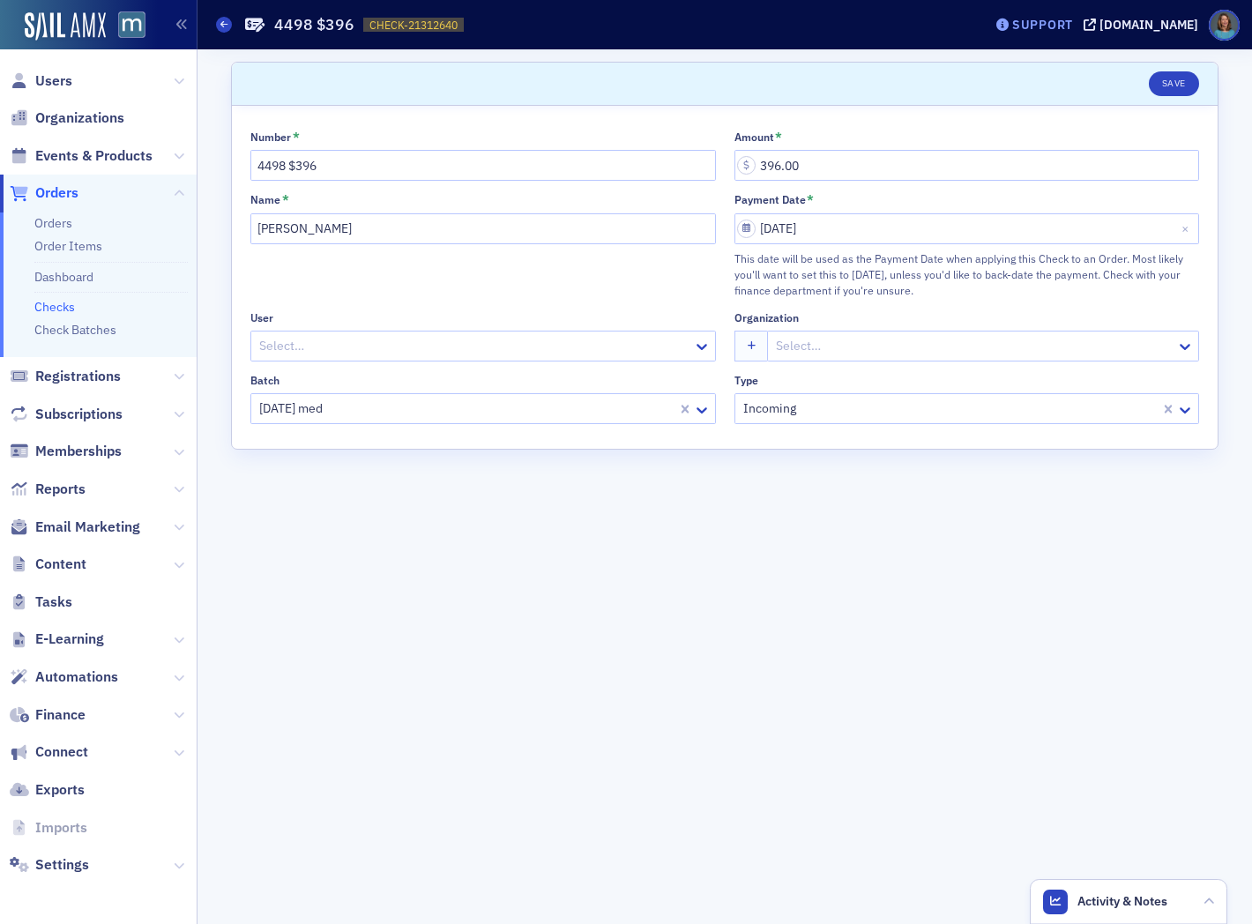
click at [1070, 23] on div "Support" at bounding box center [1042, 25] width 61 height 16
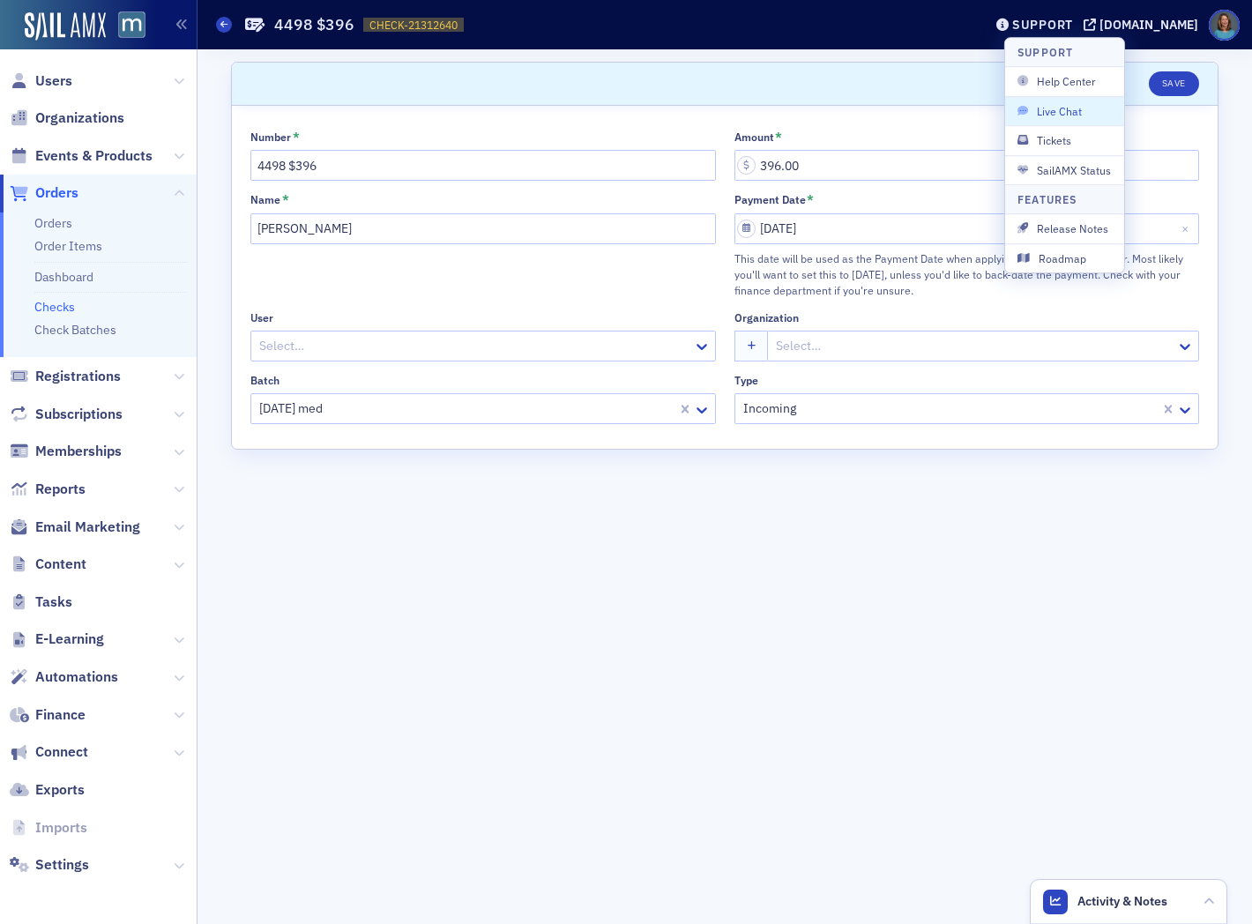
click at [1060, 110] on span "Live Chat" at bounding box center [1065, 111] width 94 height 16
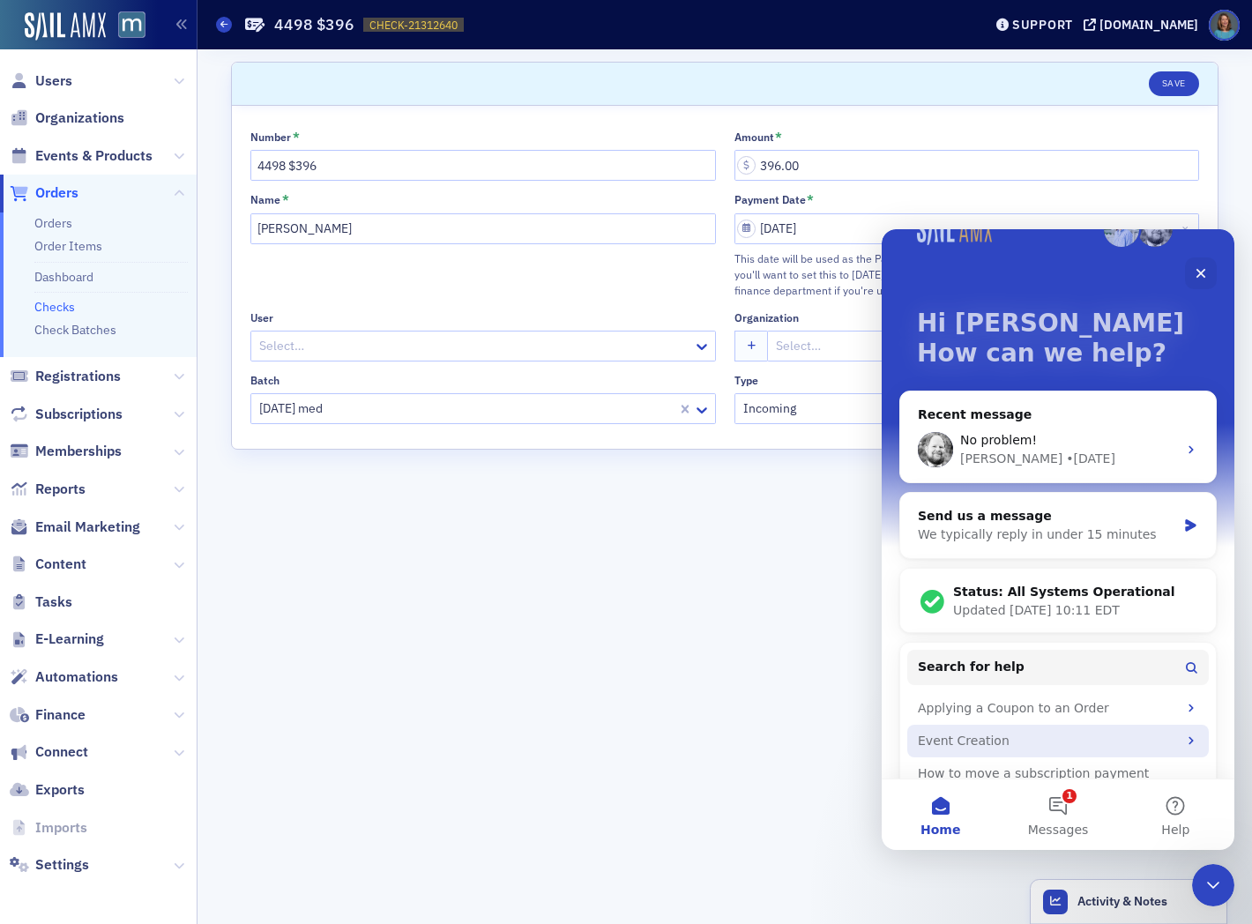
scroll to position [12, 0]
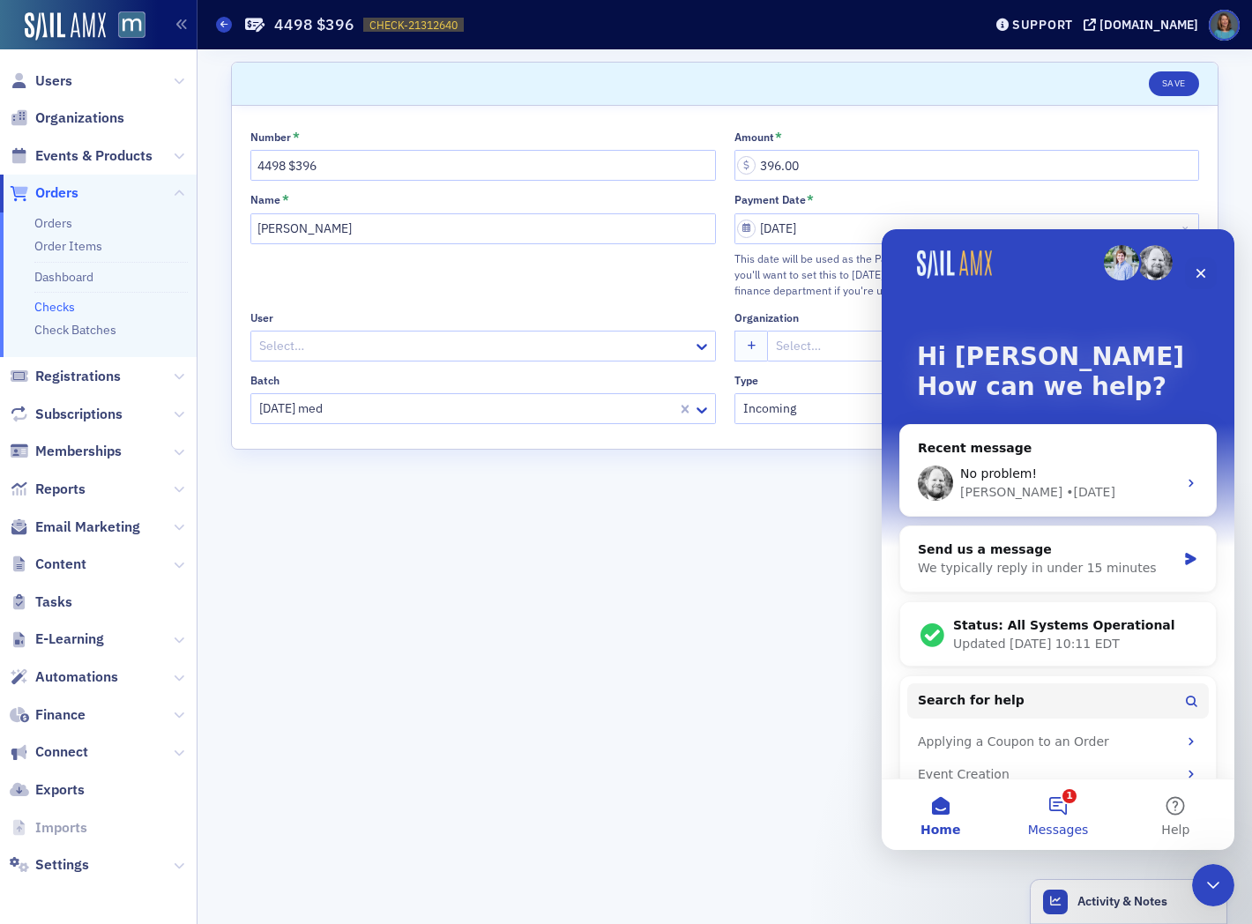
click at [1051, 805] on button "1 Messages" at bounding box center [1057, 814] width 117 height 71
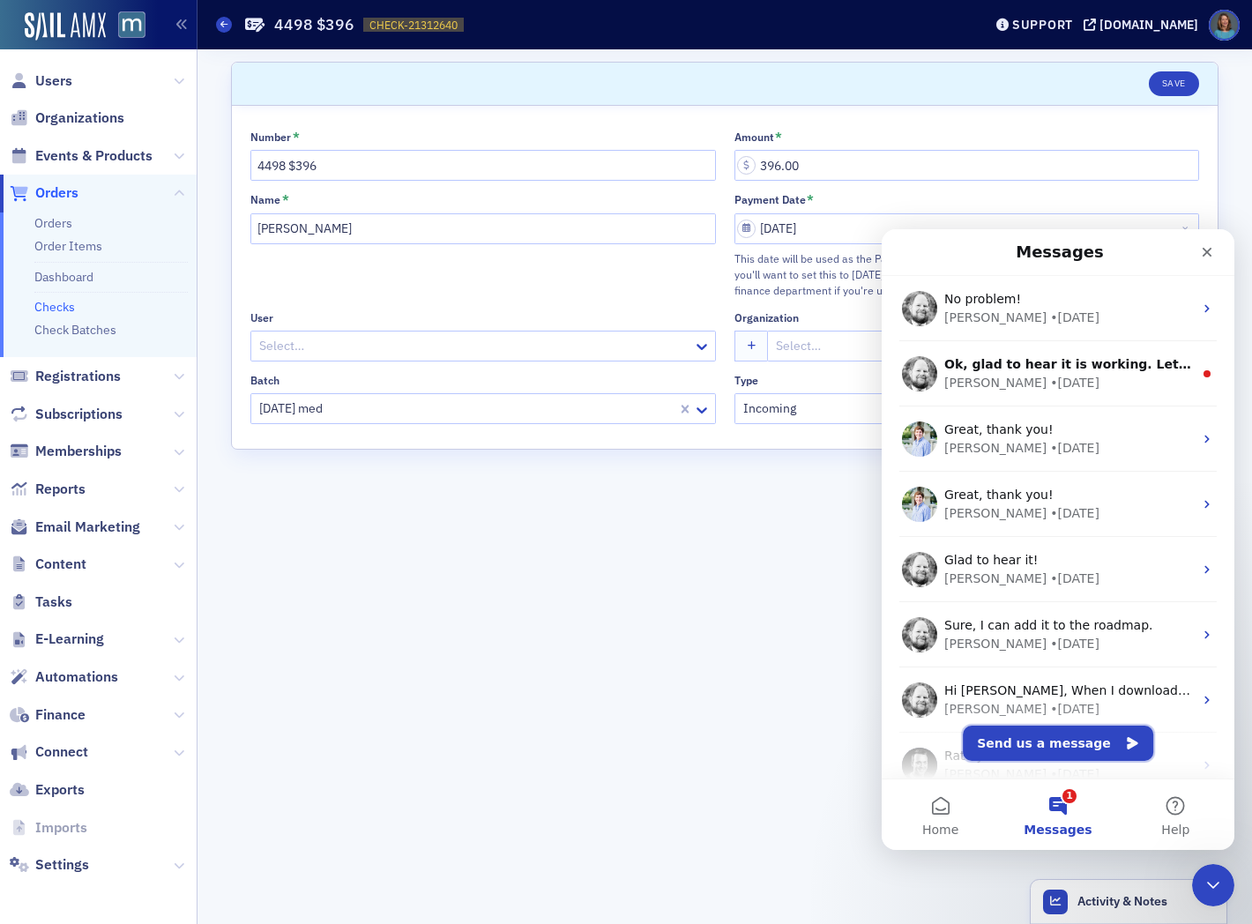
click at [1044, 745] on button "Send us a message" at bounding box center [1058, 743] width 190 height 35
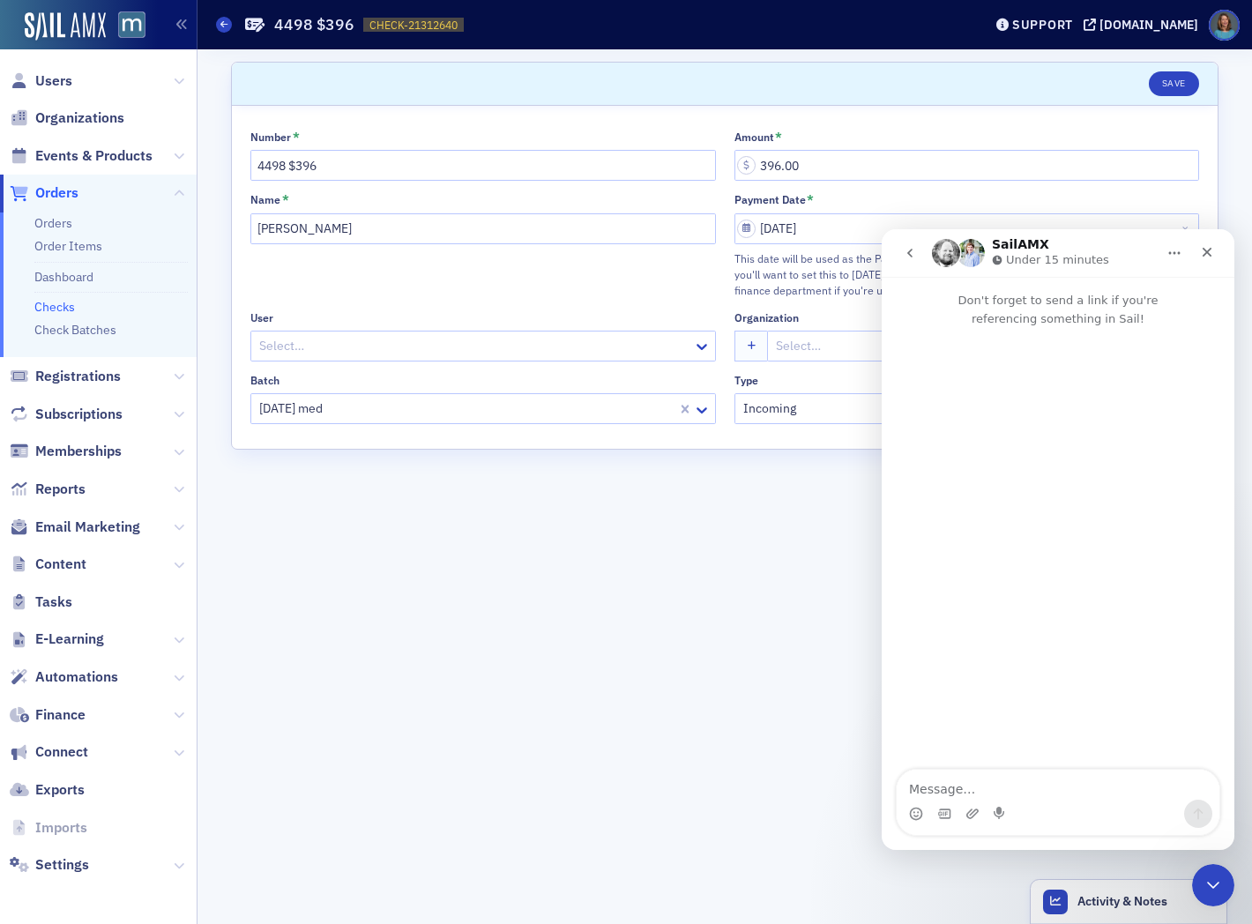
click at [941, 787] on textarea "Message…" at bounding box center [1058, 785] width 323 height 30
type textarea "i"
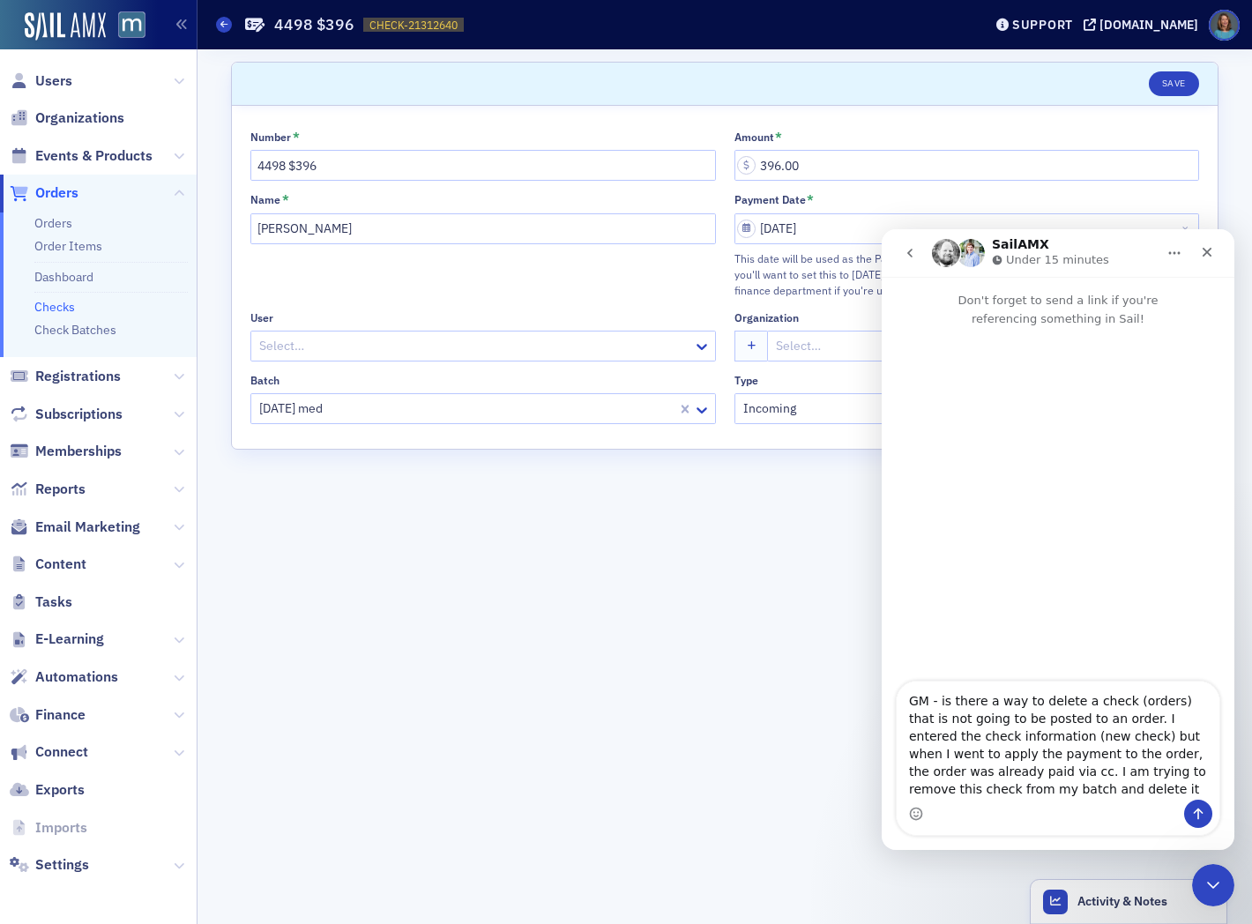
type textarea "GM - is there a way to delete a check (orders) that is not going to be posted t…"
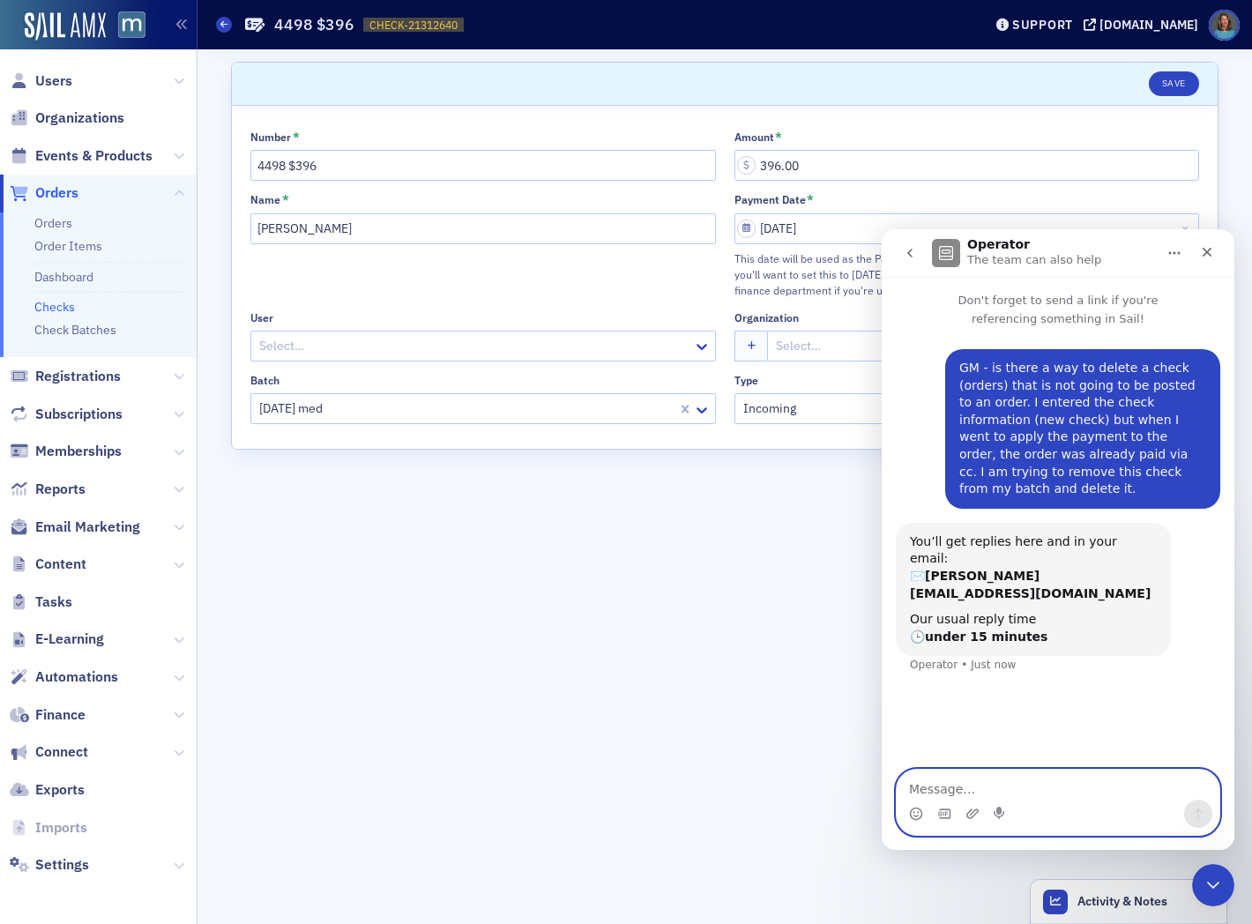
click at [953, 785] on textarea "Message…" at bounding box center [1058, 785] width 323 height 30
paste textarea "https://macpa.org/staff/orders/checks/1f095691-b7e4-6c1a-90d6-fe1cf4801d6e/edit"
type textarea "https://macpa.org/staff/orders/checks/1f095691-b7e4-6c1a-90d6-fe1cf4801d6e/edit"
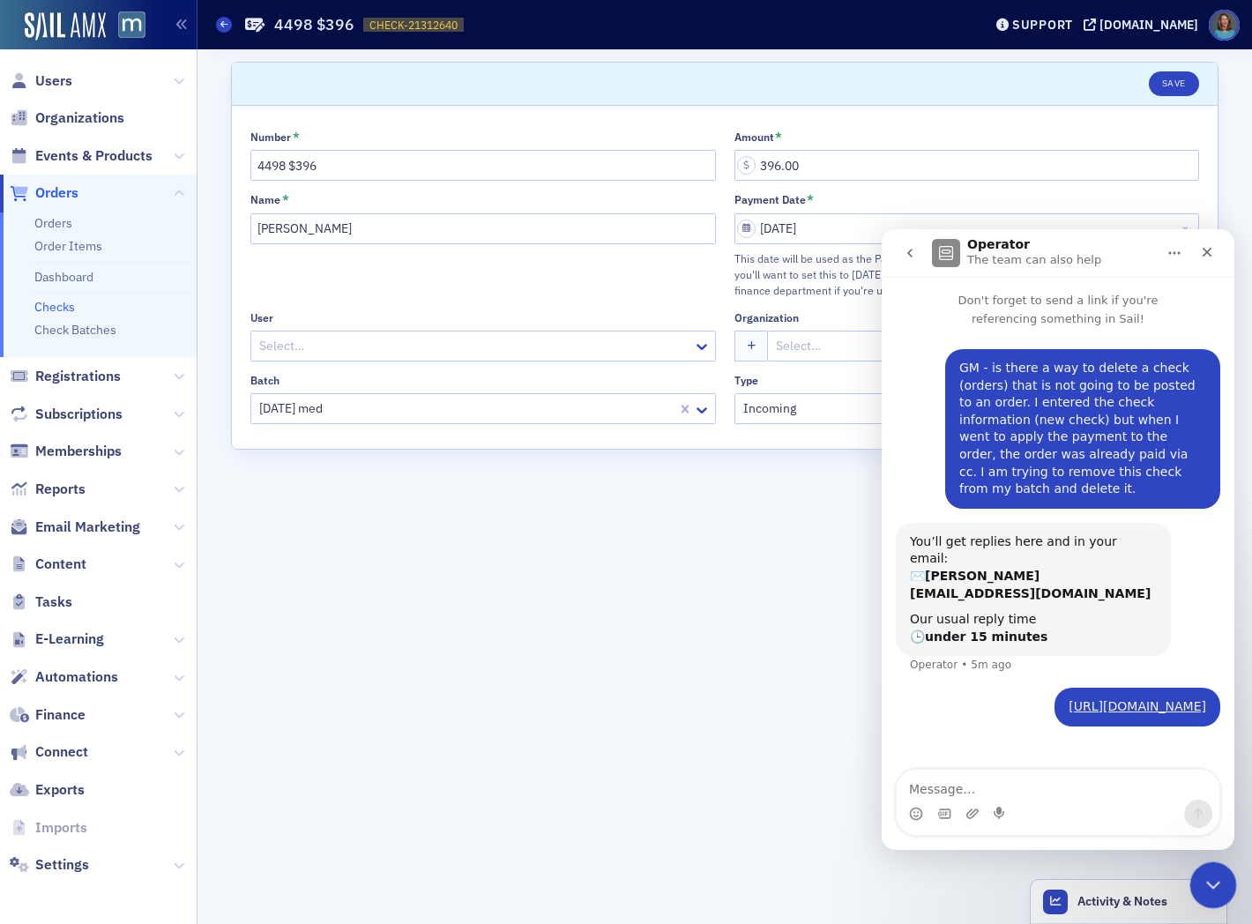
click at [1209, 881] on icon "Close Intercom Messenger" at bounding box center [1210, 882] width 21 height 21
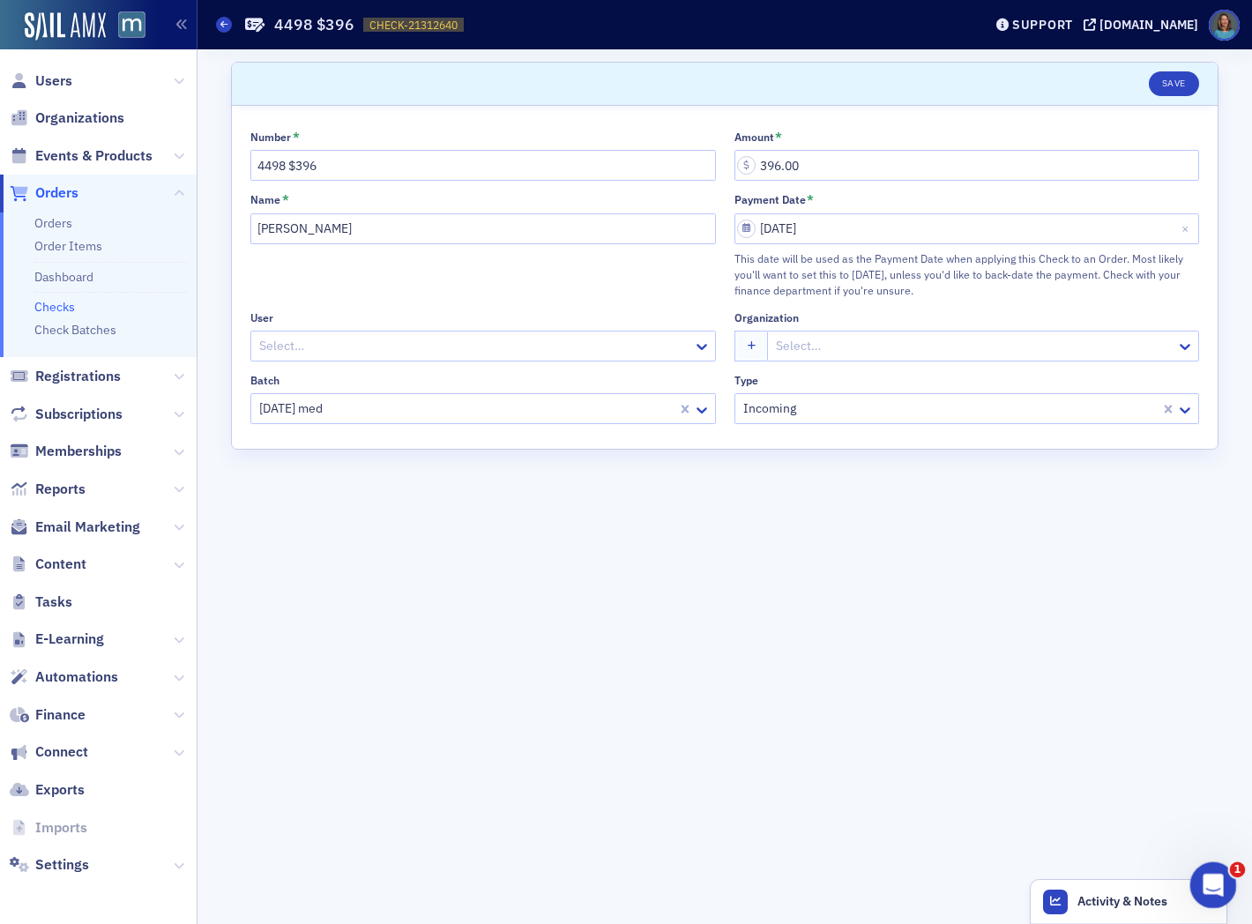
scroll to position [0, 0]
click at [1204, 881] on icon "Open Intercom Messenger" at bounding box center [1211, 883] width 29 height 29
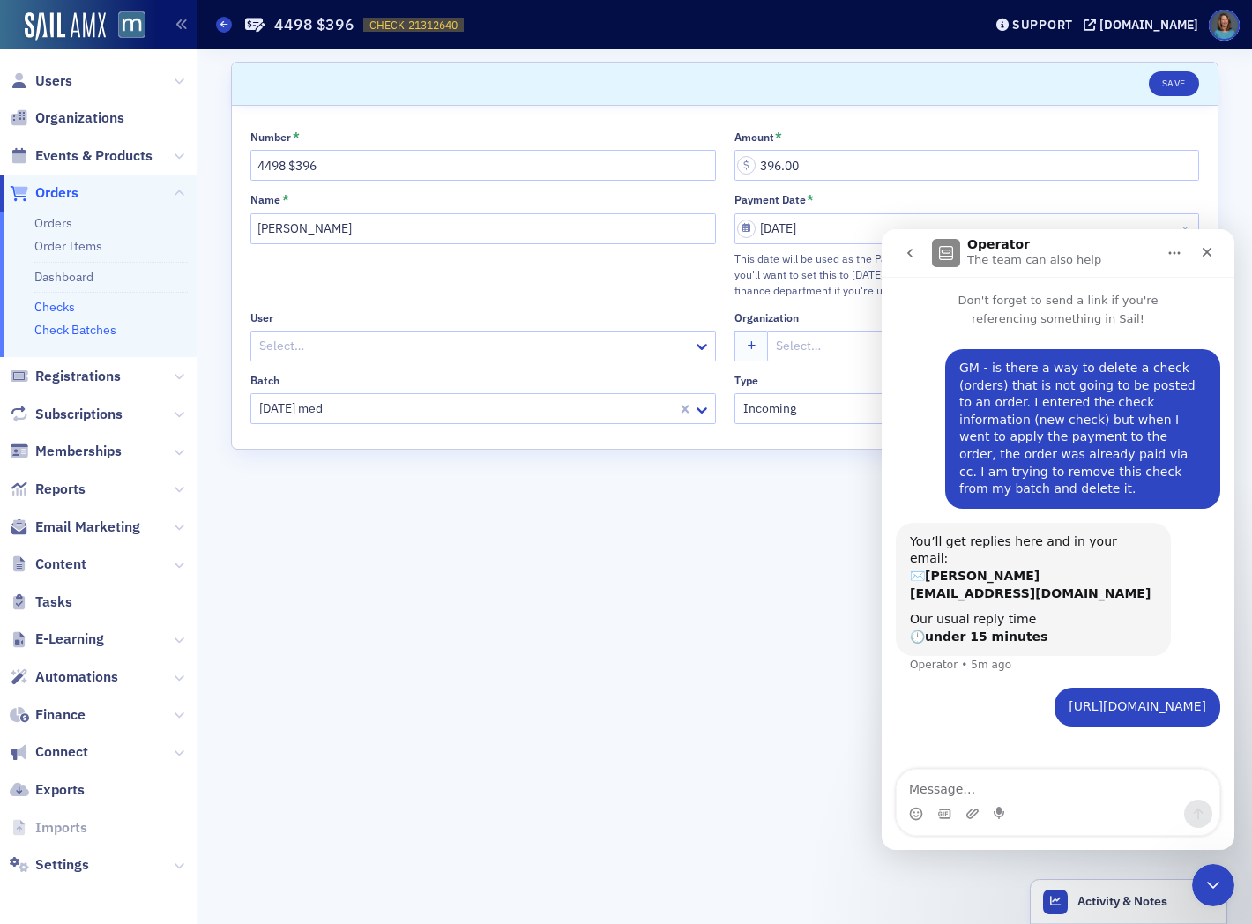
click at [89, 332] on link "Check Batches" at bounding box center [75, 330] width 82 height 16
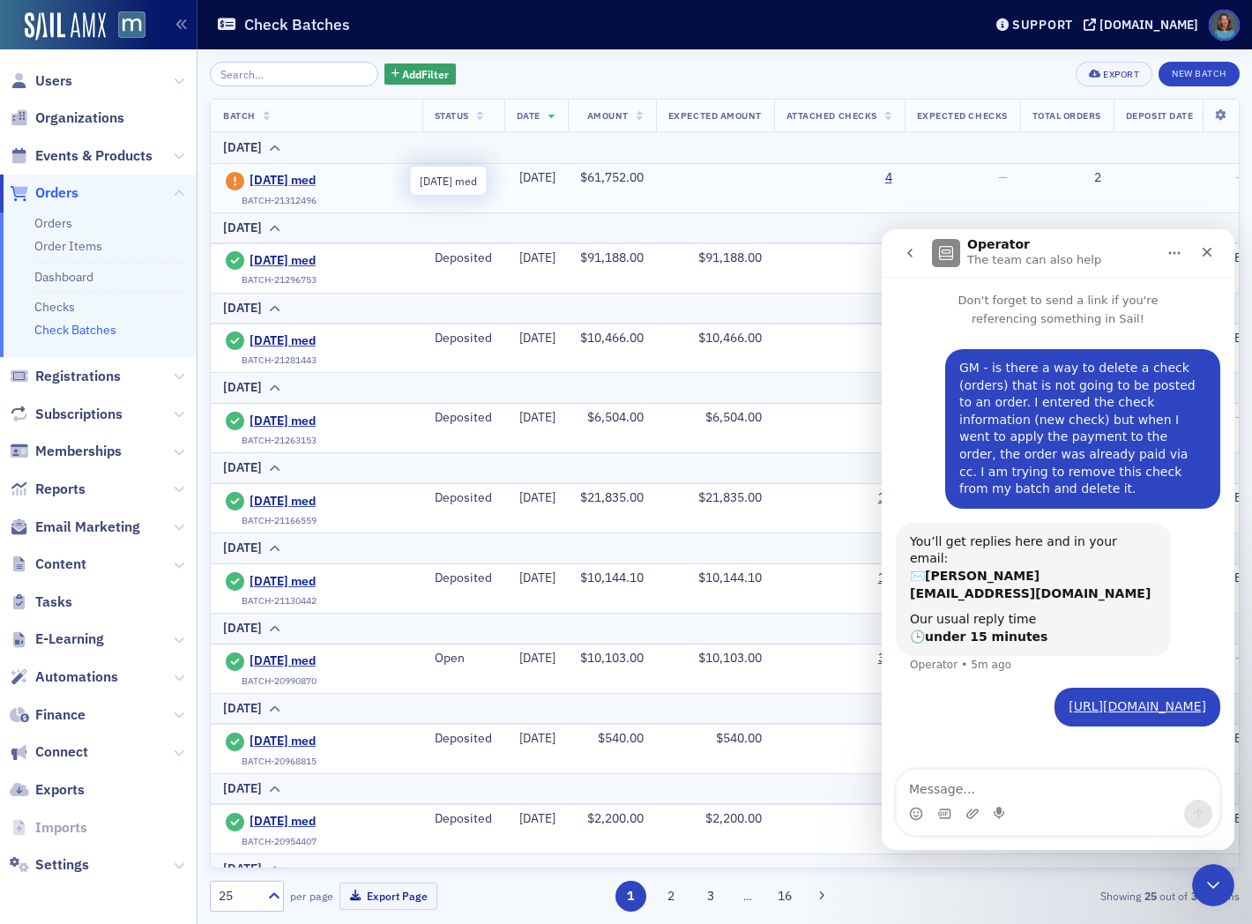
click at [282, 181] on span "2025-09-19 med" at bounding box center [330, 181] width 160 height 16
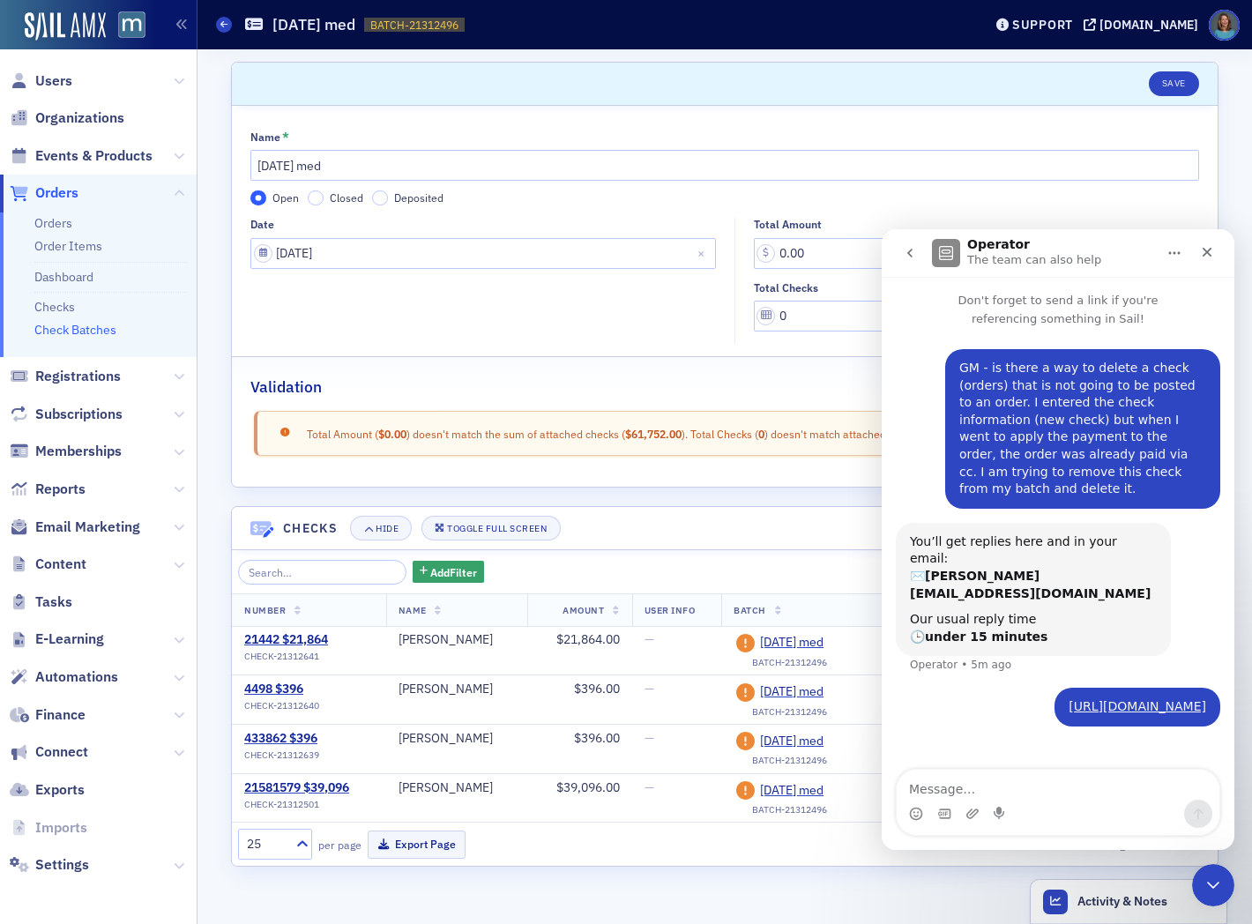
click at [914, 250] on icon "go back" at bounding box center [910, 253] width 14 height 14
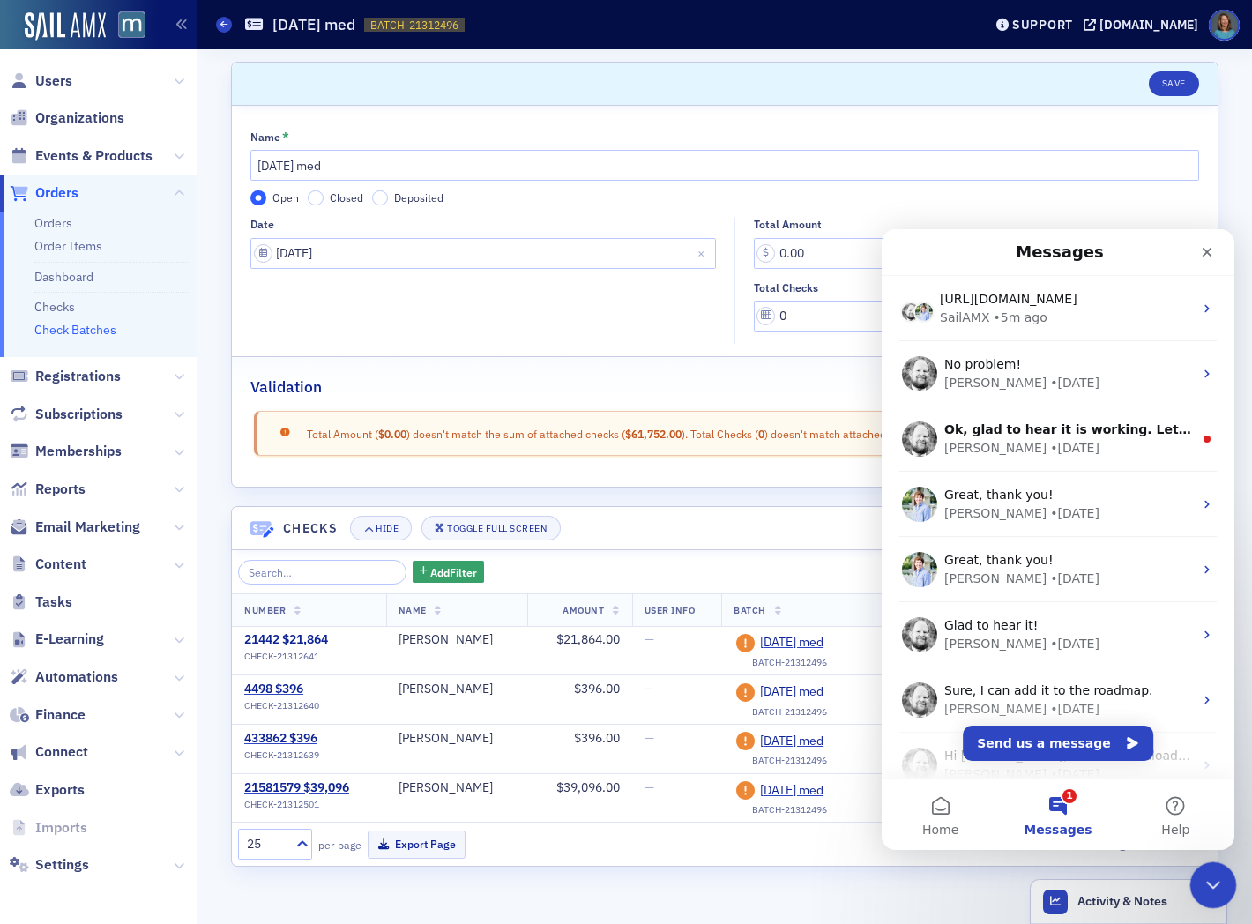
click at [1209, 877] on icon "Close Intercom Messenger" at bounding box center [1210, 882] width 21 height 21
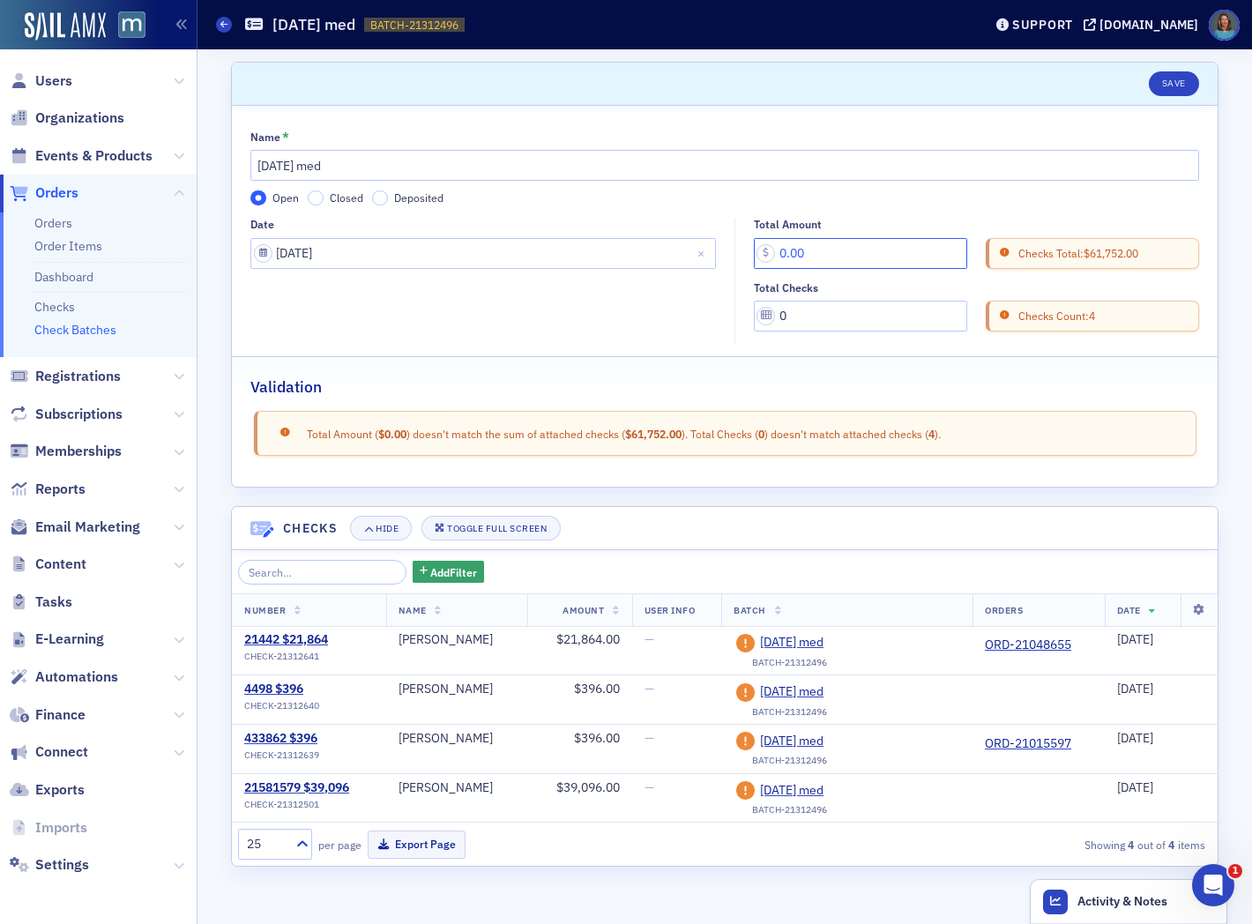
click at [843, 243] on input "0.00" at bounding box center [860, 253] width 213 height 31
click at [849, 243] on input "0.00" at bounding box center [860, 253] width 213 height 31
drag, startPoint x: 844, startPoint y: 252, endPoint x: 780, endPoint y: 250, distance: 63.5
click at [780, 250] on input "0.00" at bounding box center [860, 253] width 213 height 31
type input "61,356.00"
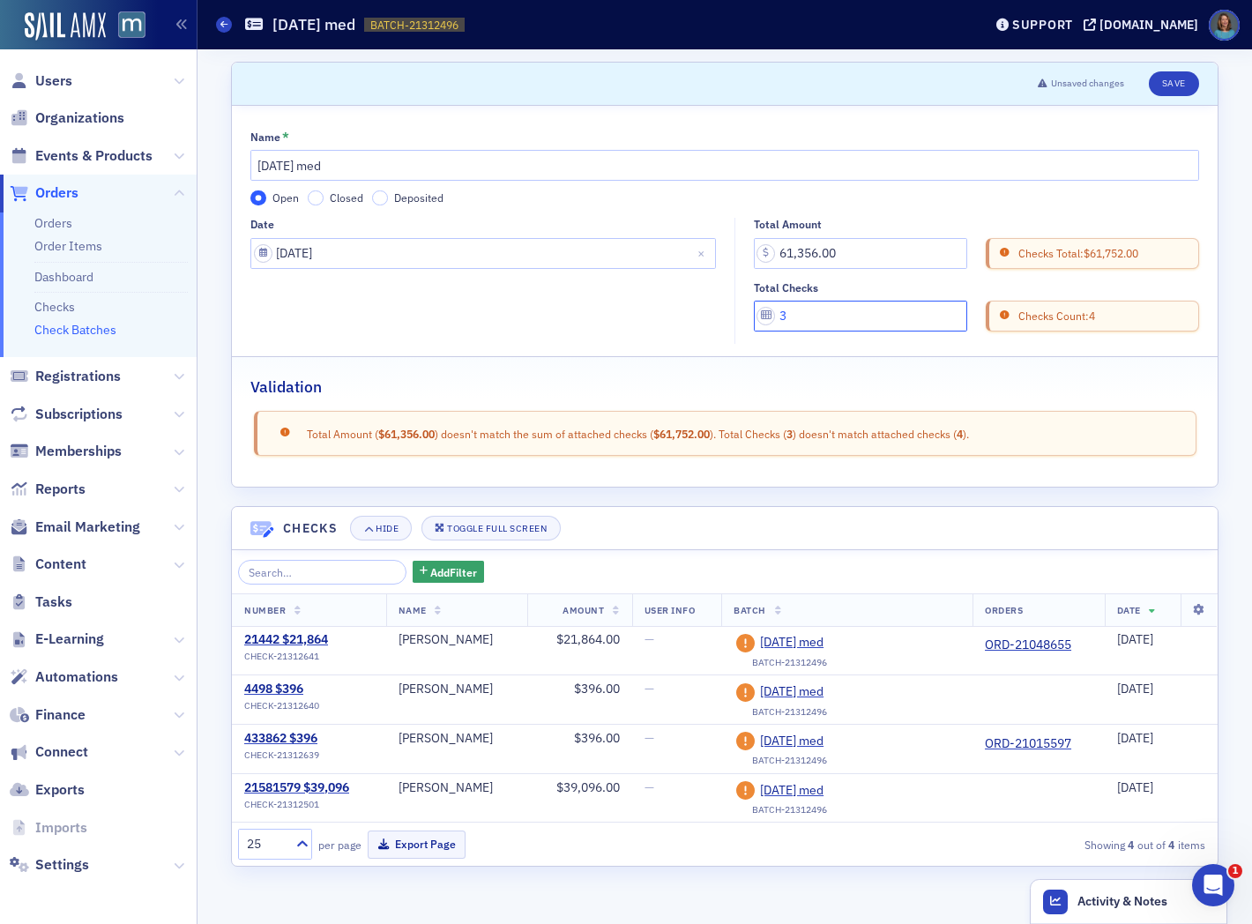
type input "3"
click at [1166, 88] on button "Save" at bounding box center [1174, 83] width 50 height 25
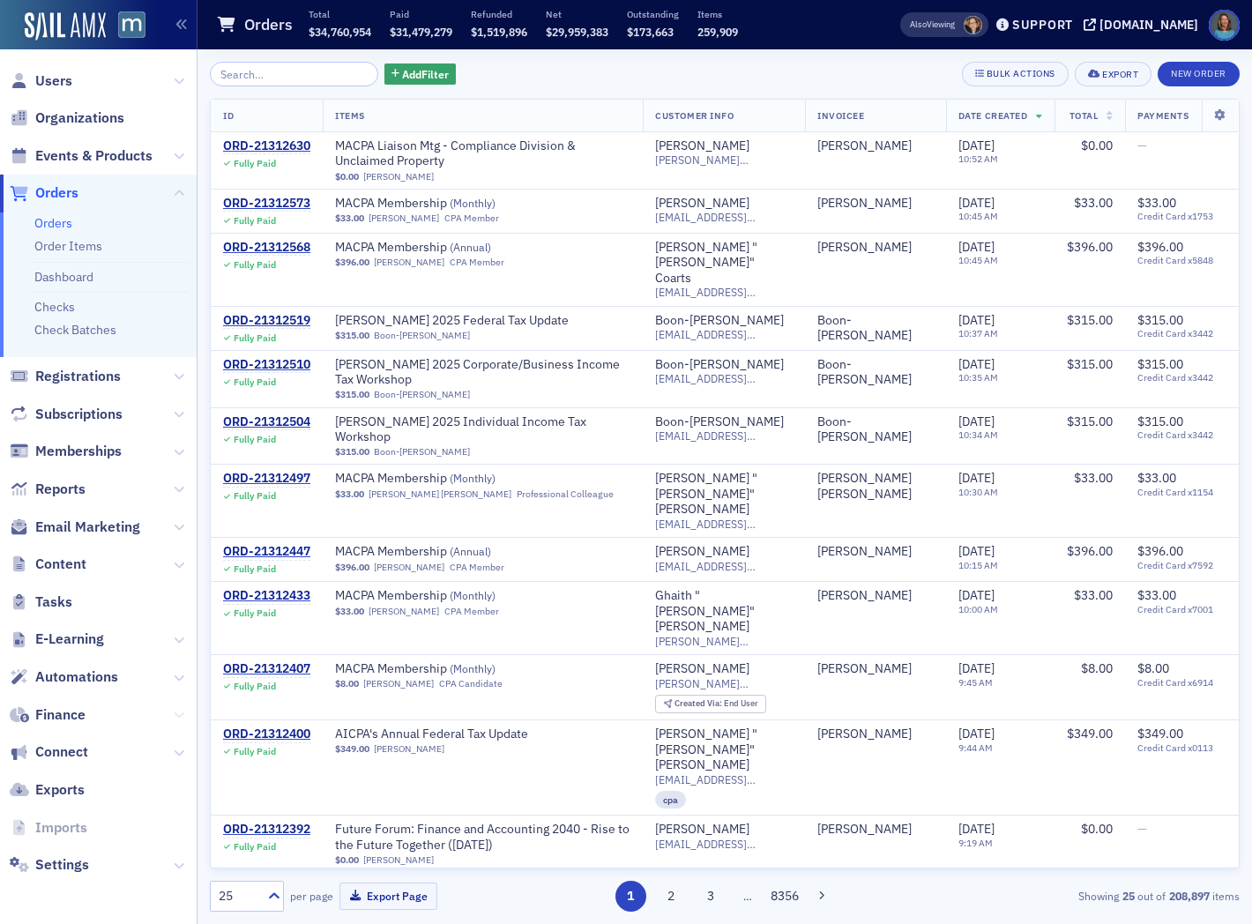
click at [174, 712] on icon at bounding box center [179, 715] width 11 height 11
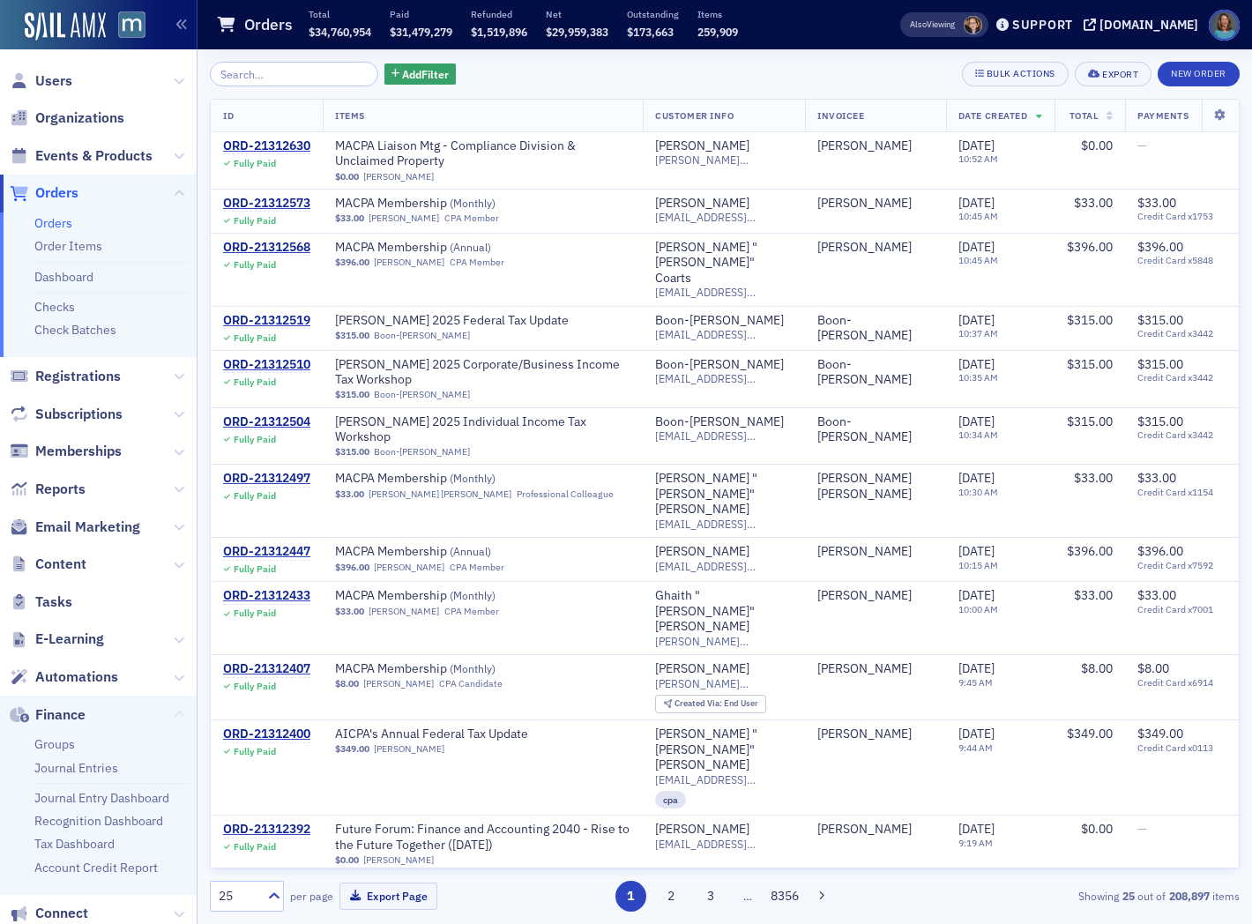
click at [172, 712] on span "Finance" at bounding box center [98, 715] width 197 height 38
click at [63, 224] on link "Orders" at bounding box center [53, 223] width 38 height 16
click at [235, 73] on input "search" at bounding box center [294, 74] width 168 height 25
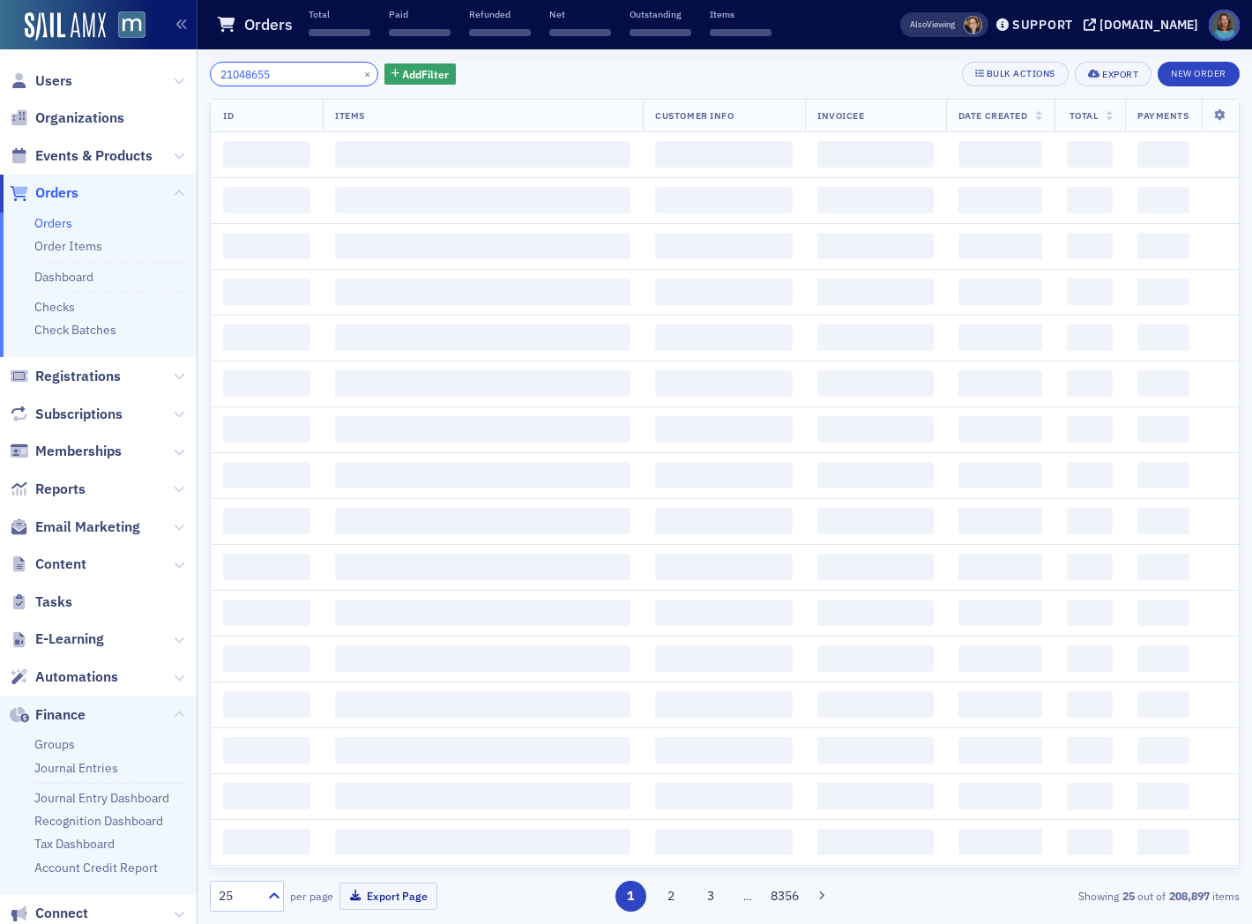
type input "21048655"
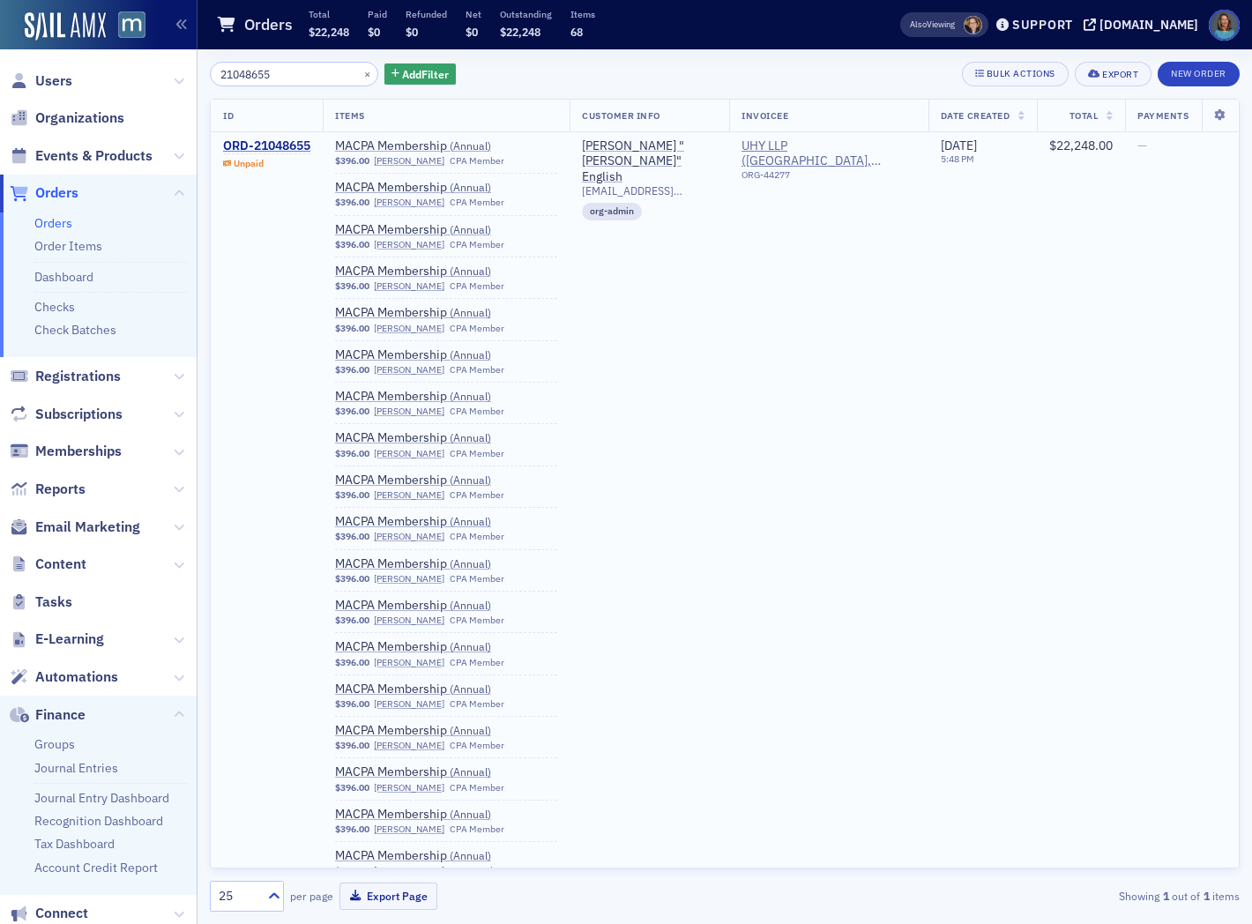
click at [279, 147] on div "ORD-21048655" at bounding box center [266, 146] width 87 height 16
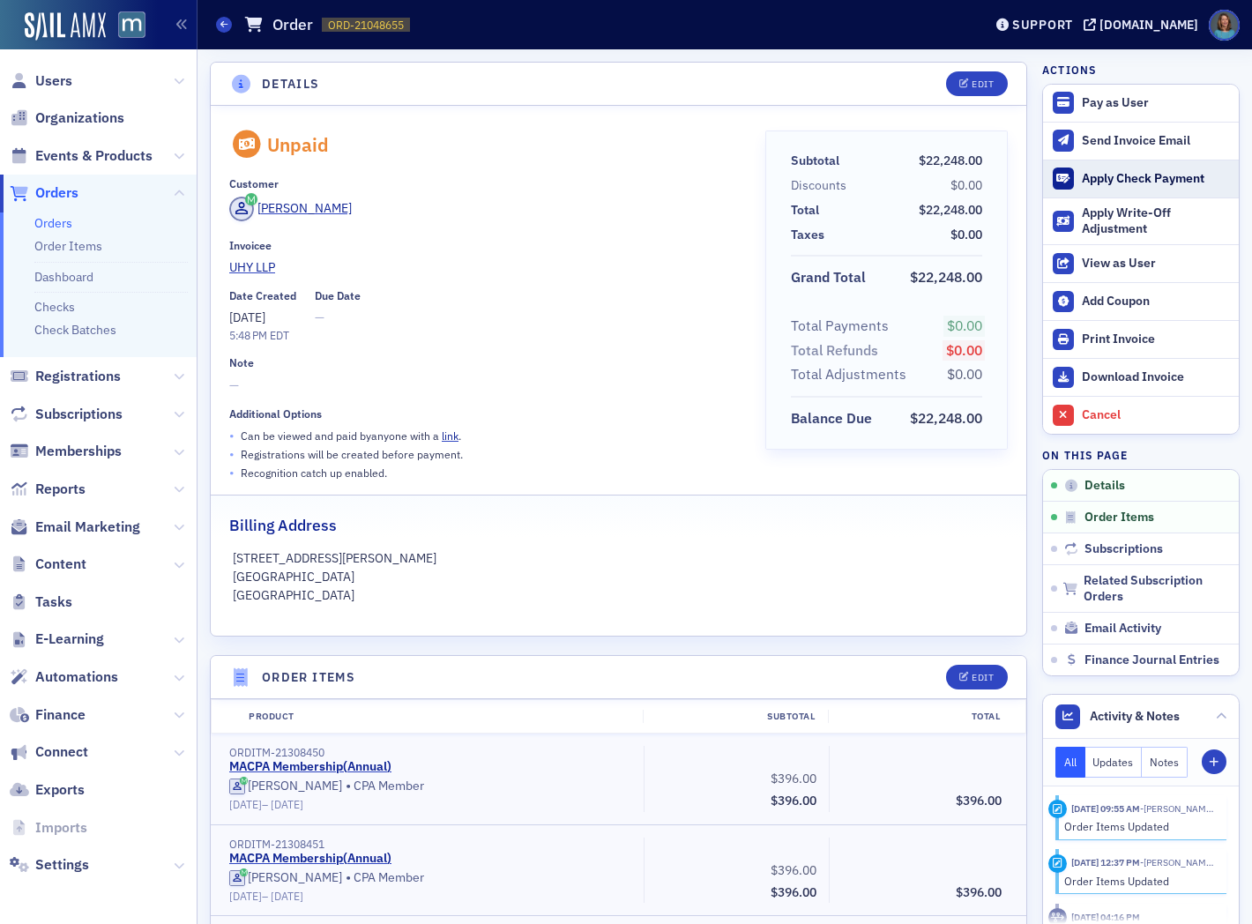
click at [1082, 178] on div "Apply Check Payment" at bounding box center [1156, 179] width 148 height 16
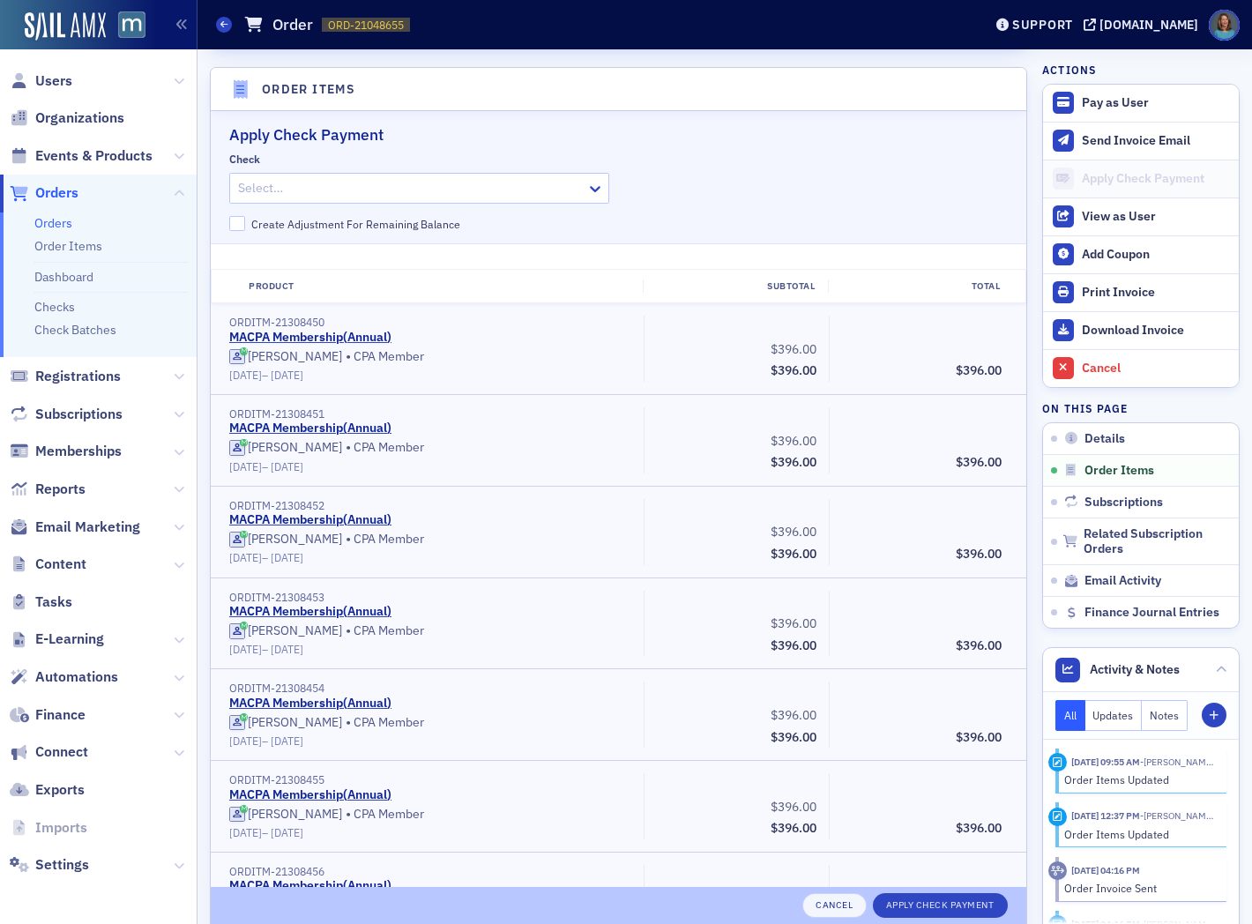
scroll to position [596, 0]
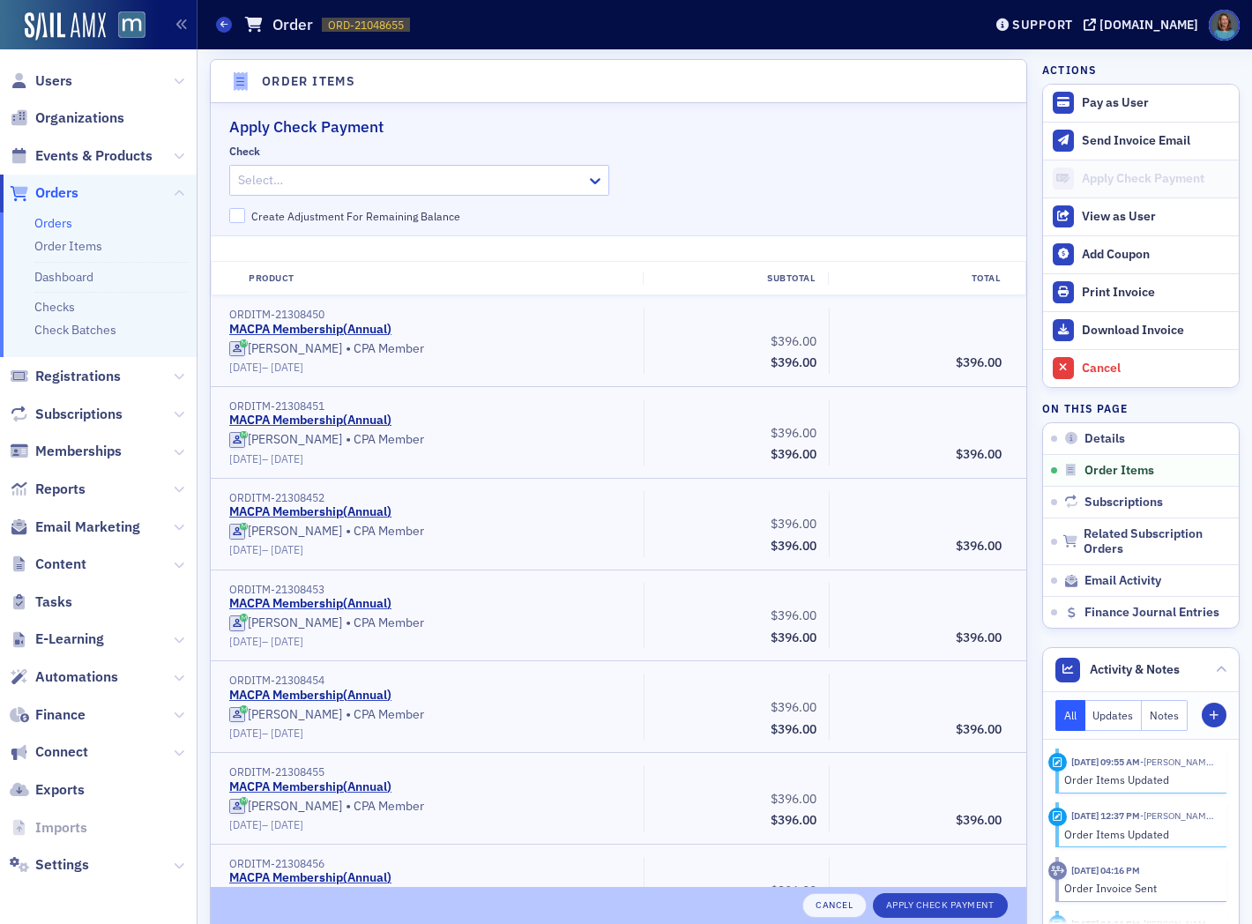
click at [434, 175] on div at bounding box center [410, 180] width 348 height 22
type input "21442"
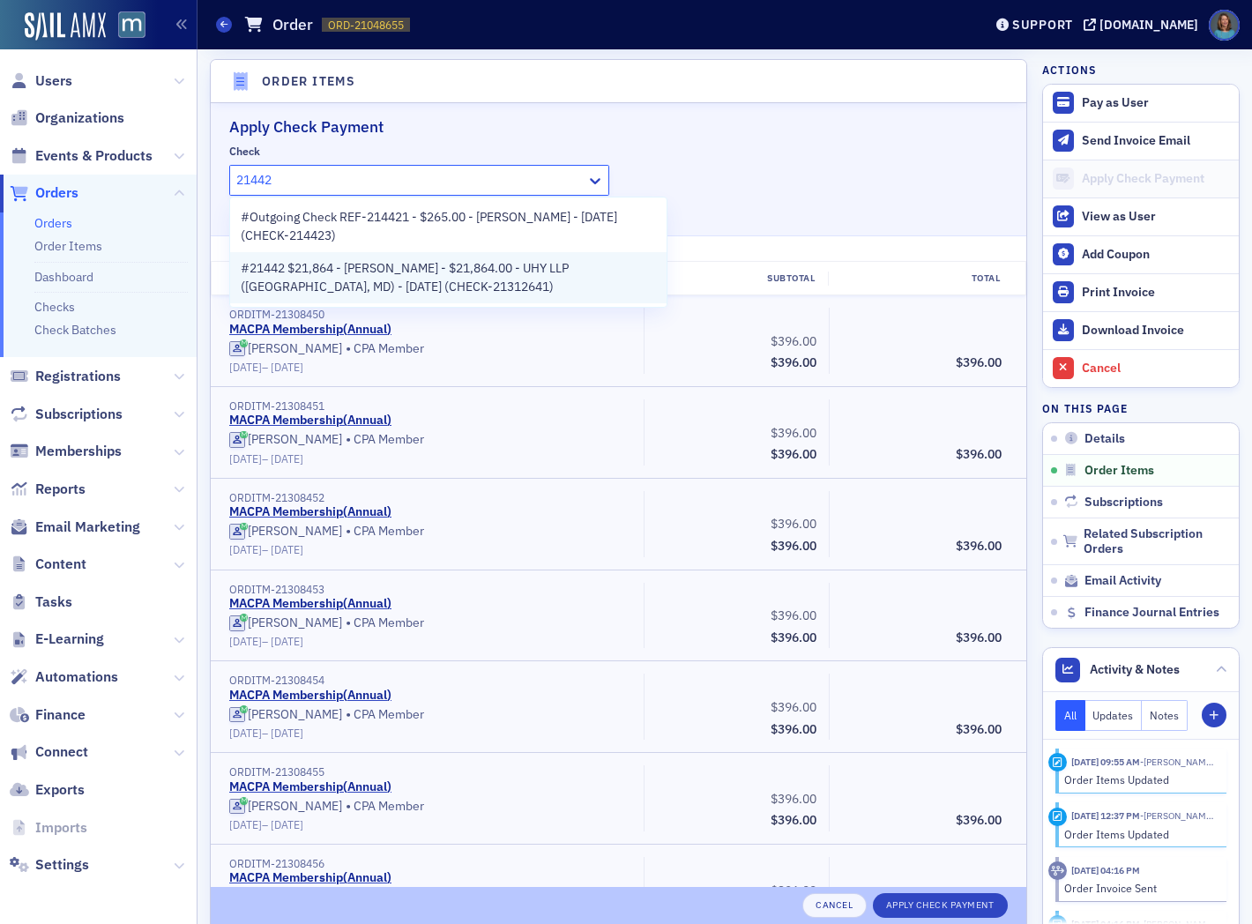
click at [428, 280] on span "#21442 $21,864 - [PERSON_NAME] - $21,864.00 - UHY LLP ([GEOGRAPHIC_DATA], MD) -…" at bounding box center [448, 277] width 415 height 37
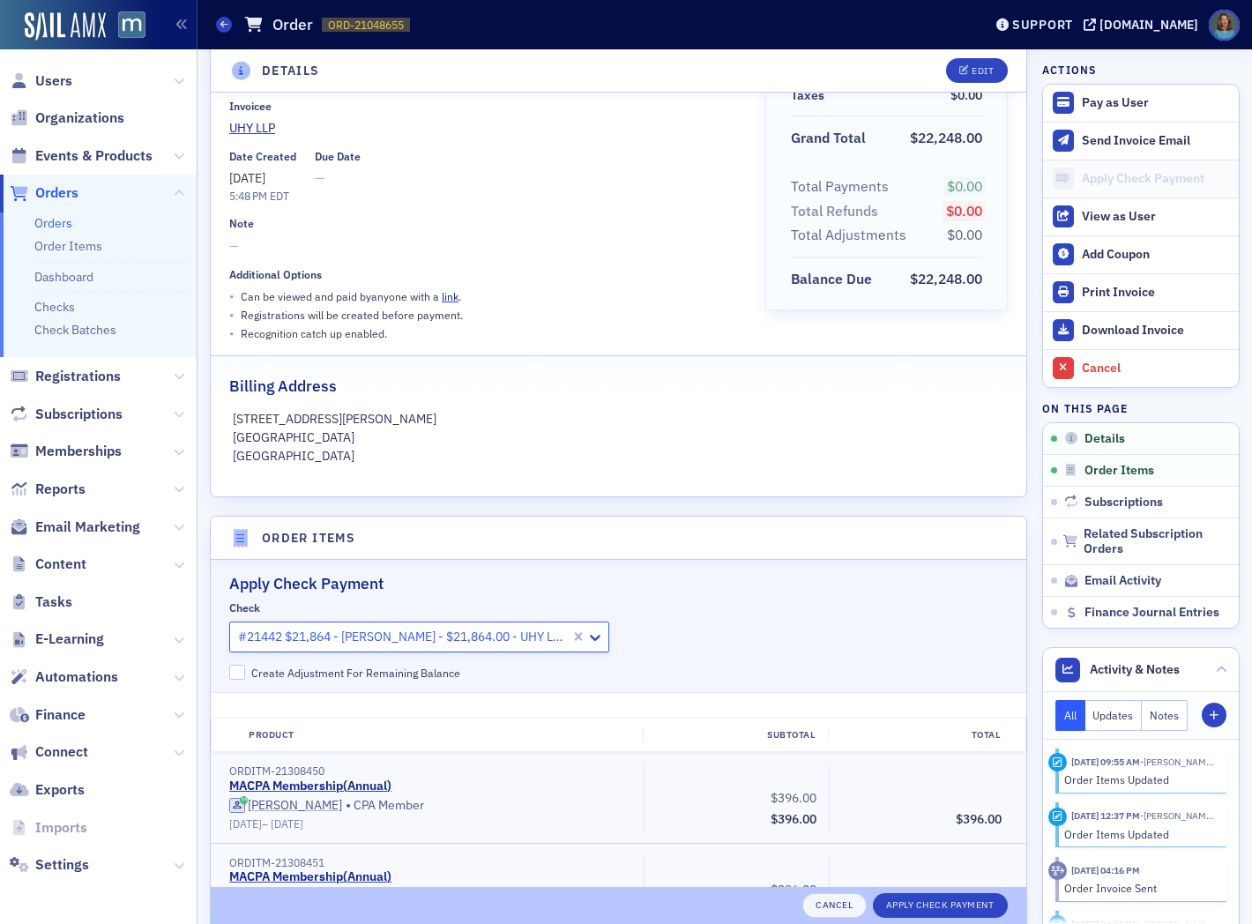
scroll to position [107, 0]
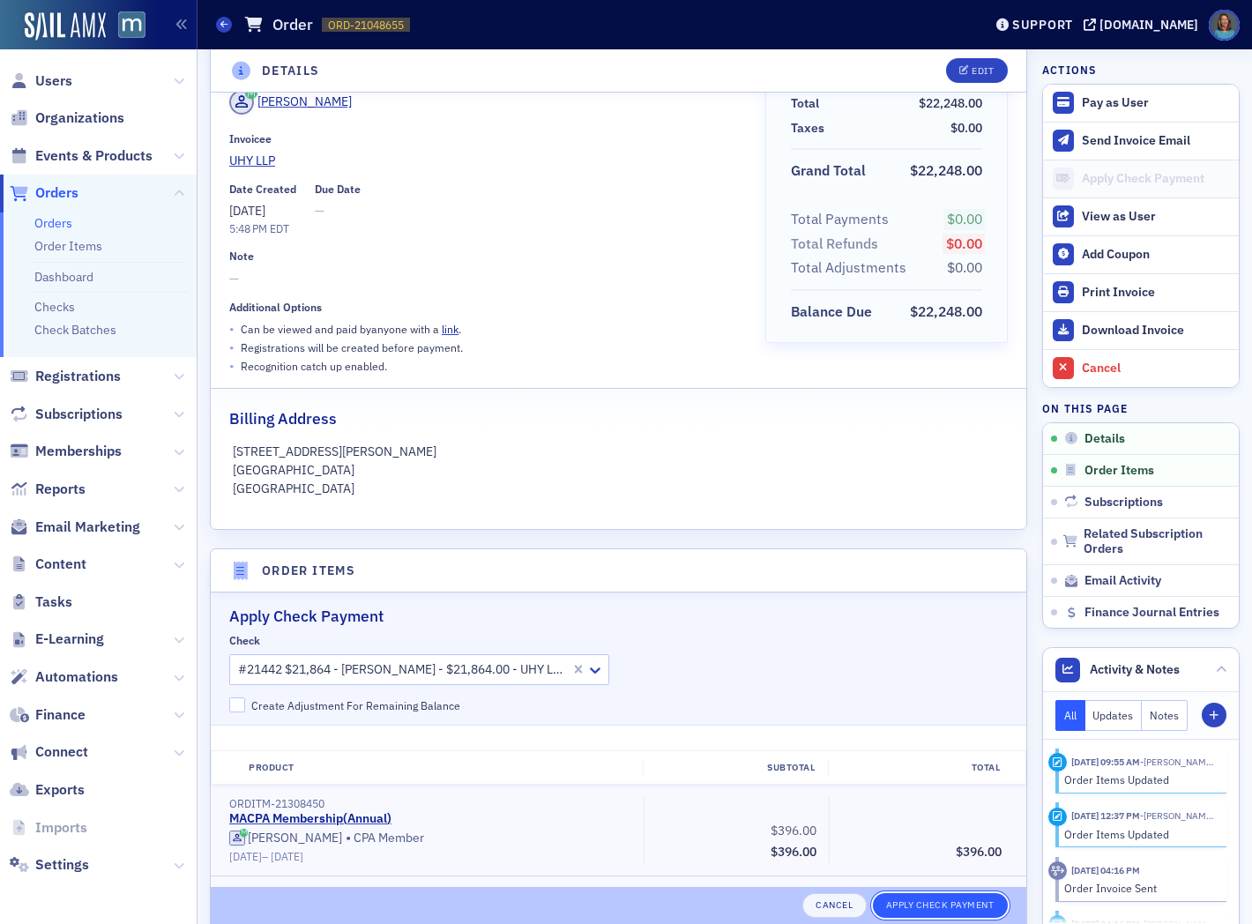
click at [948, 903] on button "Apply Check Payment" at bounding box center [940, 905] width 135 height 25
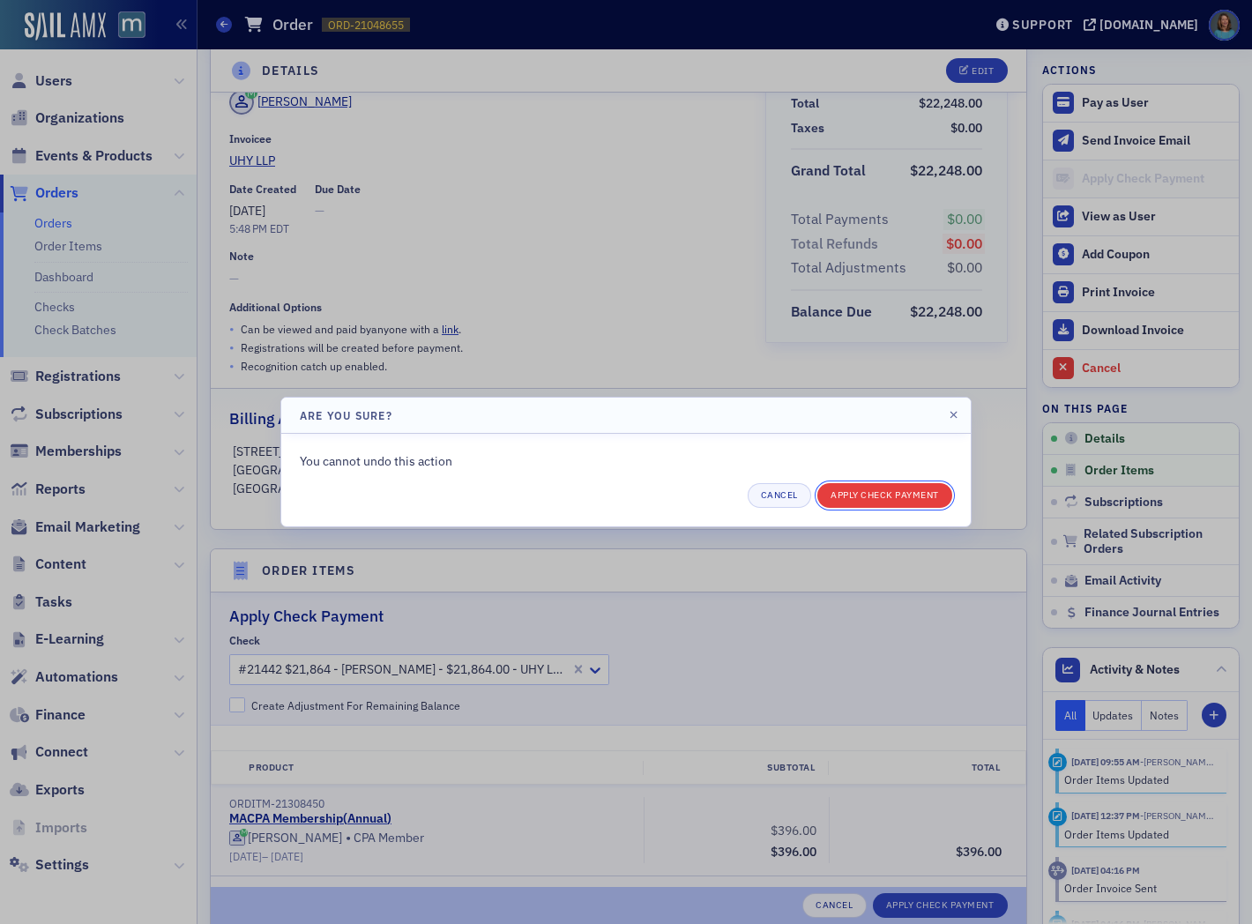
click at [866, 488] on button "Apply Check Payment" at bounding box center [884, 495] width 135 height 25
